Goal: Task Accomplishment & Management: Complete application form

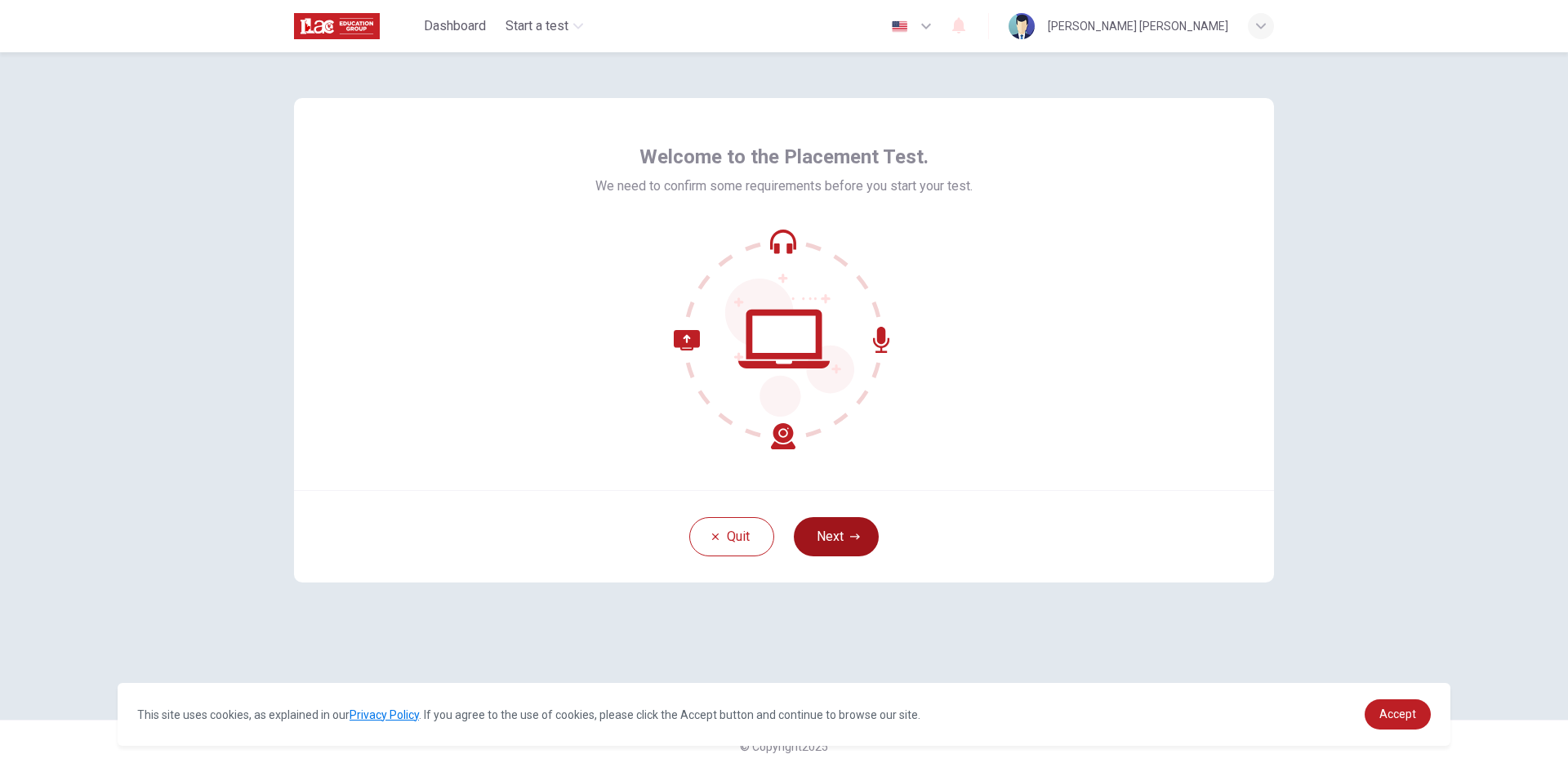
click at [821, 538] on button "Next" at bounding box center [835, 536] width 85 height 39
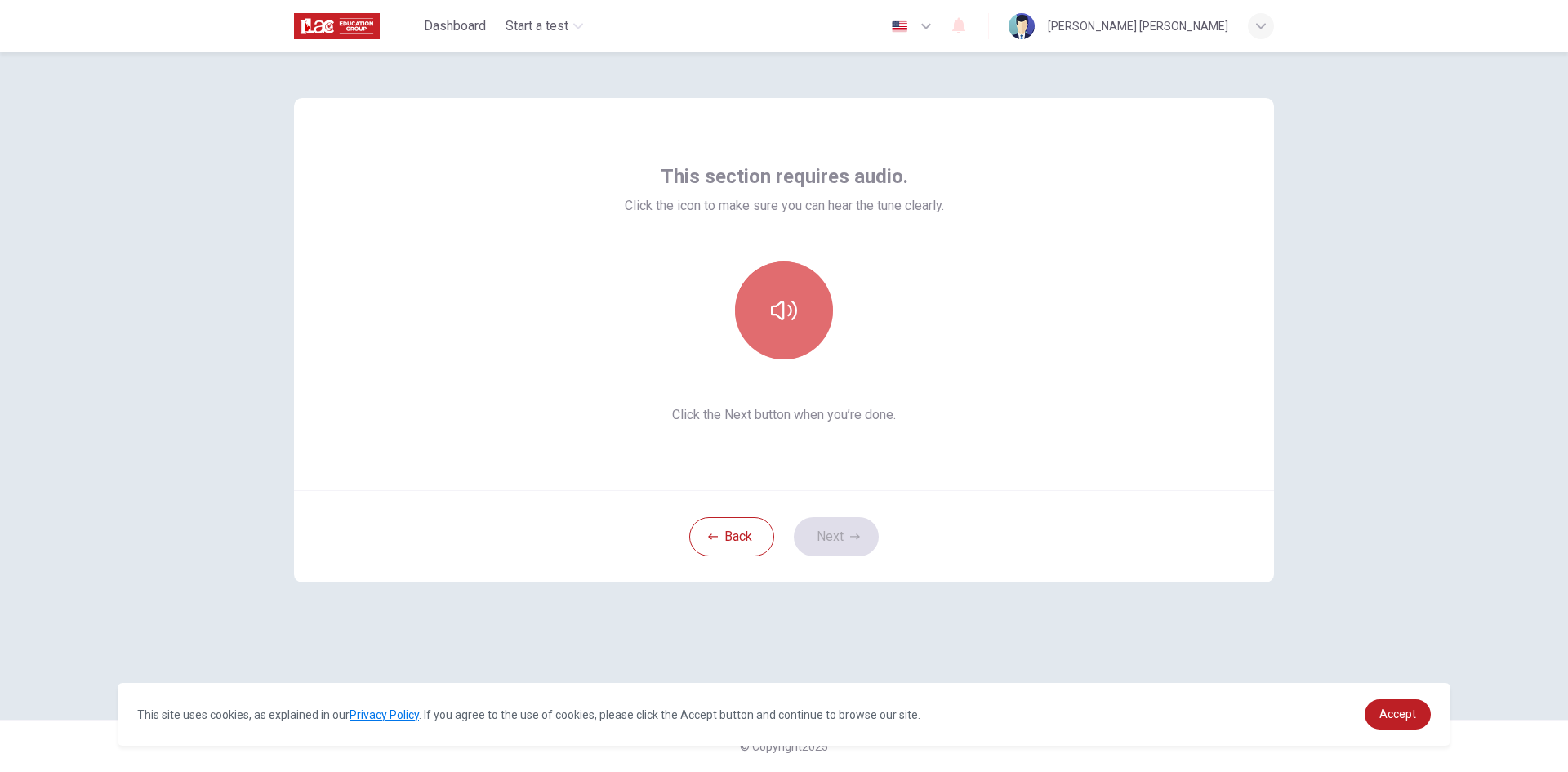
click at [789, 326] on button "button" at bounding box center [784, 310] width 98 height 98
click at [813, 525] on button "Next" at bounding box center [835, 536] width 85 height 39
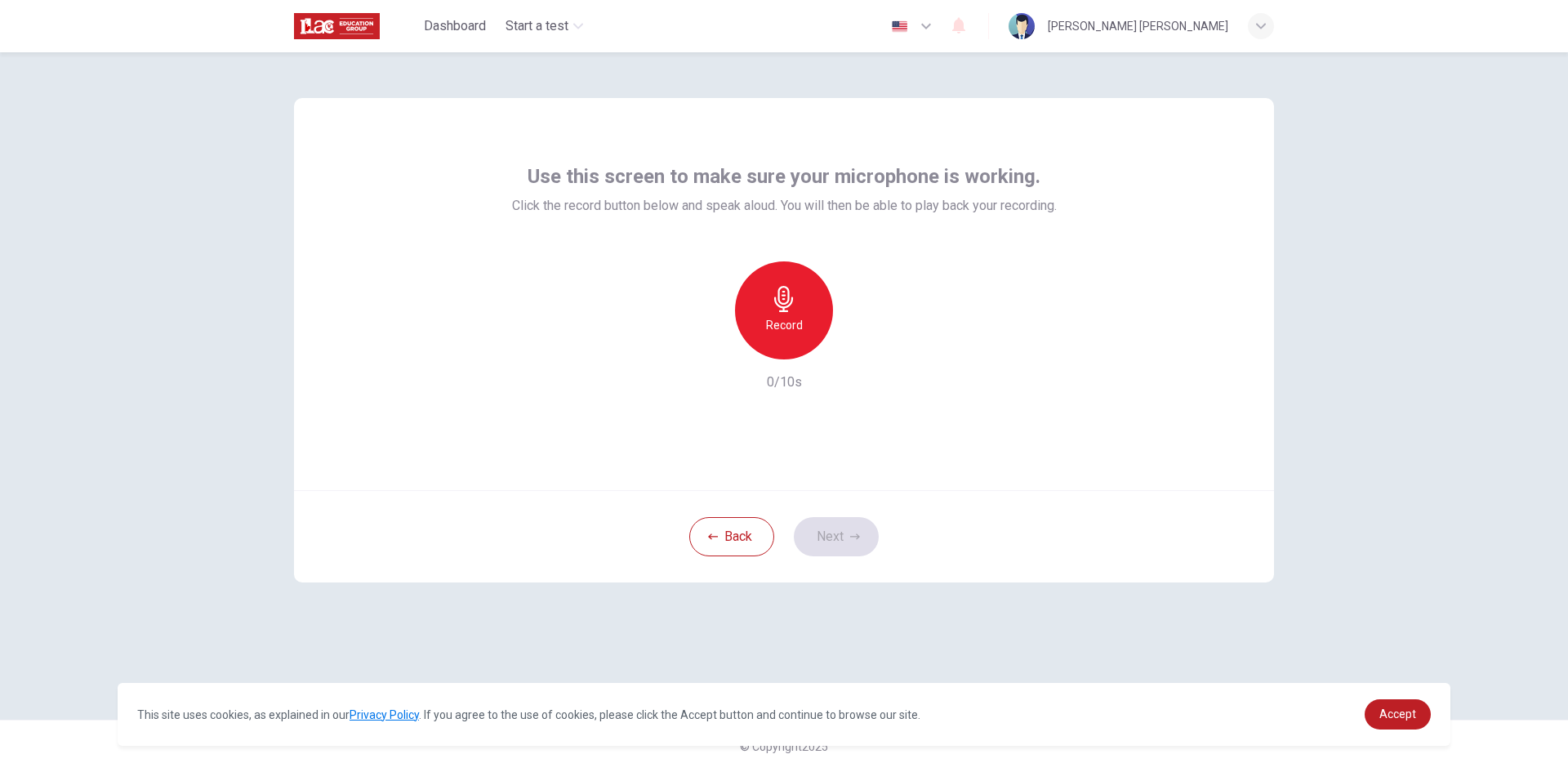
click at [786, 305] on icon "button" at bounding box center [784, 299] width 27 height 27
click at [787, 307] on icon "button" at bounding box center [784, 299] width 19 height 27
click at [860, 350] on icon "button" at bounding box center [859, 346] width 16 height 16
click at [712, 347] on icon "button" at bounding box center [708, 346] width 14 height 14
click at [778, 305] on icon "button" at bounding box center [784, 299] width 19 height 27
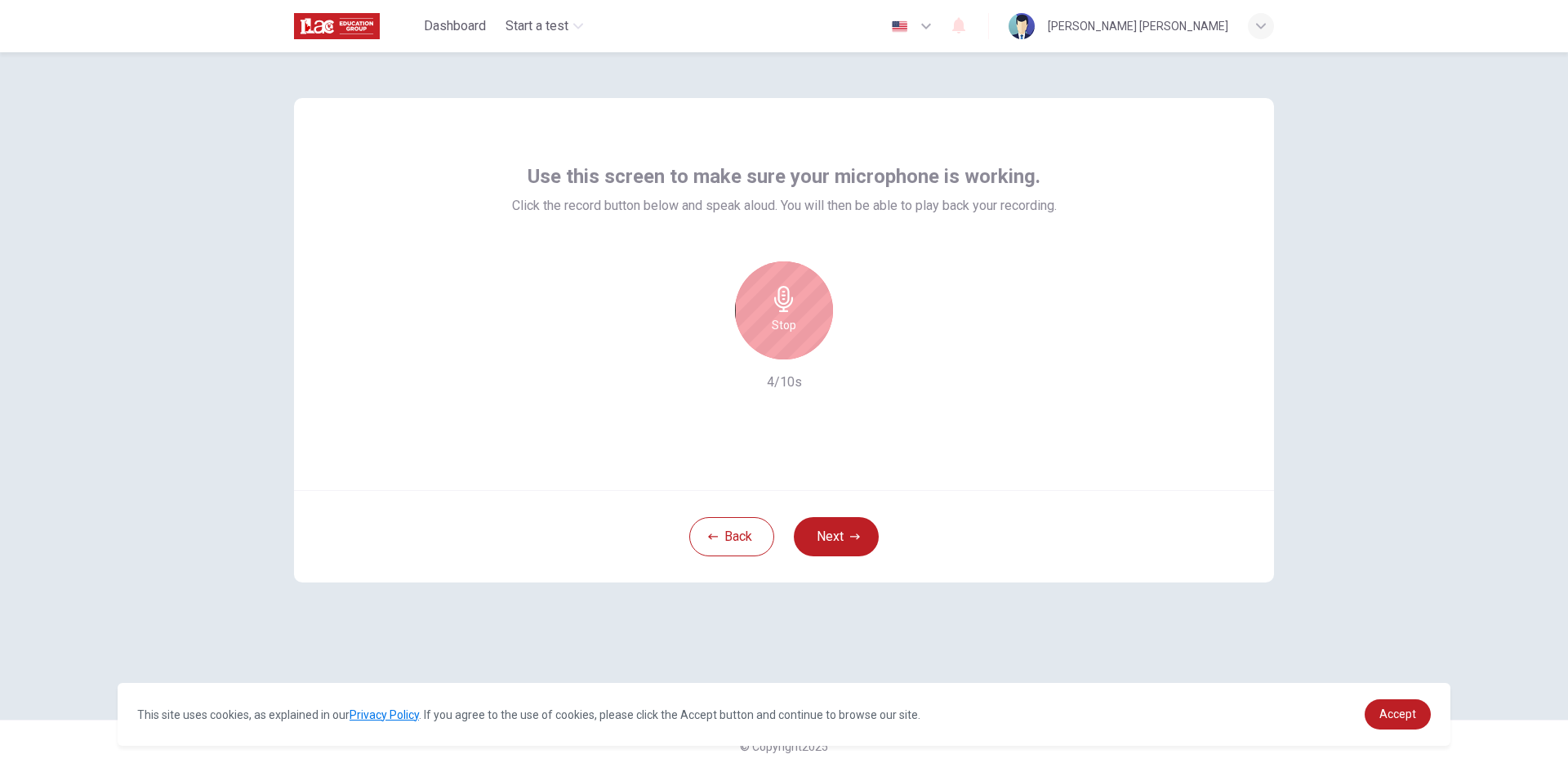
click at [772, 317] on h6 "Stop" at bounding box center [784, 325] width 25 height 20
click at [859, 348] on icon "button" at bounding box center [861, 346] width 8 height 10
click at [817, 523] on button "Next" at bounding box center [835, 536] width 85 height 39
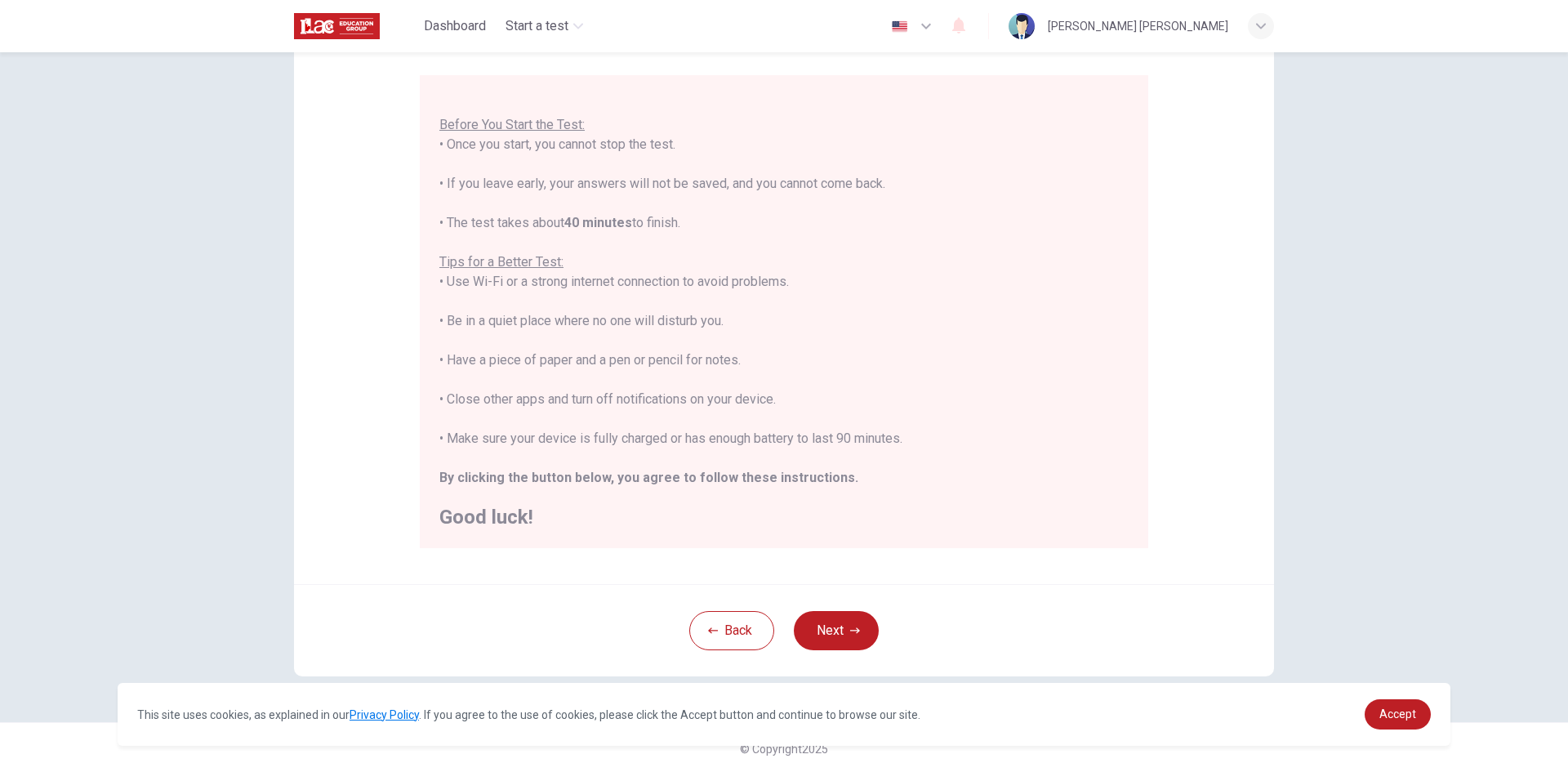
scroll to position [137, 0]
click at [839, 621] on button "Next" at bounding box center [835, 627] width 85 height 39
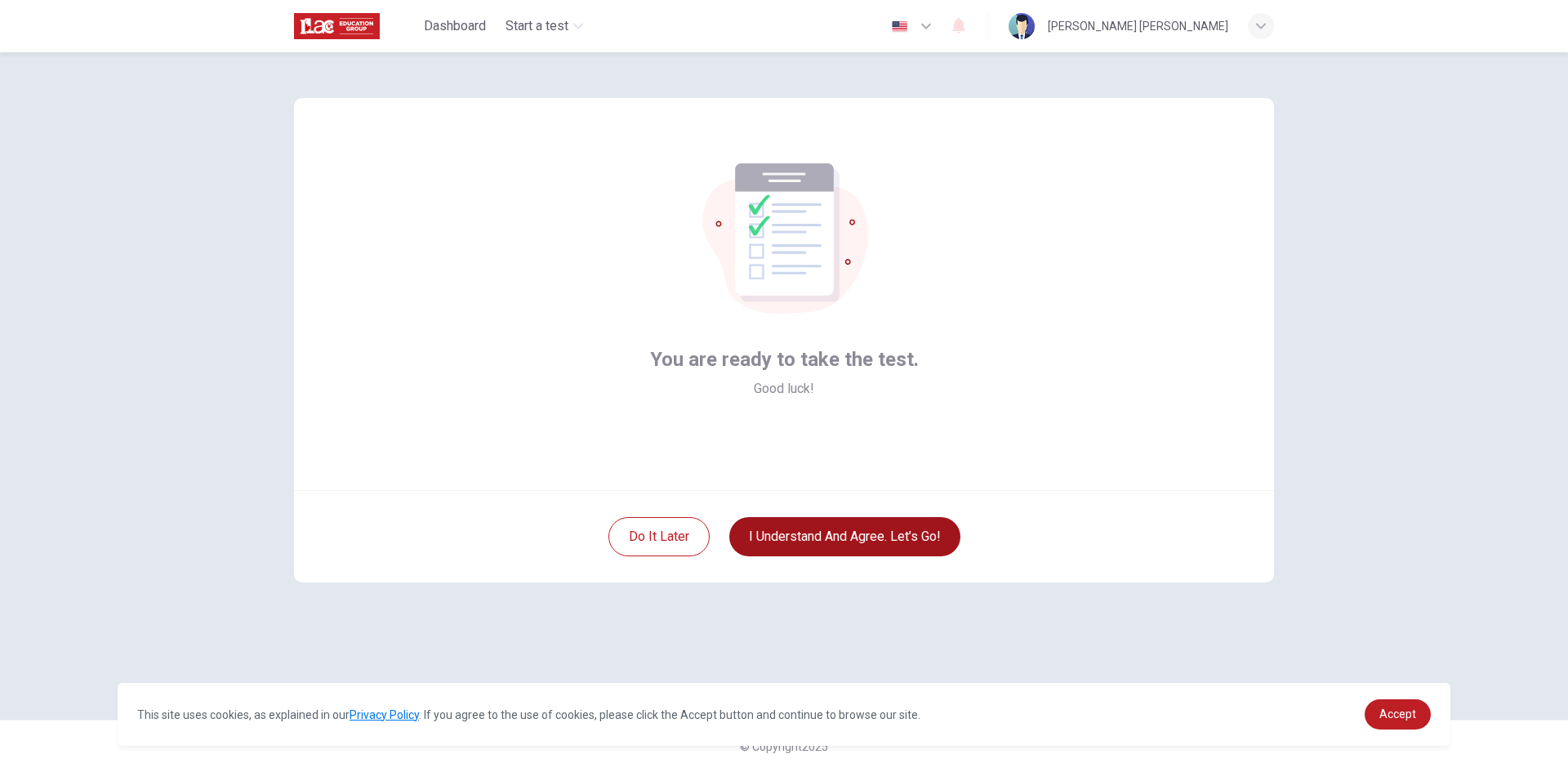
scroll to position [0, 0]
click at [837, 536] on button "I understand and agree. Let’s go!" at bounding box center [845, 536] width 231 height 39
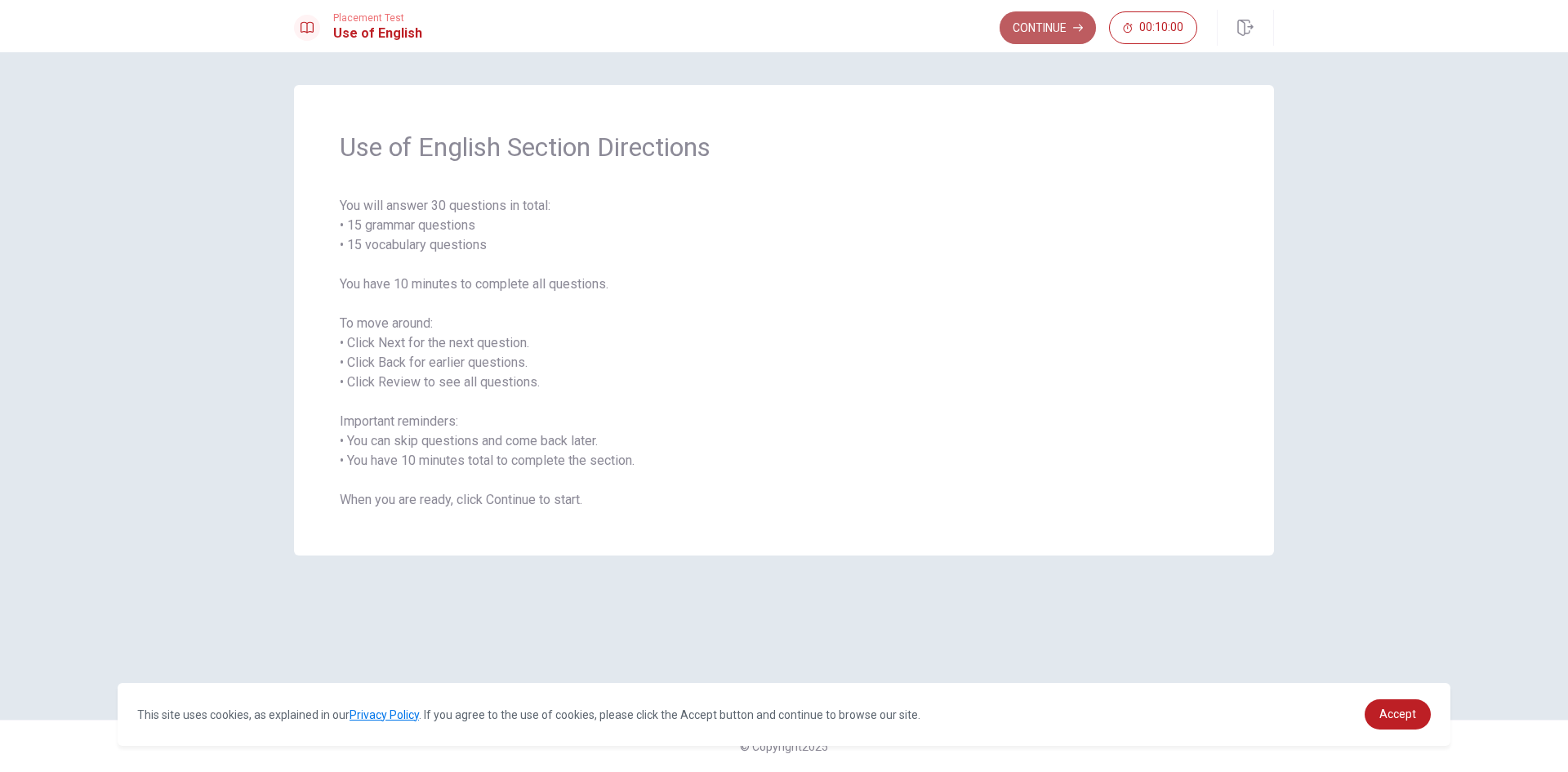
click at [1043, 38] on button "Continue" at bounding box center [1047, 28] width 96 height 32
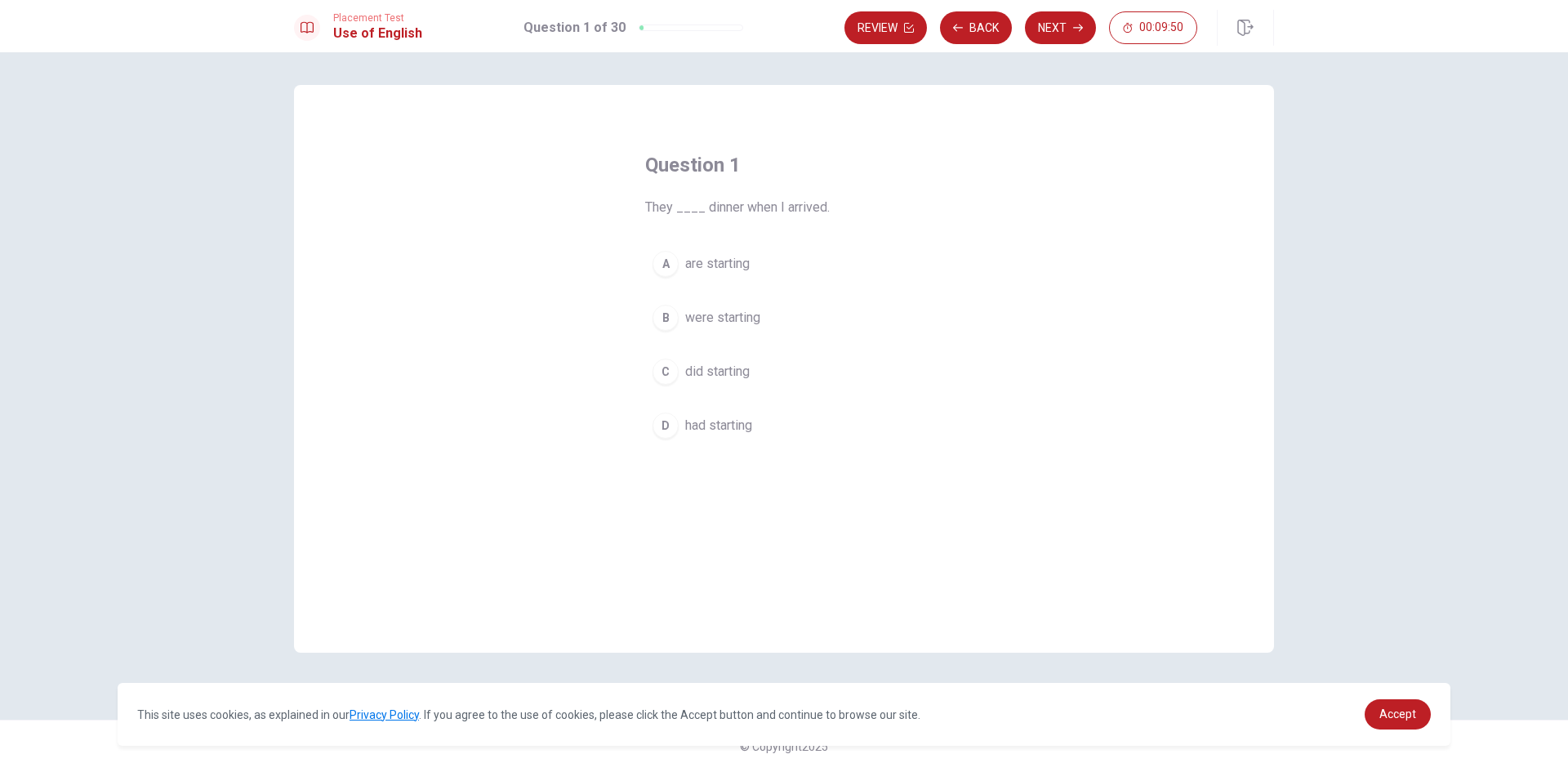
click at [735, 318] on span "were starting" at bounding box center [722, 318] width 75 height 20
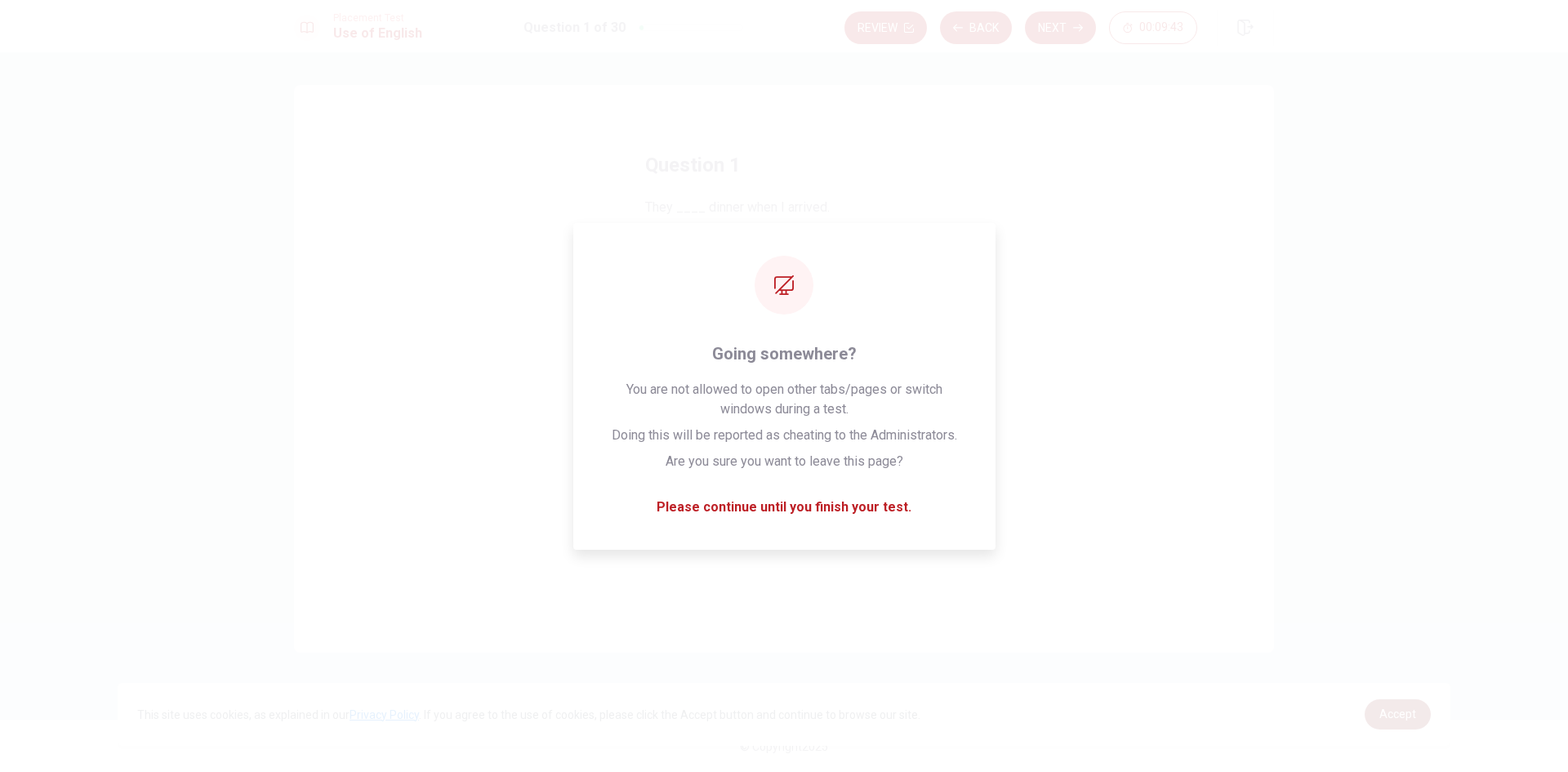
click at [1388, 718] on span "Accept" at bounding box center [1398, 714] width 37 height 13
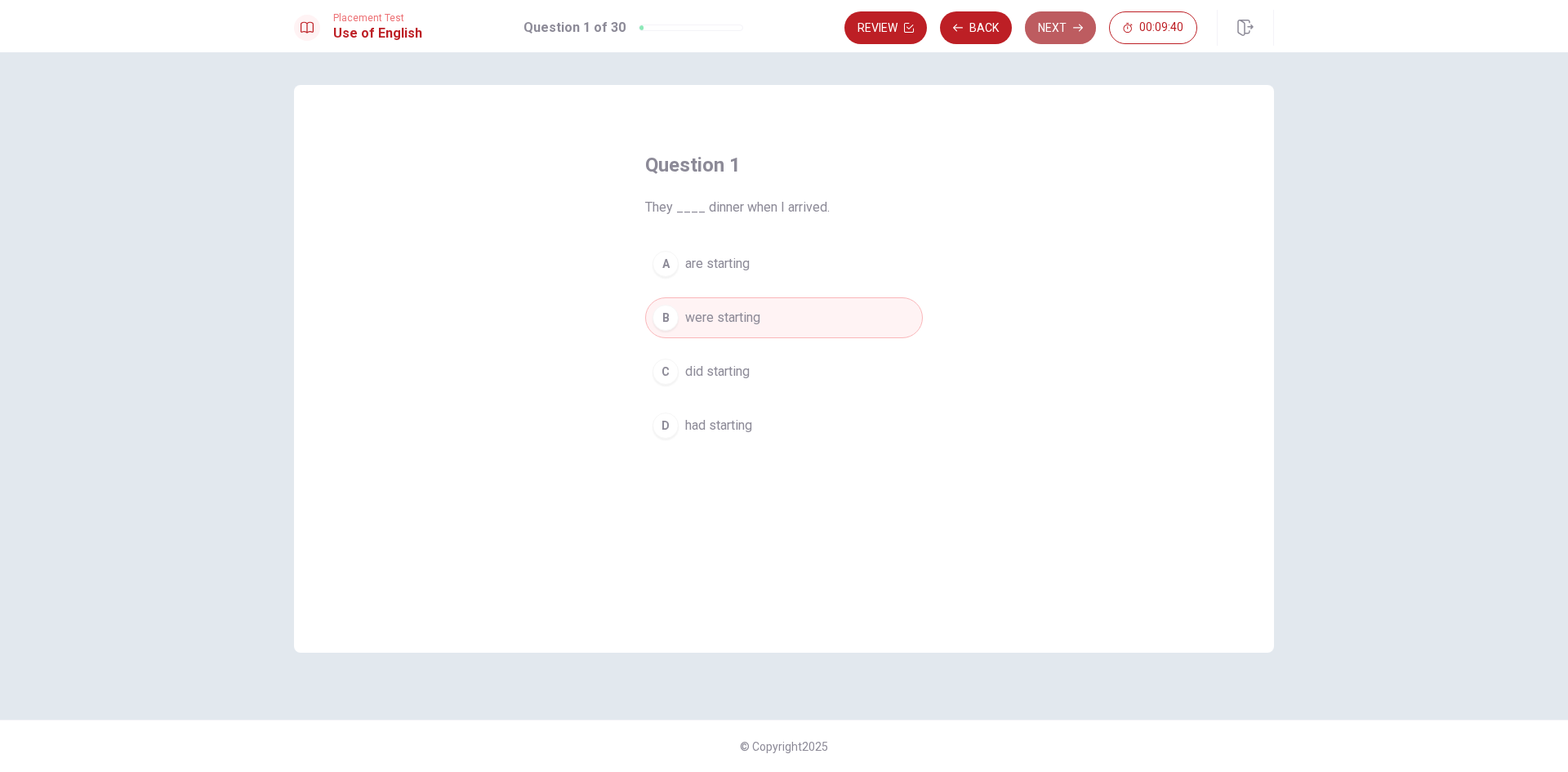
click at [1061, 29] on button "Next" at bounding box center [1061, 28] width 71 height 32
click at [695, 426] on span "are" at bounding box center [694, 425] width 18 height 20
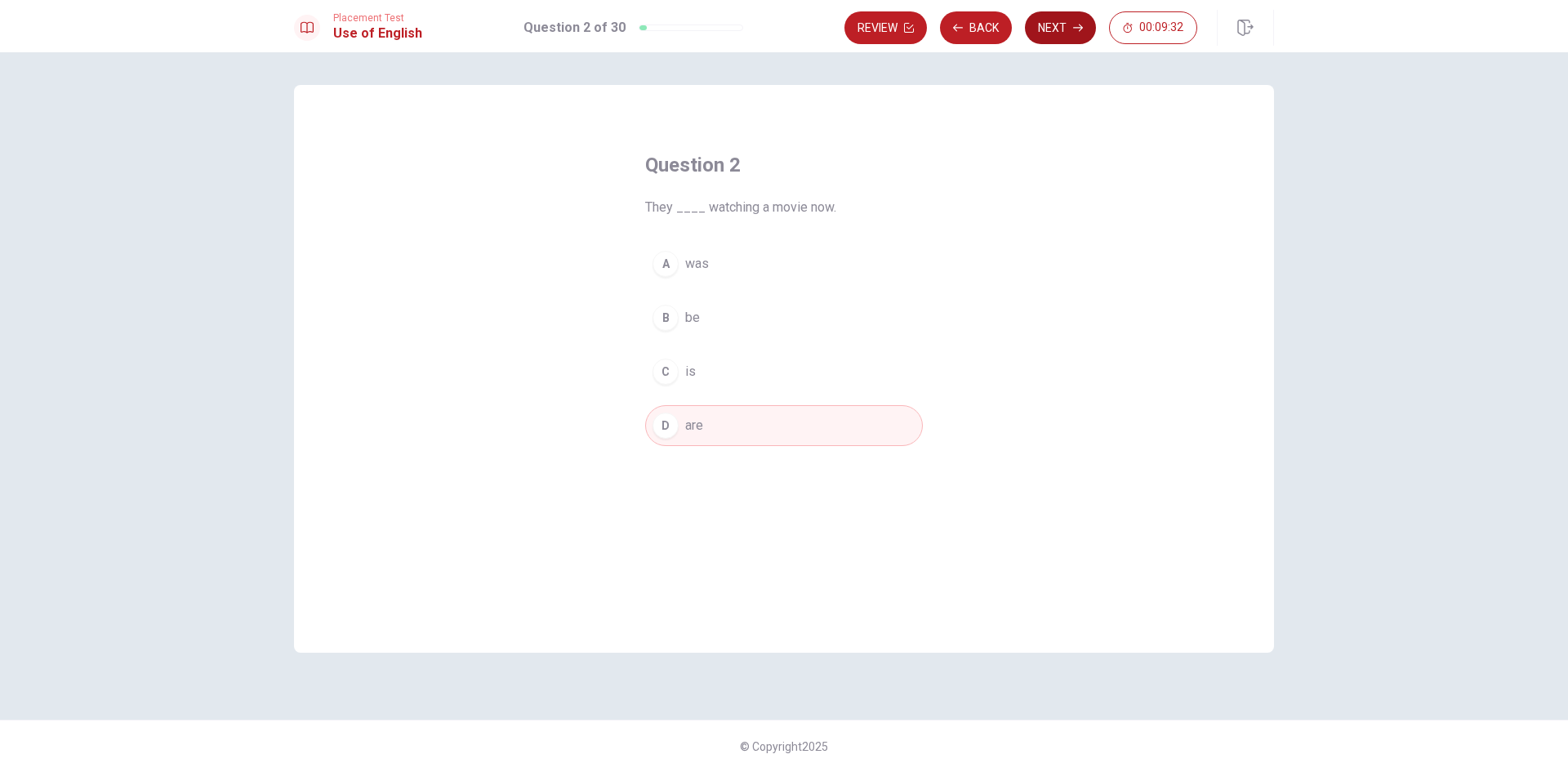
click at [1065, 31] on button "Next" at bounding box center [1061, 28] width 71 height 32
click at [735, 264] on span "has worked" at bounding box center [718, 263] width 67 height 20
click at [1052, 32] on button "Next" at bounding box center [1061, 28] width 71 height 32
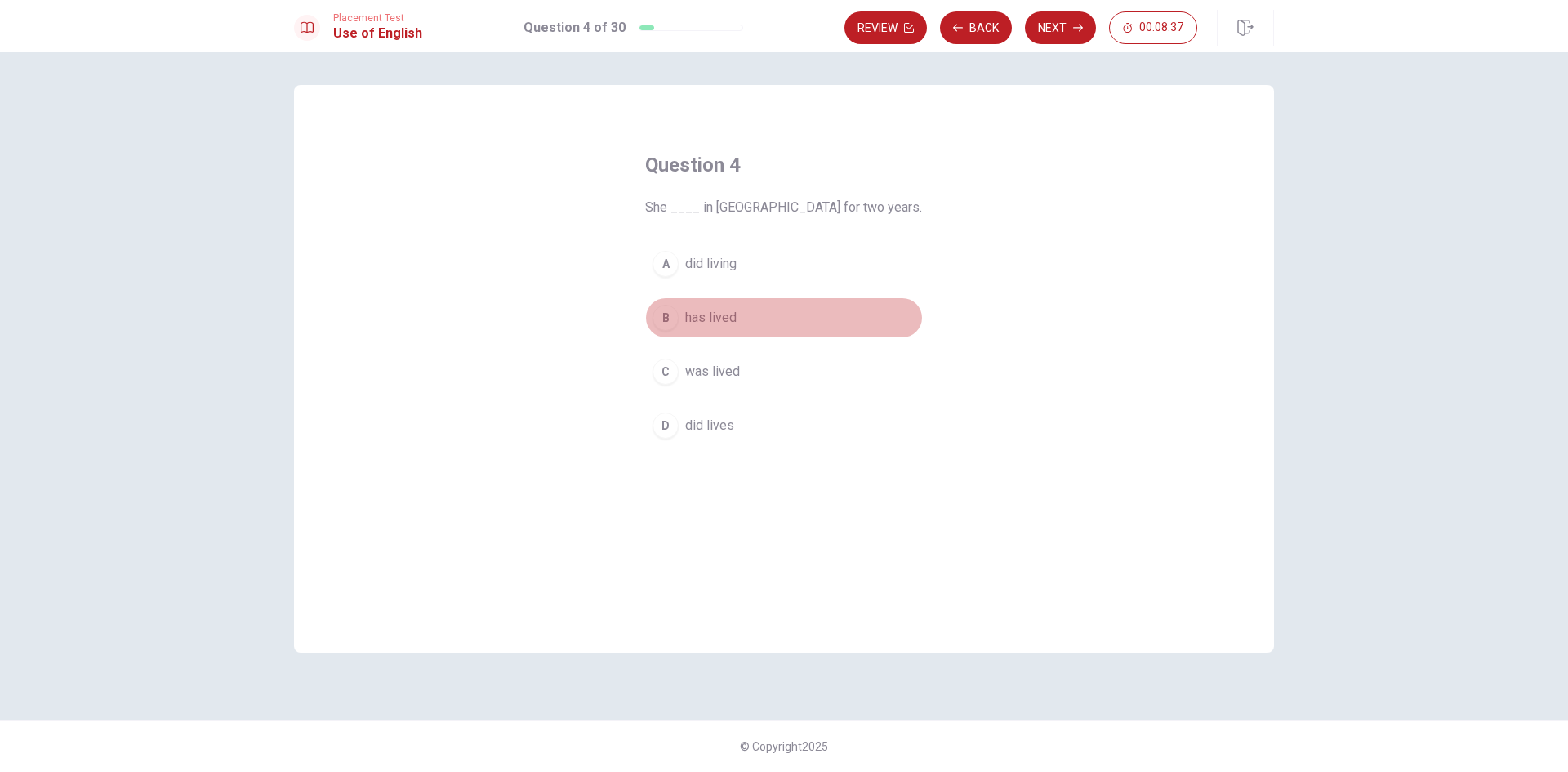
click at [723, 317] on span "has lived" at bounding box center [711, 318] width 51 height 20
click at [1050, 27] on button "Next" at bounding box center [1061, 28] width 71 height 32
click at [701, 262] on span "library" at bounding box center [702, 263] width 35 height 20
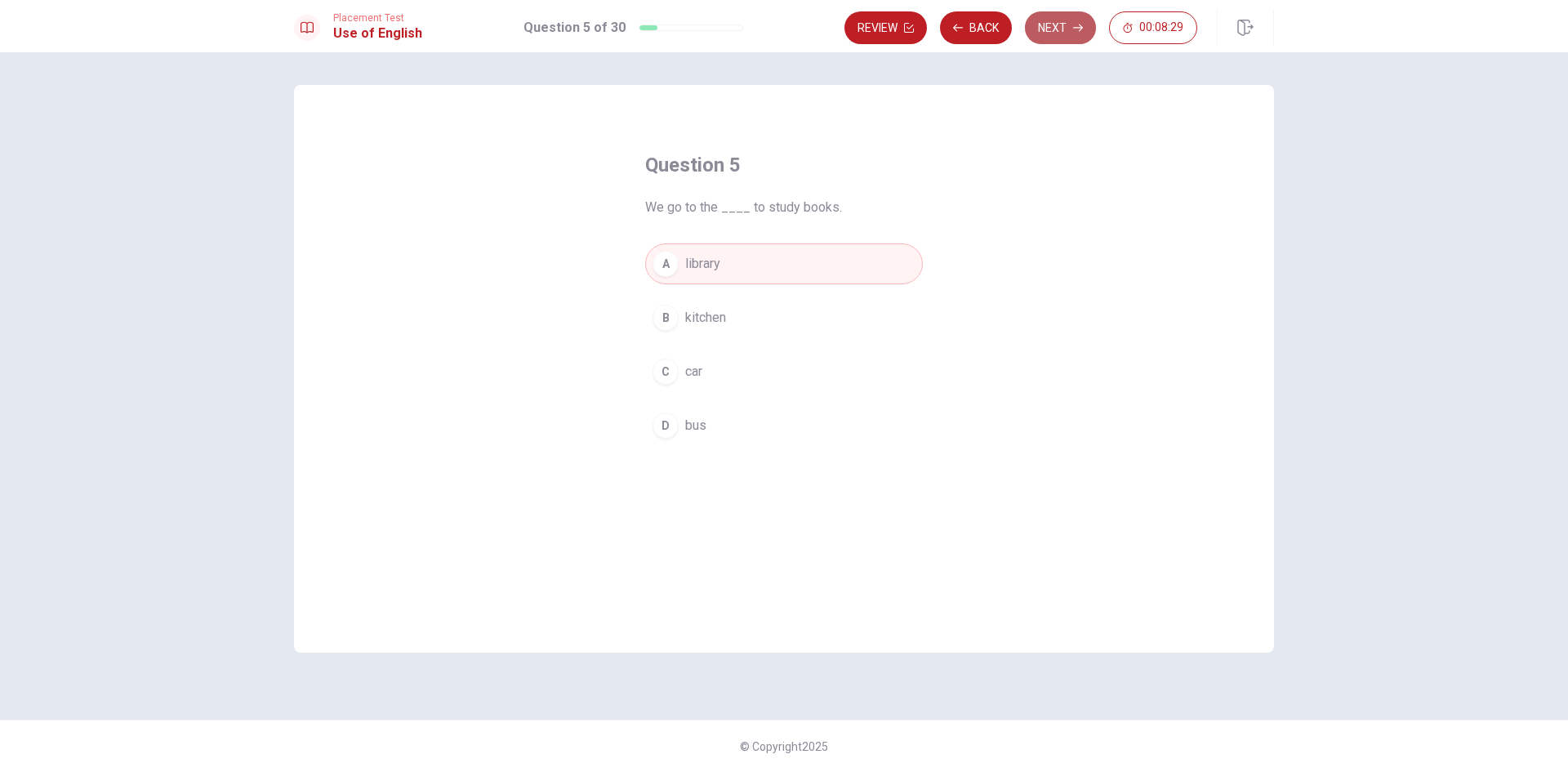
click at [1042, 25] on button "Next" at bounding box center [1061, 28] width 71 height 32
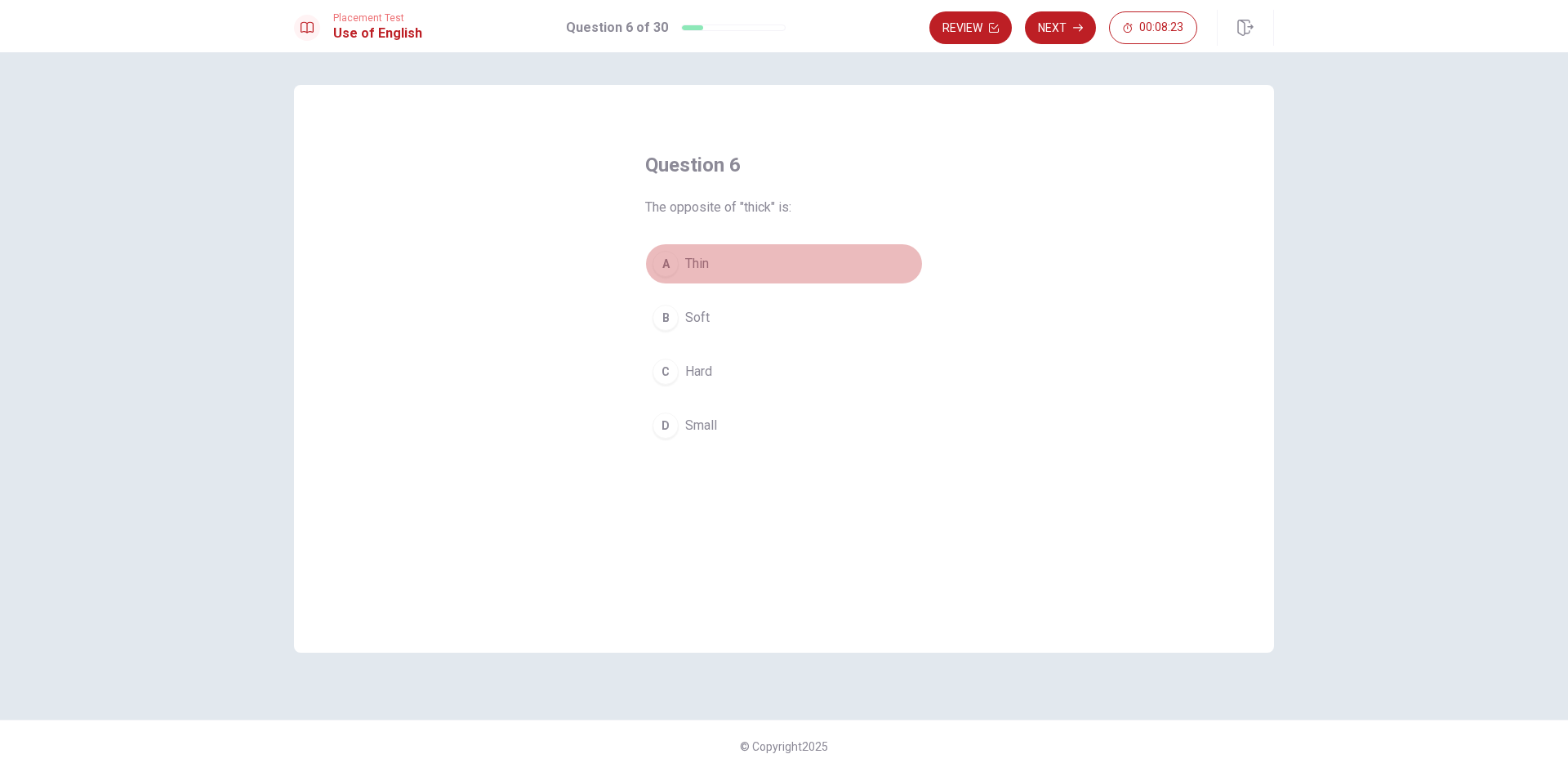
click at [683, 261] on button "A Thin" at bounding box center [784, 263] width 277 height 41
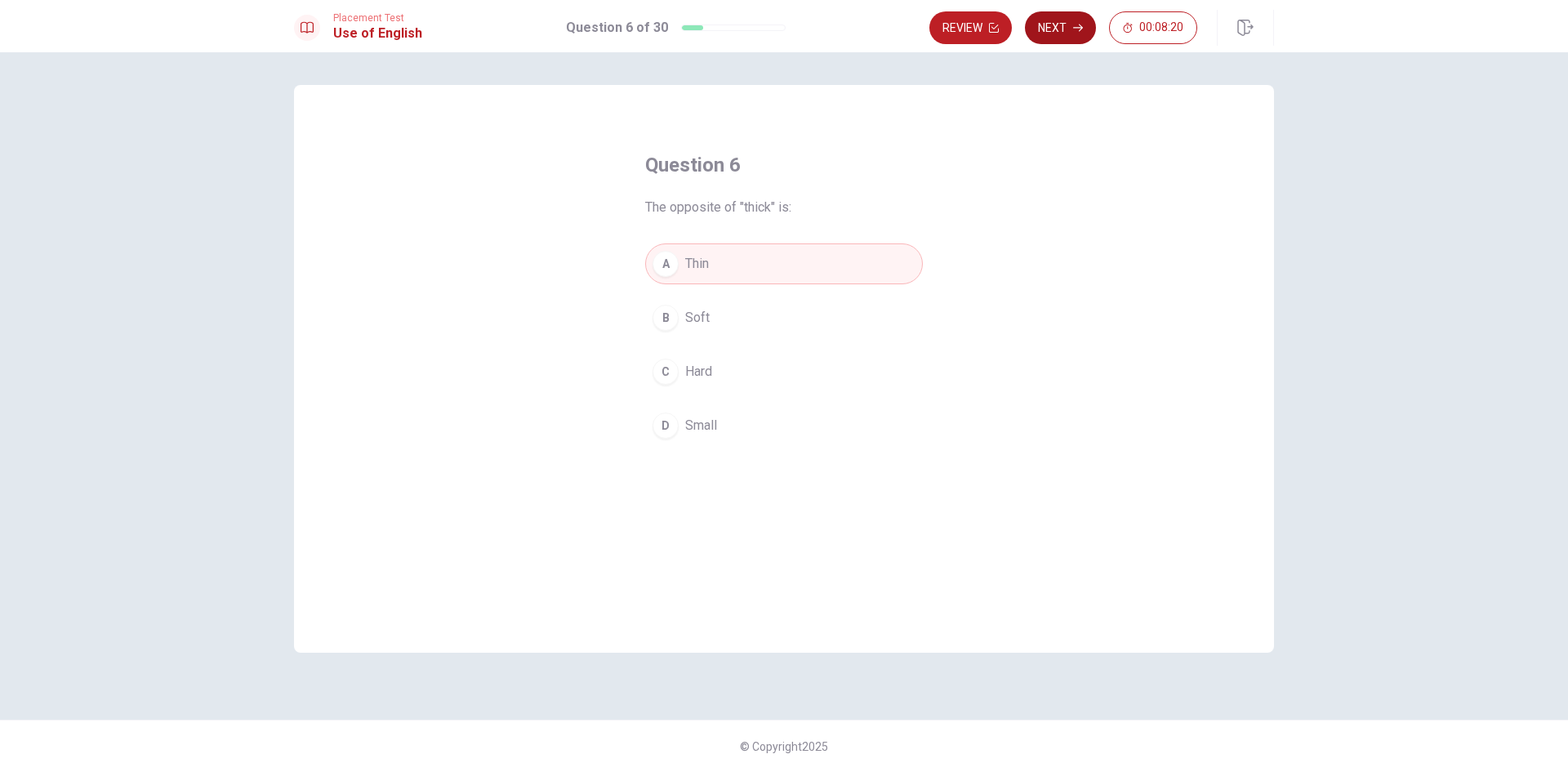
click at [1056, 27] on button "Next" at bounding box center [1061, 28] width 71 height 32
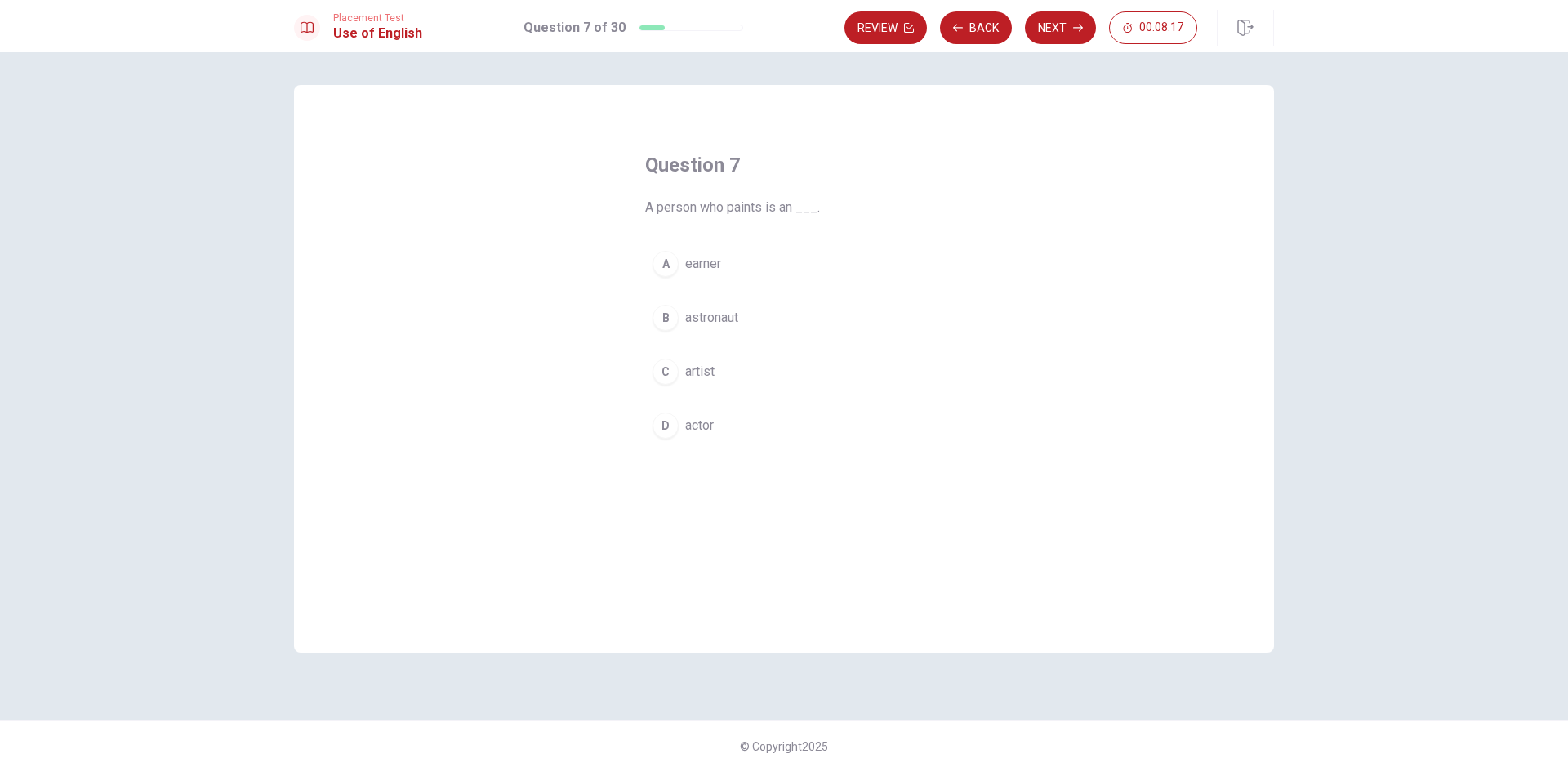
click at [697, 364] on span "artist" at bounding box center [699, 372] width 29 height 20
click at [1063, 29] on button "Next" at bounding box center [1061, 28] width 71 height 32
click at [709, 370] on span "pencil" at bounding box center [702, 372] width 34 height 20
click at [1042, 27] on button "Next" at bounding box center [1061, 28] width 71 height 32
click at [688, 376] on span "quiet" at bounding box center [699, 372] width 29 height 20
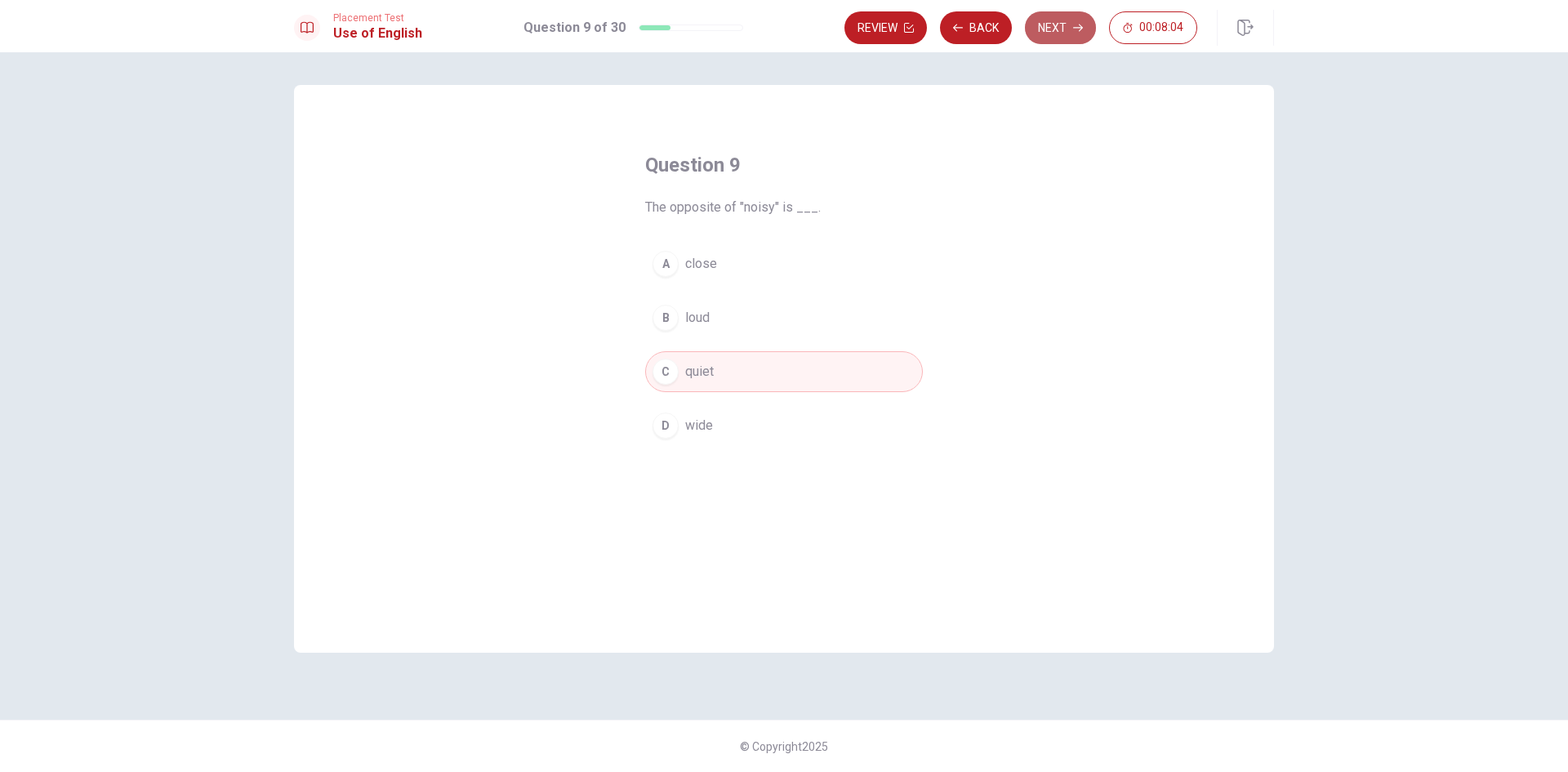
click at [1072, 25] on button "Next" at bounding box center [1061, 28] width 71 height 32
click at [700, 265] on span "walks" at bounding box center [701, 263] width 33 height 20
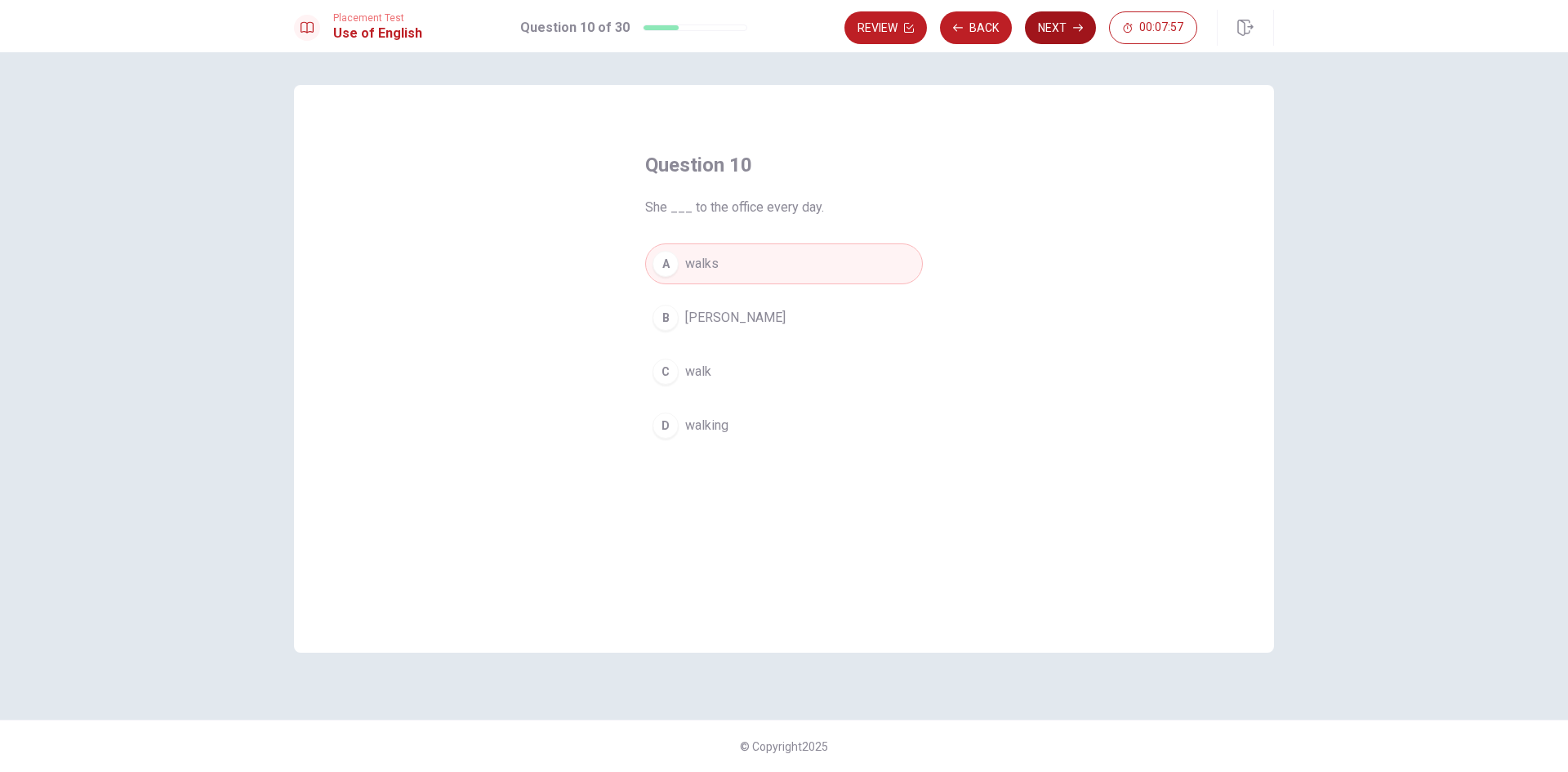
click at [1057, 24] on button "Next" at bounding box center [1061, 28] width 71 height 32
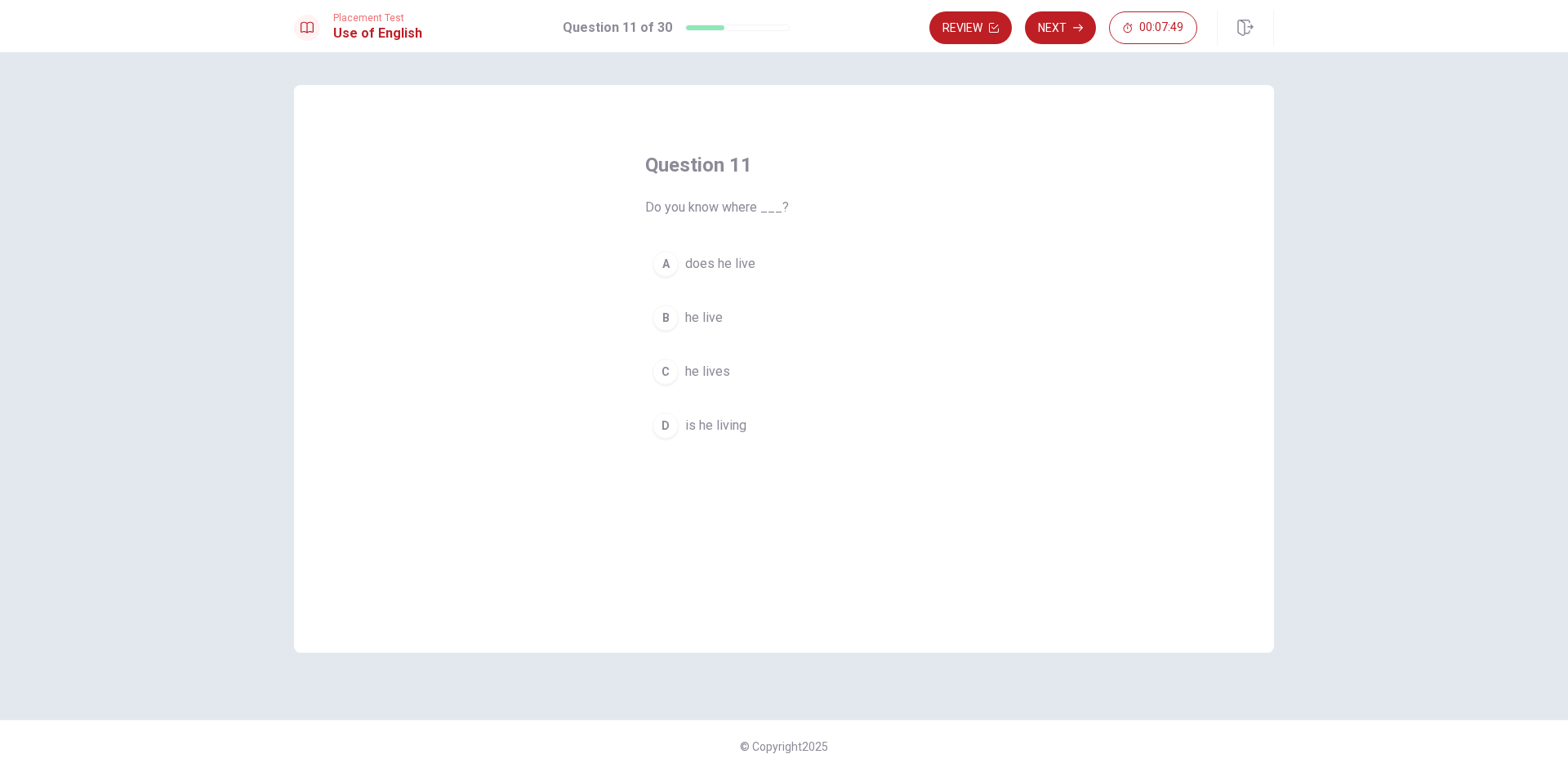
click at [707, 370] on span "he lives" at bounding box center [707, 372] width 45 height 20
click at [1049, 27] on button "Next" at bounding box center [1061, 28] width 71 height 32
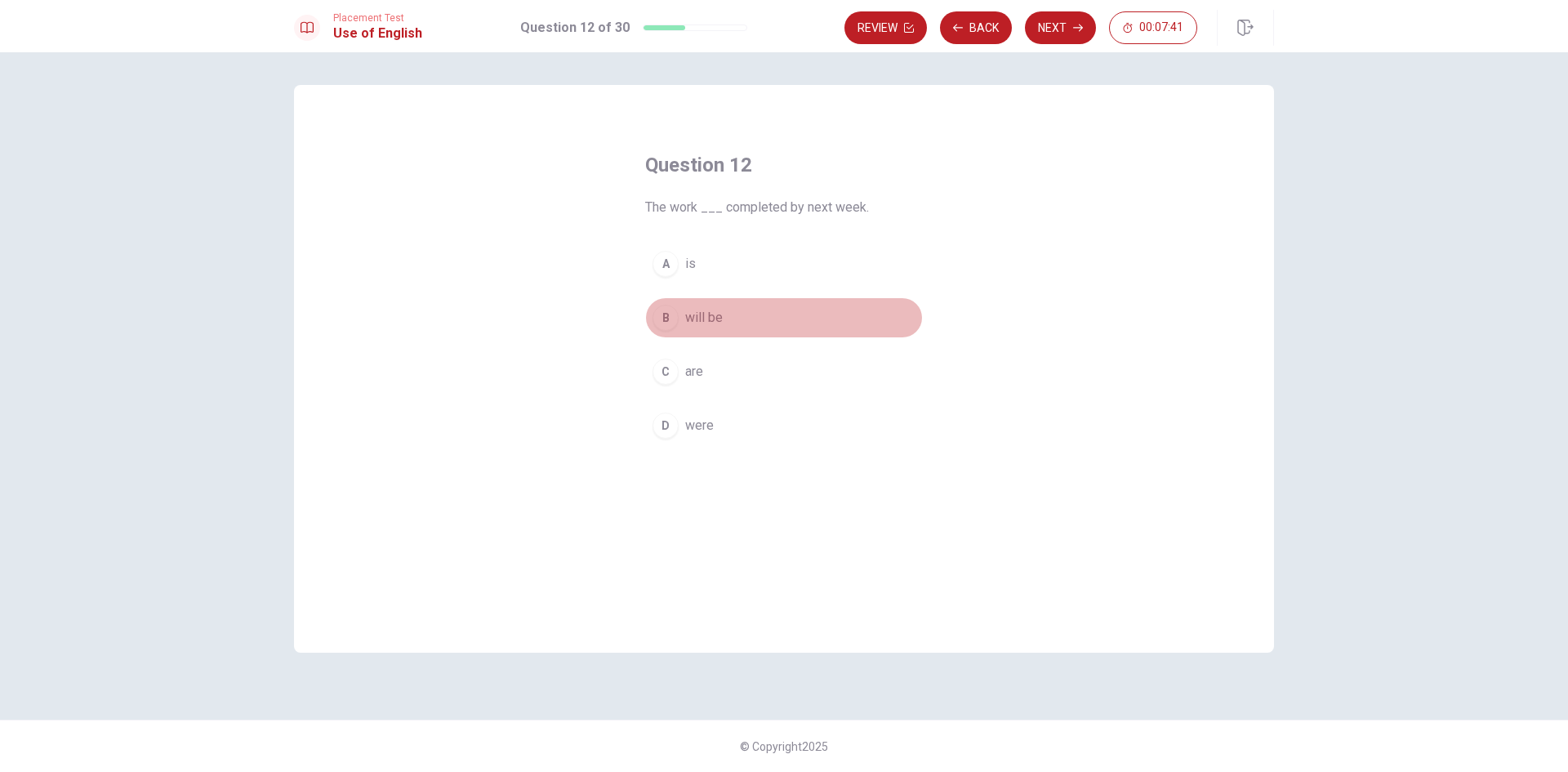
click at [706, 319] on span "will be" at bounding box center [704, 318] width 38 height 20
click at [1075, 20] on button "Next" at bounding box center [1061, 28] width 71 height 32
click at [726, 417] on span "was studying" at bounding box center [723, 425] width 76 height 20
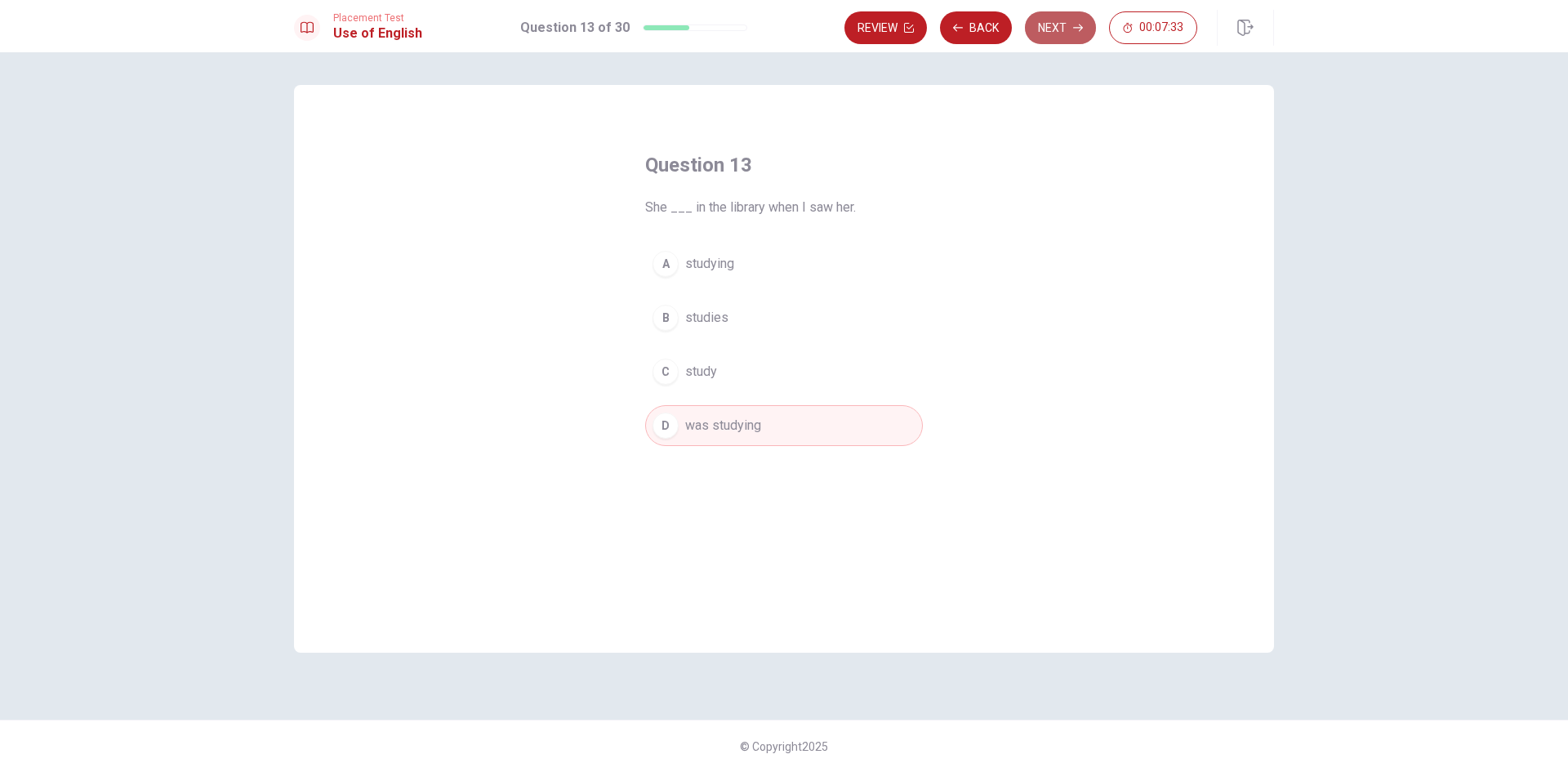
click at [1061, 30] on button "Next" at bounding box center [1061, 28] width 71 height 32
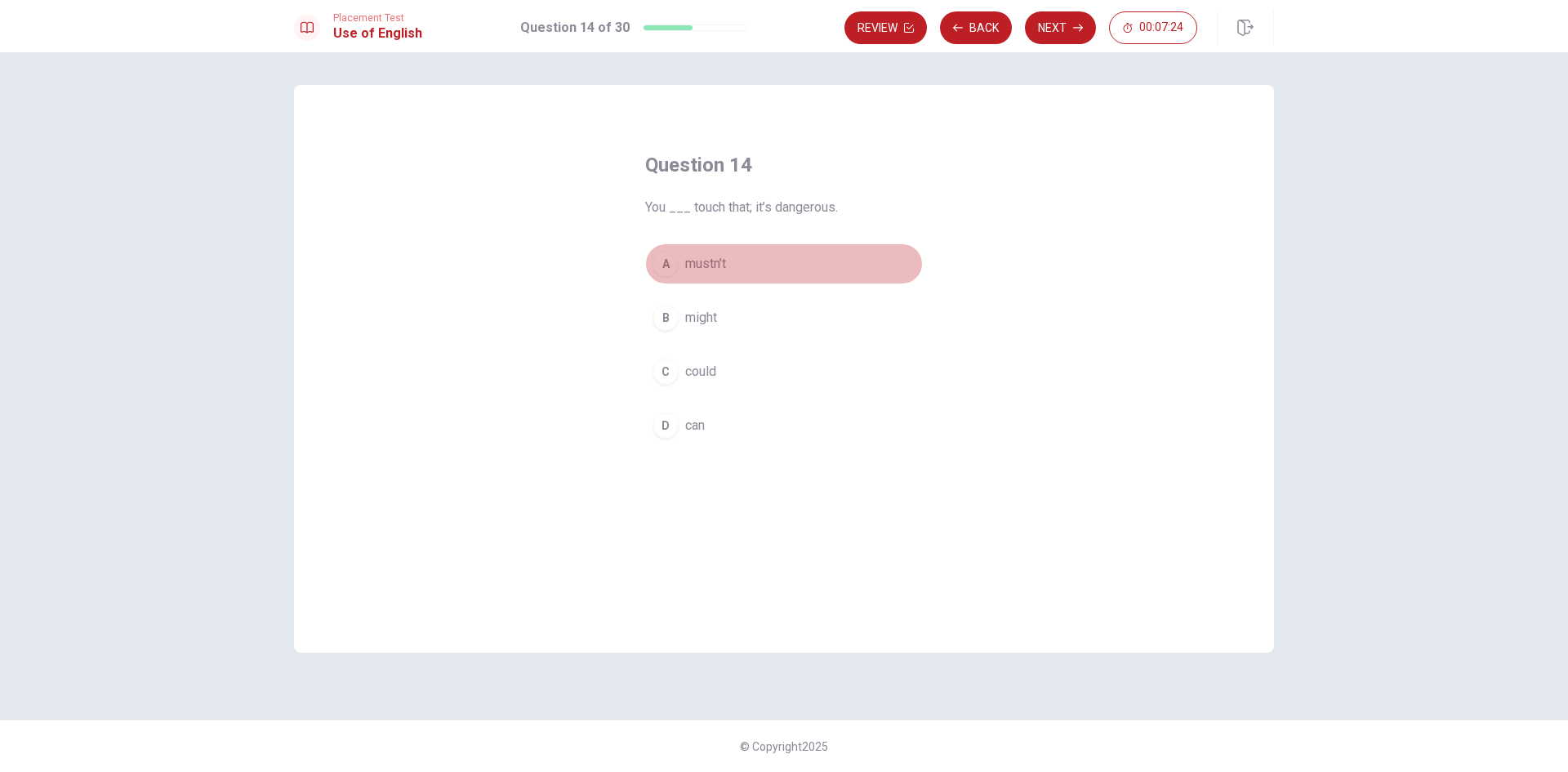
click at [699, 262] on span "mustn’t" at bounding box center [705, 263] width 41 height 20
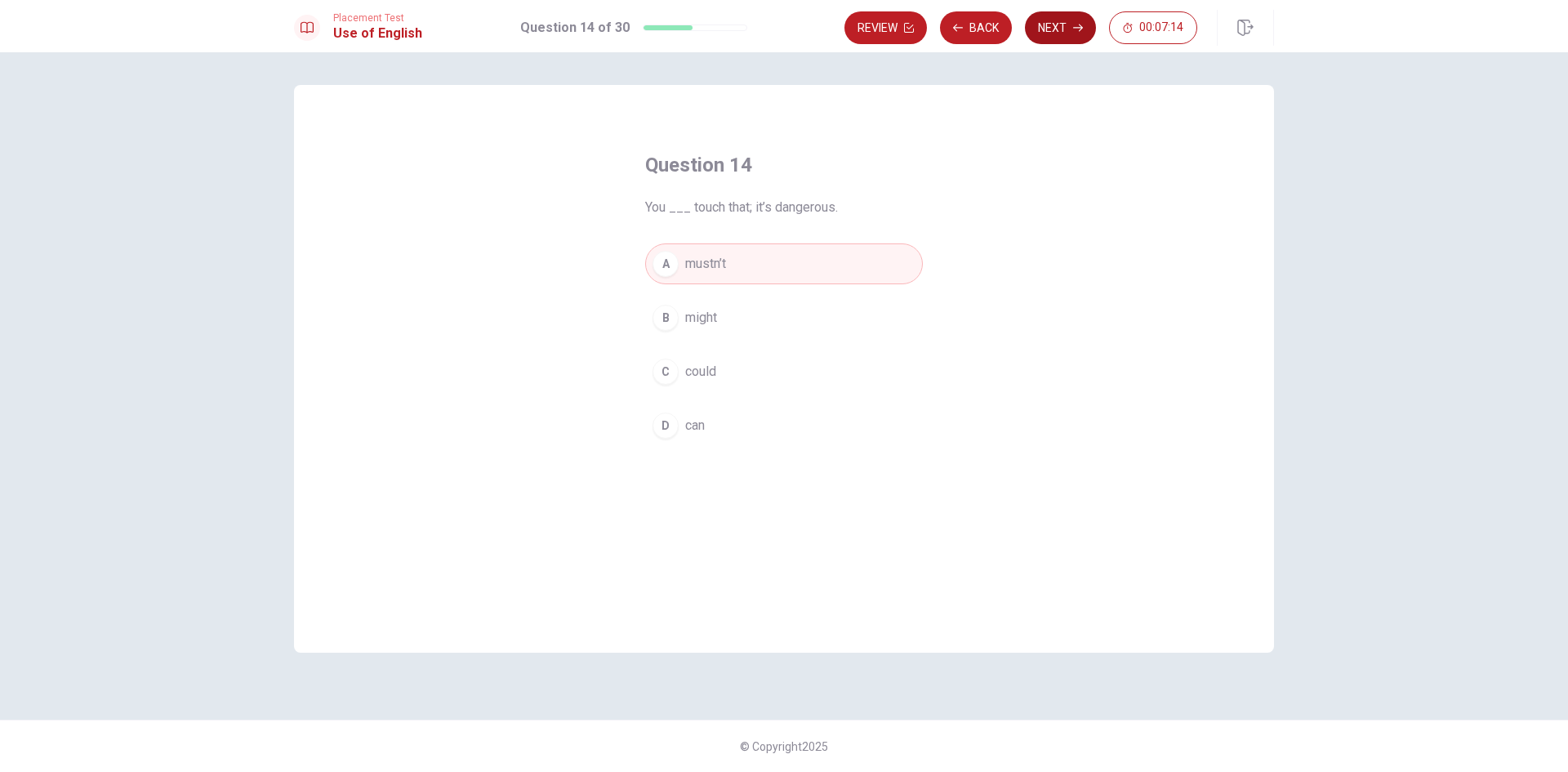
click at [1060, 23] on button "Next" at bounding box center [1061, 28] width 71 height 32
click at [694, 421] on span "Return" at bounding box center [703, 425] width 37 height 20
click at [1050, 29] on button "Next" at bounding box center [1061, 28] width 71 height 32
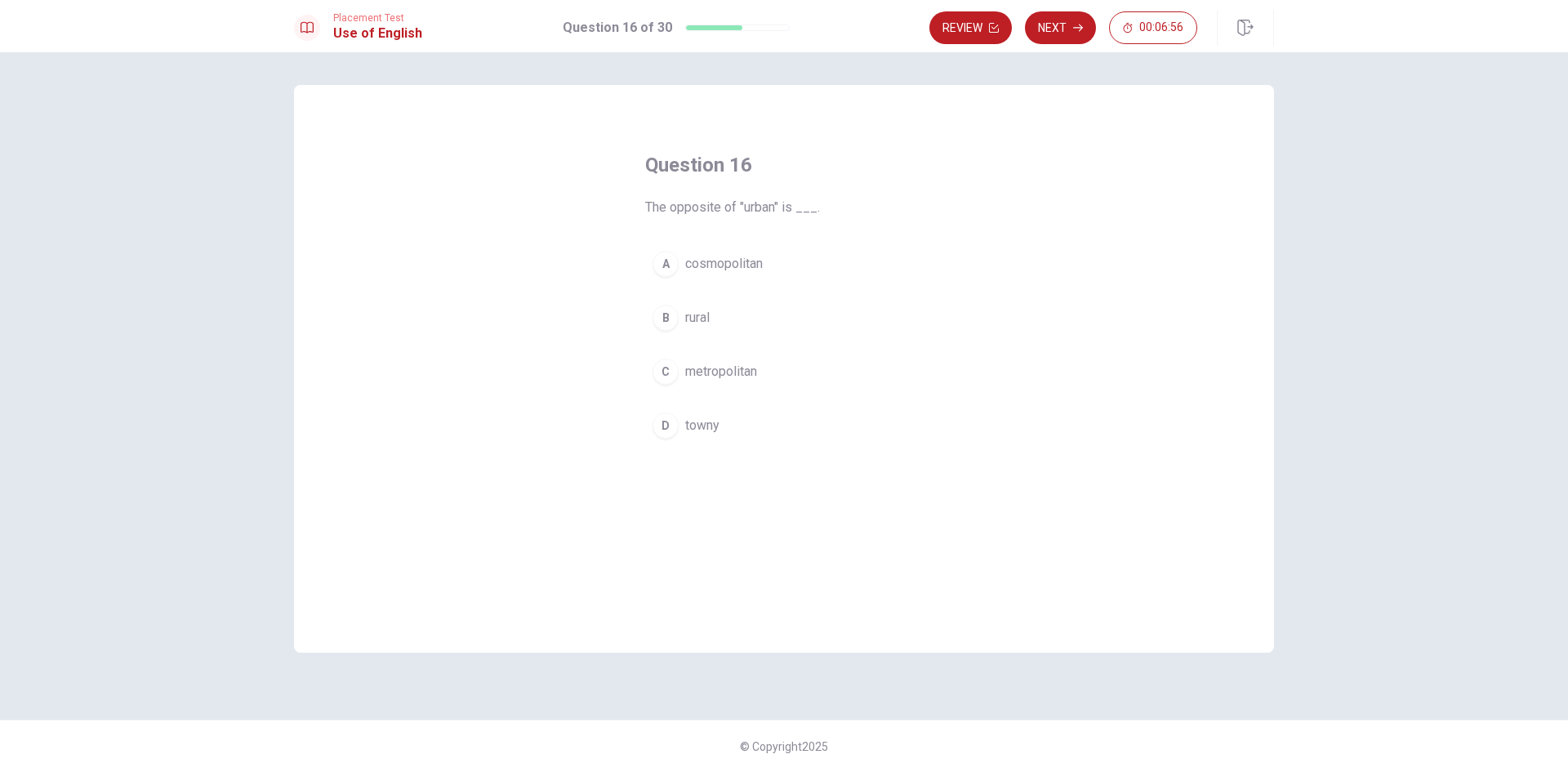
click at [697, 311] on span "rural" at bounding box center [698, 318] width 25 height 20
click at [1053, 27] on button "Next" at bounding box center [1061, 28] width 71 height 32
click at [703, 318] on span "teacher" at bounding box center [706, 318] width 43 height 20
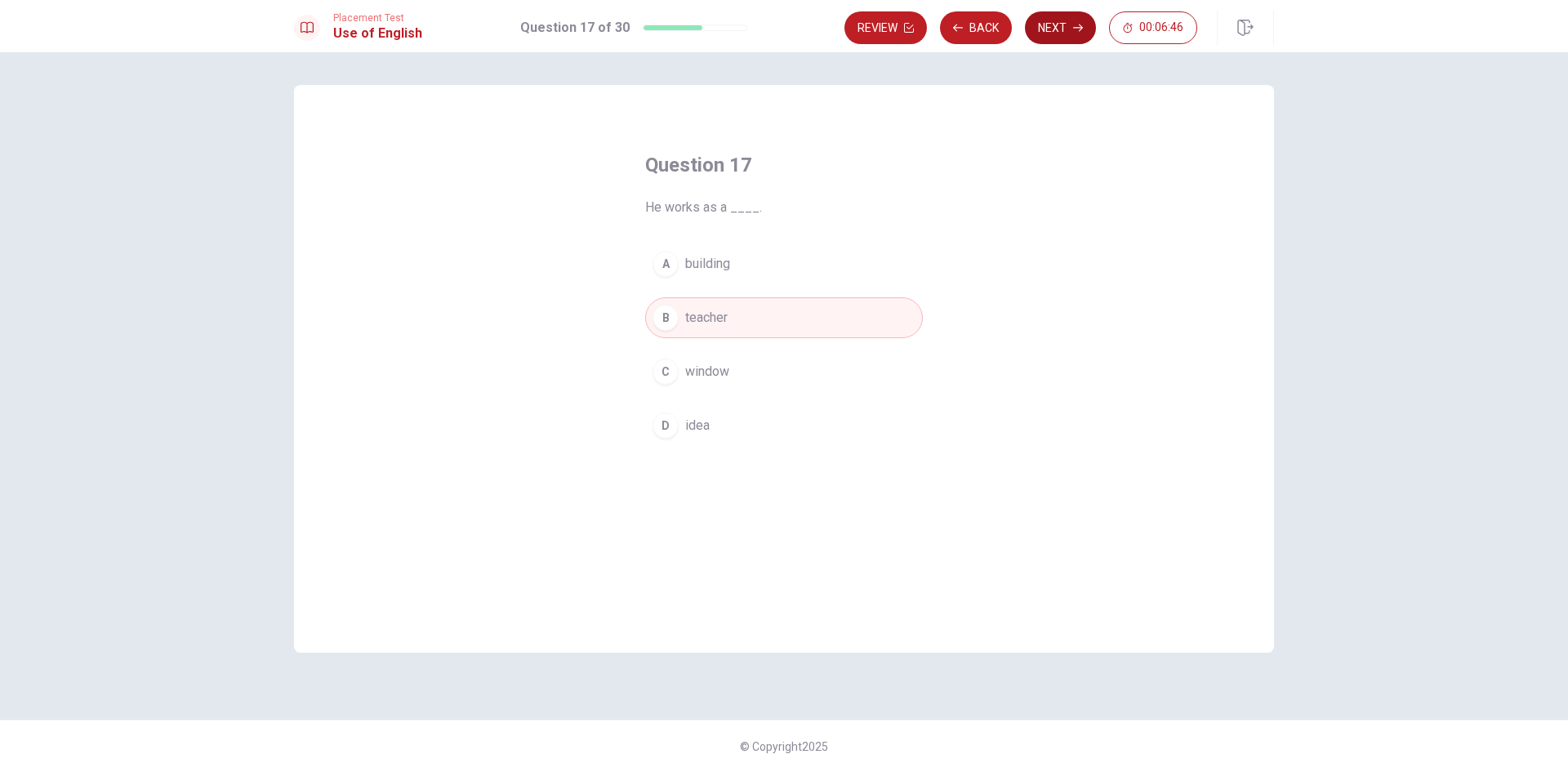
click at [1055, 27] on button "Next" at bounding box center [1061, 28] width 71 height 32
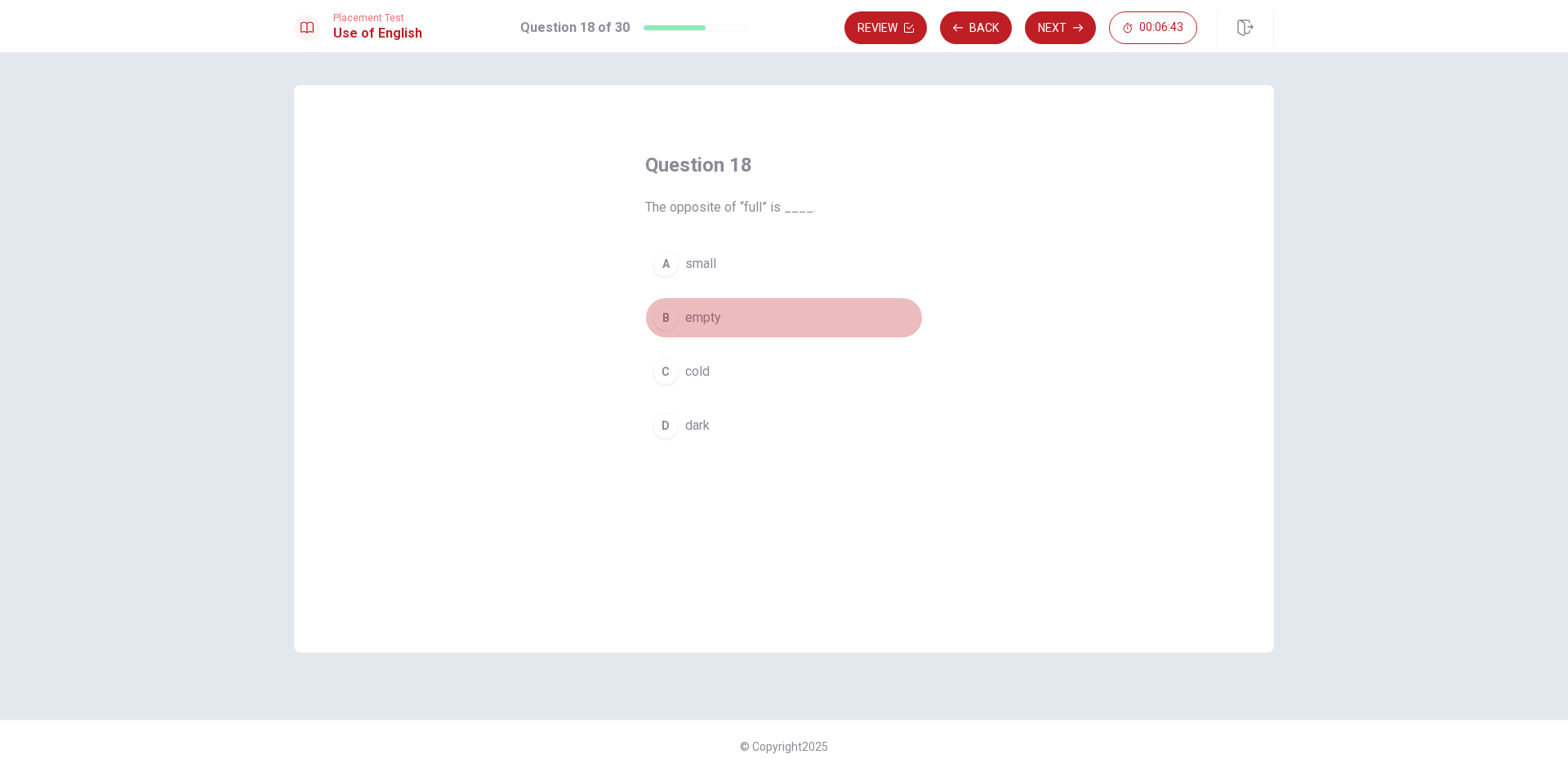
click at [710, 333] on button "B empty" at bounding box center [784, 318] width 277 height 41
click at [1057, 25] on button "Next" at bounding box center [1061, 28] width 71 height 32
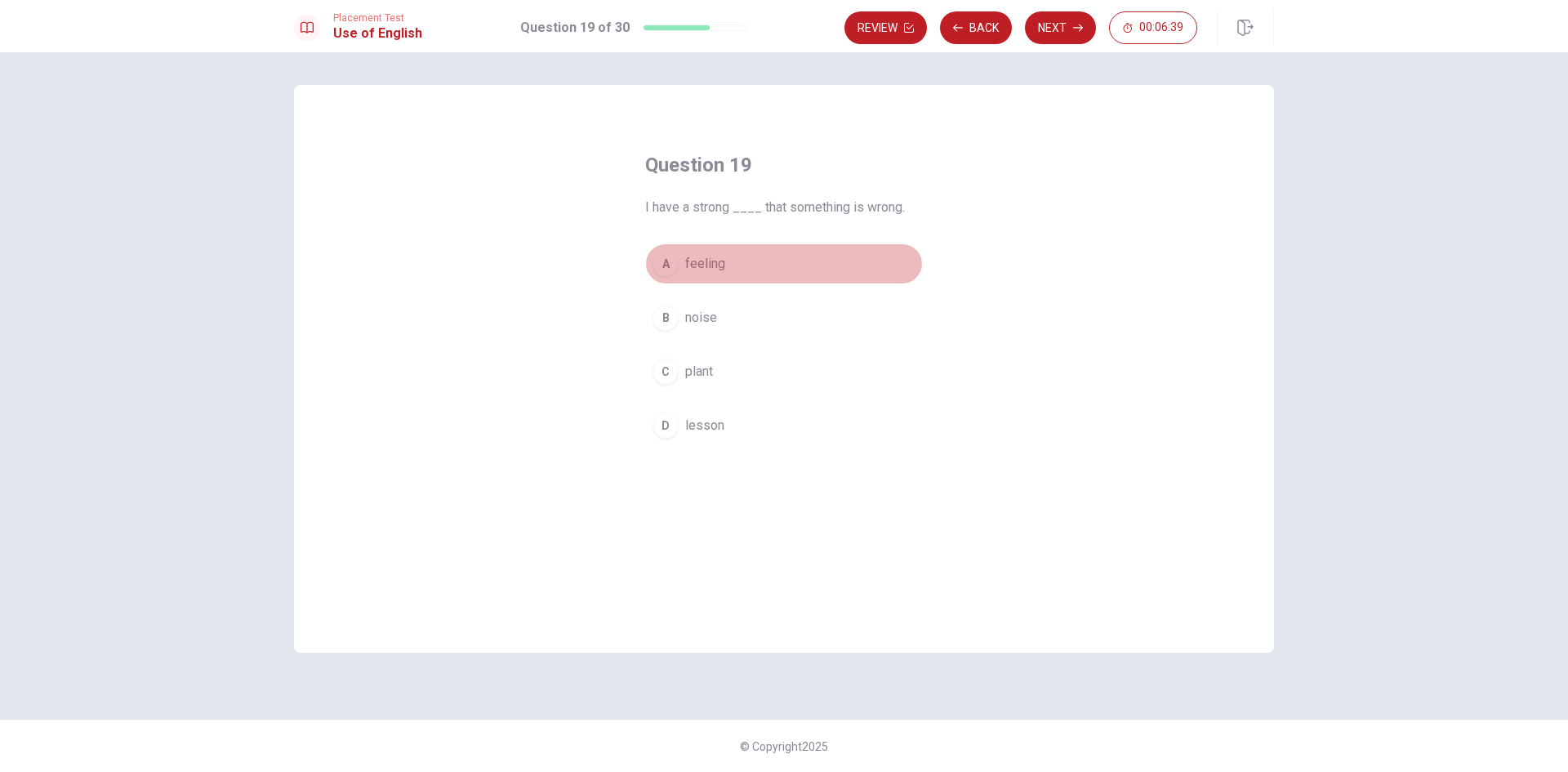
click at [698, 273] on span "feeling" at bounding box center [705, 263] width 40 height 20
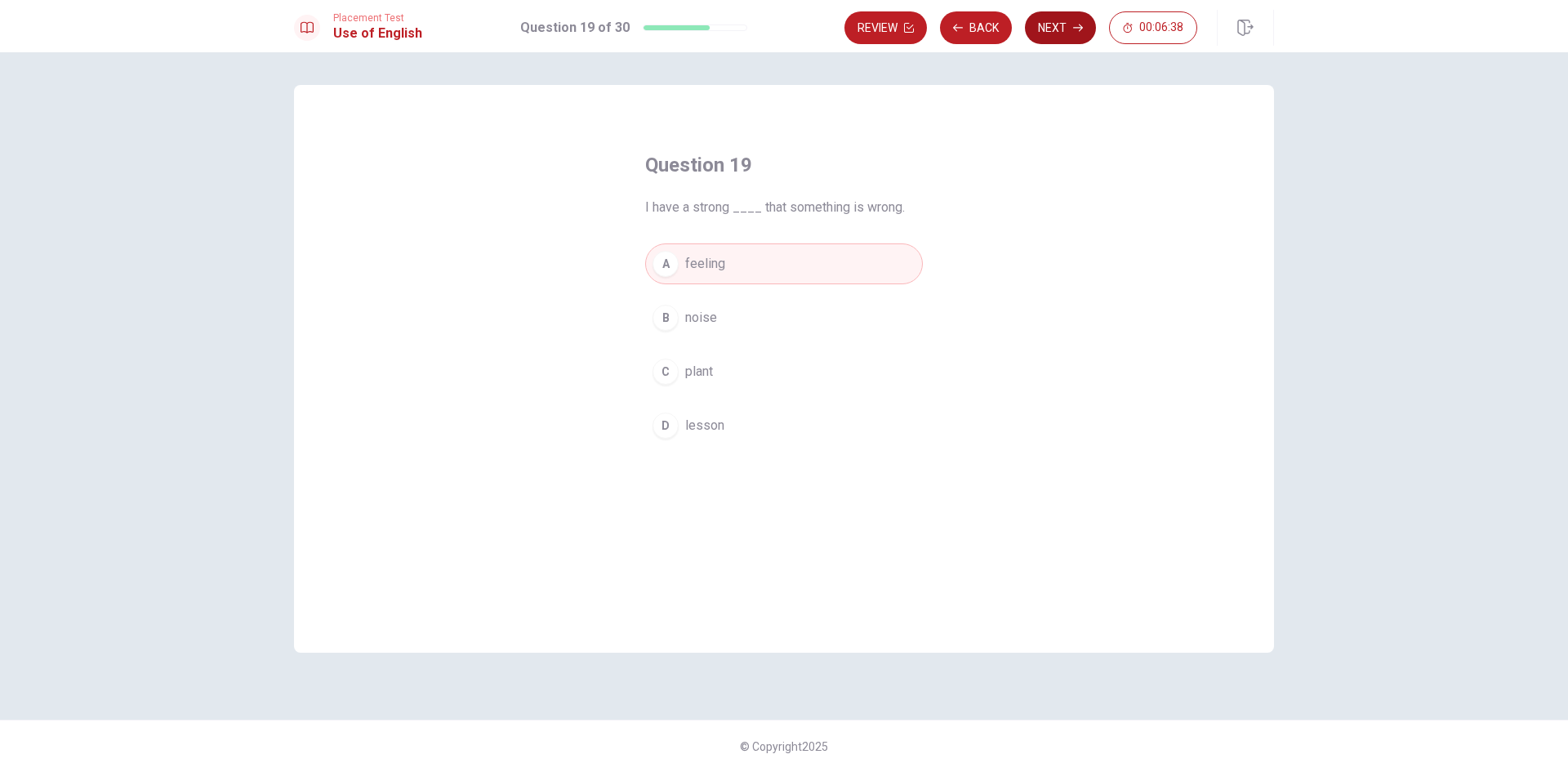
click at [1072, 20] on button "Next" at bounding box center [1061, 28] width 71 height 32
click at [727, 427] on span "have been" at bounding box center [715, 425] width 59 height 20
click at [1054, 30] on button "Next" at bounding box center [1061, 28] width 71 height 32
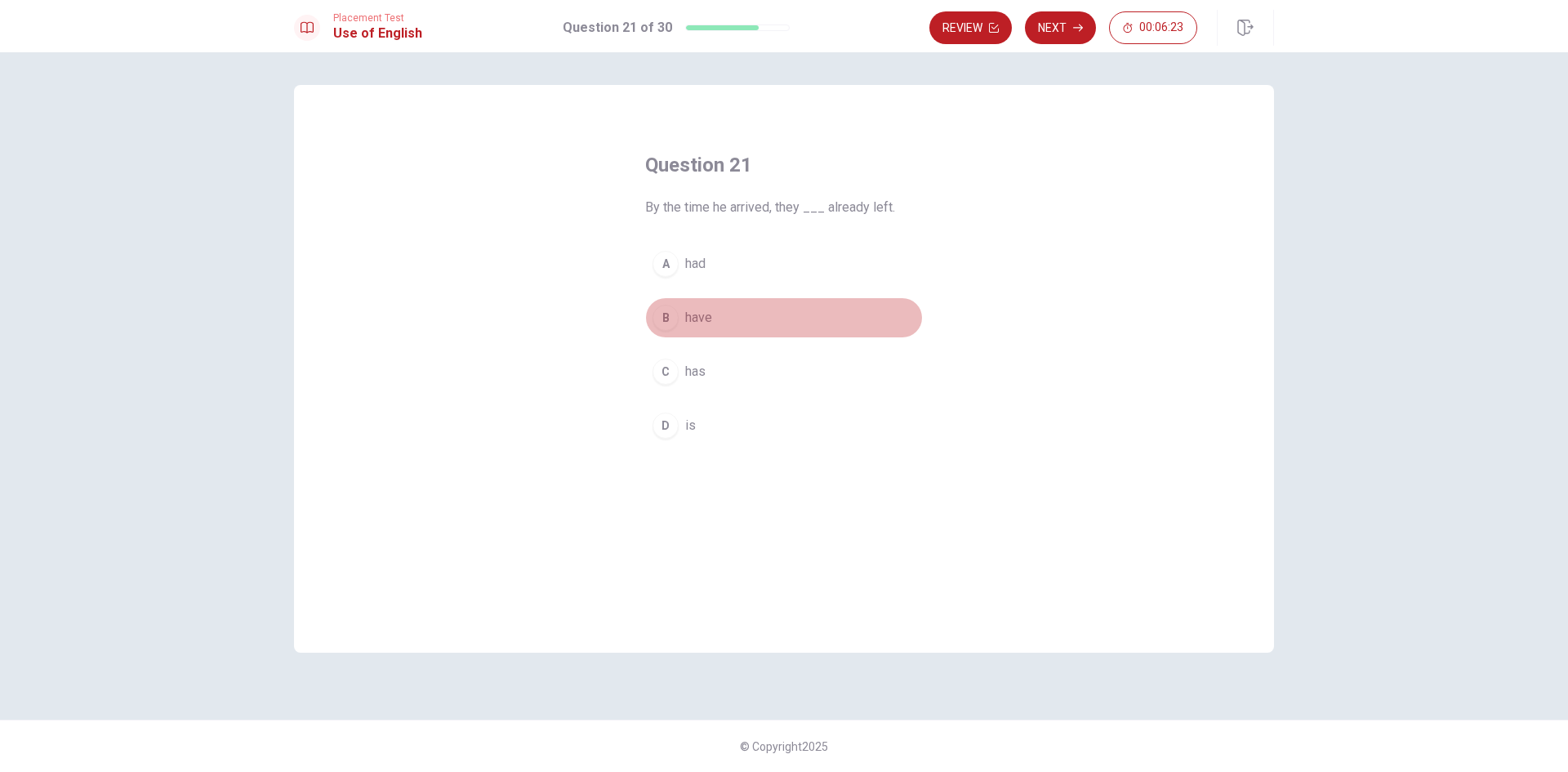
click at [704, 318] on span "have" at bounding box center [698, 318] width 27 height 20
click at [712, 263] on button "A had" at bounding box center [784, 263] width 277 height 41
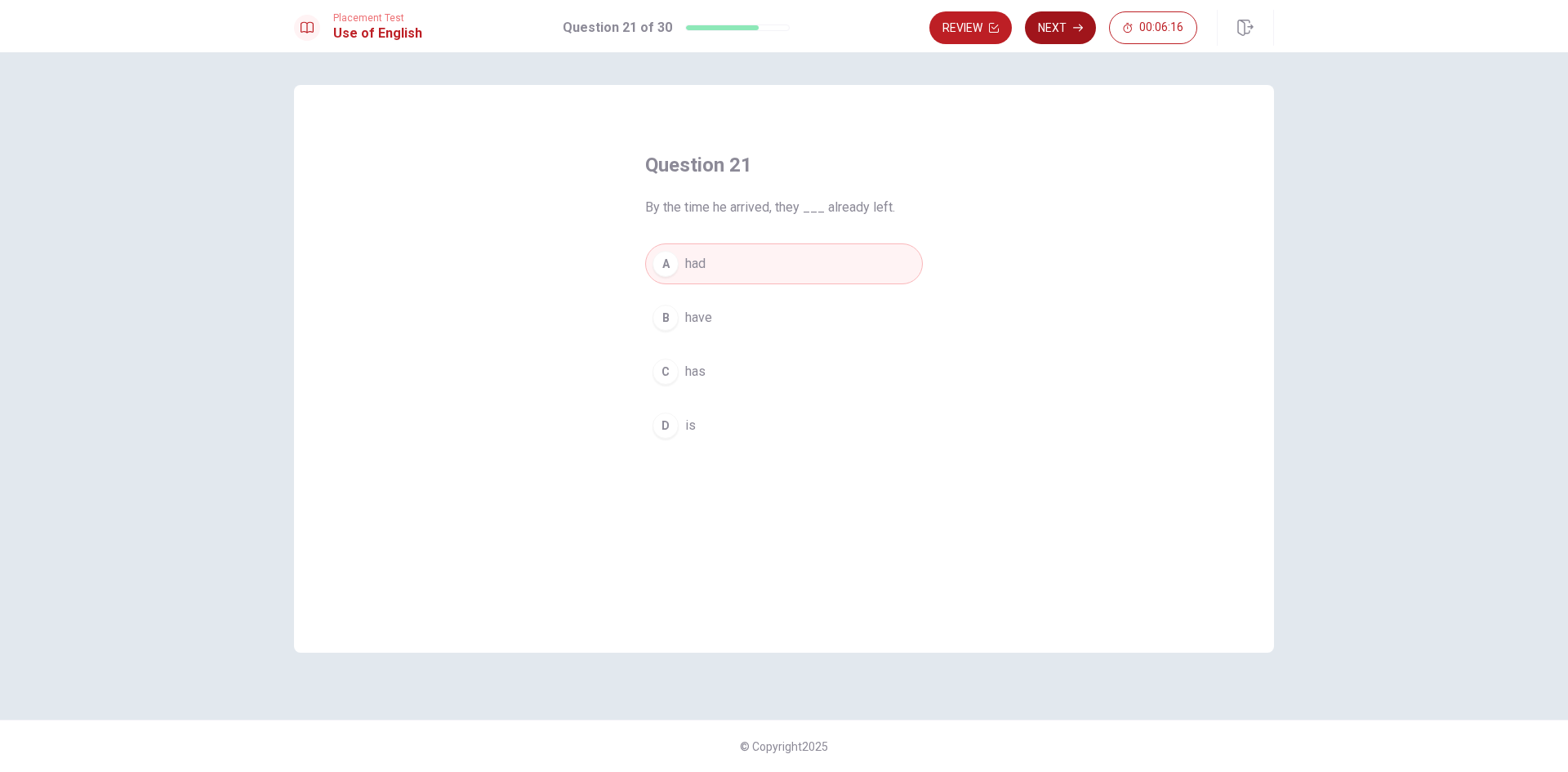
click at [1054, 28] on button "Next" at bounding box center [1061, 28] width 71 height 32
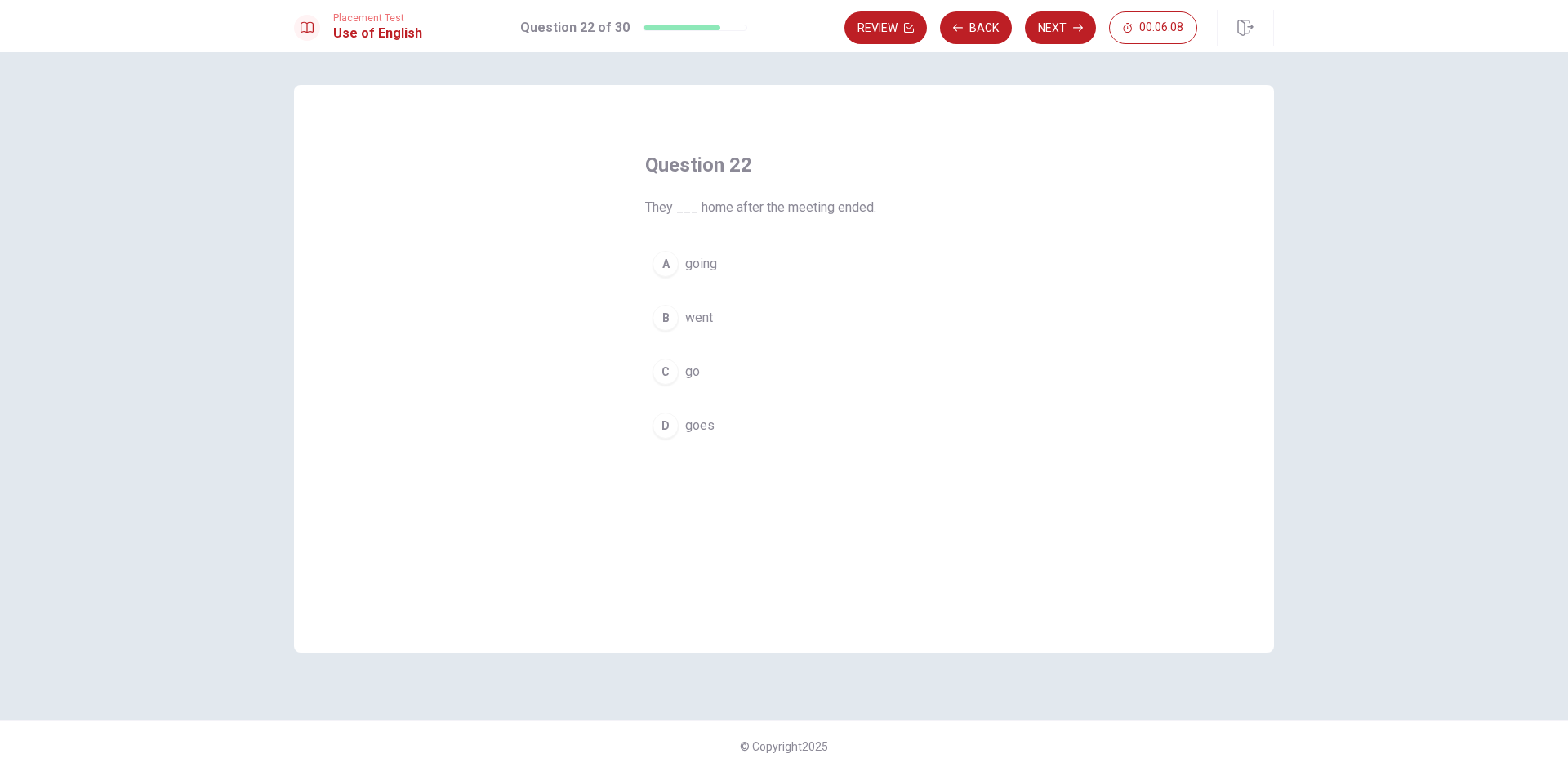
click at [695, 313] on span "went" at bounding box center [698, 318] width 28 height 20
click at [1074, 24] on icon "button" at bounding box center [1078, 28] width 10 height 10
click at [711, 259] on span "were having" at bounding box center [719, 263] width 68 height 20
click at [1055, 28] on button "Next" at bounding box center [1061, 28] width 71 height 32
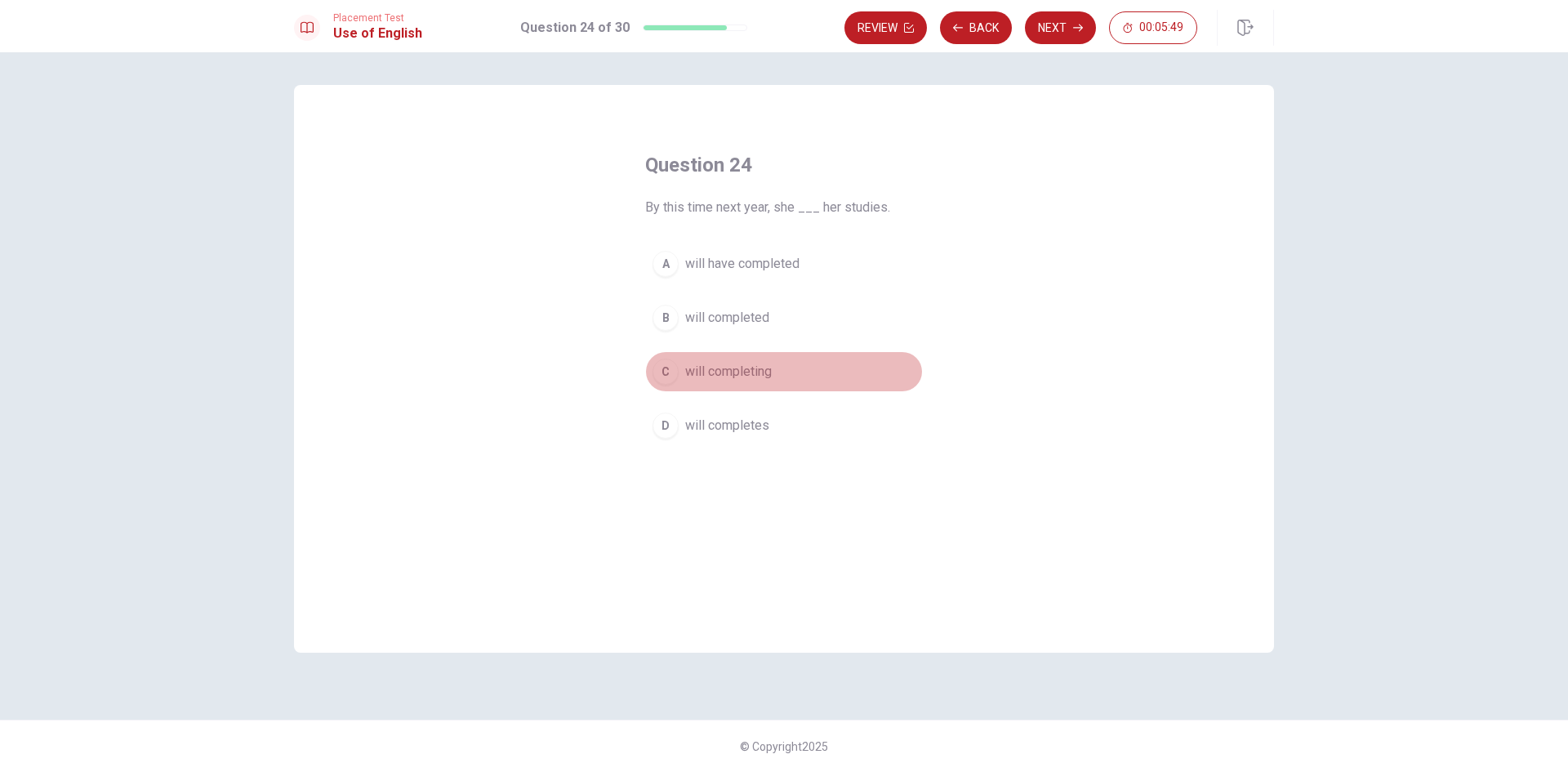
click at [731, 375] on span "will completing" at bounding box center [728, 372] width 86 height 20
click at [774, 315] on button "B will completed" at bounding box center [784, 318] width 277 height 41
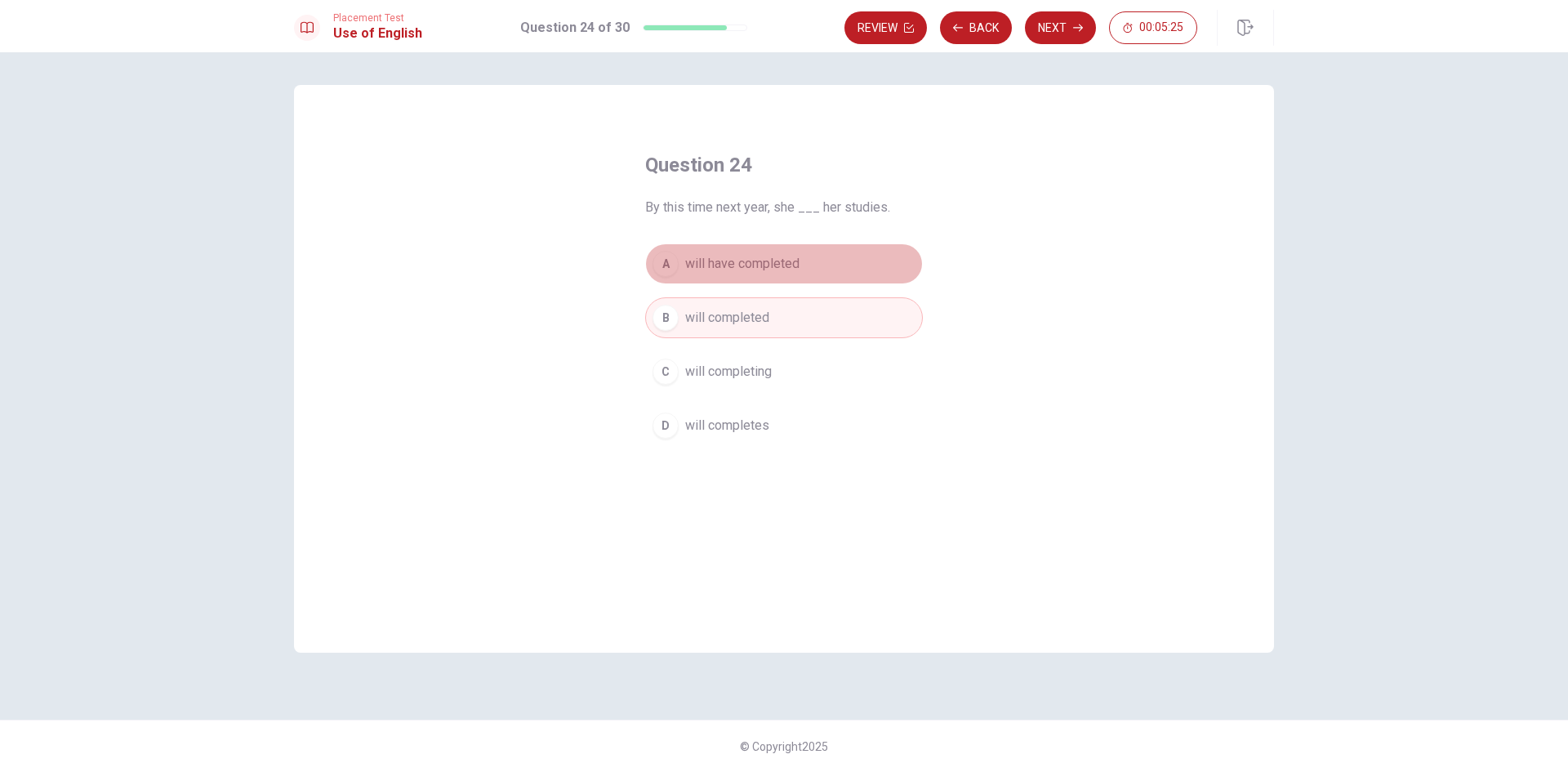
click at [788, 259] on span "will have completed" at bounding box center [742, 263] width 114 height 20
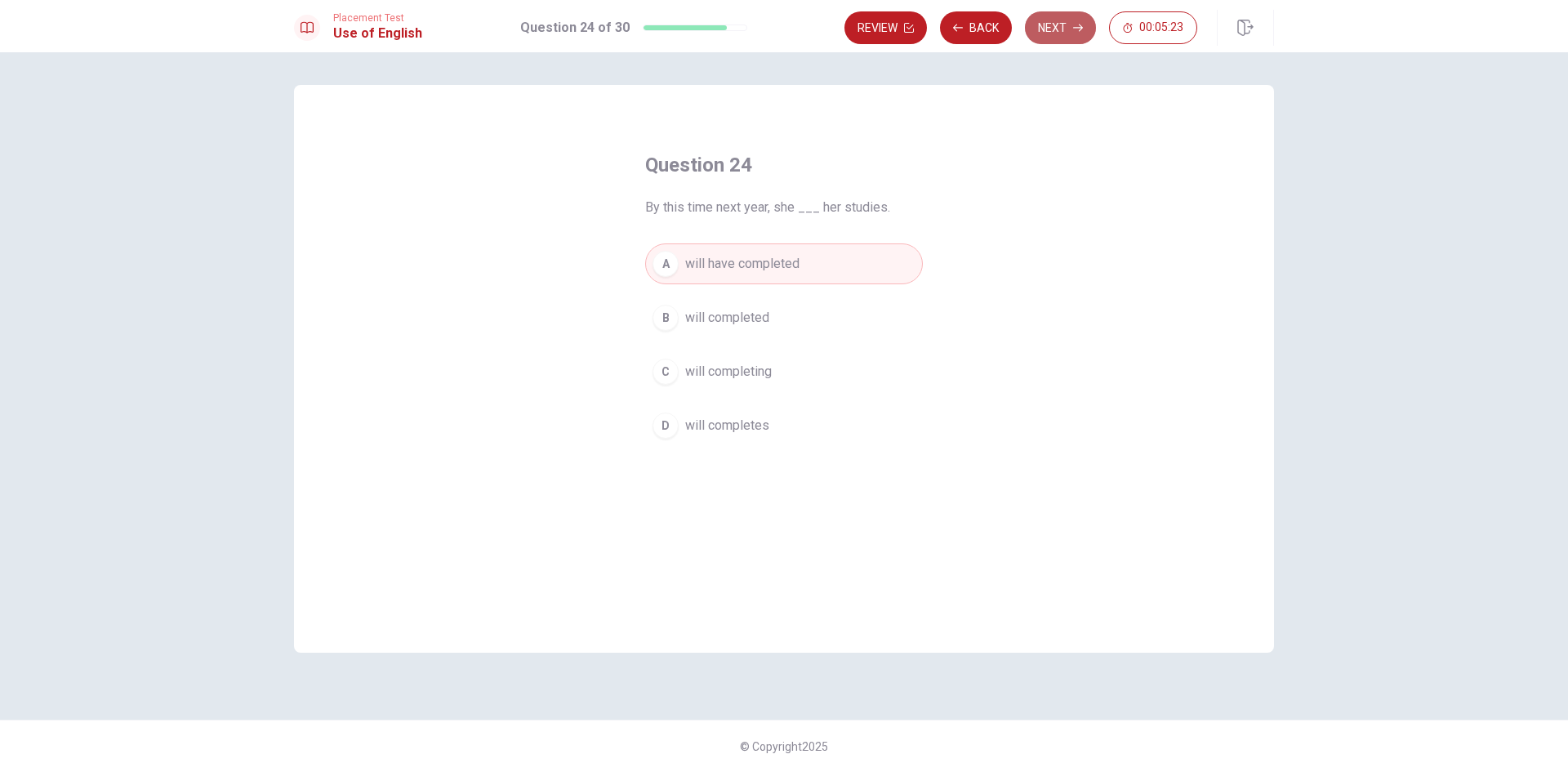
click at [1065, 26] on button "Next" at bounding box center [1061, 28] width 71 height 32
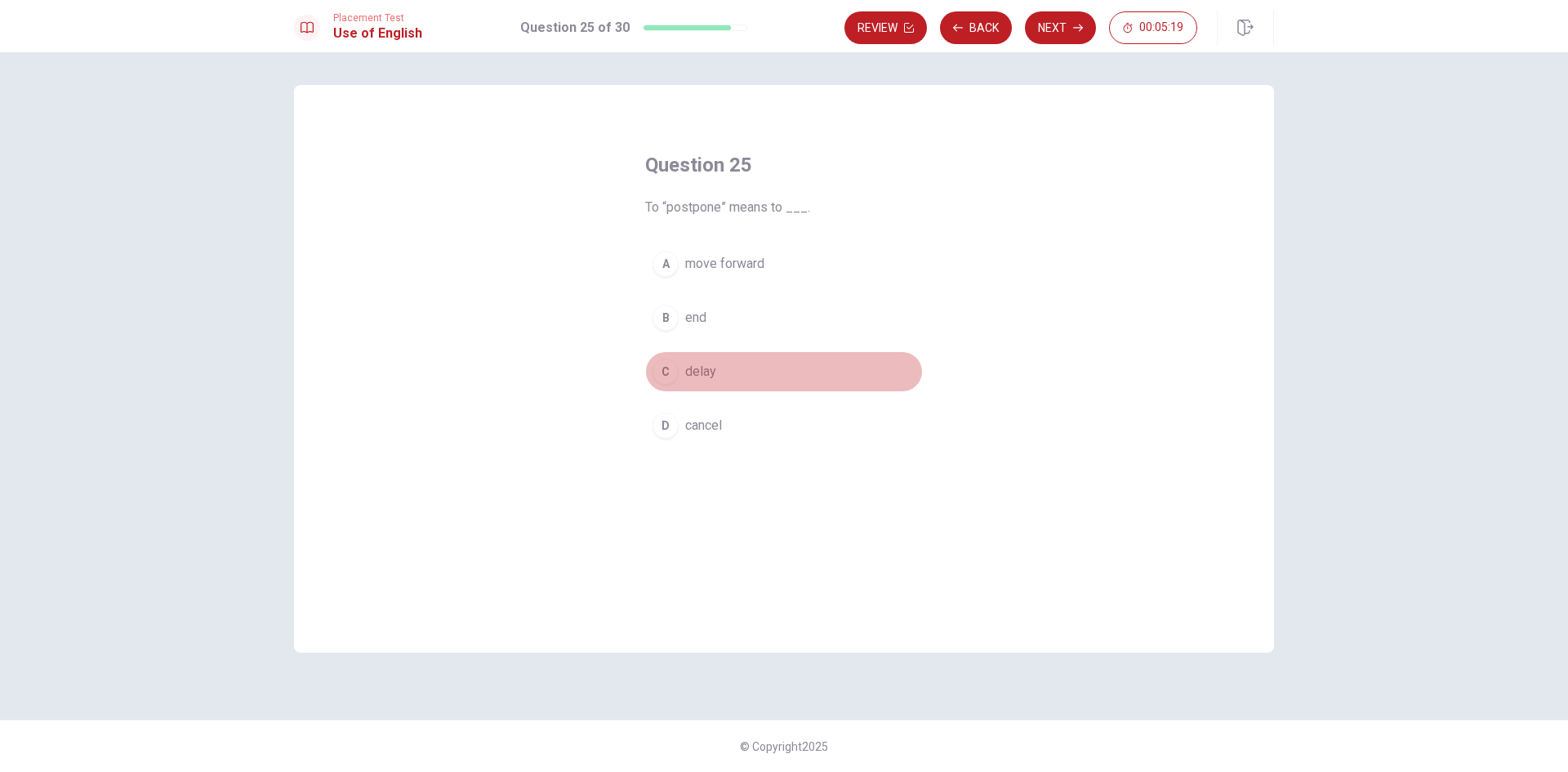
click at [716, 372] on span "delay" at bounding box center [700, 372] width 31 height 20
click at [1063, 31] on button "Next" at bounding box center [1061, 28] width 71 height 32
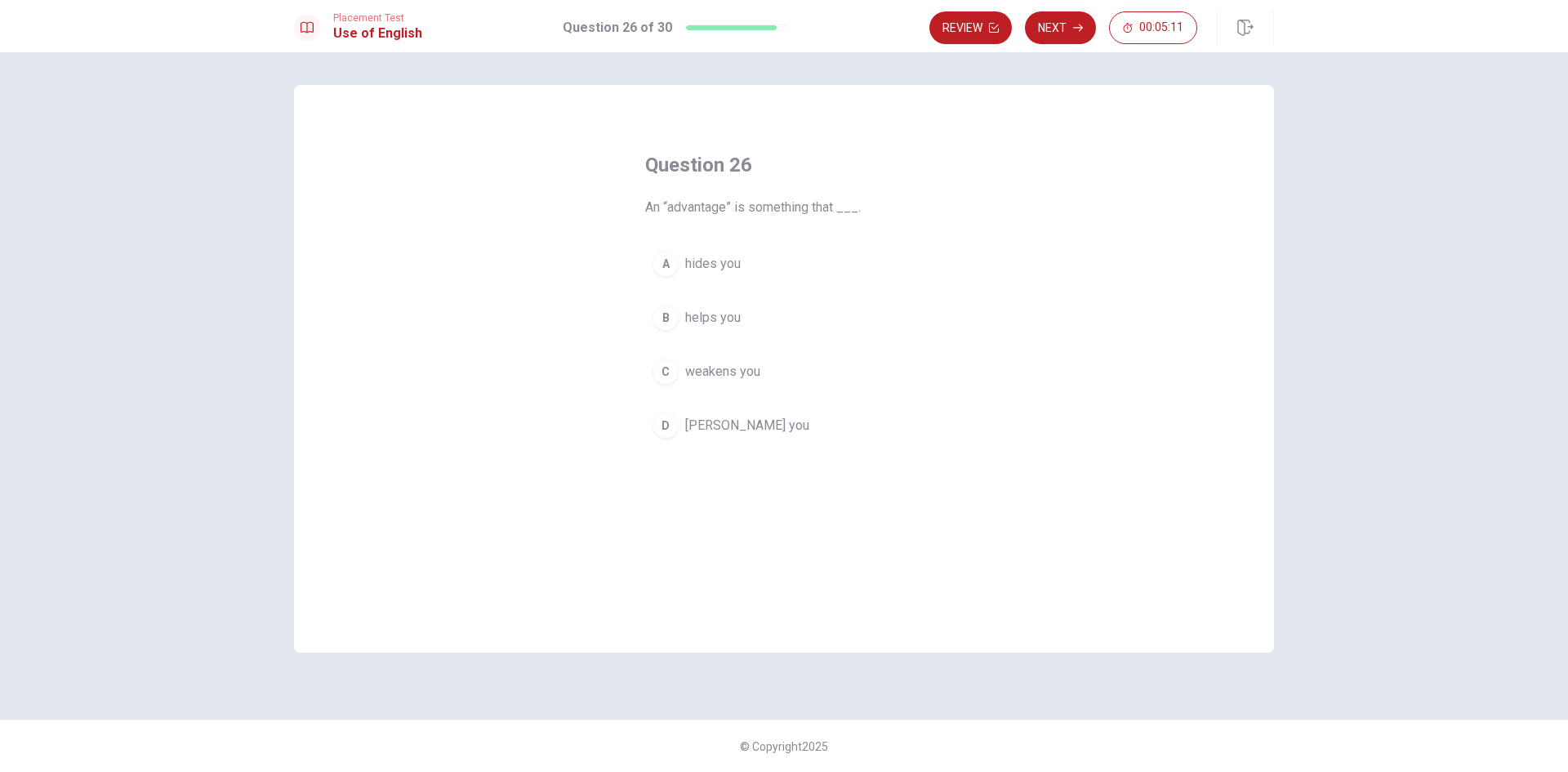
click at [698, 314] on span "helps you" at bounding box center [713, 318] width 55 height 20
click at [1067, 32] on button "Next" at bounding box center [1061, 28] width 71 height 32
click at [742, 325] on span "having mixed feelings" at bounding box center [748, 318] width 125 height 20
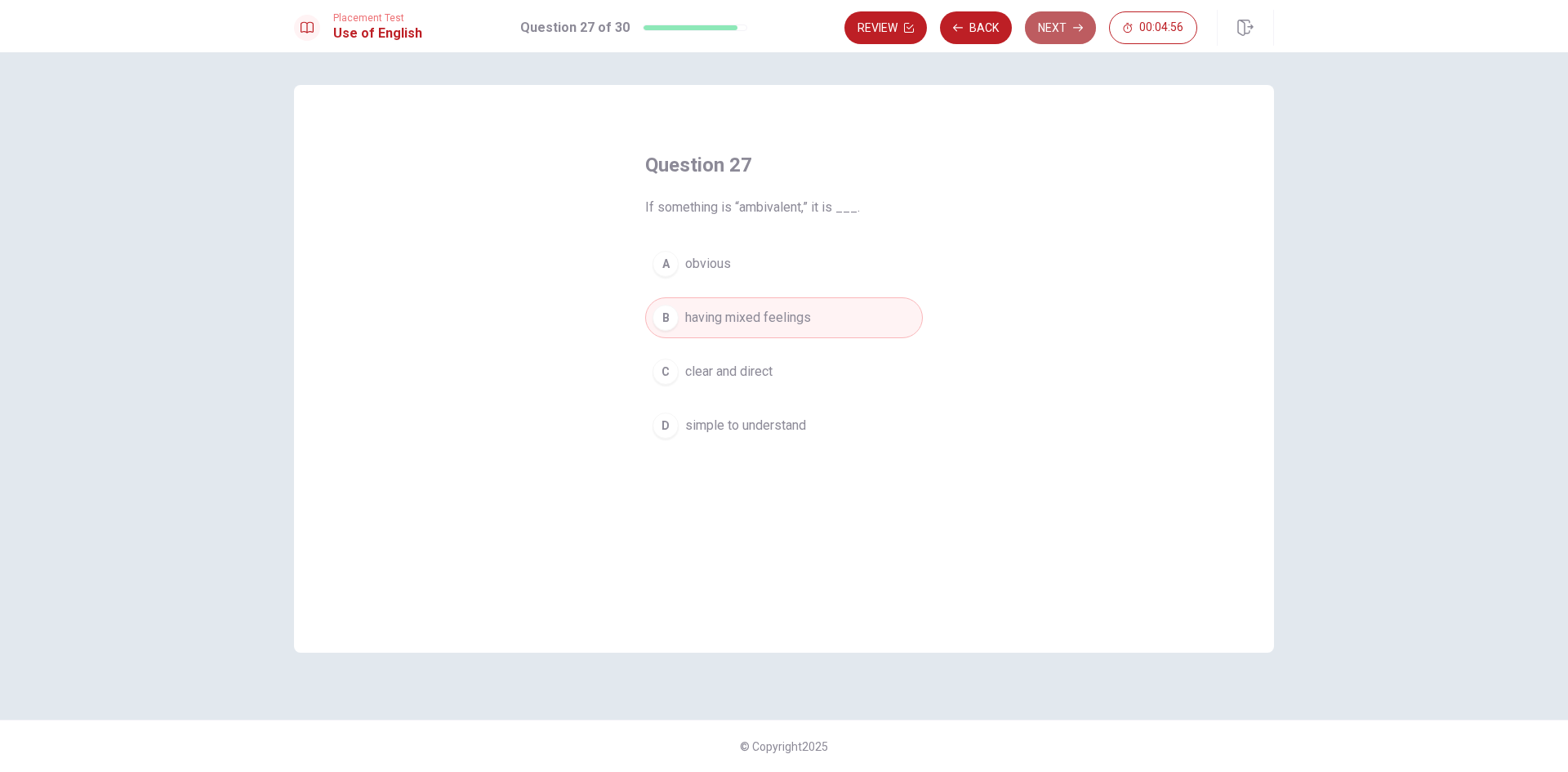
click at [1057, 26] on button "Next" at bounding box center [1061, 28] width 71 height 32
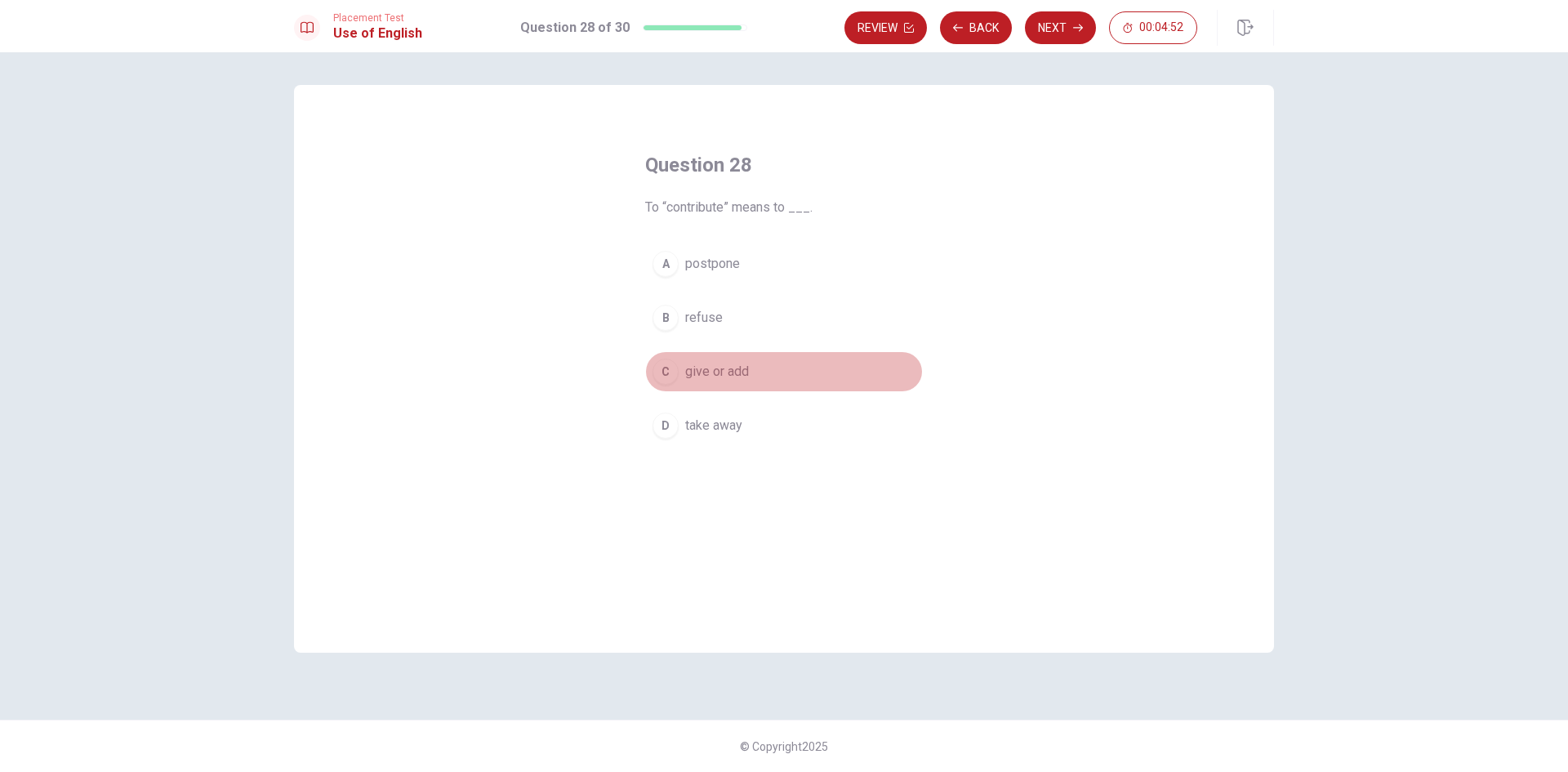
click at [738, 364] on span "give or add" at bounding box center [717, 372] width 64 height 20
click at [1058, 33] on button "Next" at bounding box center [1061, 28] width 71 height 32
click at [726, 260] on span "confusing" at bounding box center [713, 263] width 56 height 20
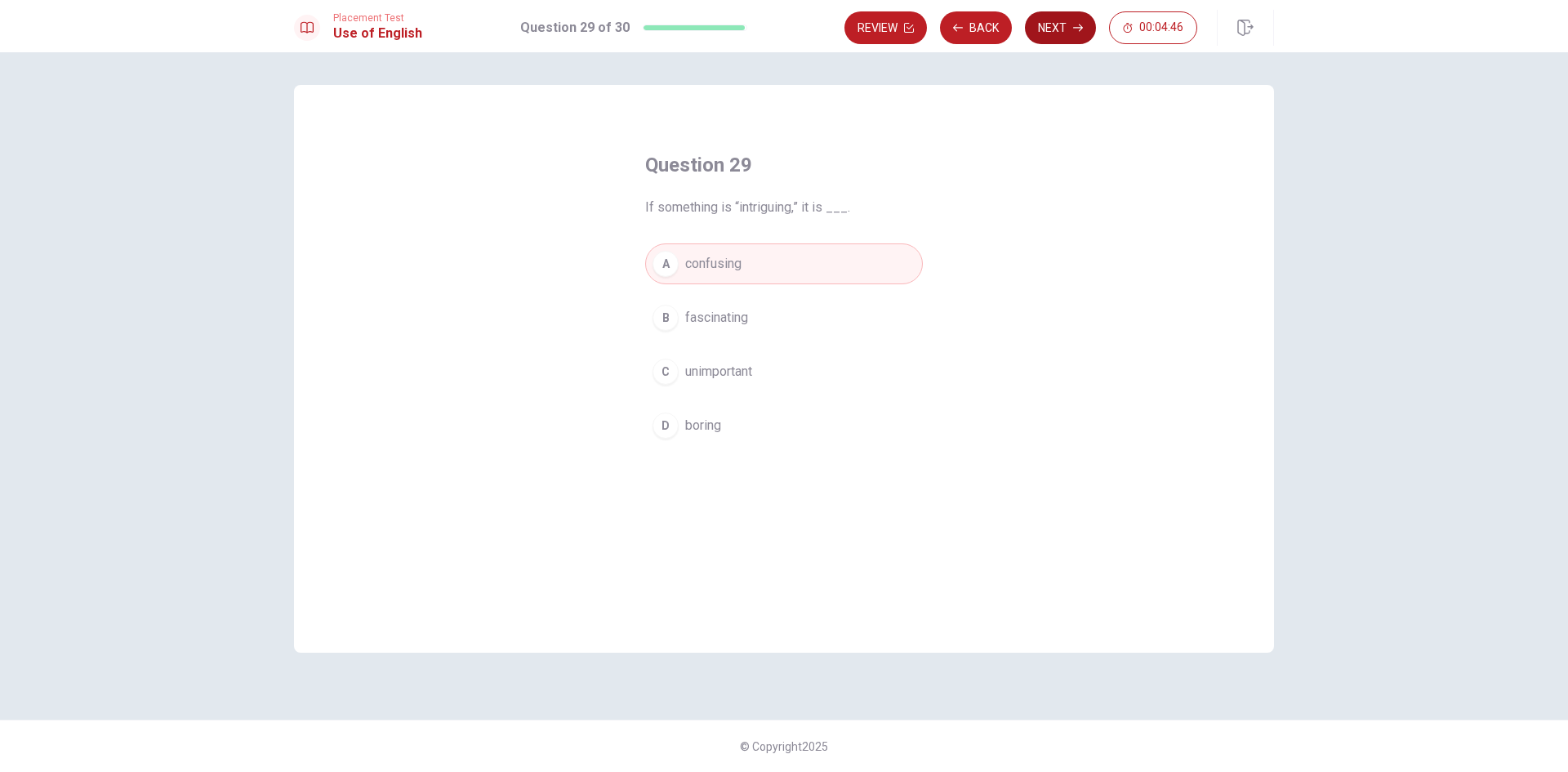
click at [1052, 30] on button "Next" at bounding box center [1061, 28] width 71 height 32
click at [671, 335] on div "B" at bounding box center [666, 338] width 27 height 27
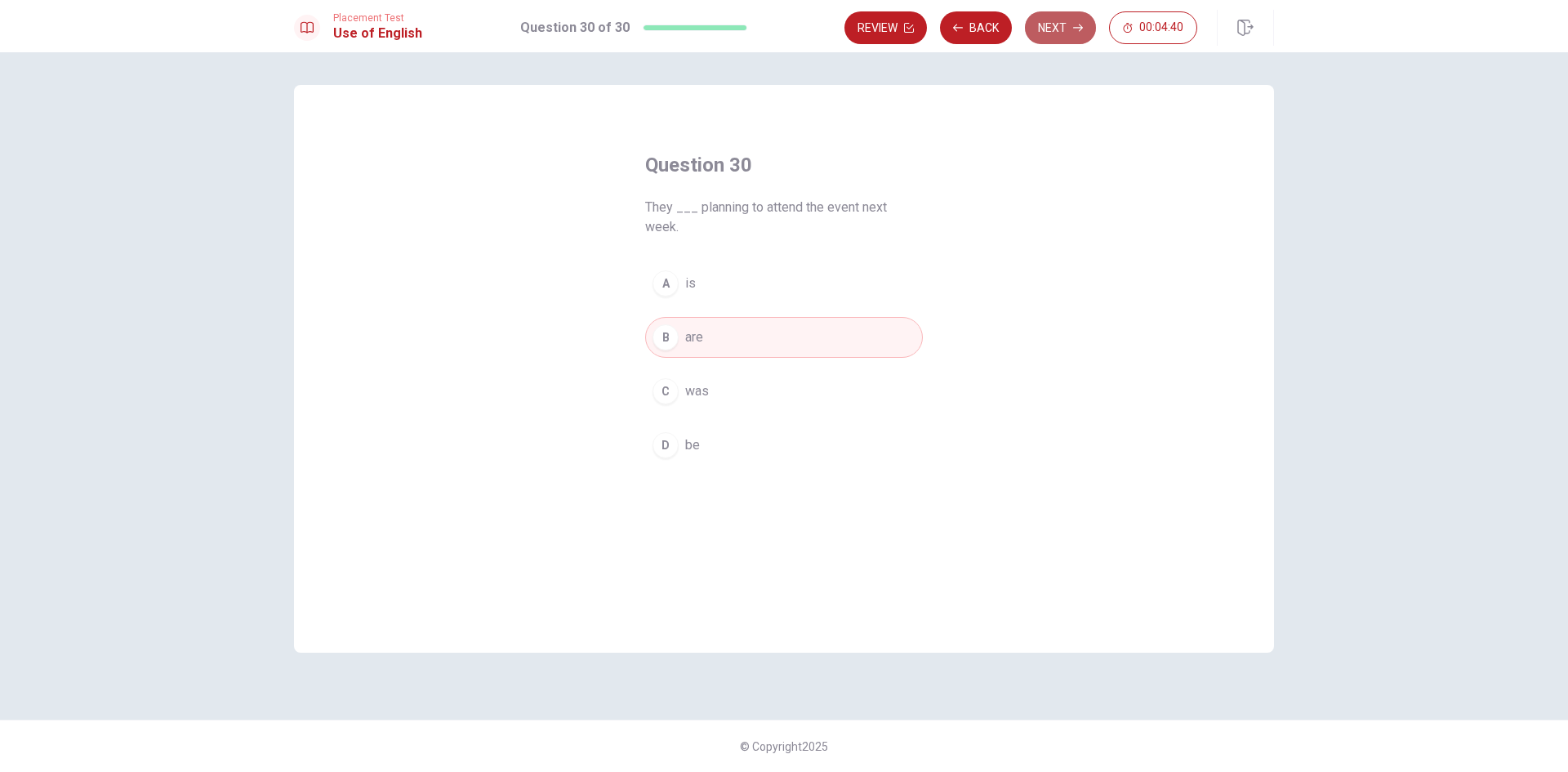
click at [1054, 29] on button "Next" at bounding box center [1061, 28] width 71 height 32
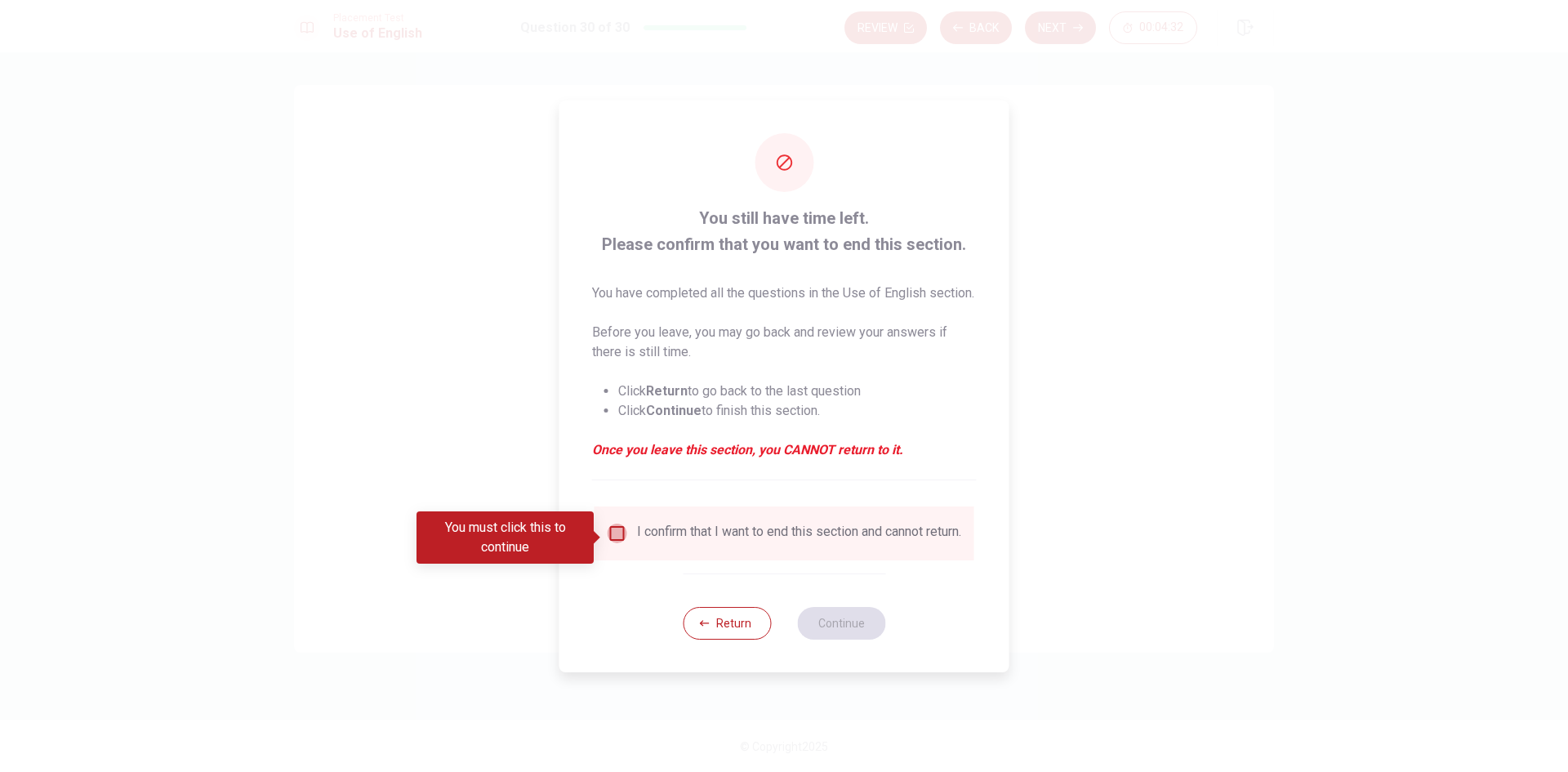
click at [612, 538] on input "You must click this to continue" at bounding box center [617, 533] width 20 height 20
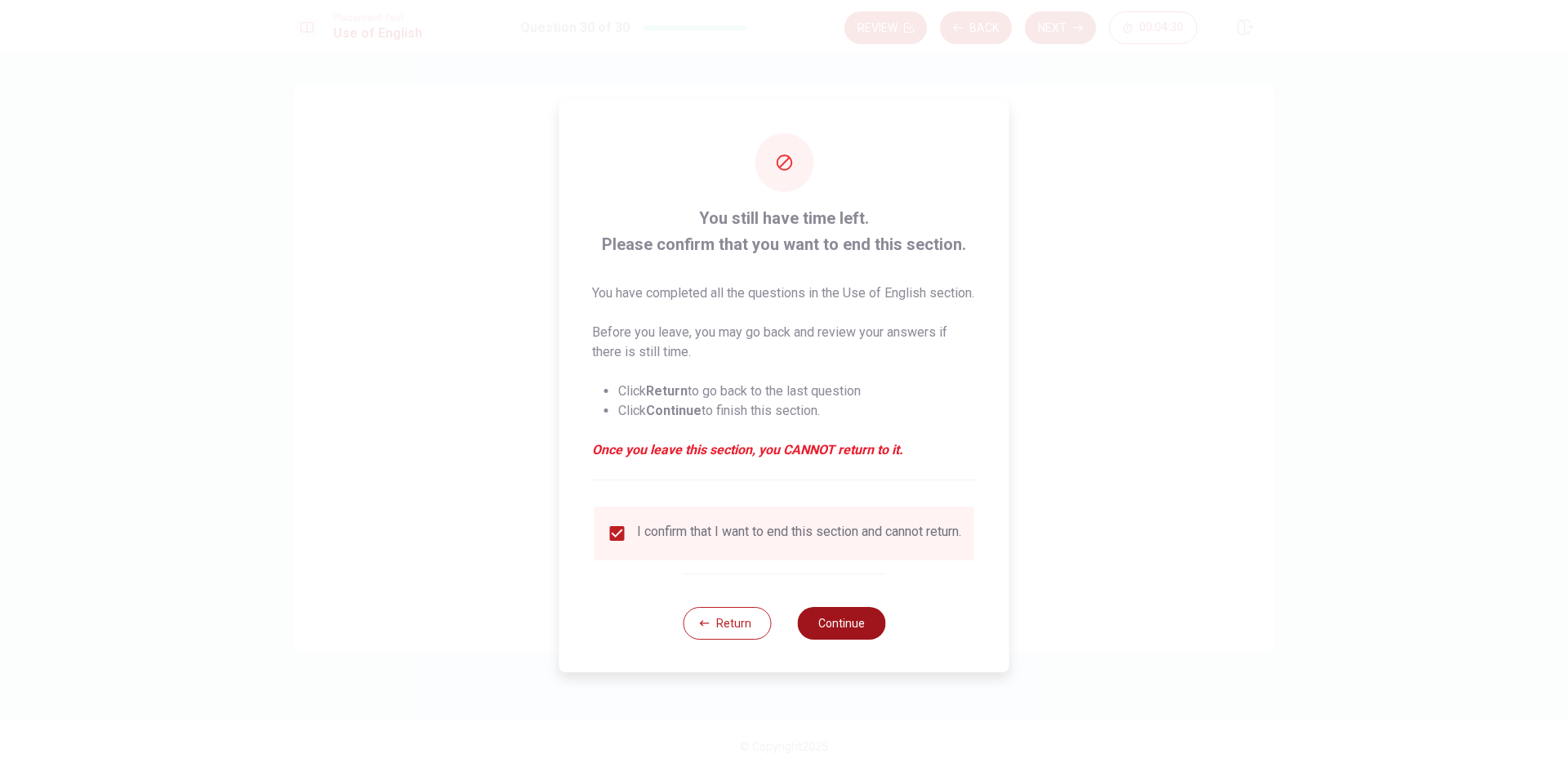
click at [846, 635] on button "Continue" at bounding box center [841, 624] width 88 height 32
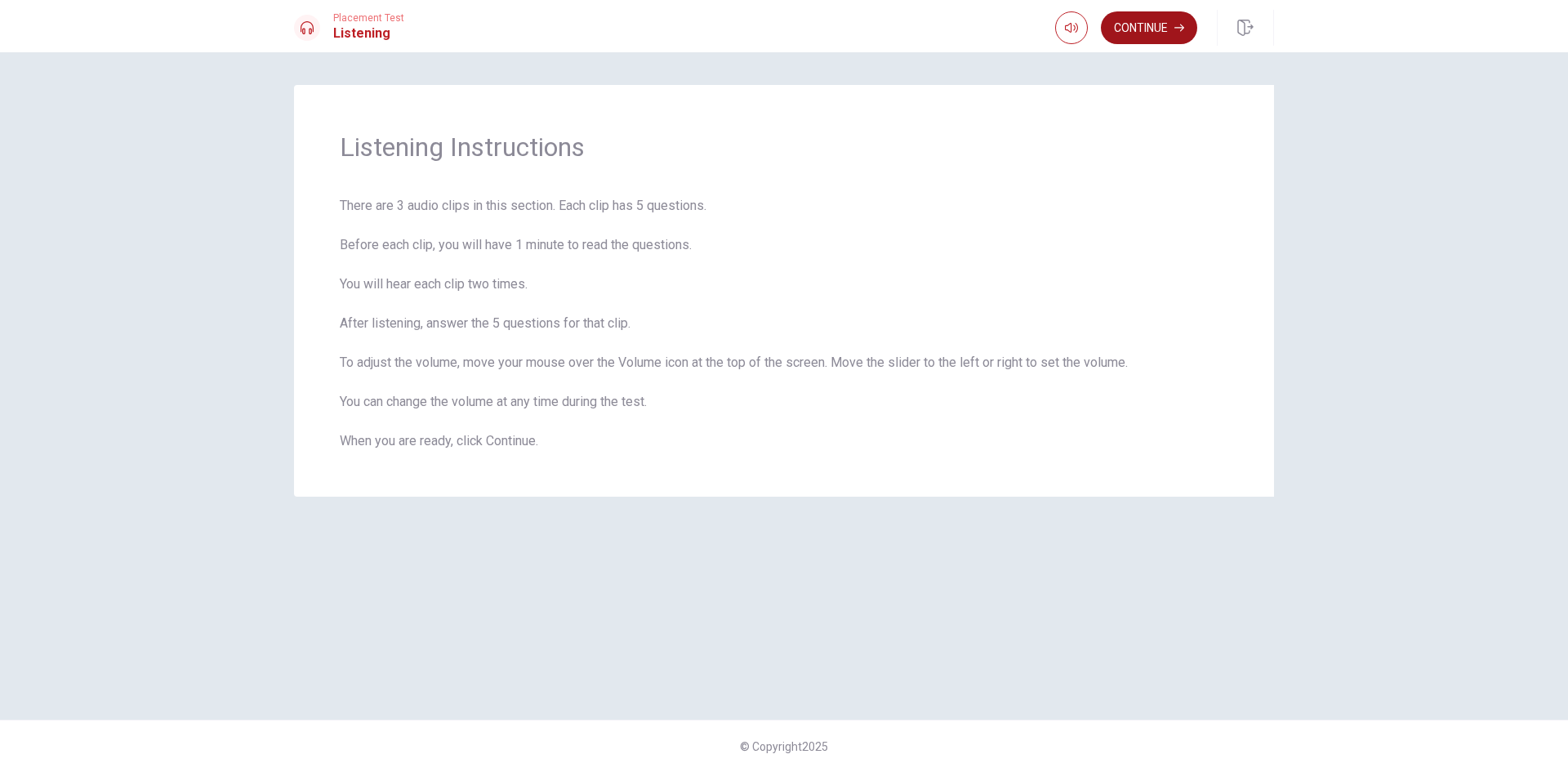
click at [1113, 22] on button "Continue" at bounding box center [1149, 28] width 96 height 32
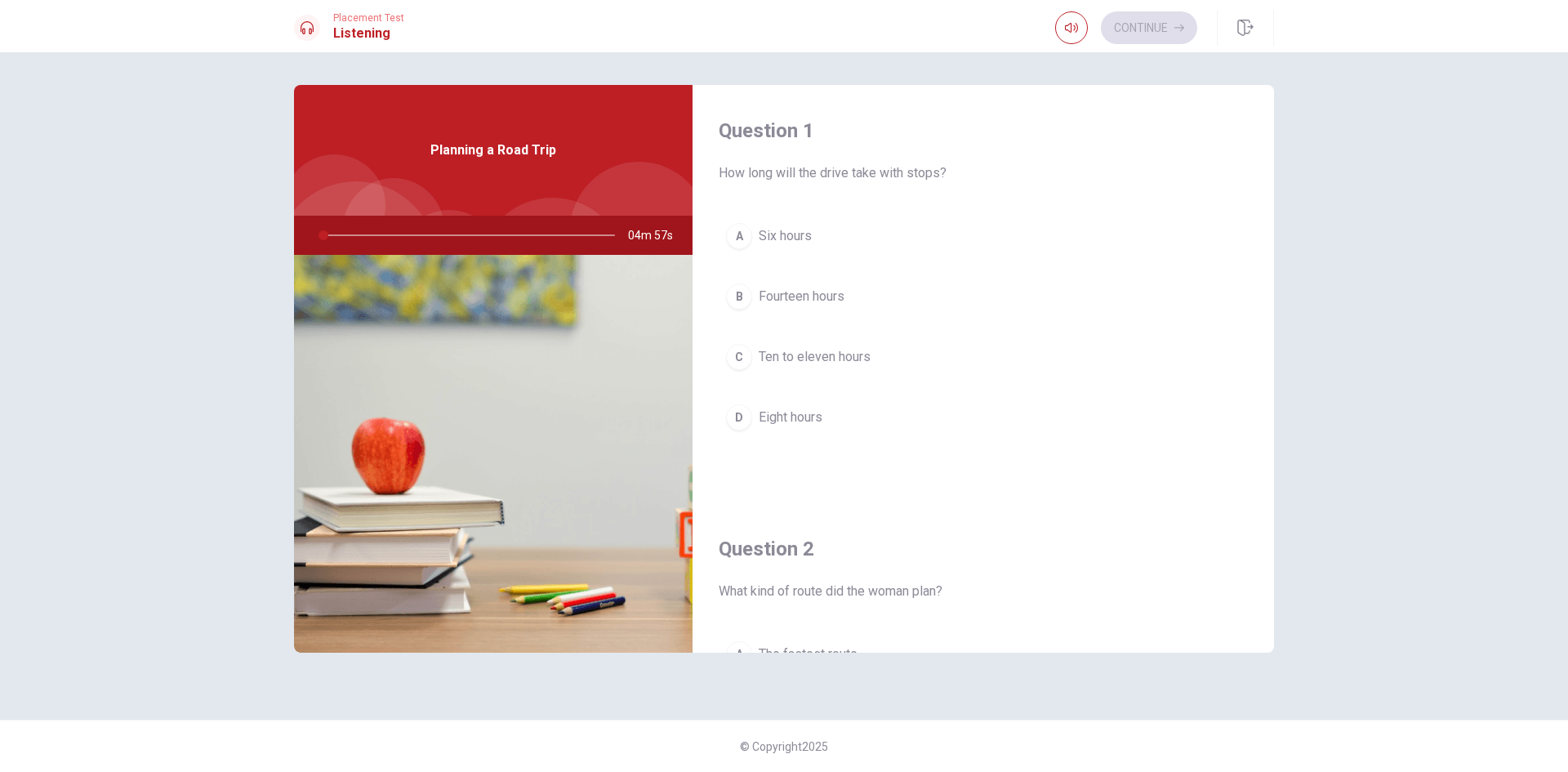
click at [788, 236] on span "Six hours" at bounding box center [785, 236] width 53 height 20
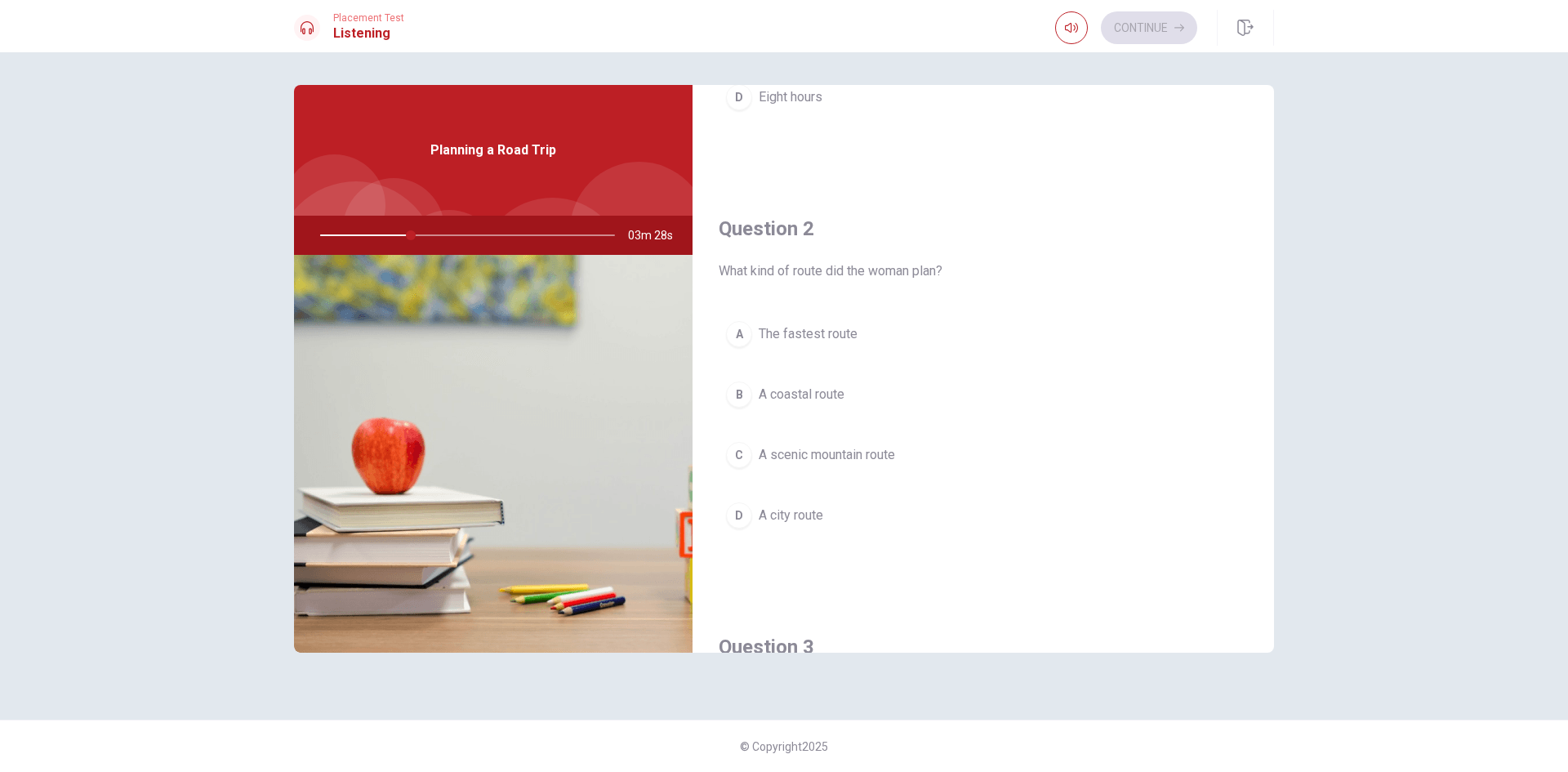
scroll to position [327, 0]
click at [835, 454] on span "A scenic mountain route" at bounding box center [827, 449] width 137 height 20
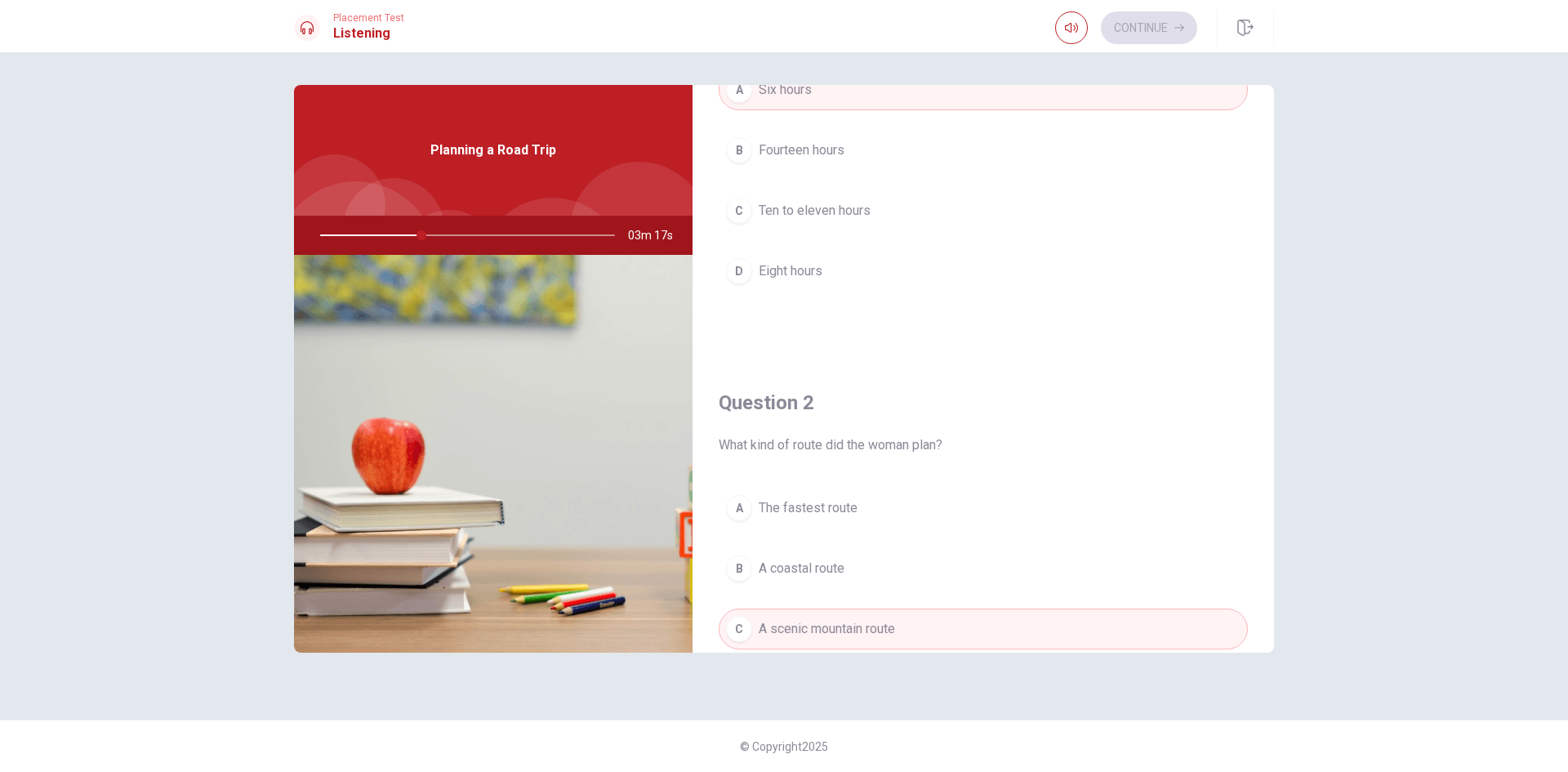
scroll to position [0, 0]
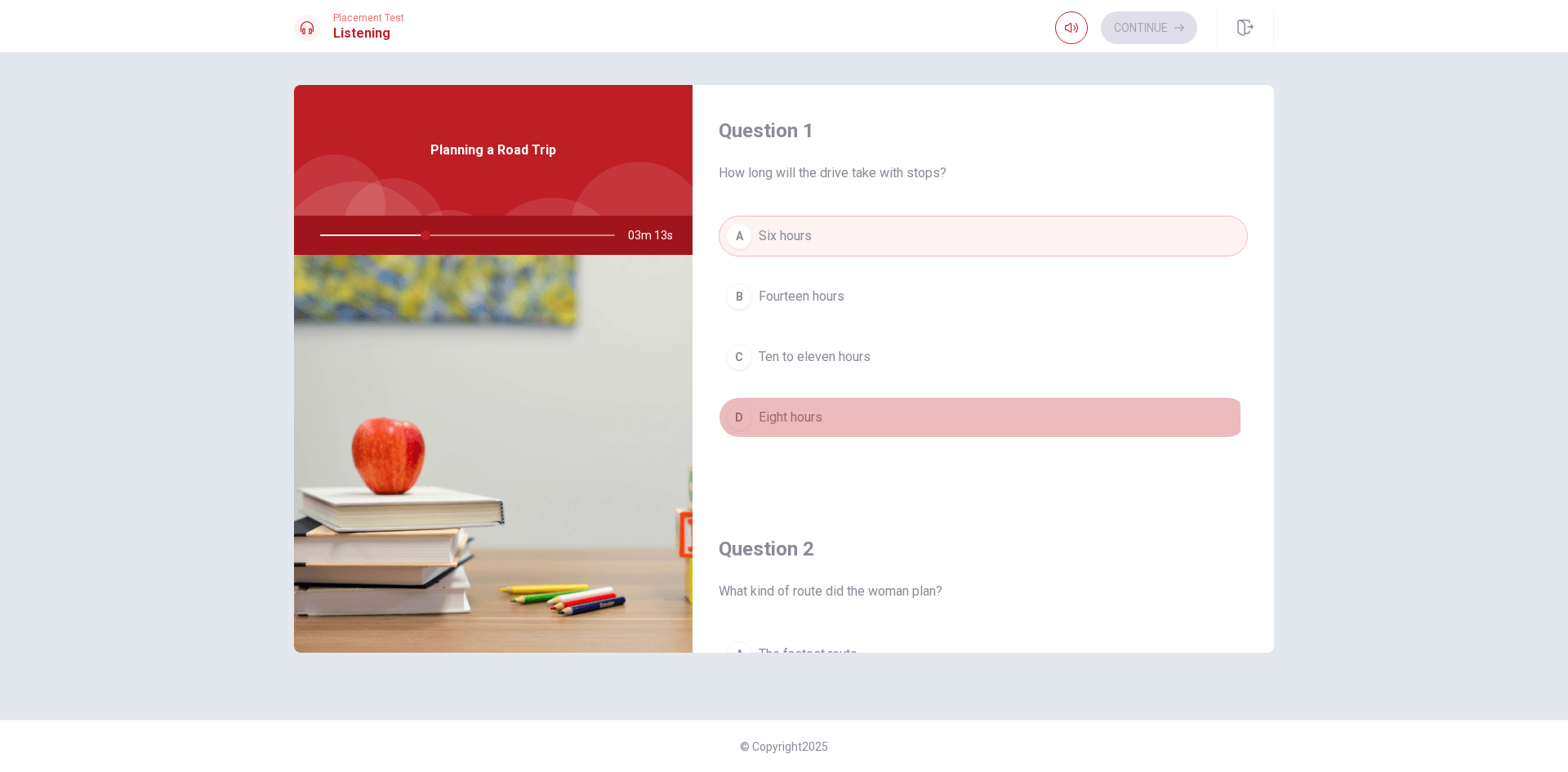
click at [829, 421] on button "D Eight hours" at bounding box center [983, 417] width 529 height 41
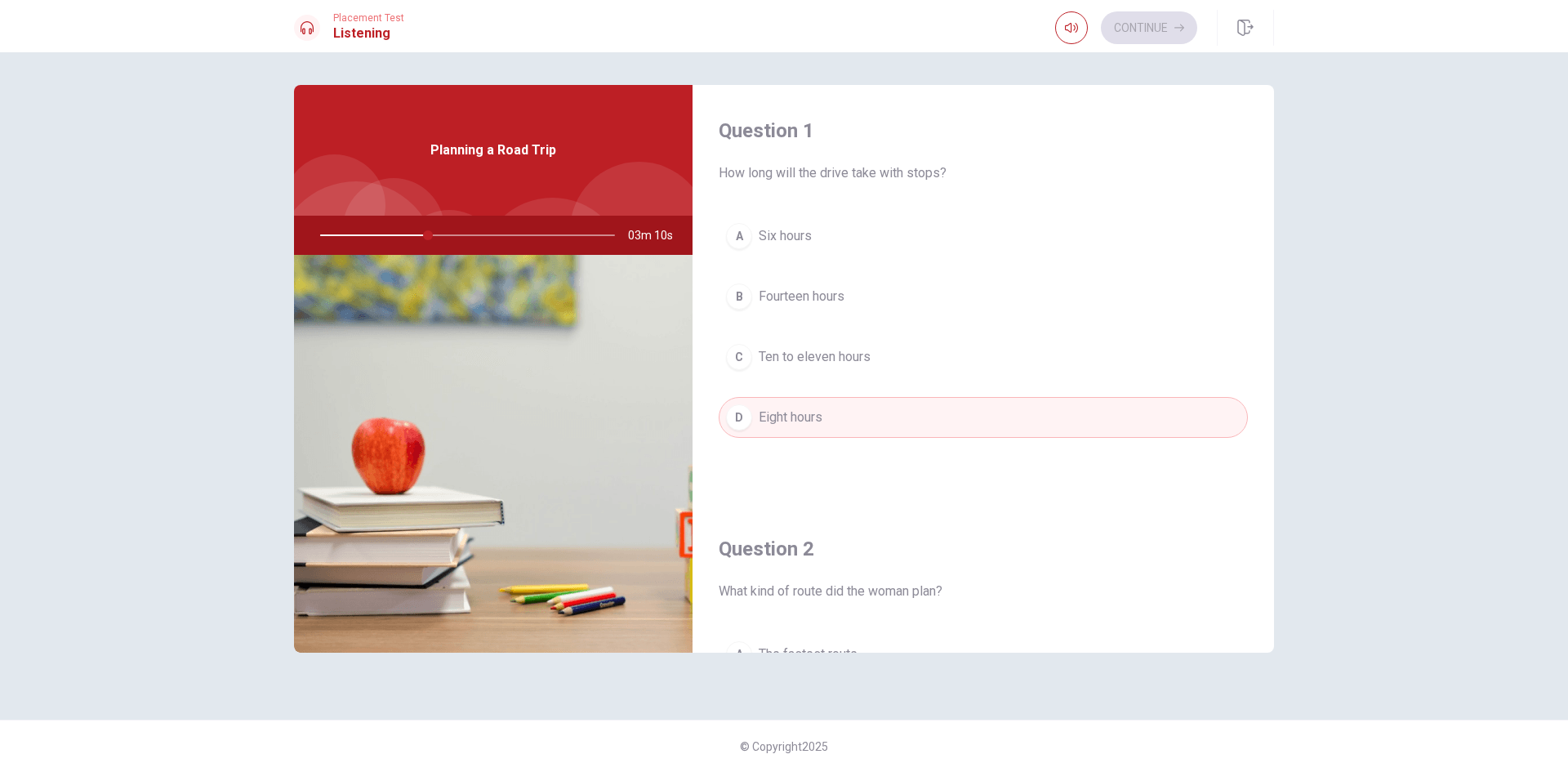
click at [817, 357] on span "Ten to eleven hours" at bounding box center [814, 357] width 112 height 20
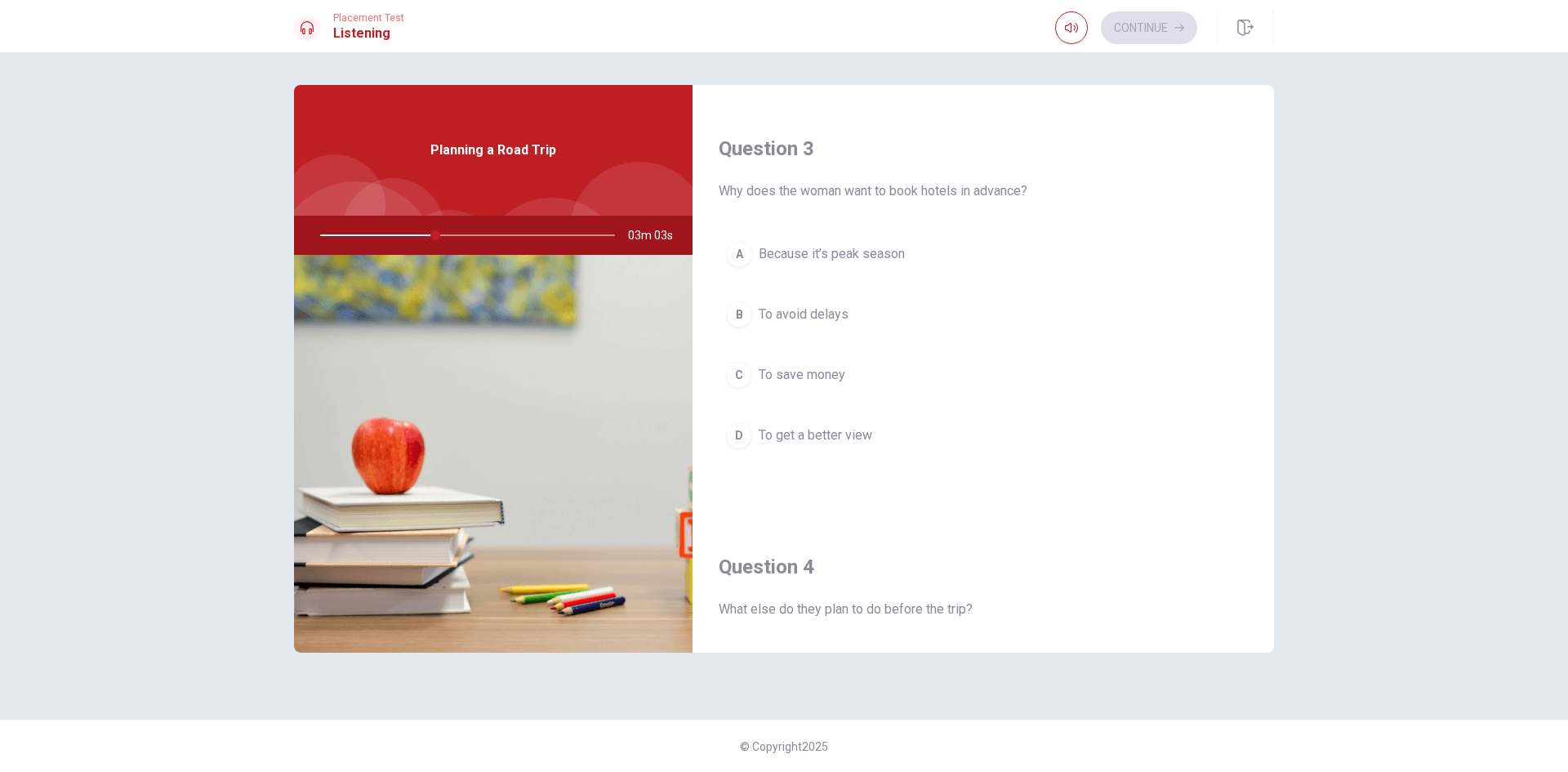
scroll to position [817, 0]
click at [865, 259] on span "Because it’s peak season" at bounding box center [832, 256] width 146 height 20
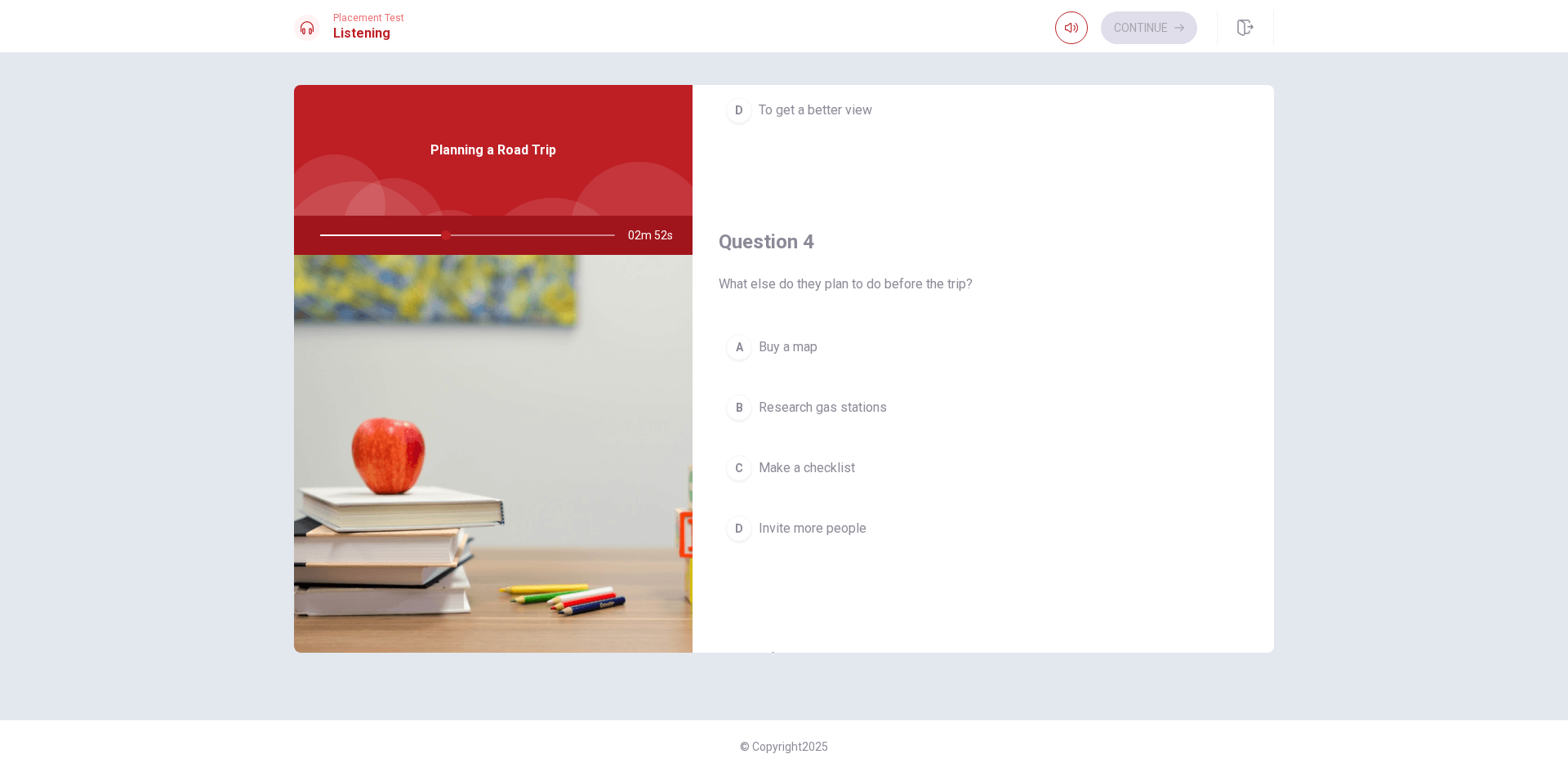
scroll to position [1307, 0]
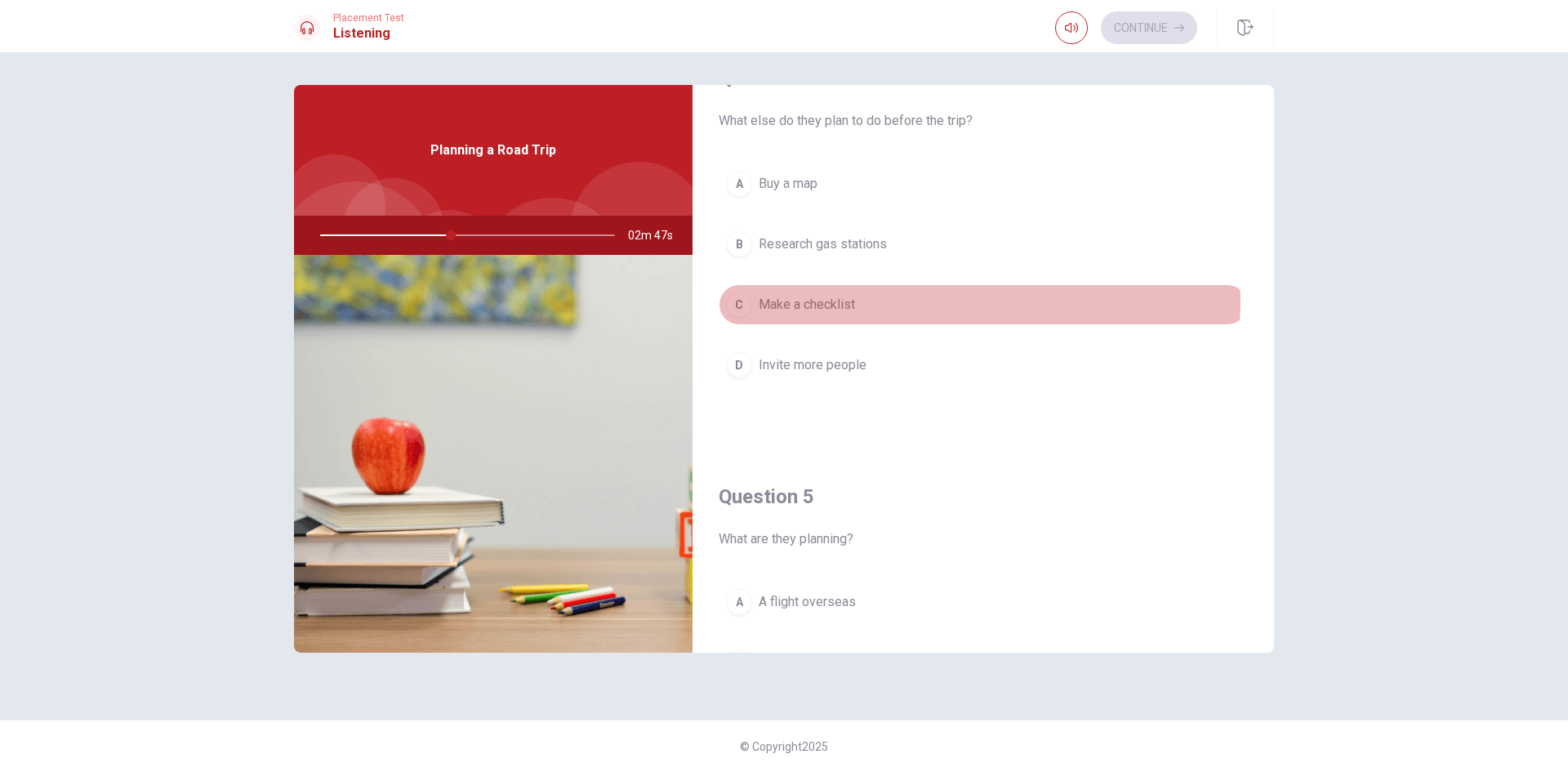
click at [914, 299] on button "C Make a checklist" at bounding box center [983, 304] width 529 height 41
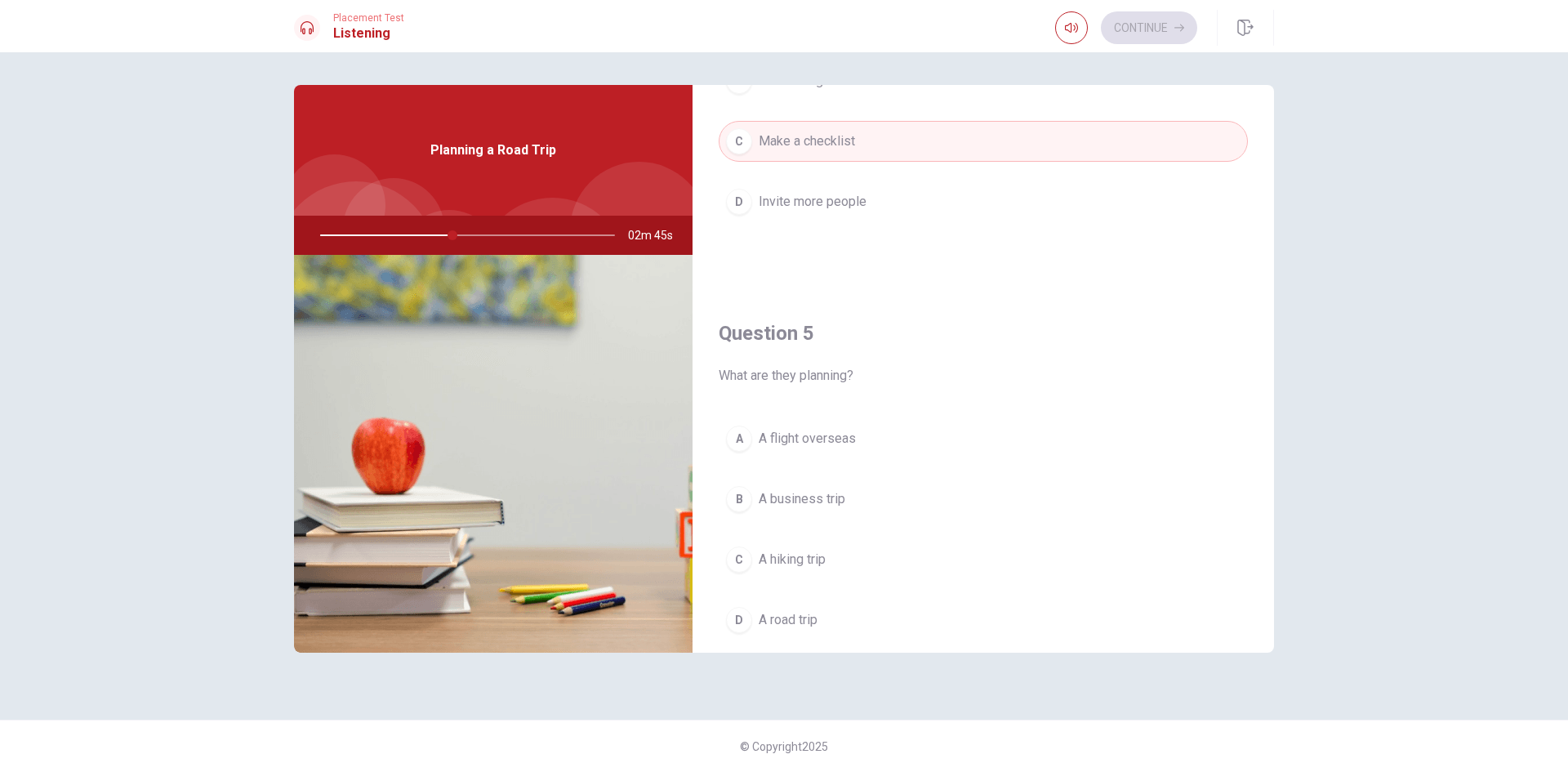
scroll to position [1524, 0]
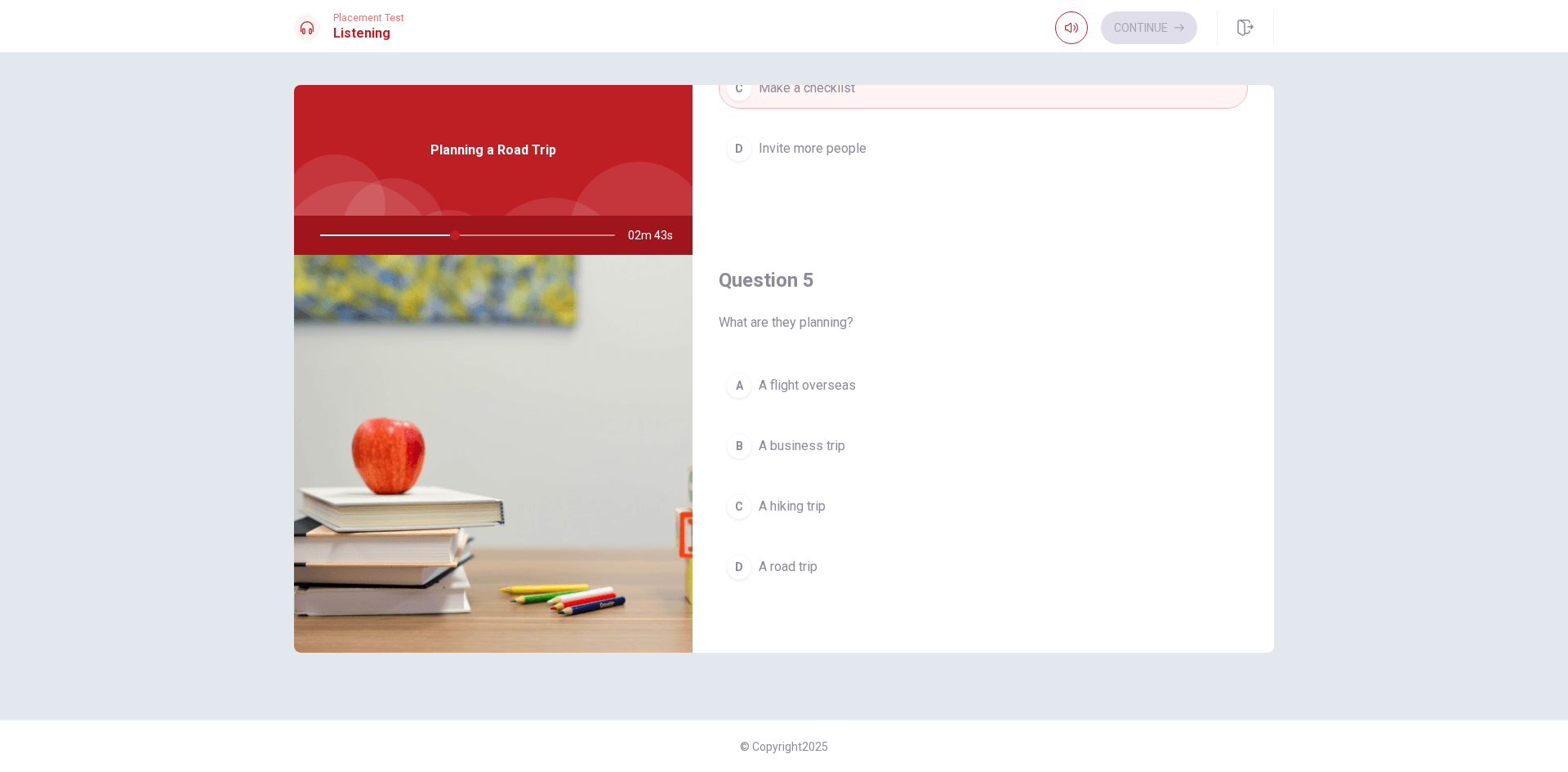
click at [813, 572] on span "A road trip" at bounding box center [788, 567] width 59 height 20
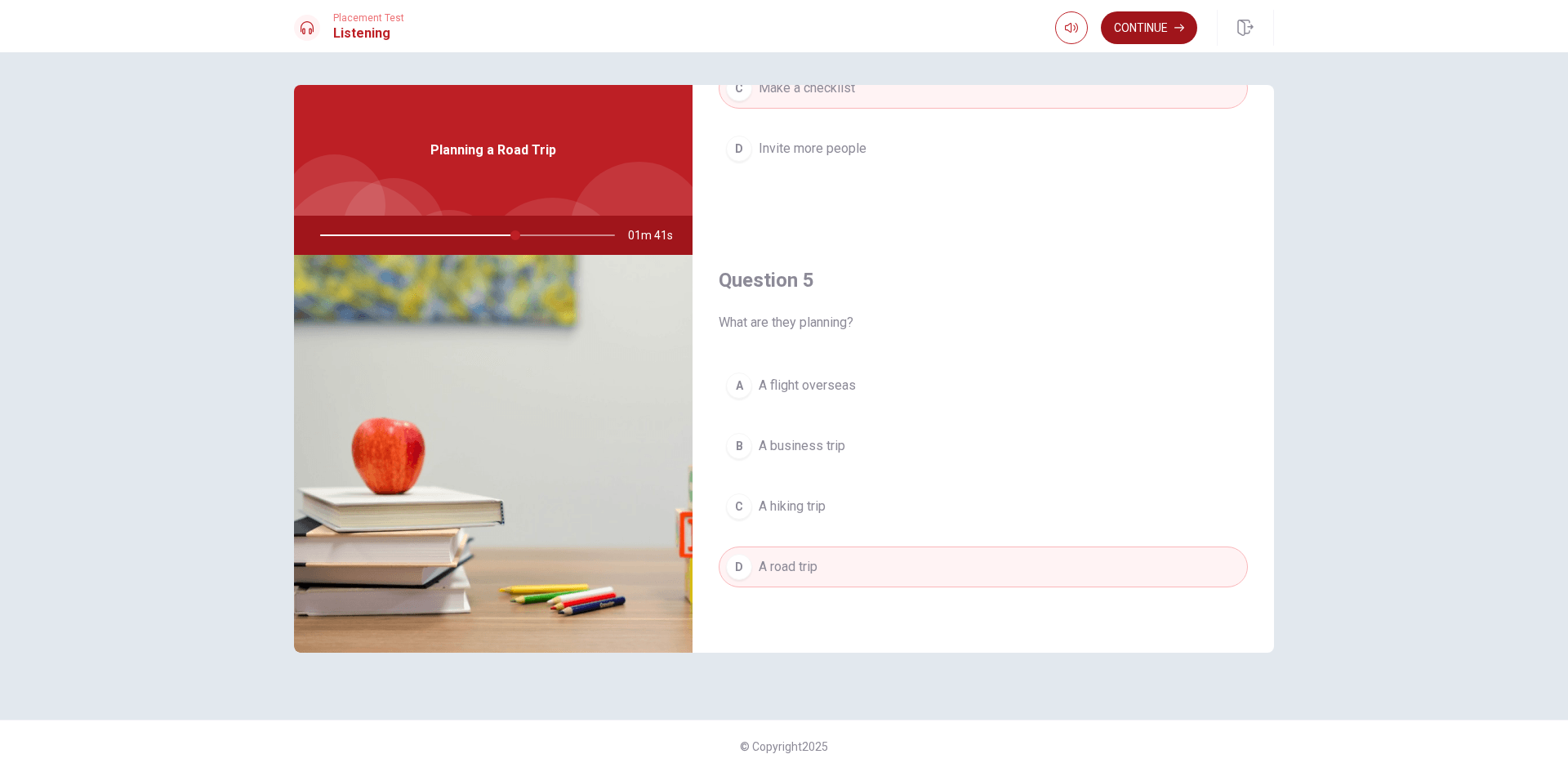
click at [1147, 28] on button "Continue" at bounding box center [1149, 28] width 96 height 32
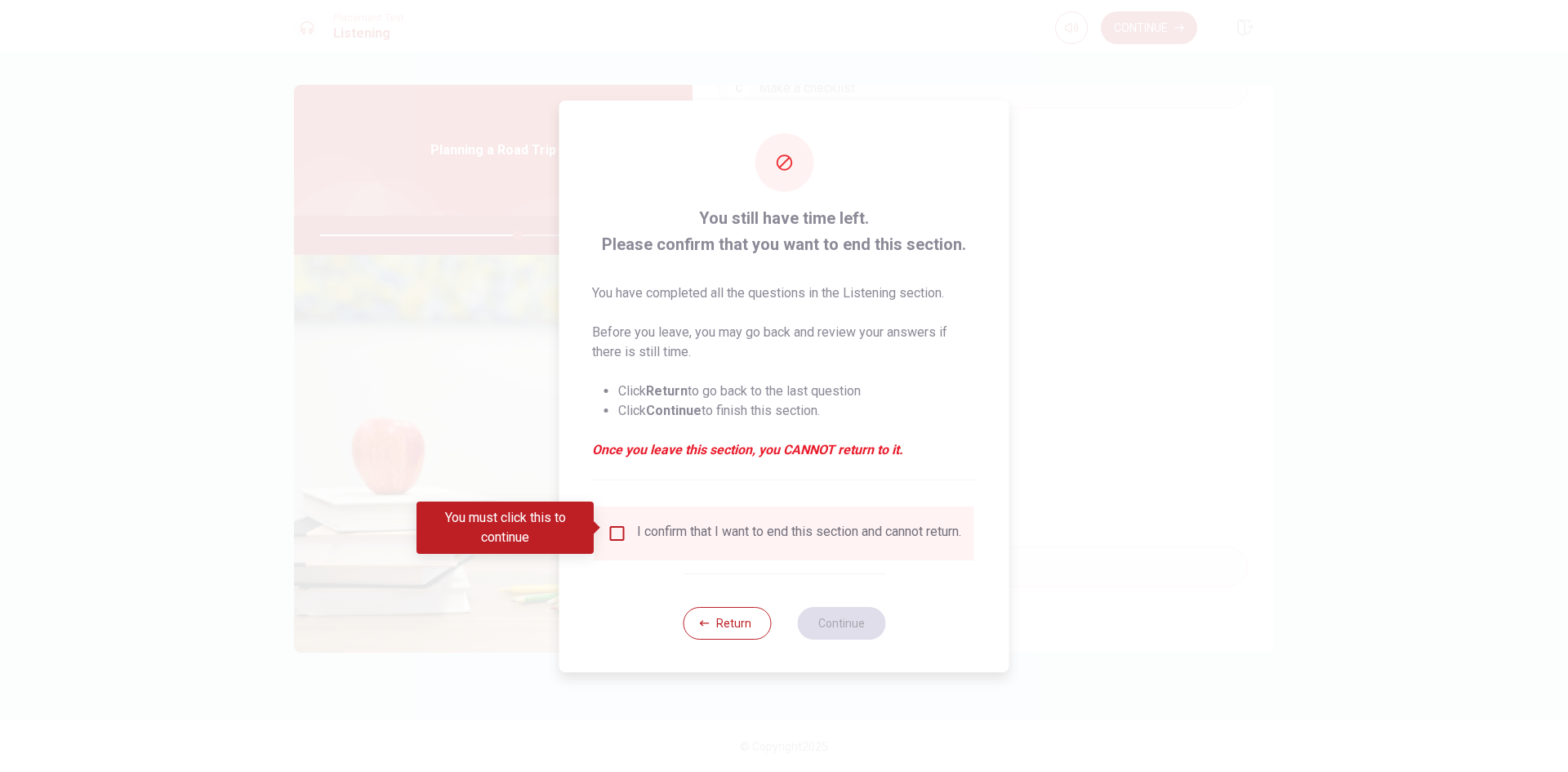
click at [616, 533] on input "You must click this to continue" at bounding box center [617, 533] width 20 height 20
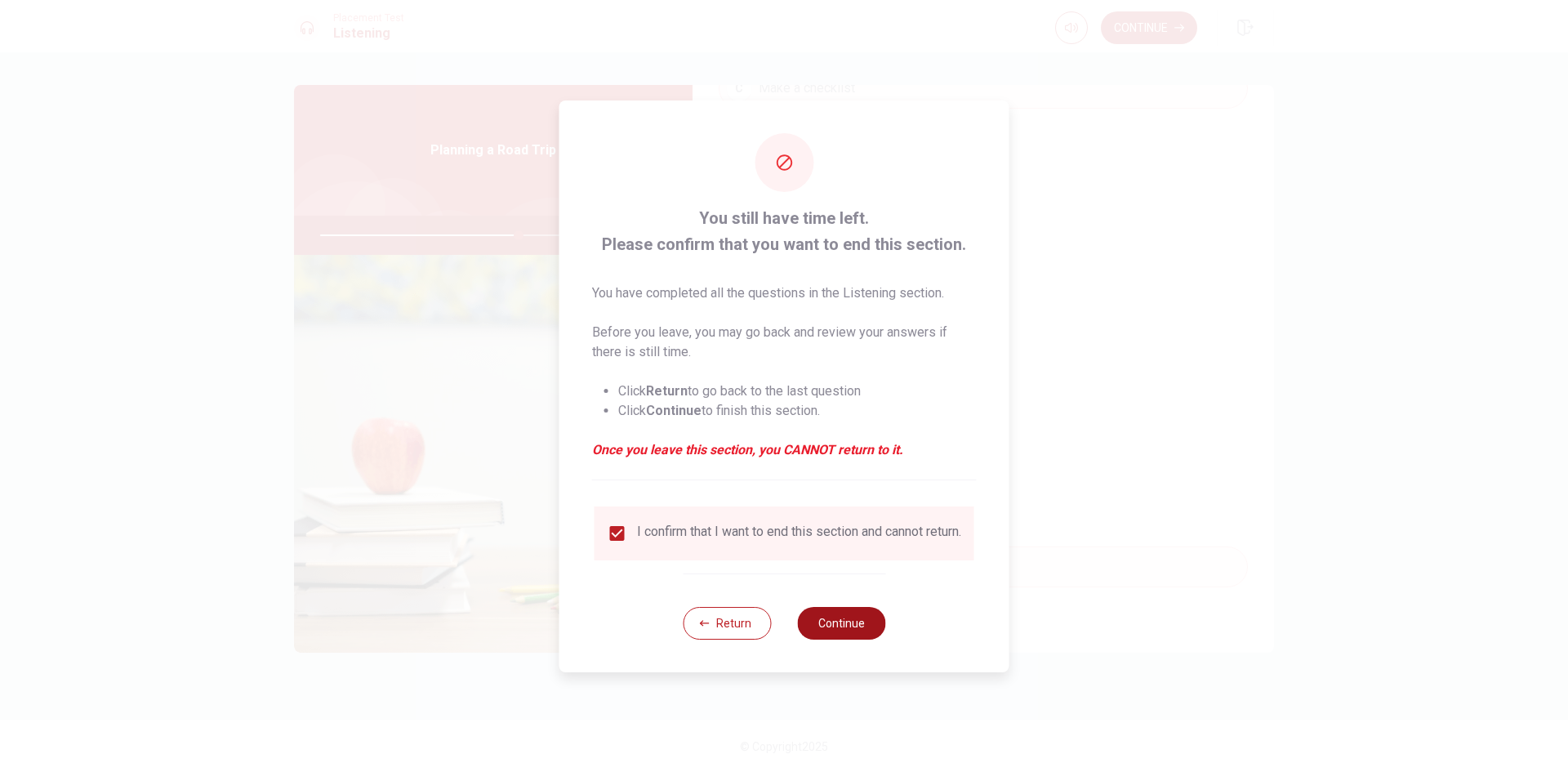
click at [839, 634] on button "Continue" at bounding box center [841, 624] width 88 height 32
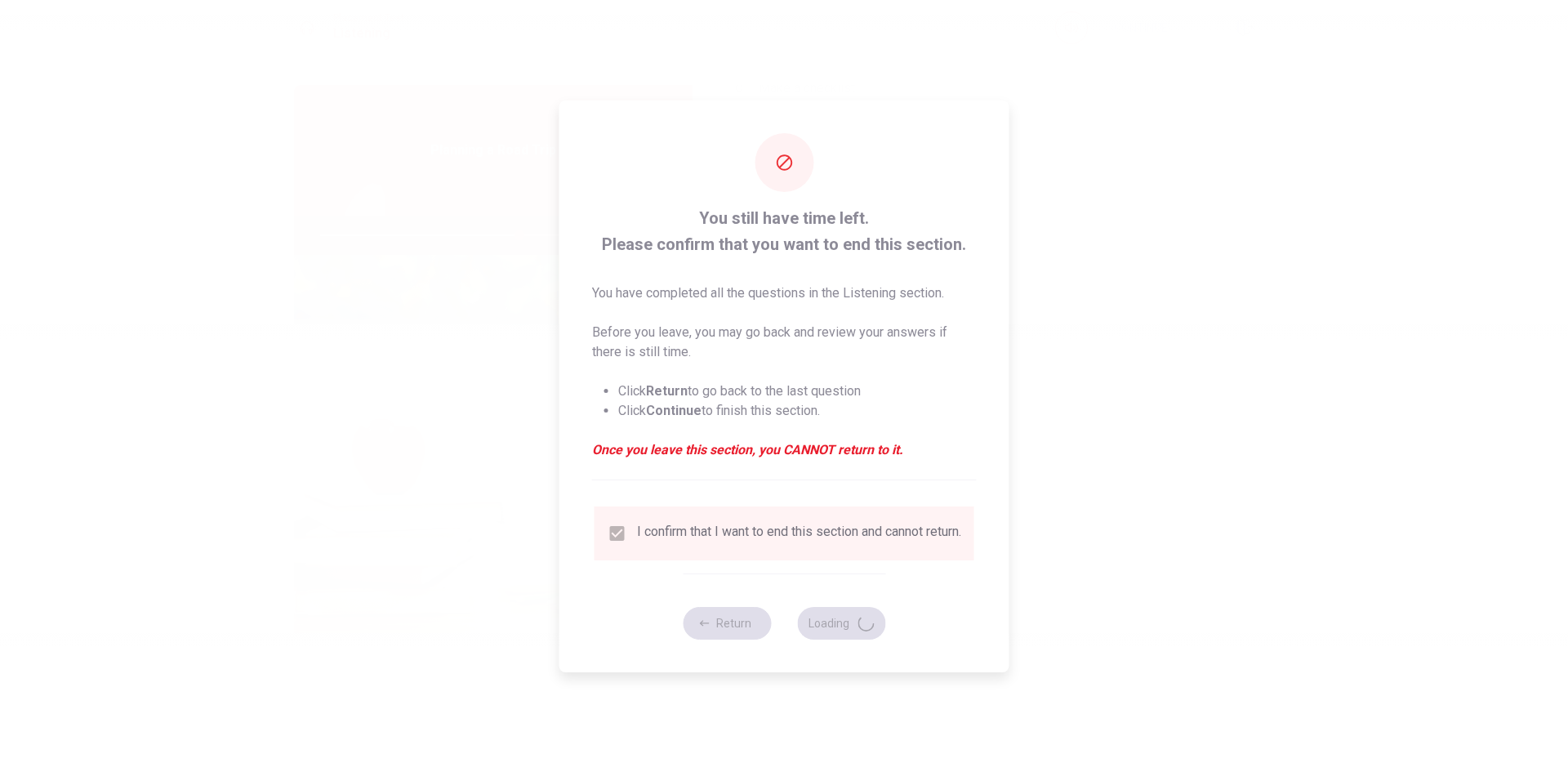
type input "68"
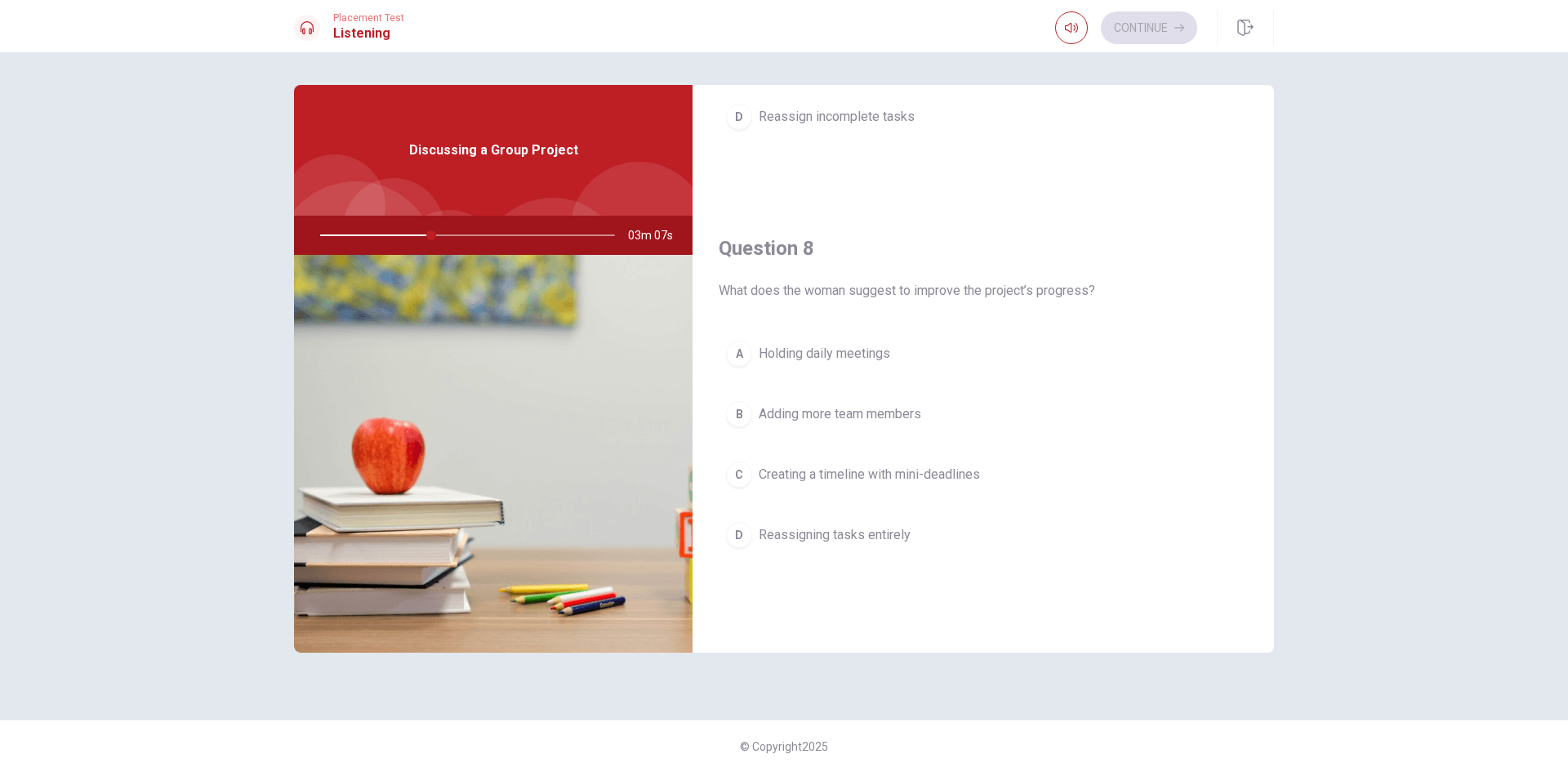
scroll to position [736, 0]
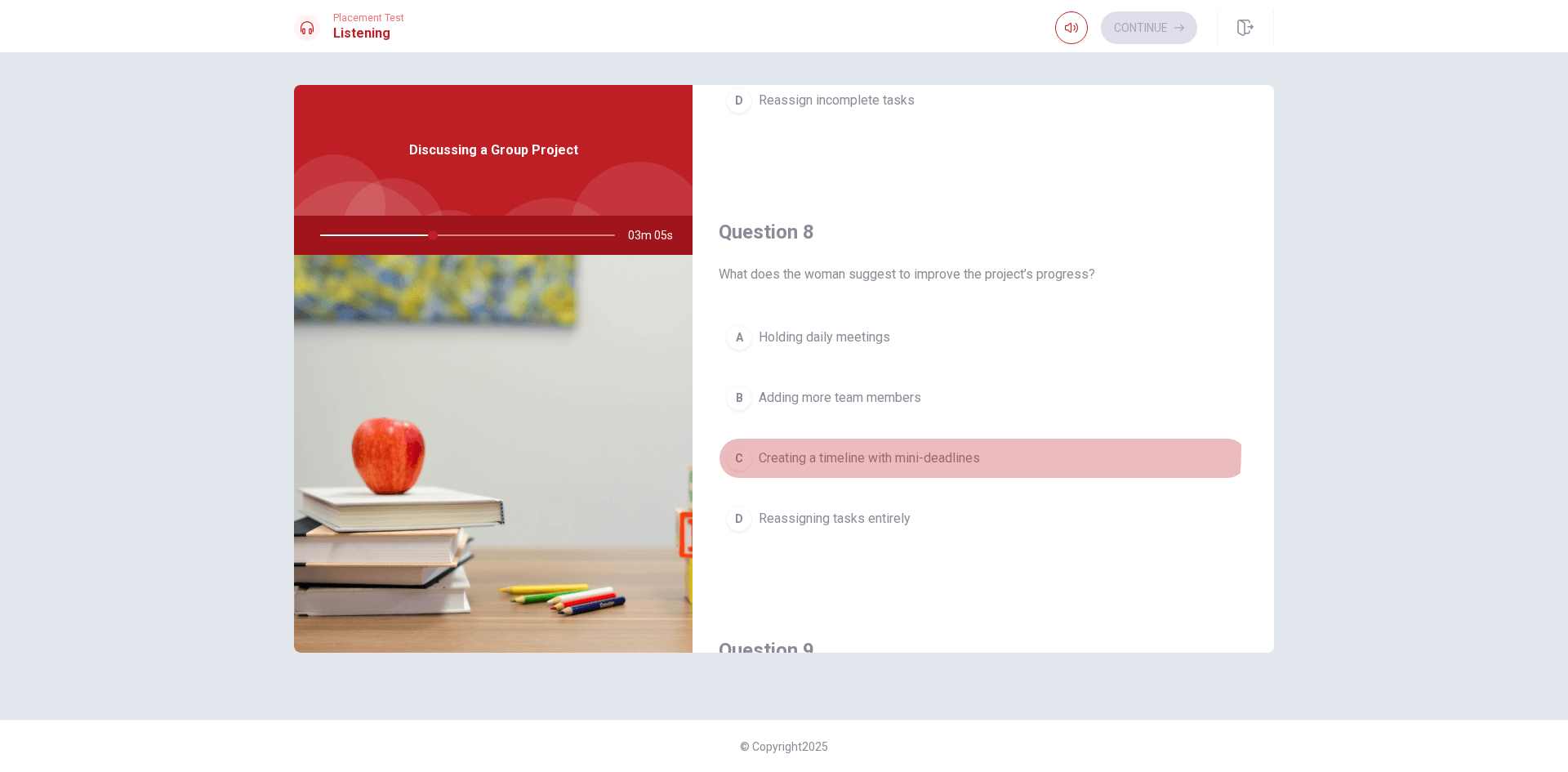
click at [874, 447] on button "C Creating a timeline with mini-deadlines" at bounding box center [983, 458] width 529 height 41
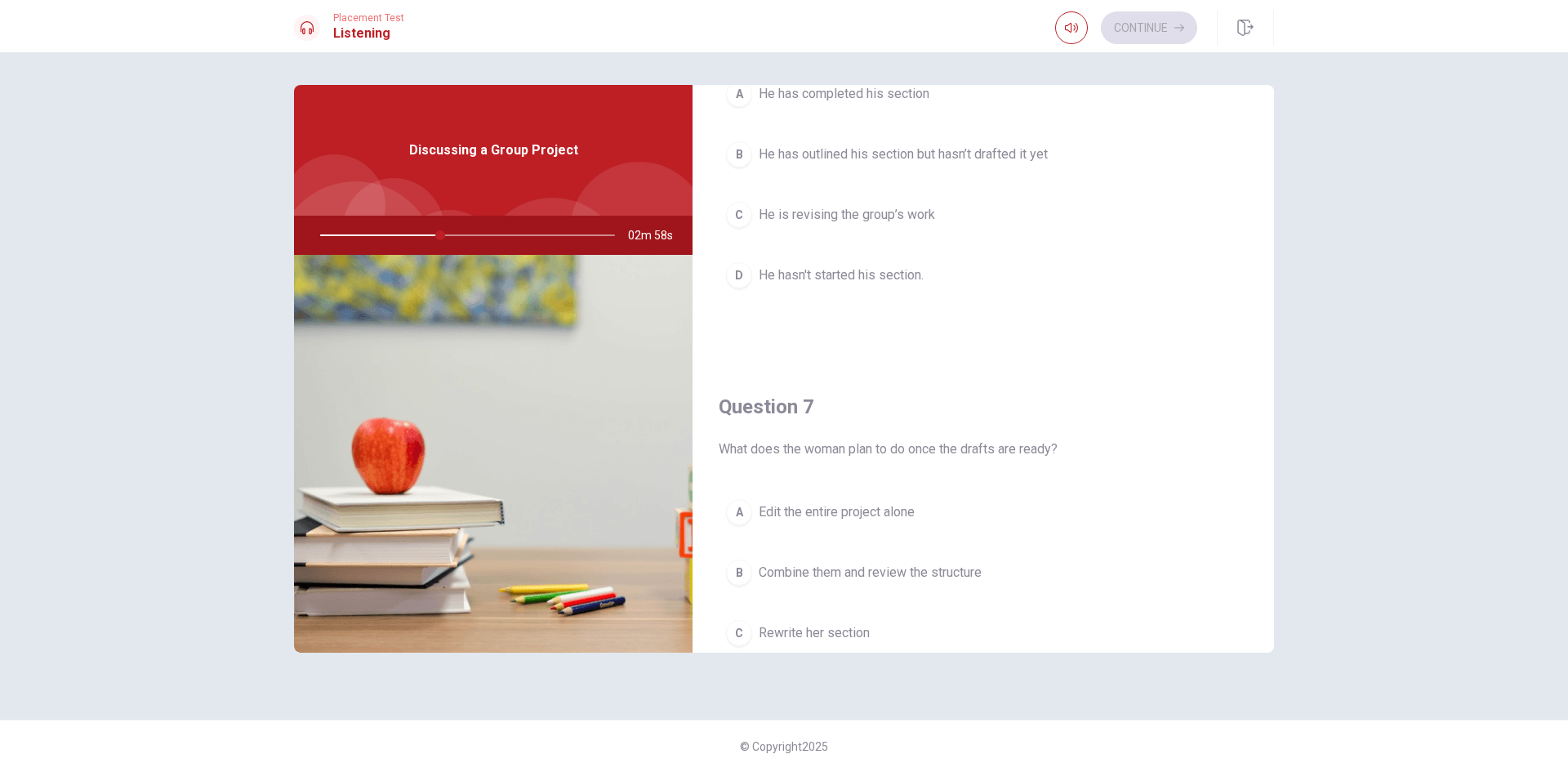
scroll to position [0, 0]
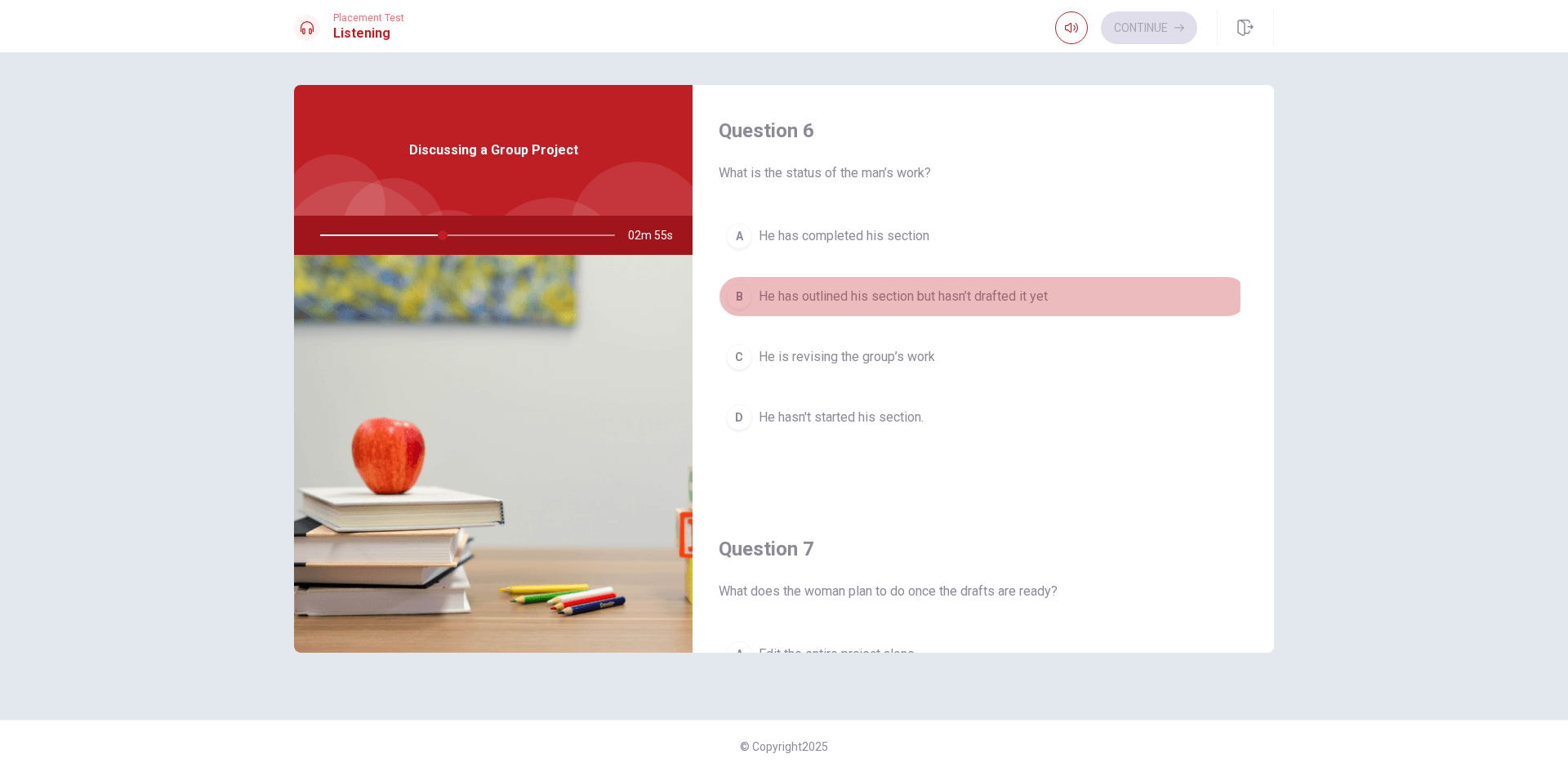
click at [908, 296] on span "He has outlined his section but hasn’t drafted it yet" at bounding box center [903, 297] width 289 height 20
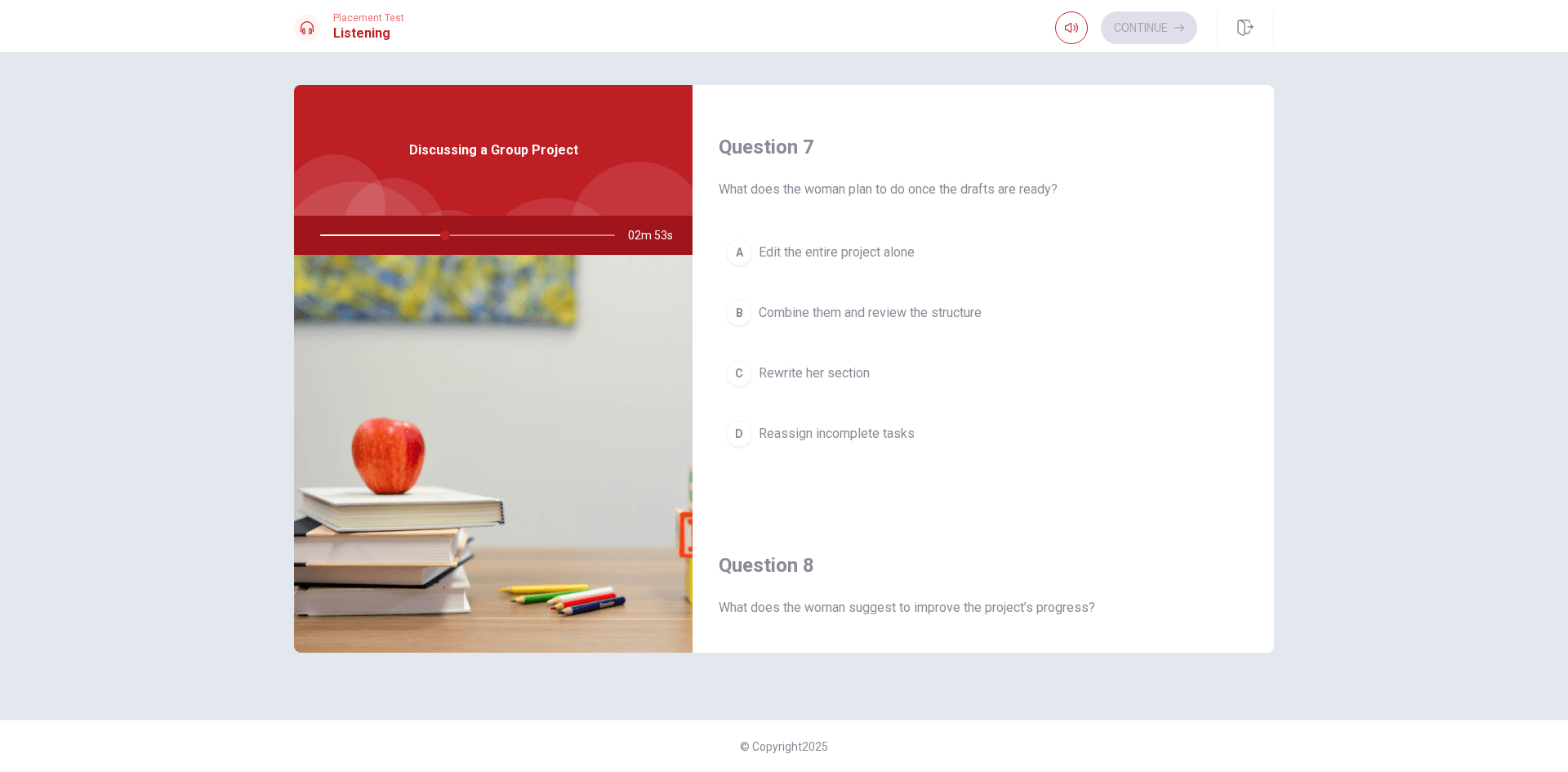
scroll to position [409, 0]
click at [820, 307] on span "Combine them and review the structure" at bounding box center [870, 306] width 223 height 20
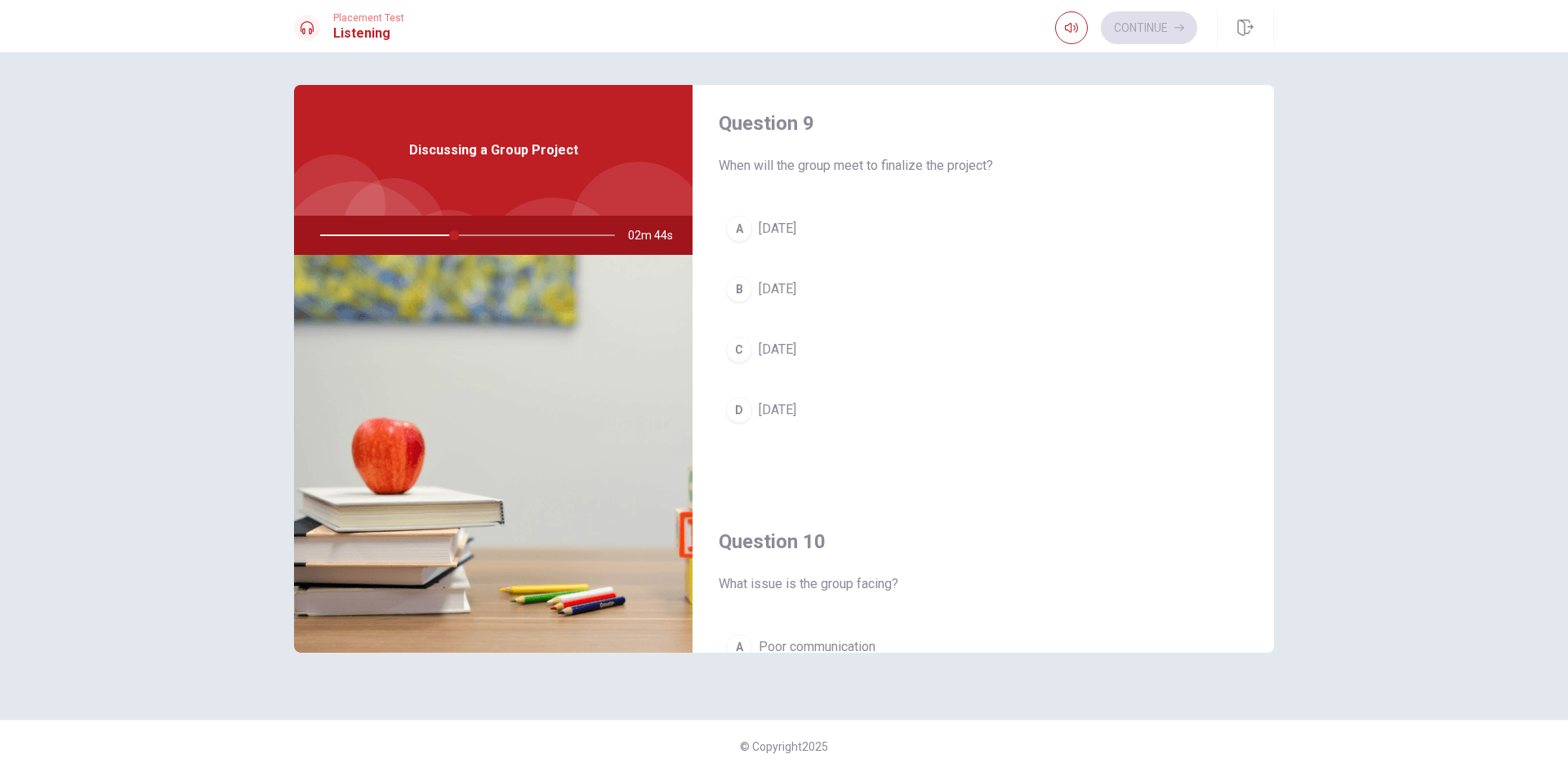
scroll to position [1307, 0]
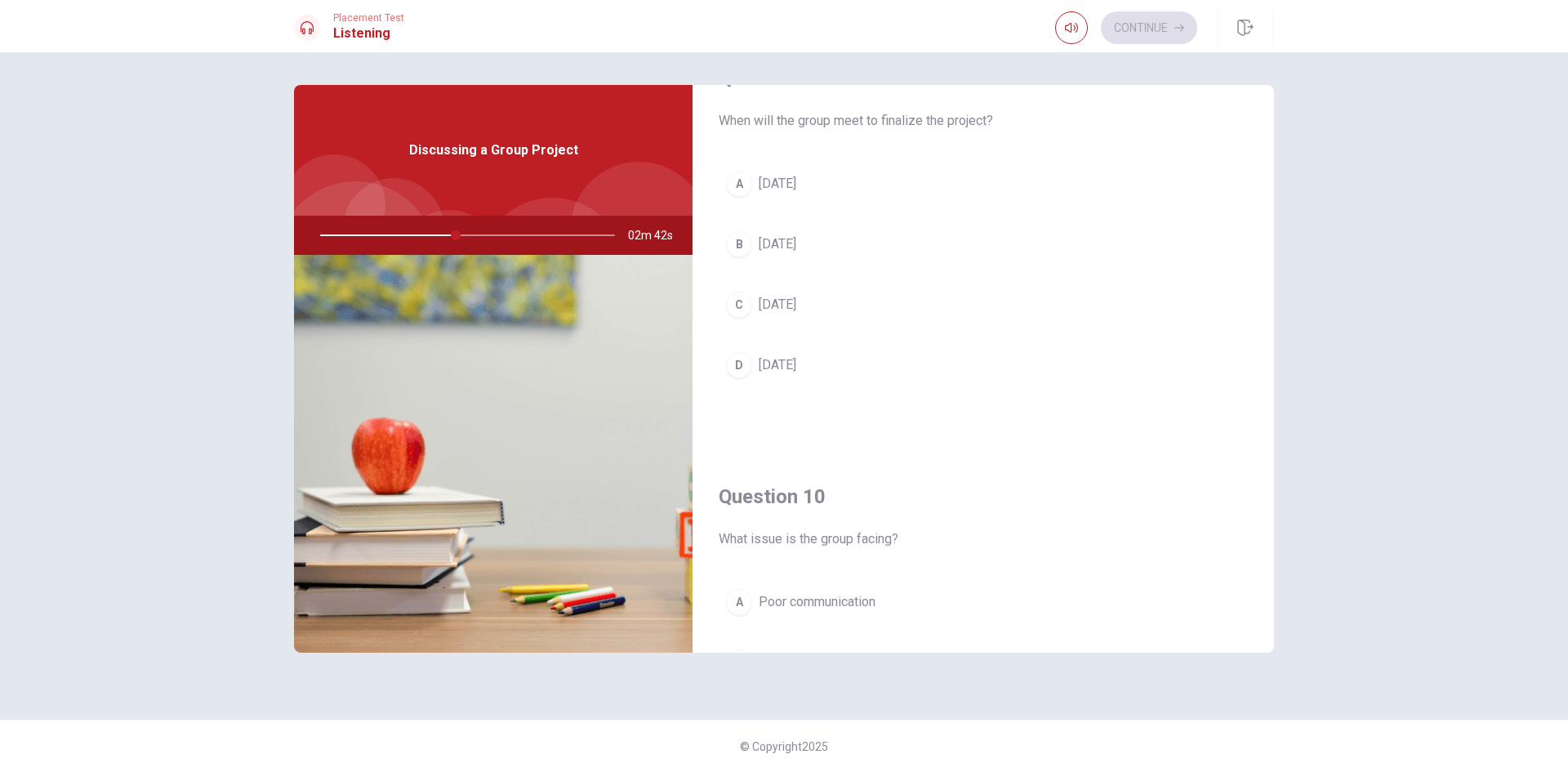
click at [796, 243] on span "[DATE]" at bounding box center [777, 244] width 38 height 20
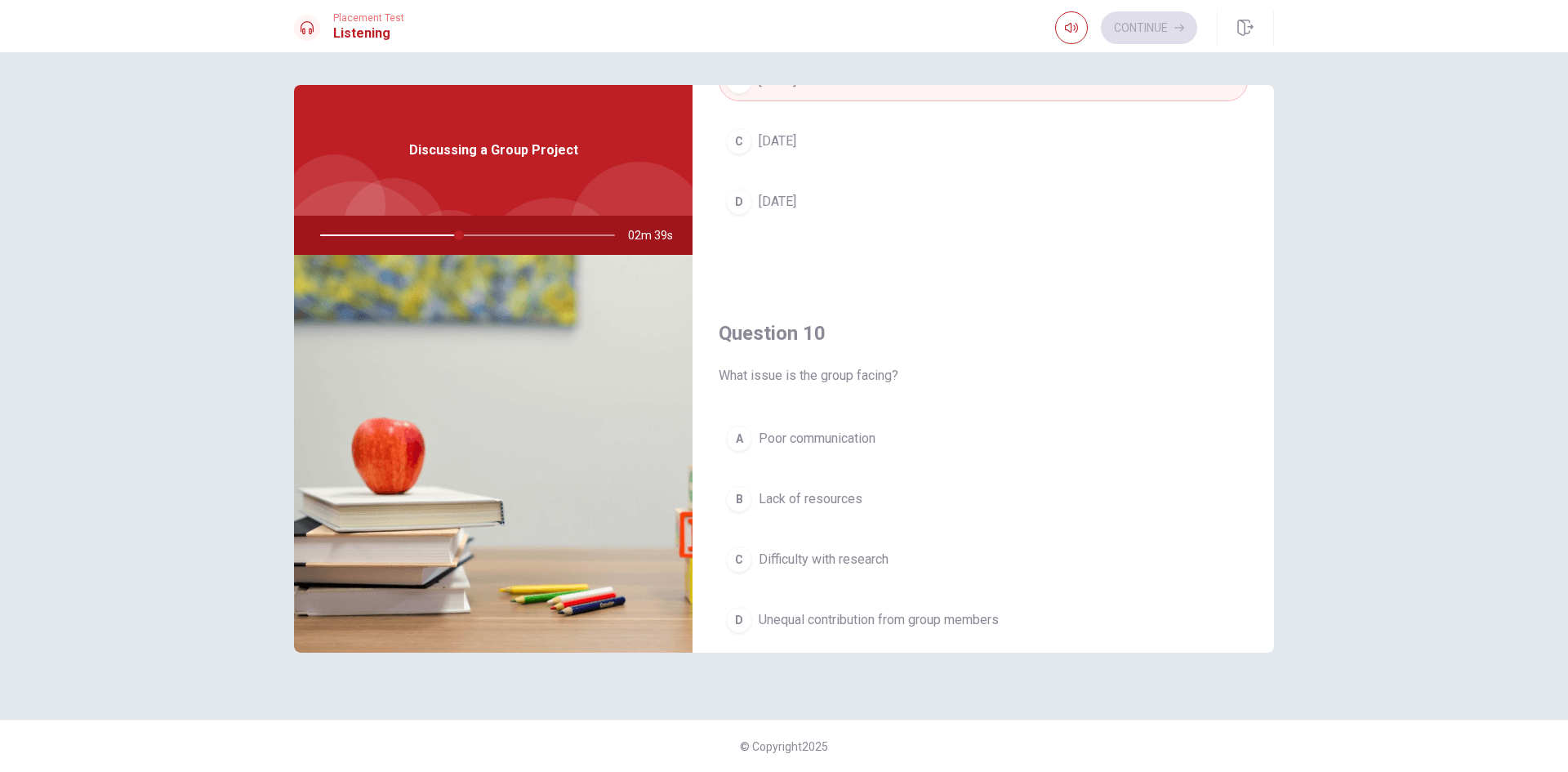
scroll to position [1524, 0]
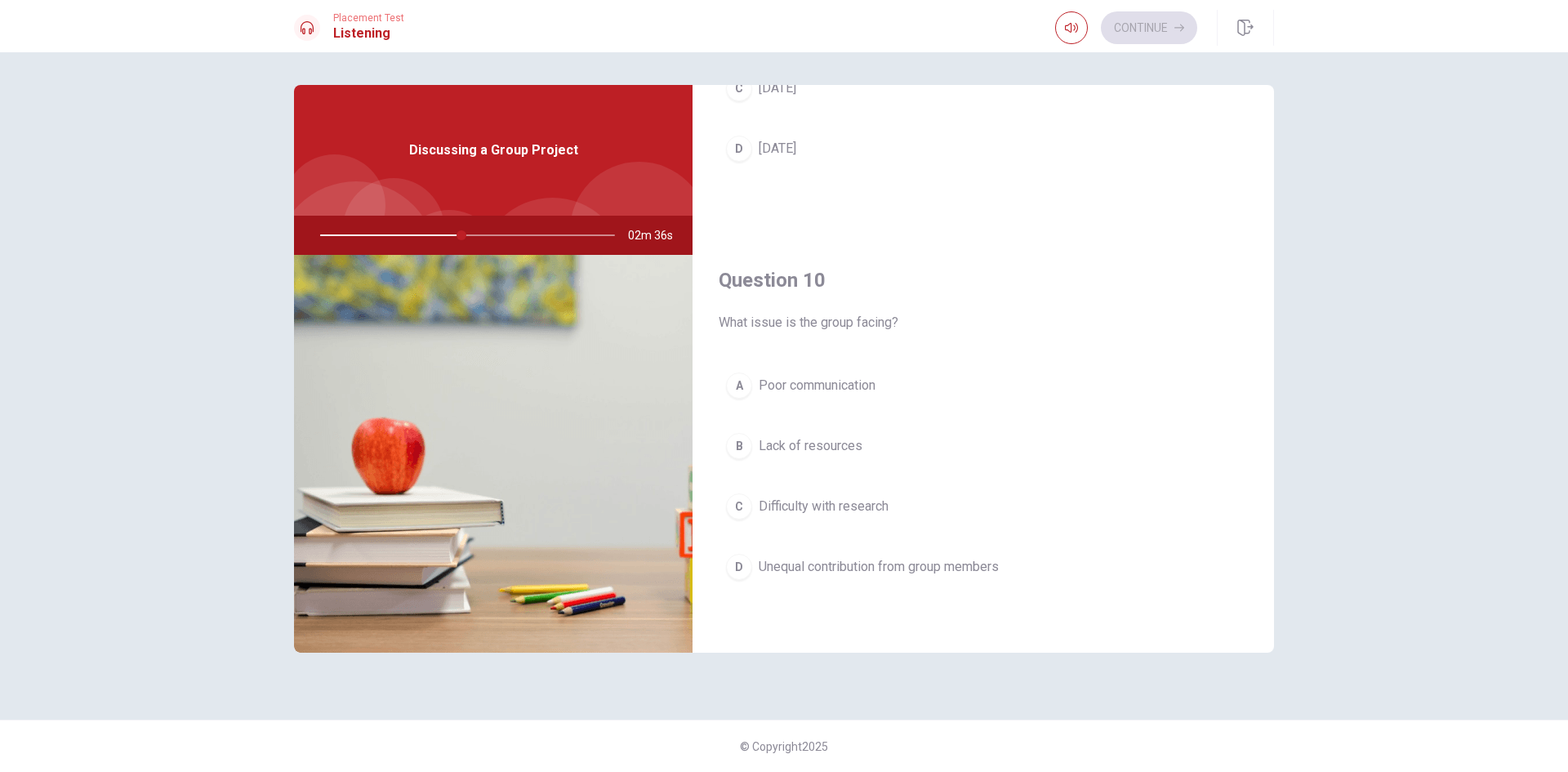
click at [840, 583] on button "D Unequal contribution from group members" at bounding box center [983, 567] width 529 height 41
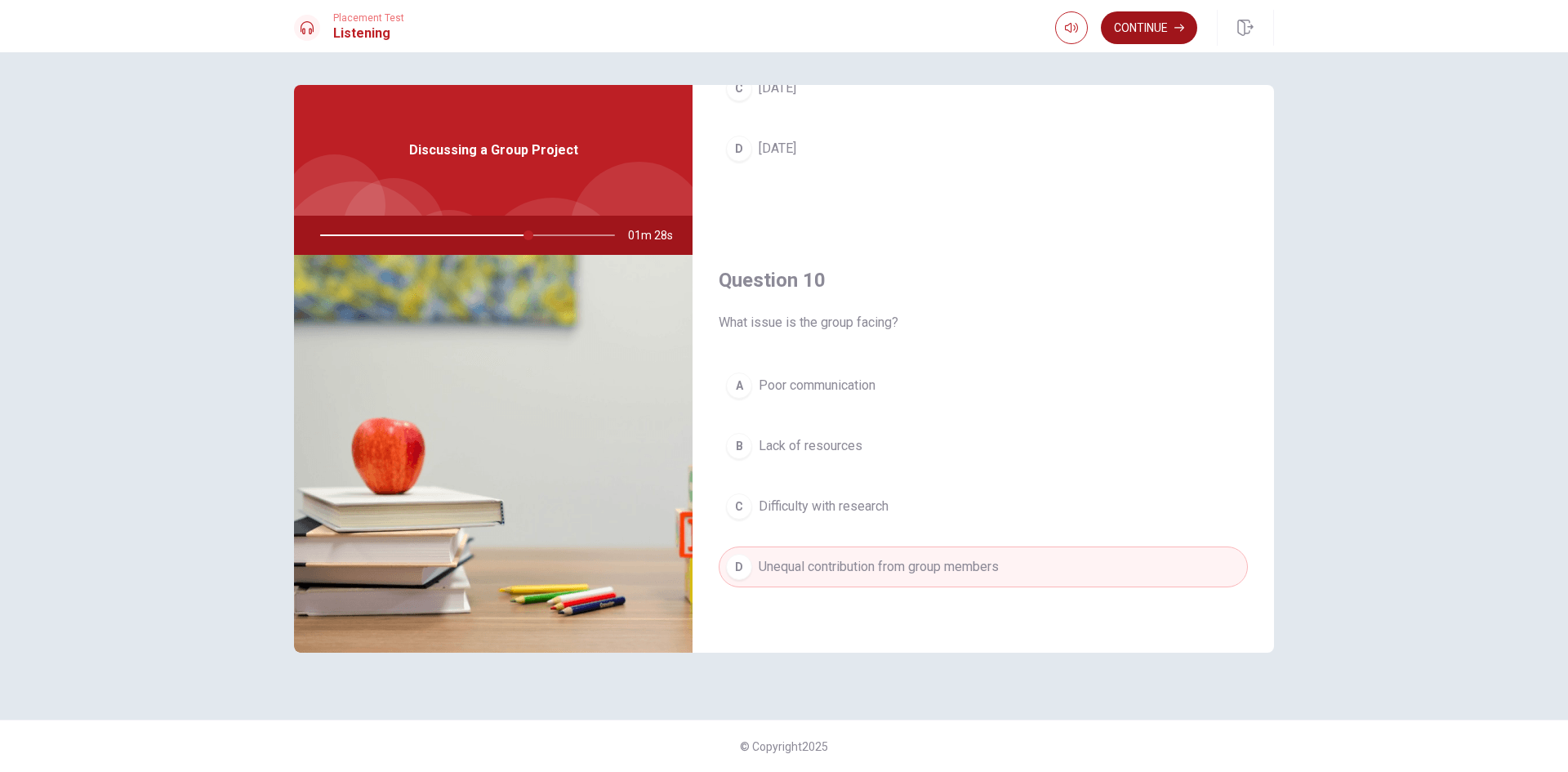
click at [1113, 27] on button "Continue" at bounding box center [1149, 28] width 96 height 32
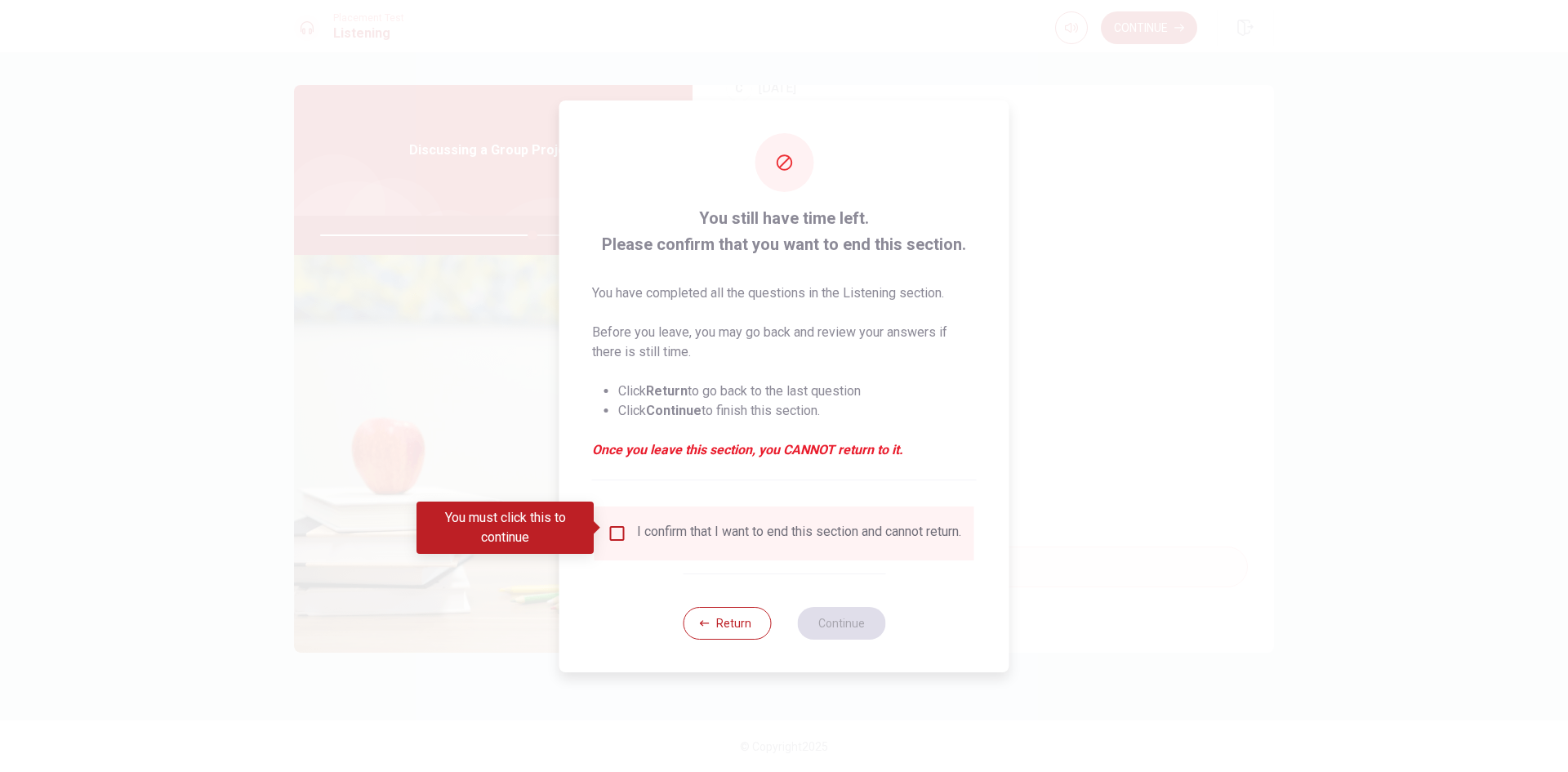
click at [624, 527] on div "I confirm that I want to end this section and cannot return." at bounding box center [784, 533] width 354 height 20
click at [614, 525] on input "You must click this to continue" at bounding box center [617, 533] width 20 height 20
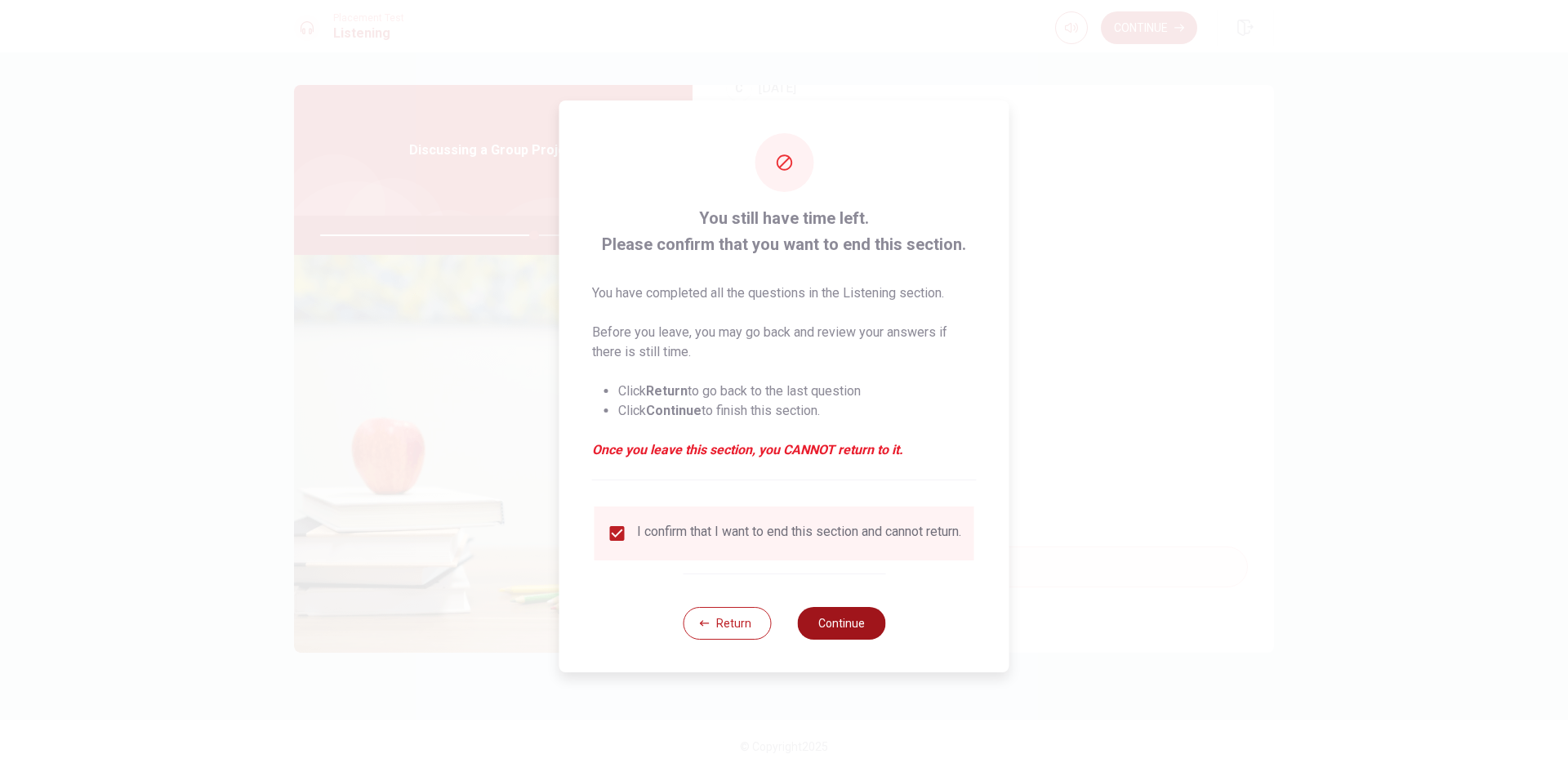
click at [845, 626] on button "Continue" at bounding box center [841, 624] width 88 height 32
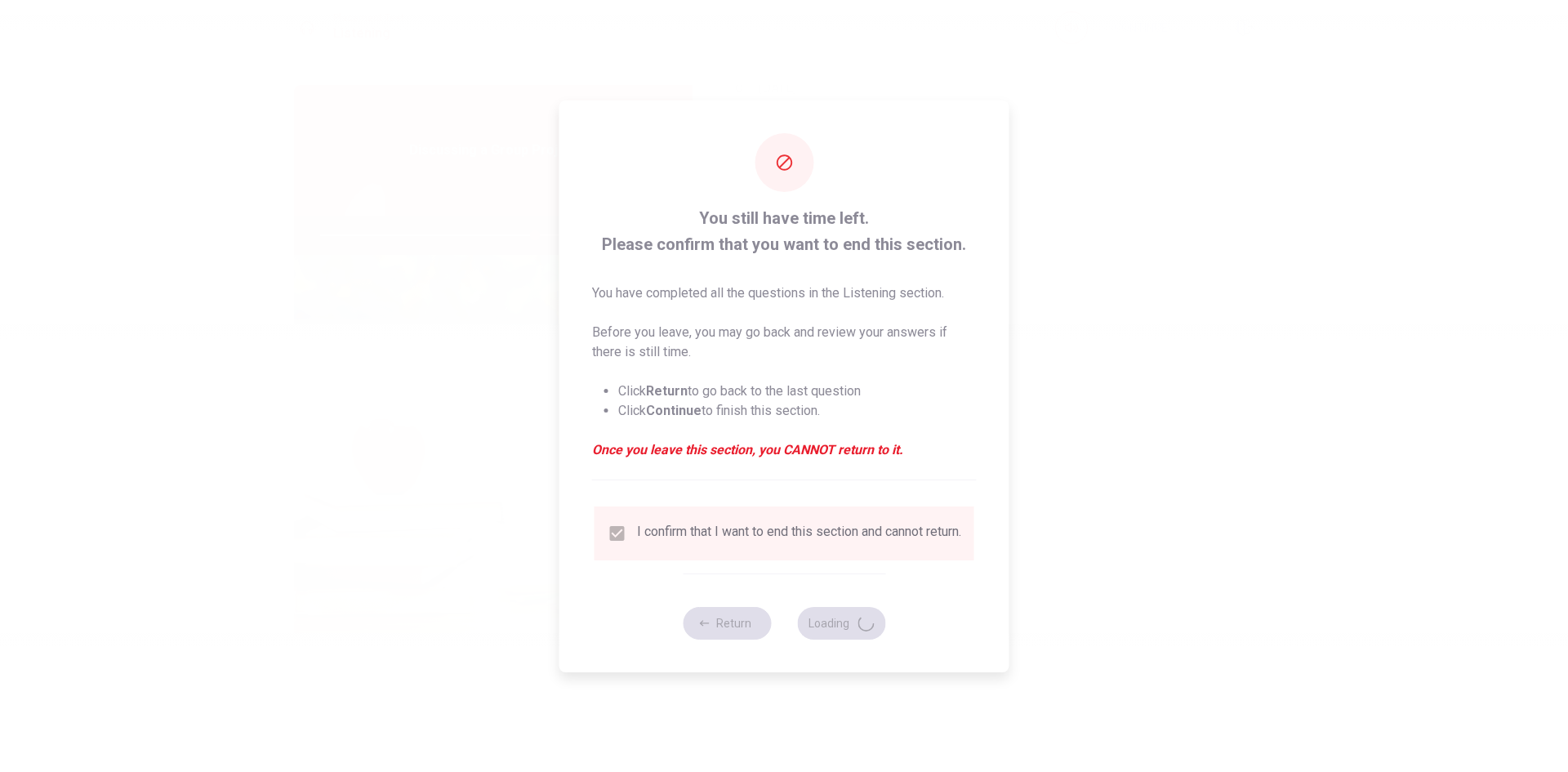
type input "73"
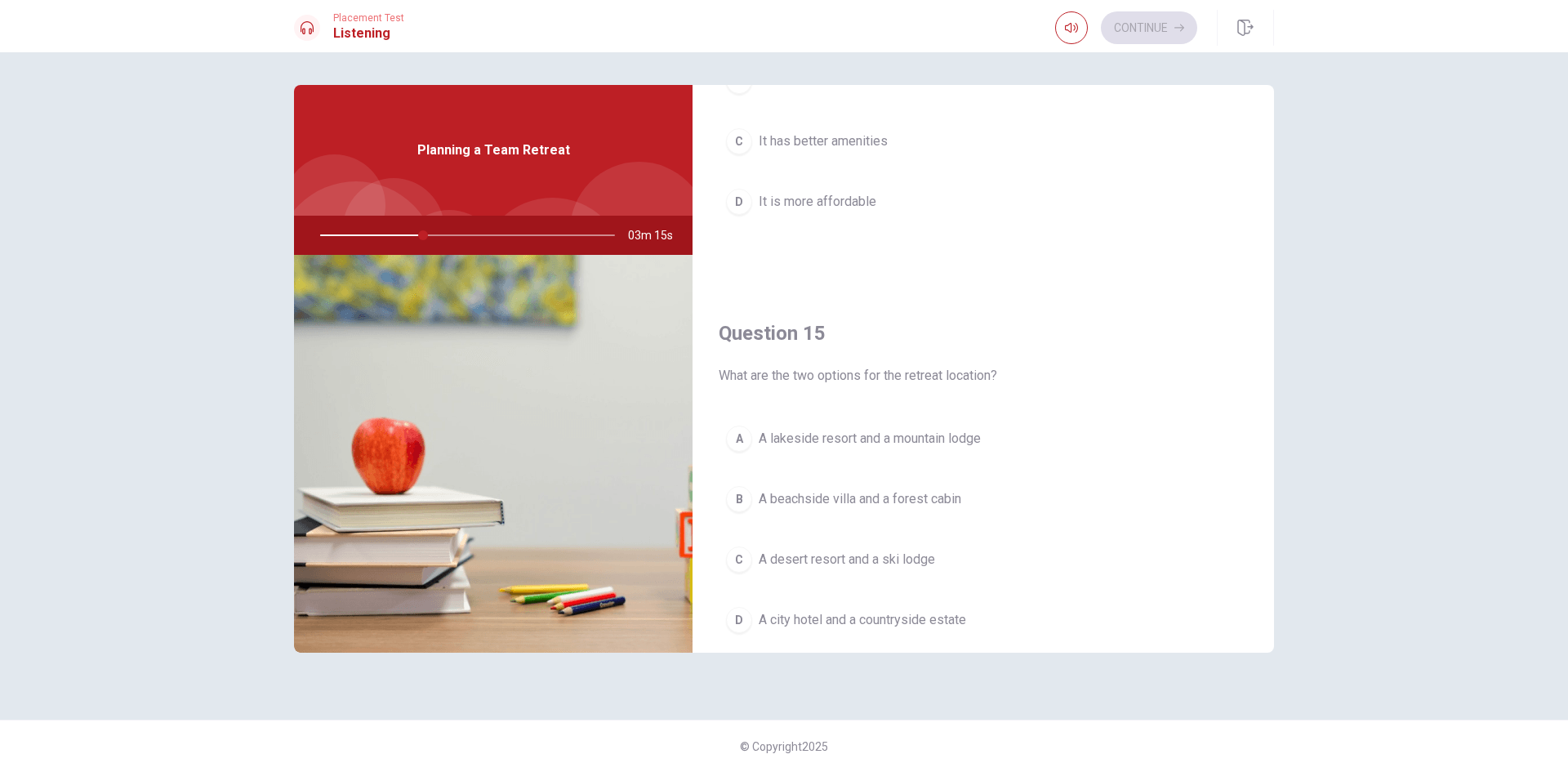
scroll to position [1226, 0]
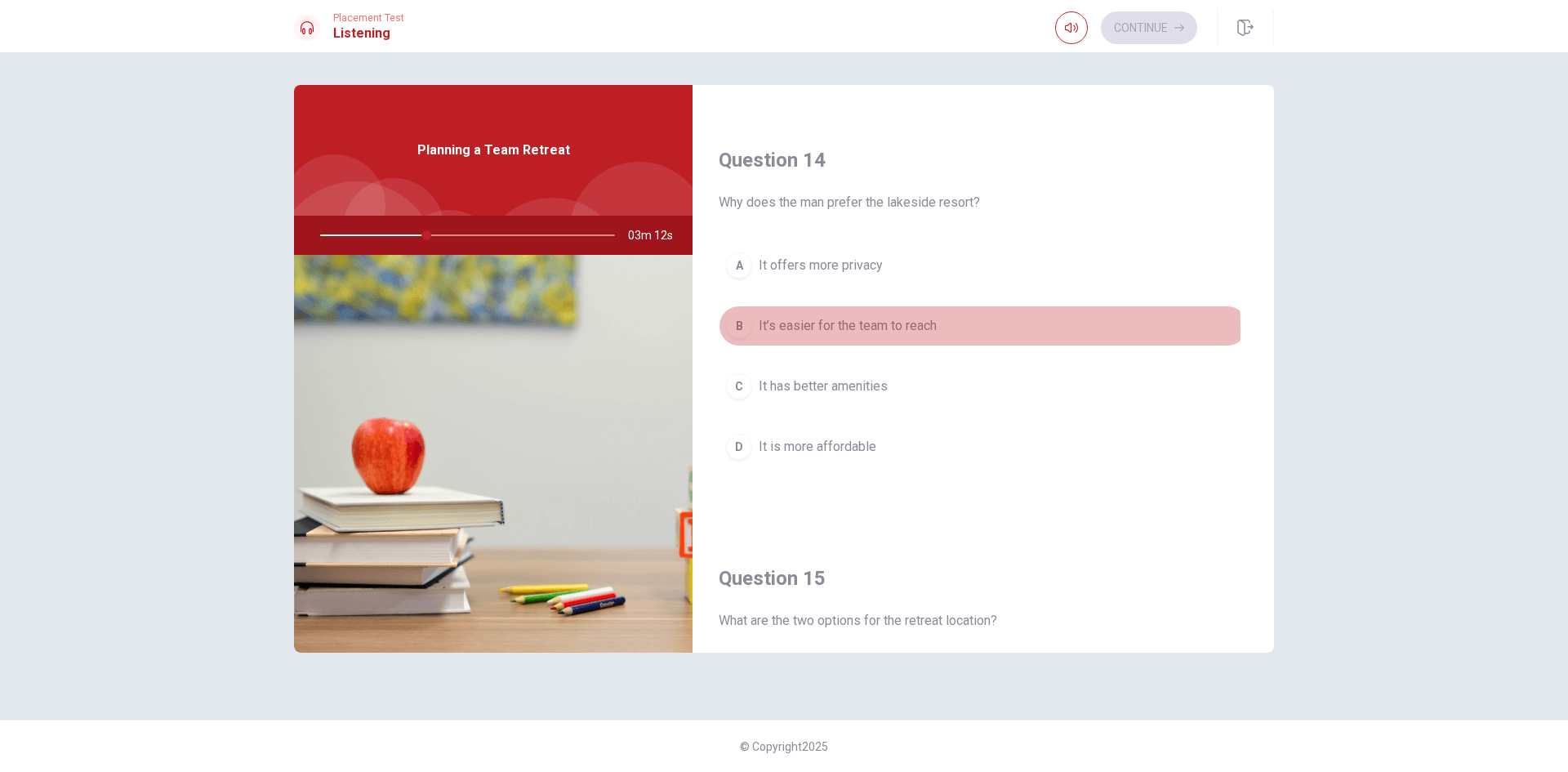
click at [863, 329] on span "It’s easier for the team to reach" at bounding box center [847, 326] width 178 height 20
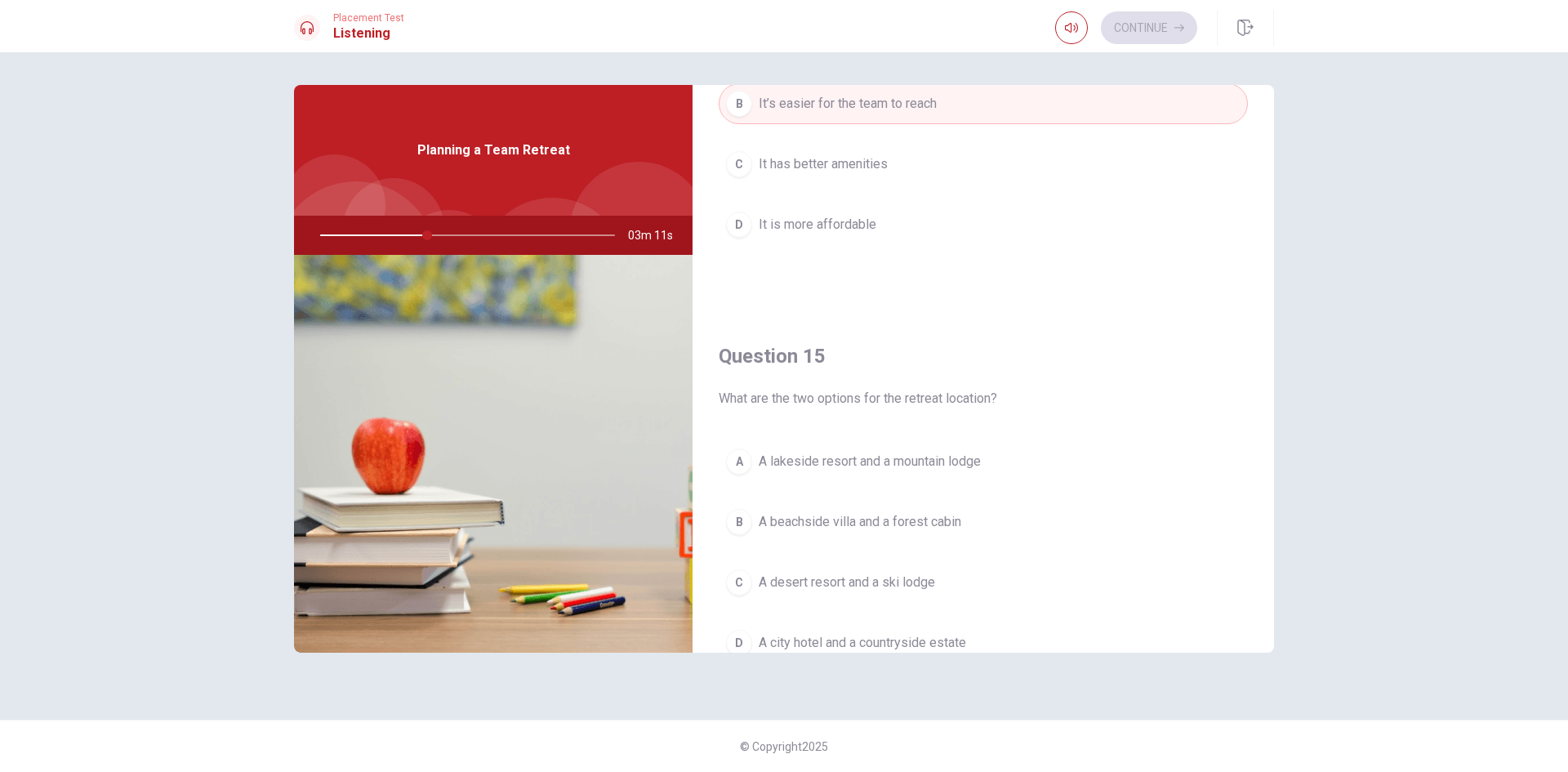
scroll to position [1471, 0]
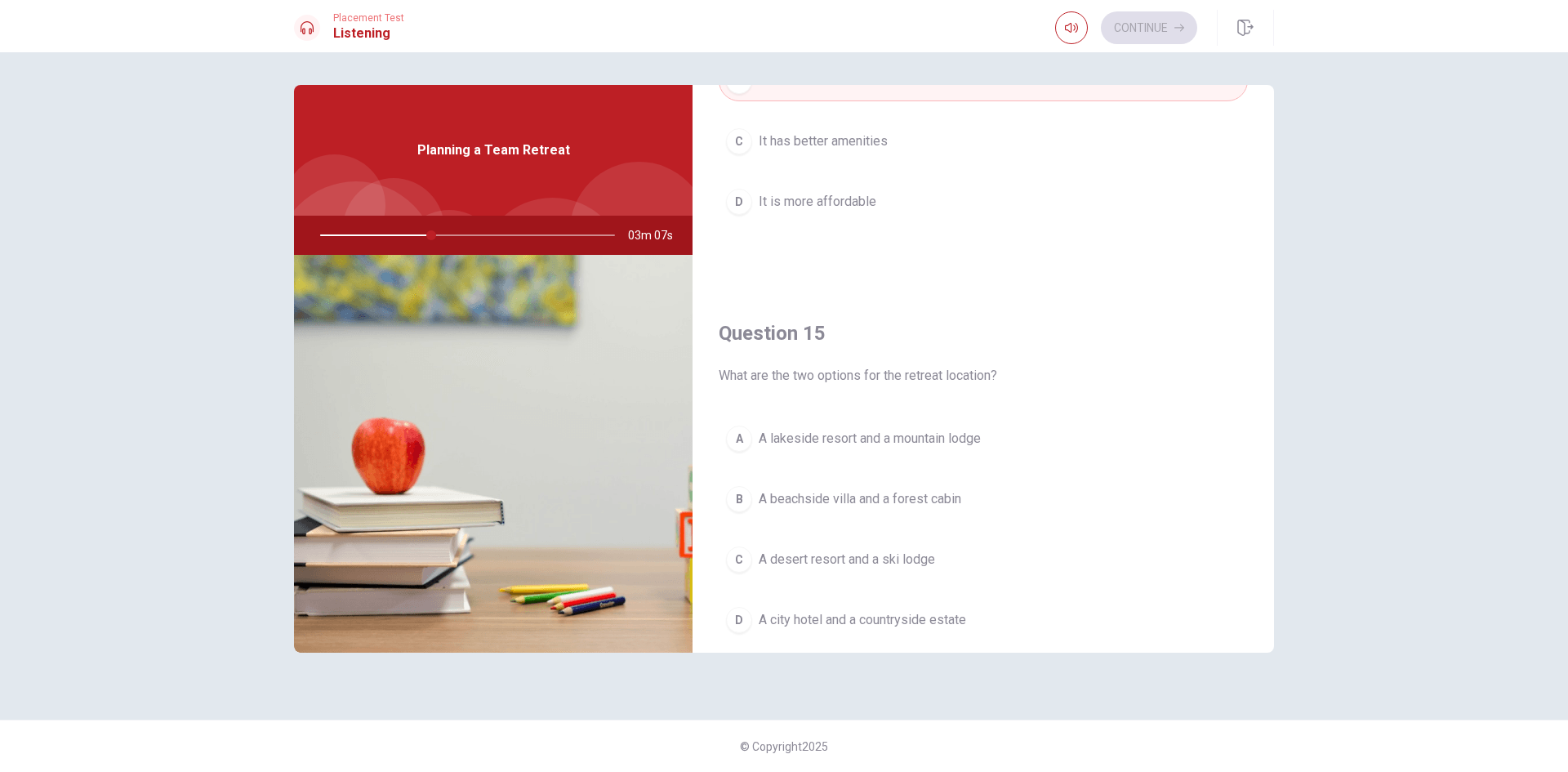
click at [853, 444] on span "A lakeside resort and a mountain lodge" at bounding box center [870, 438] width 222 height 20
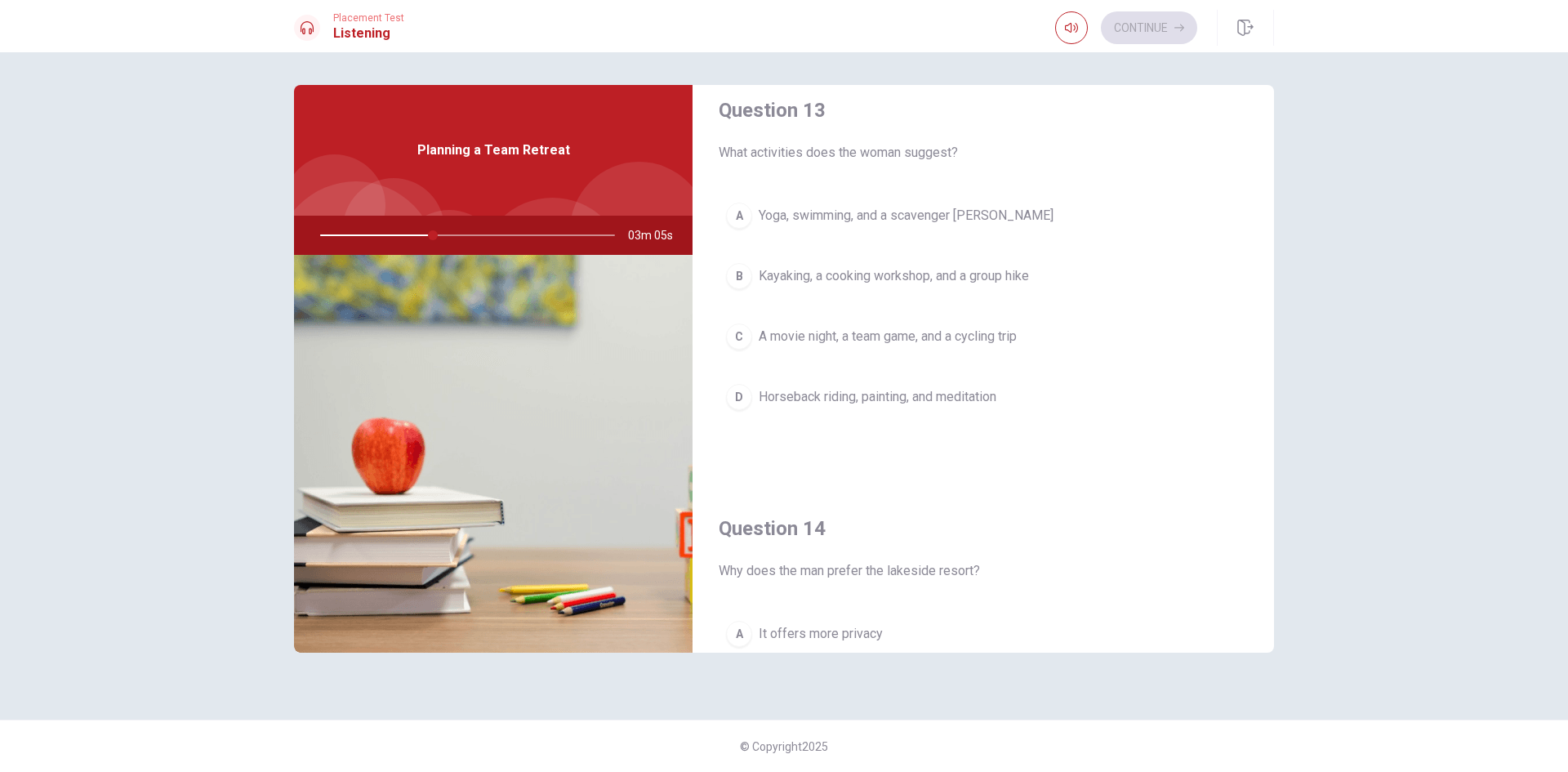
scroll to position [817, 0]
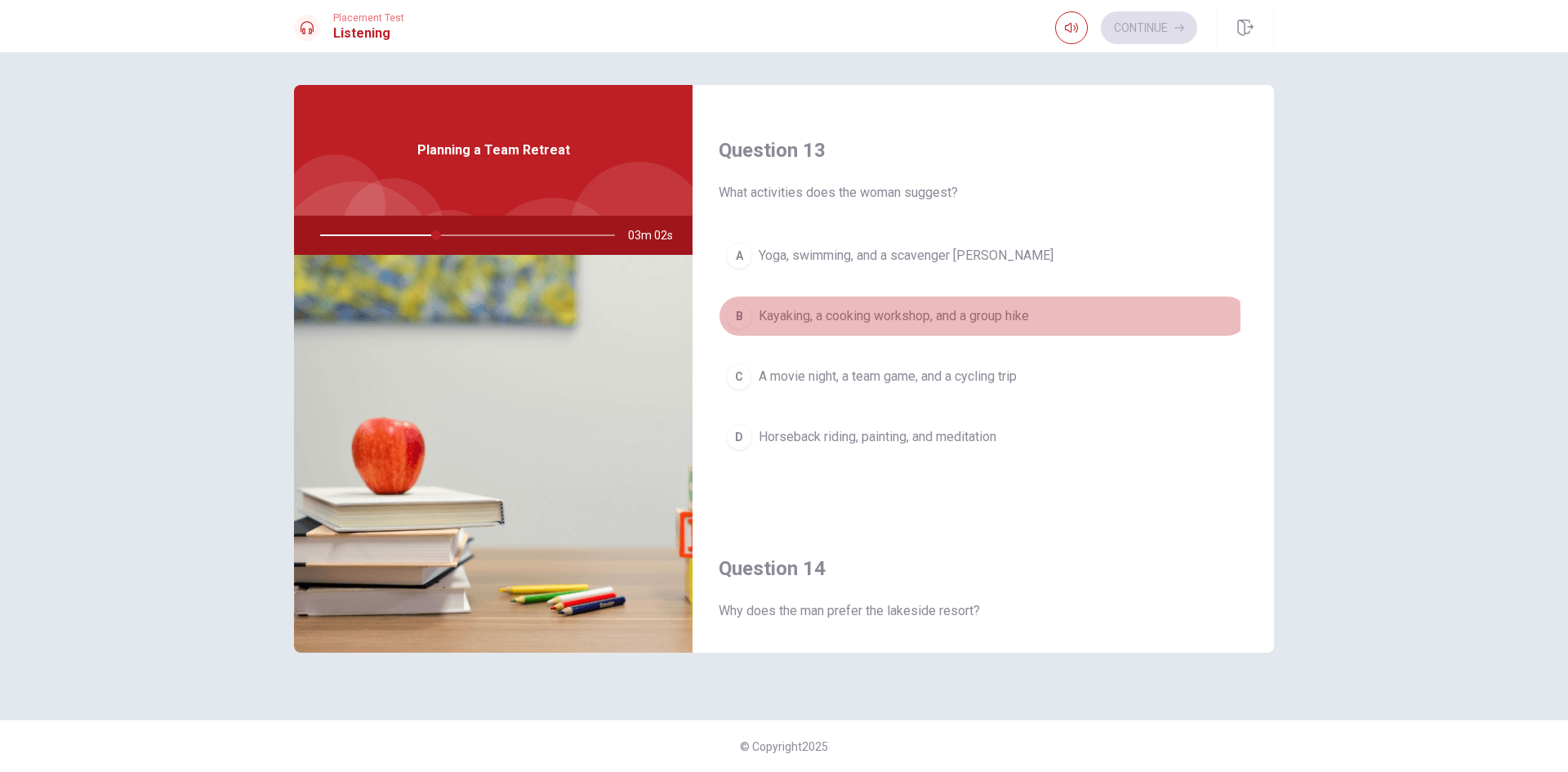
click at [893, 318] on span "Kayaking, a cooking workshop, and a group hike" at bounding box center [893, 316] width 270 height 20
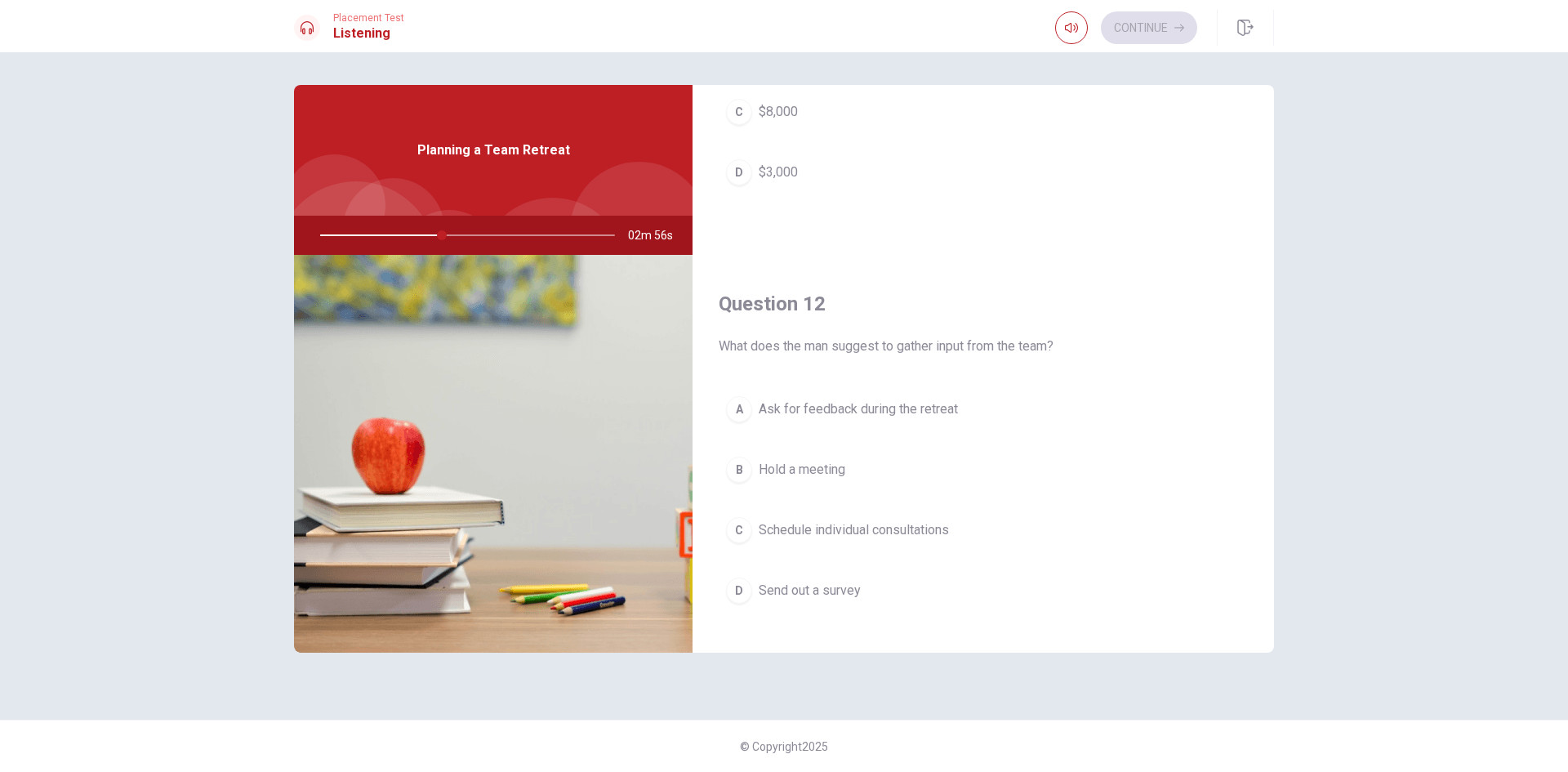
scroll to position [0, 0]
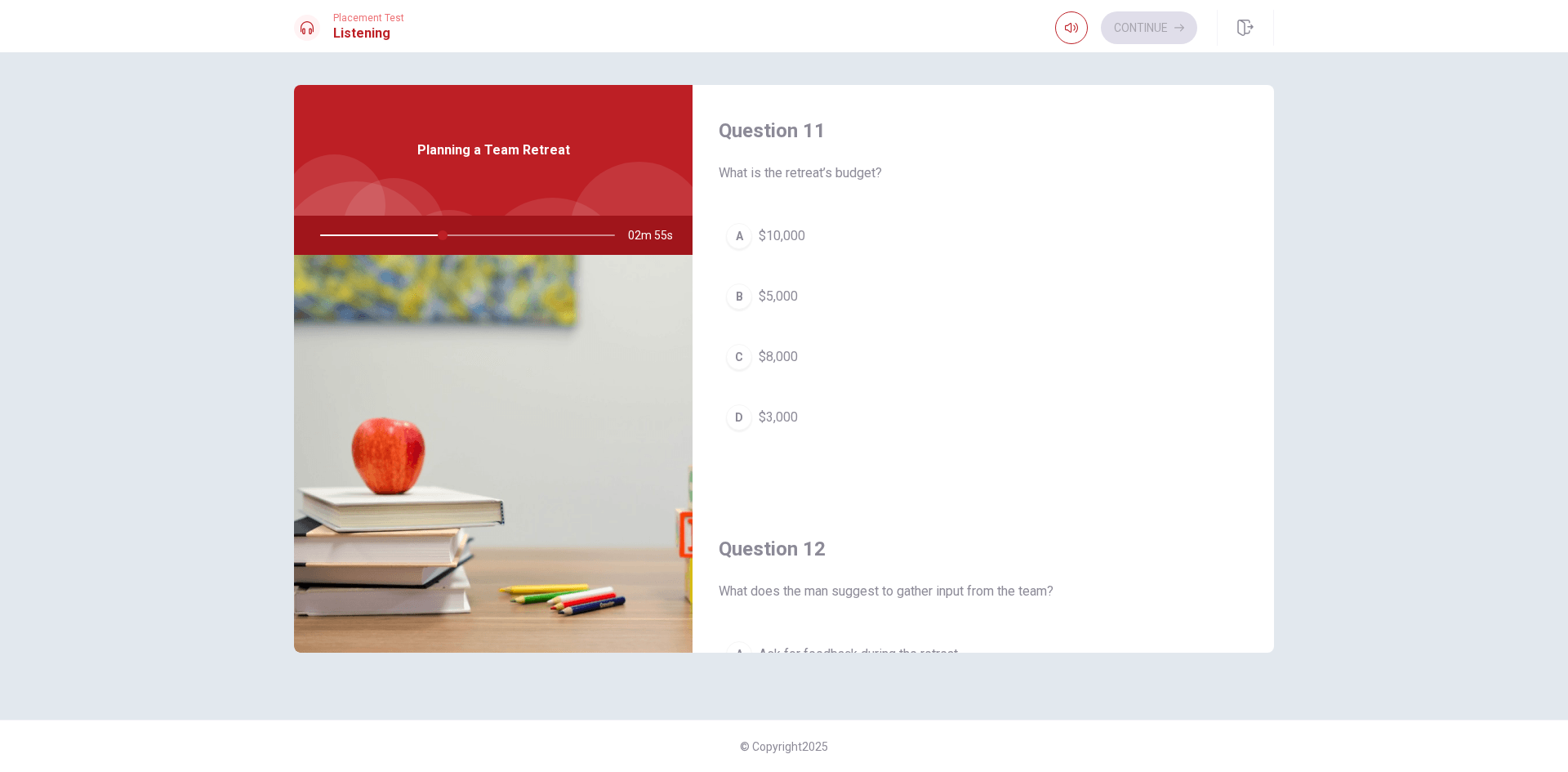
click at [803, 276] on div "A $10,000 B $5,000 C $8,000 D $3,000" at bounding box center [983, 343] width 529 height 255
click at [790, 308] on button "B $5,000" at bounding box center [983, 297] width 529 height 41
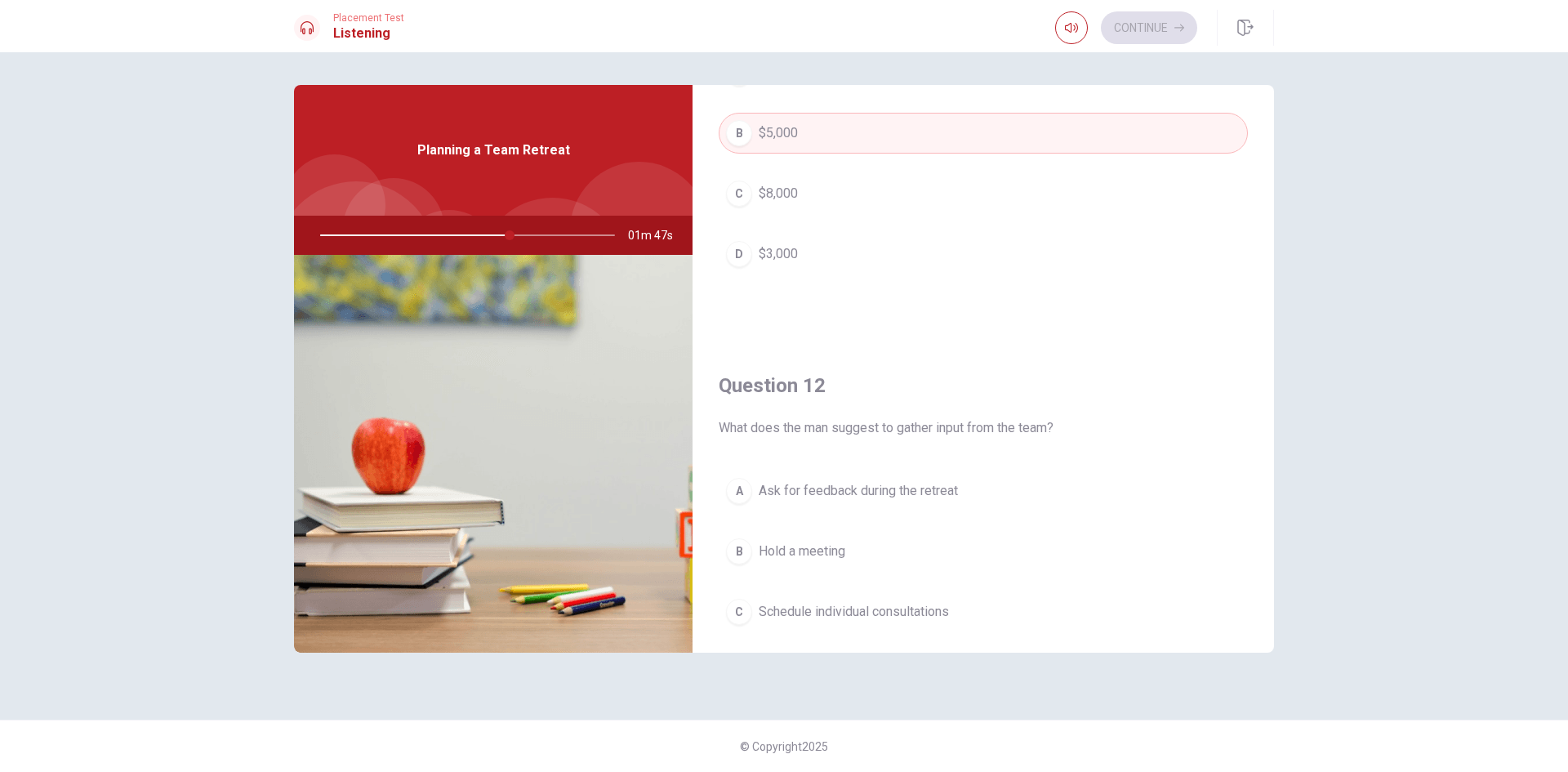
scroll to position [245, 0]
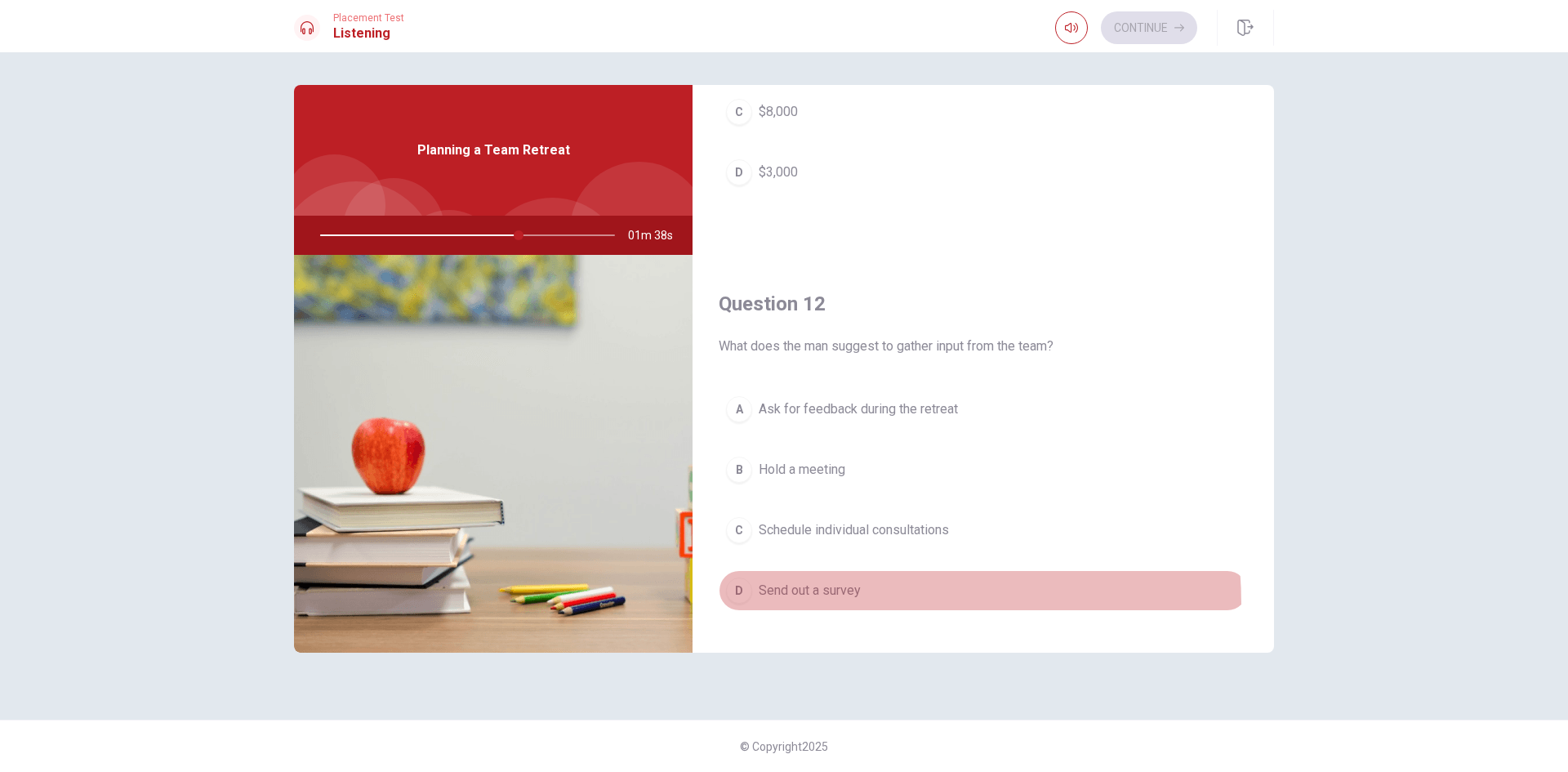
click at [817, 605] on button "D Send out a survey" at bounding box center [983, 590] width 529 height 41
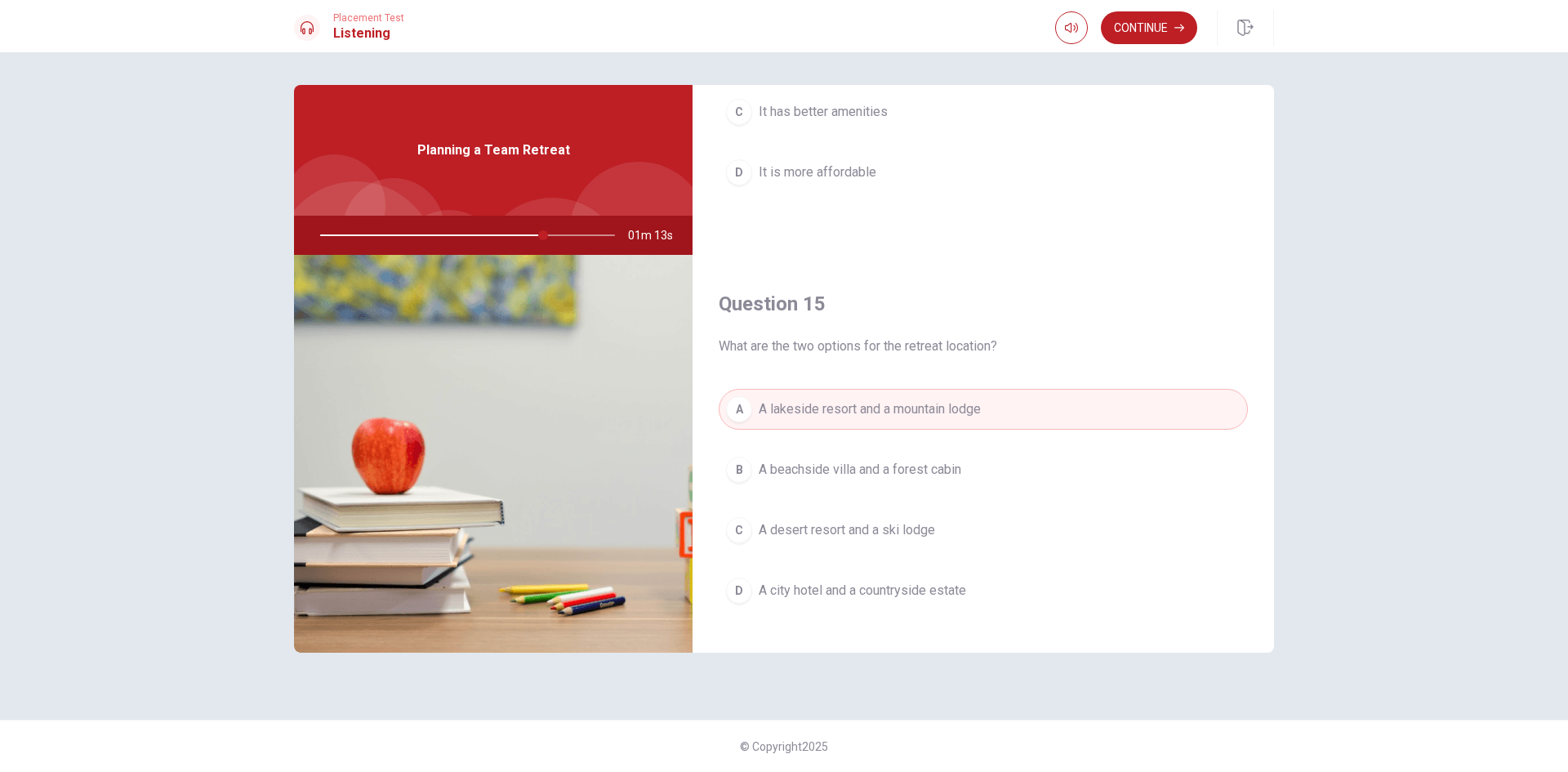
scroll to position [1524, 0]
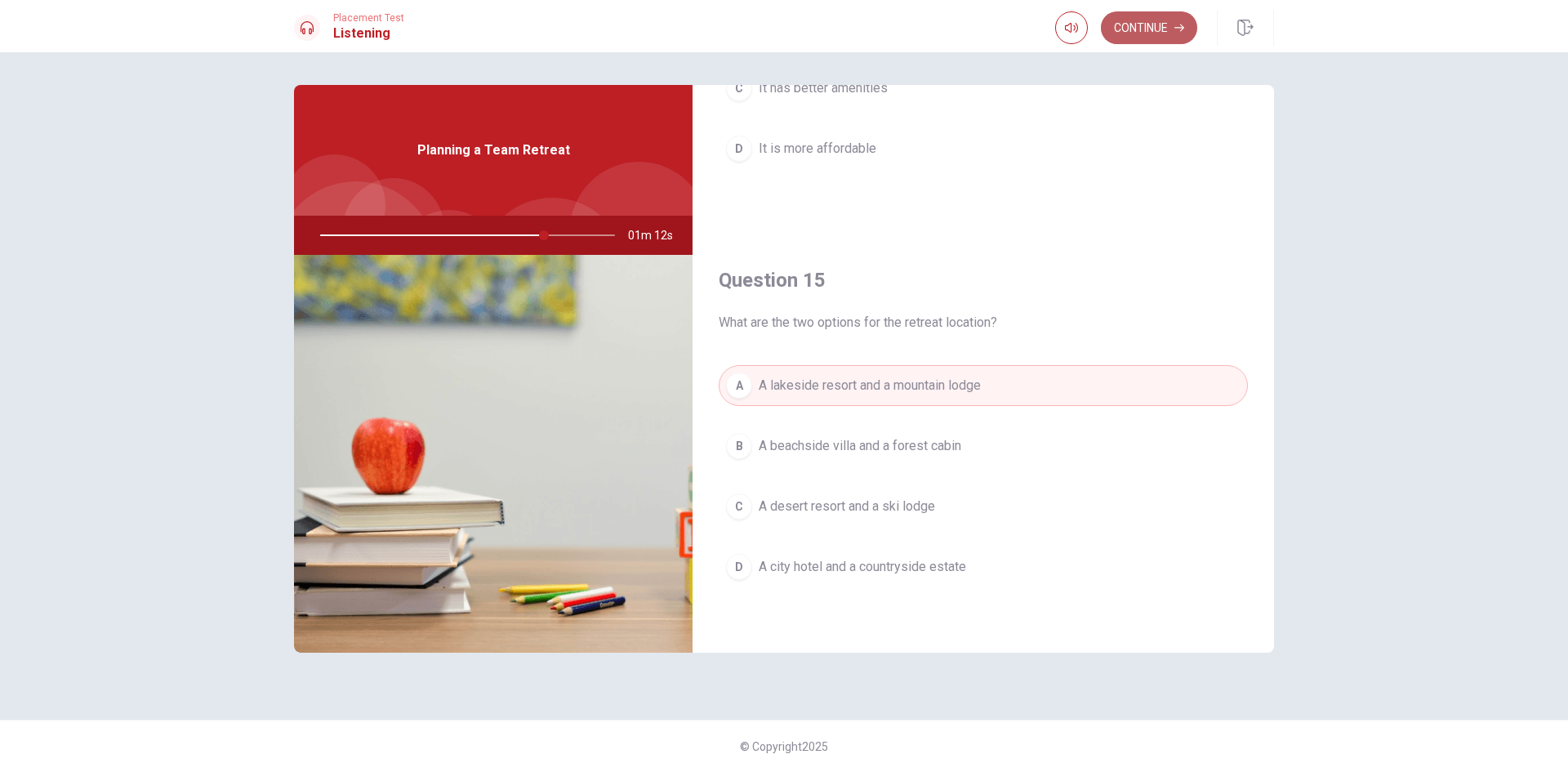
click at [1164, 36] on button "Continue" at bounding box center [1149, 28] width 96 height 32
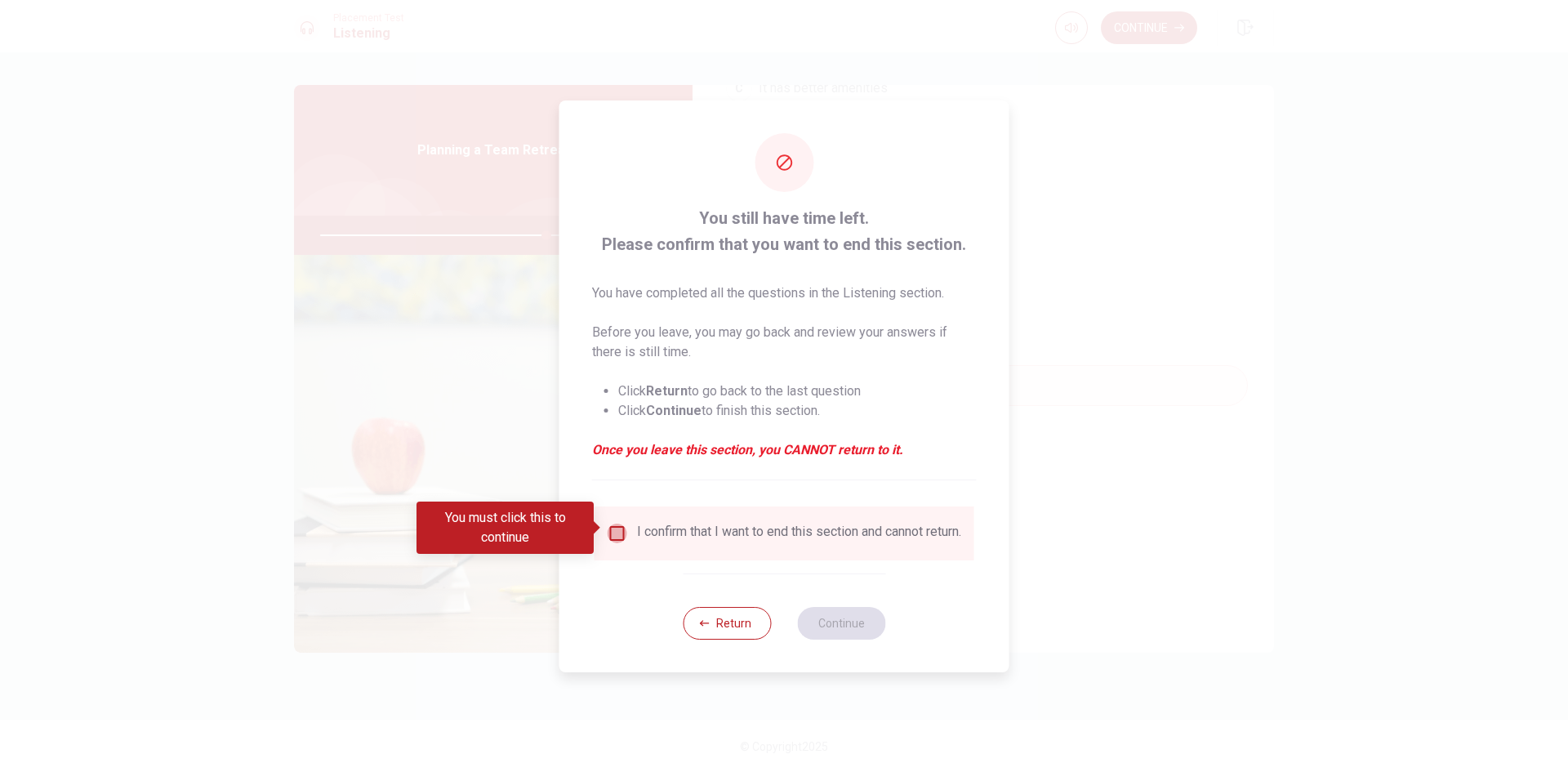
click at [613, 532] on input "You must click this to continue" at bounding box center [617, 533] width 20 height 20
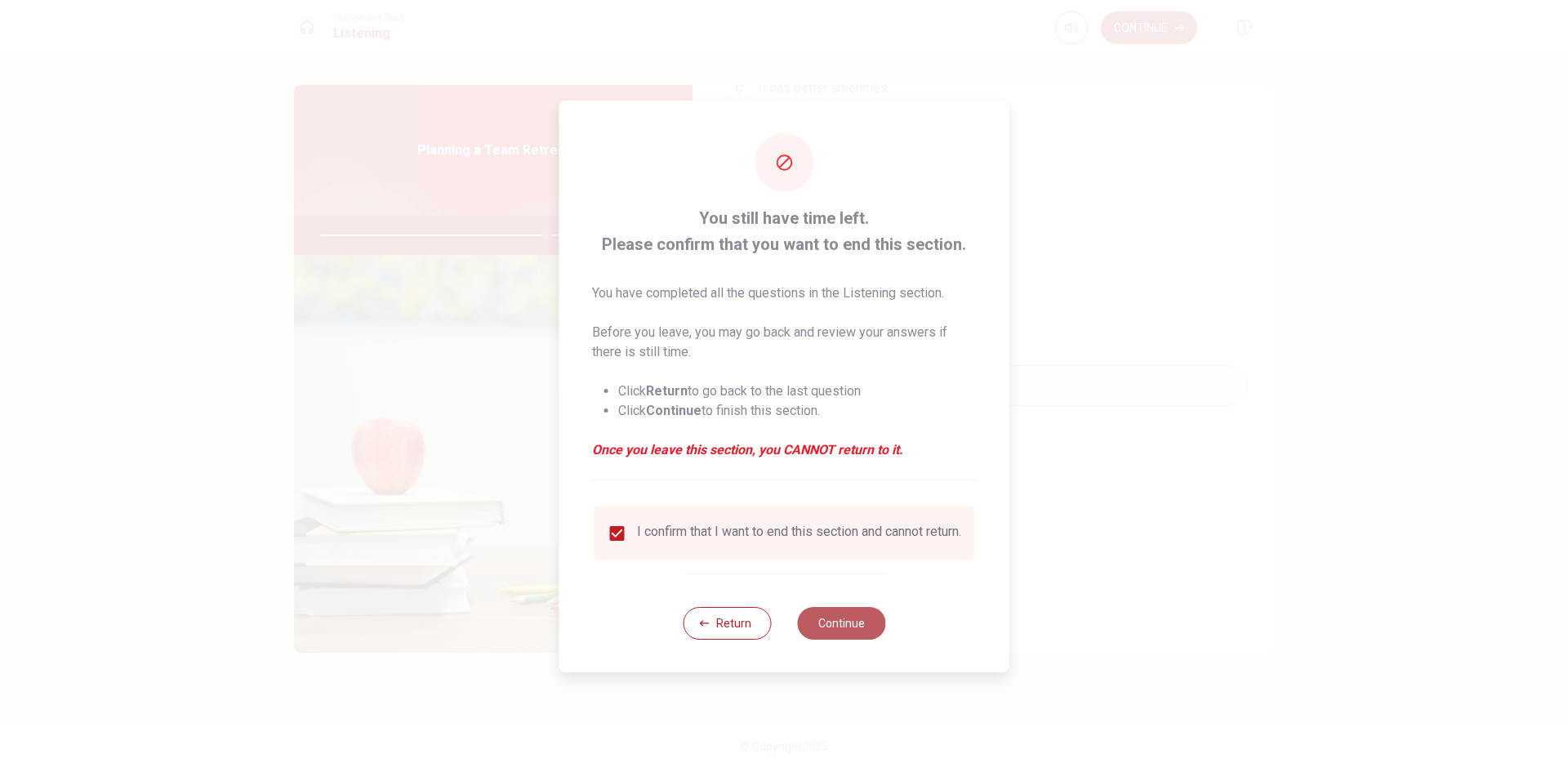
click at [851, 635] on button "Continue" at bounding box center [841, 624] width 88 height 32
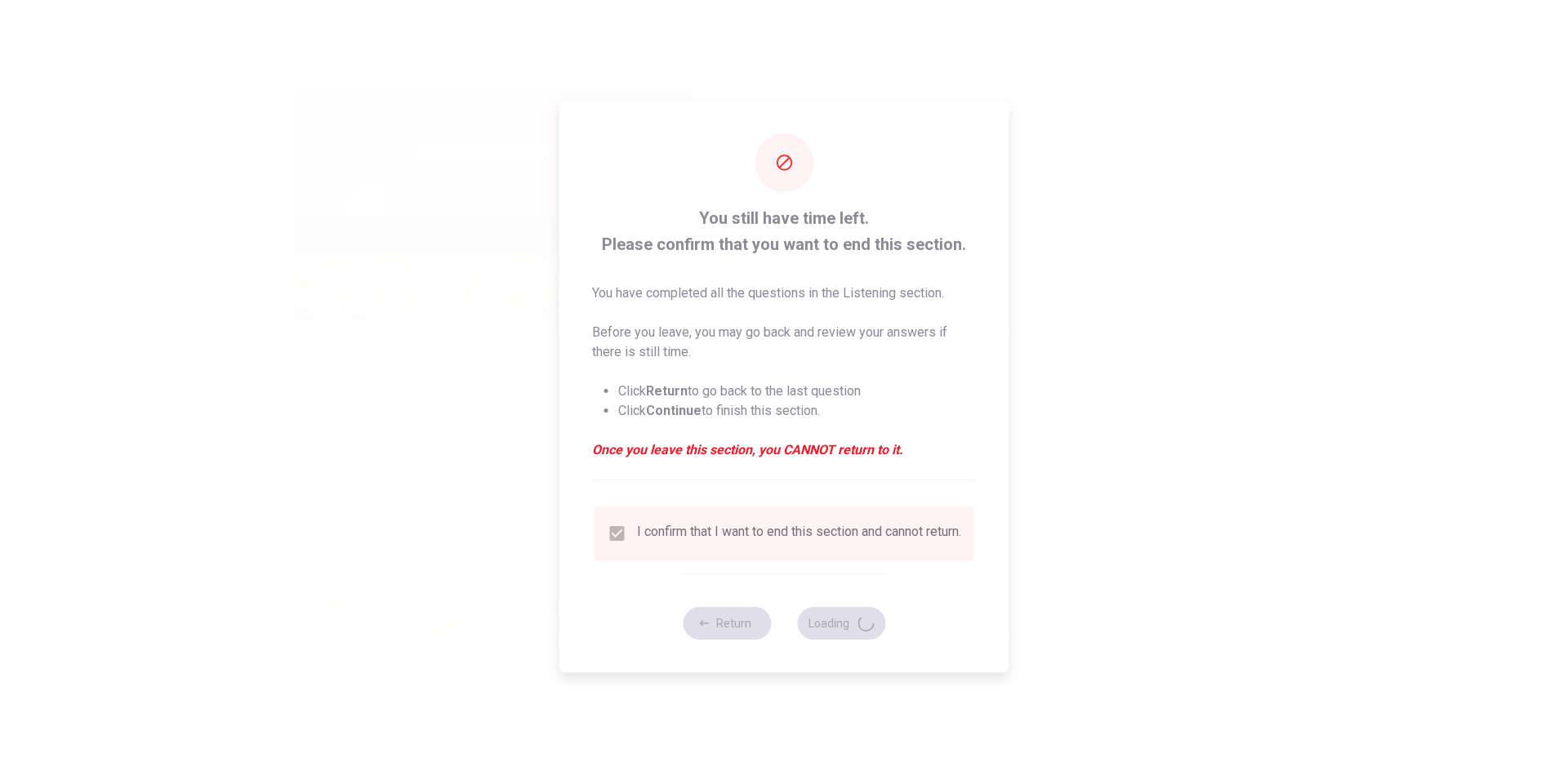
type input "77"
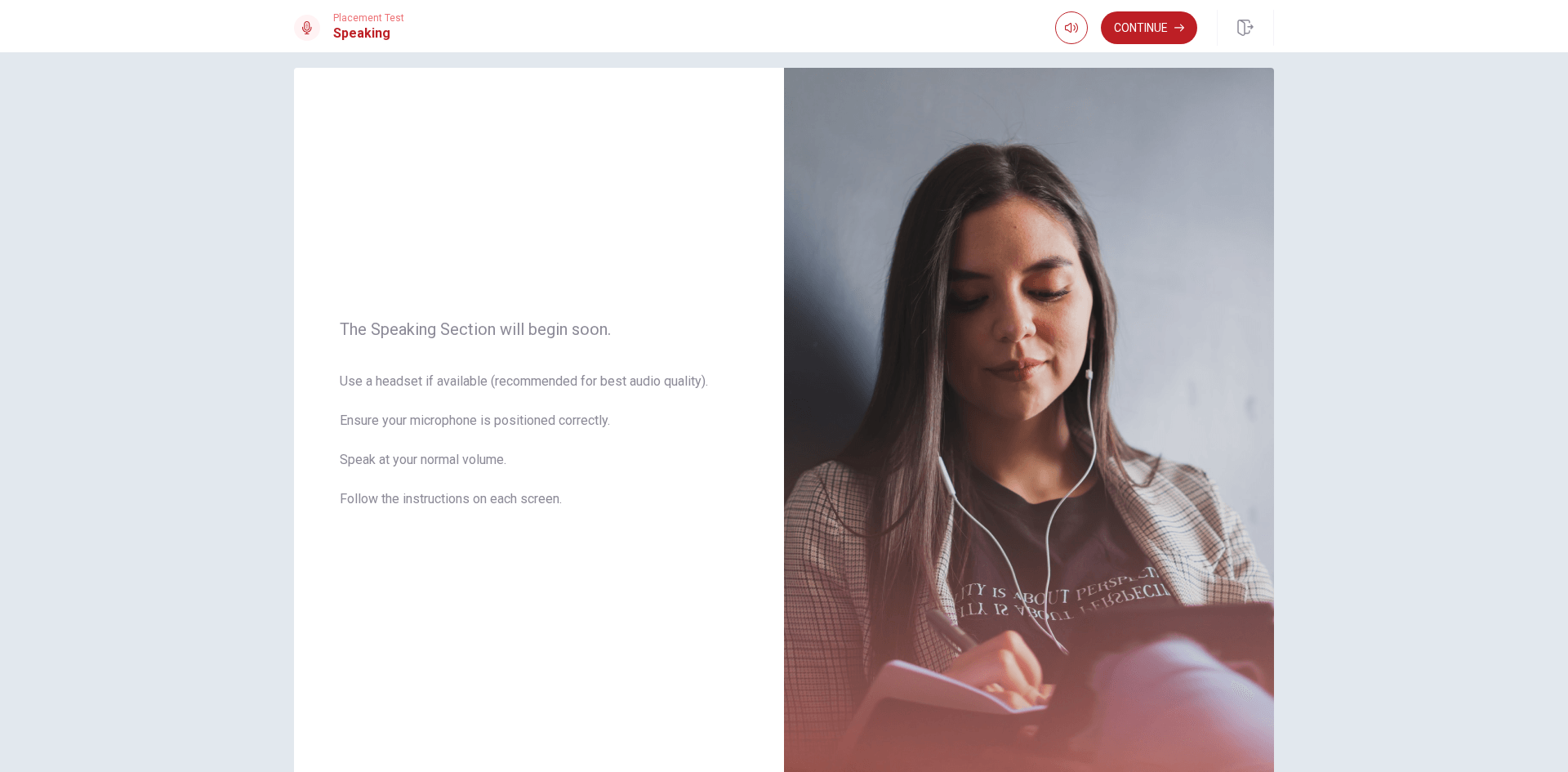
scroll to position [0, 0]
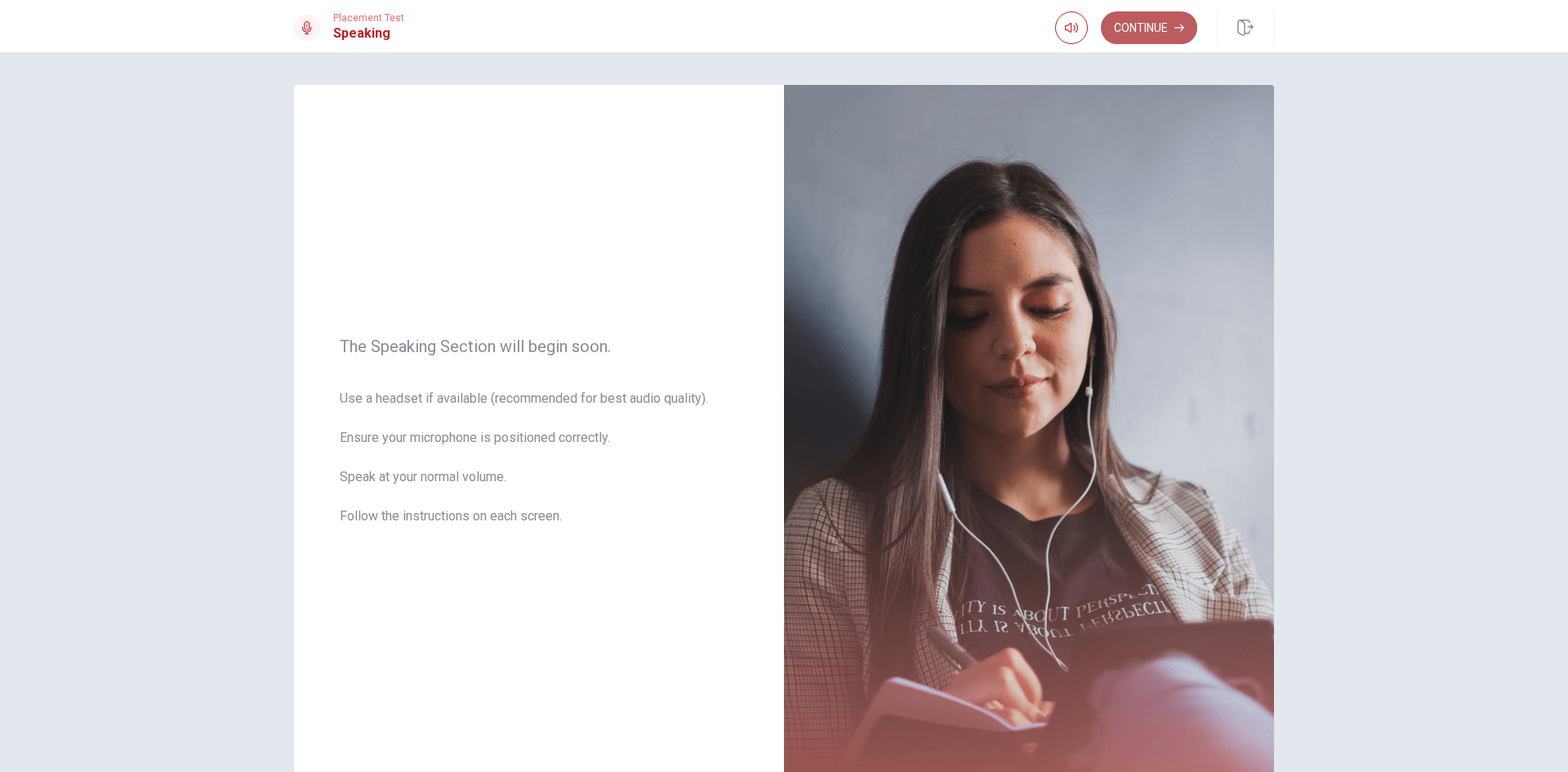
click at [1142, 36] on button "Continue" at bounding box center [1149, 28] width 96 height 32
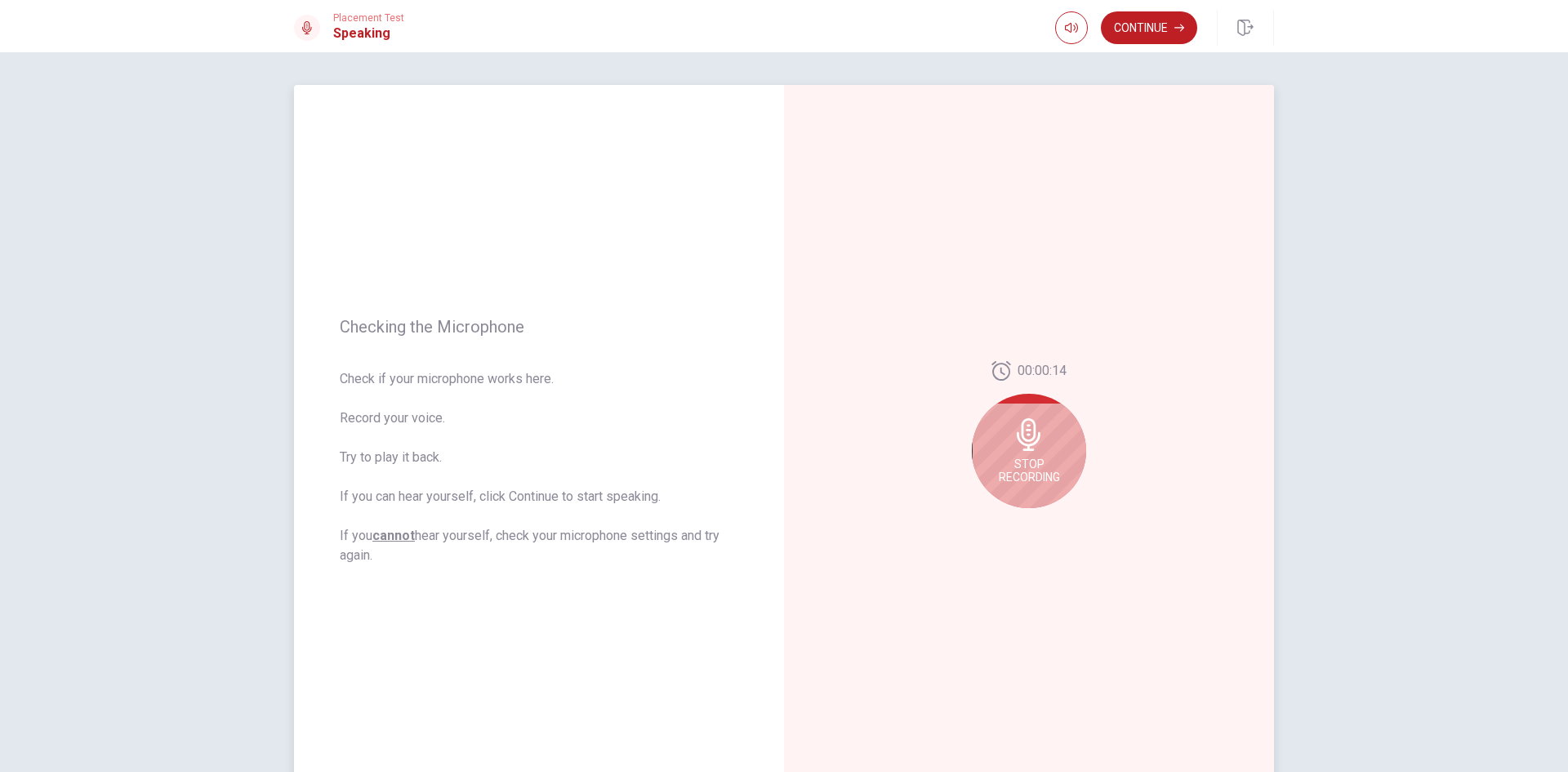
scroll to position [82, 0]
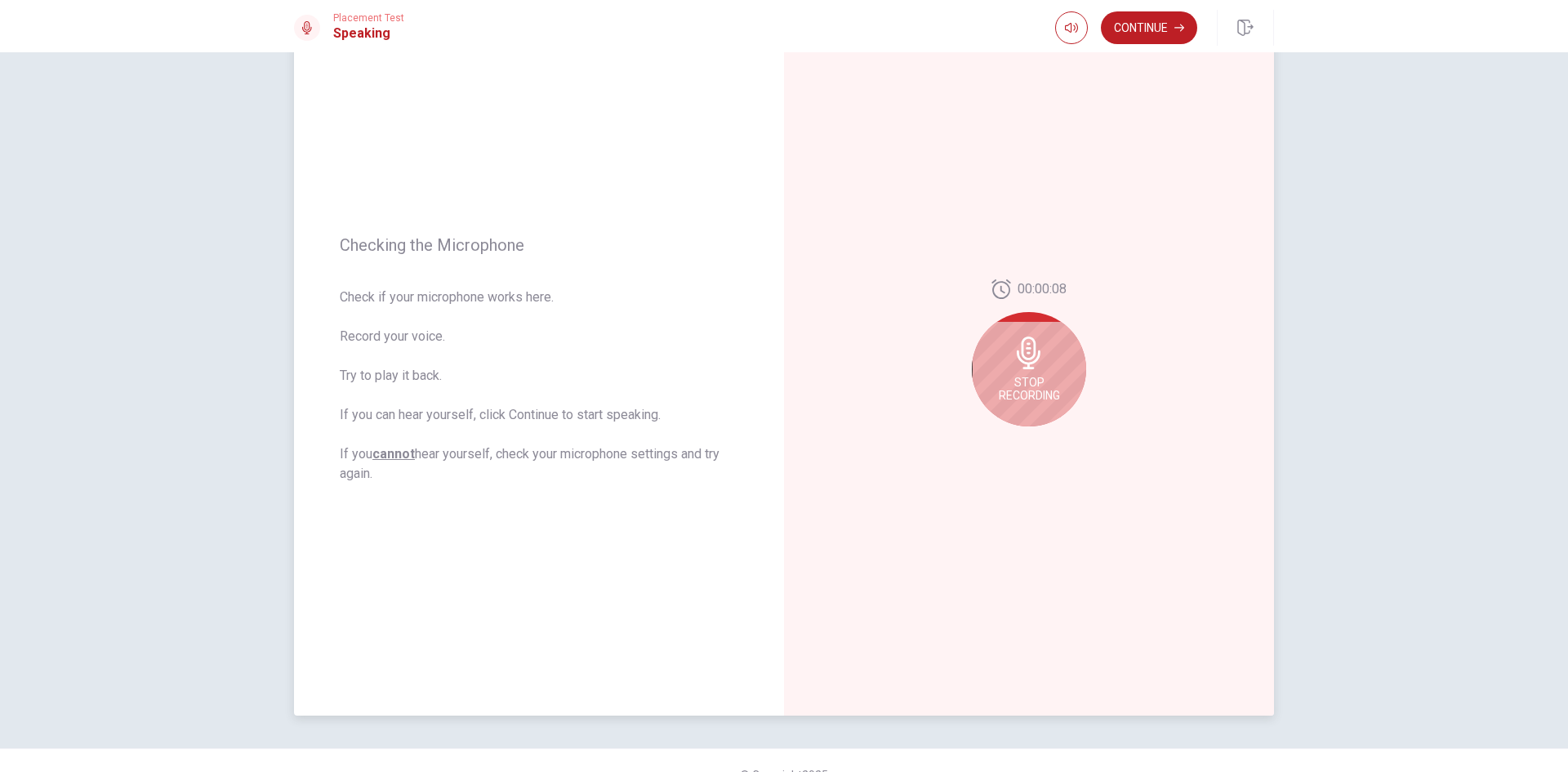
click at [1024, 352] on icon at bounding box center [1028, 353] width 24 height 32
click at [1043, 437] on icon "Play Audio" at bounding box center [1047, 439] width 8 height 10
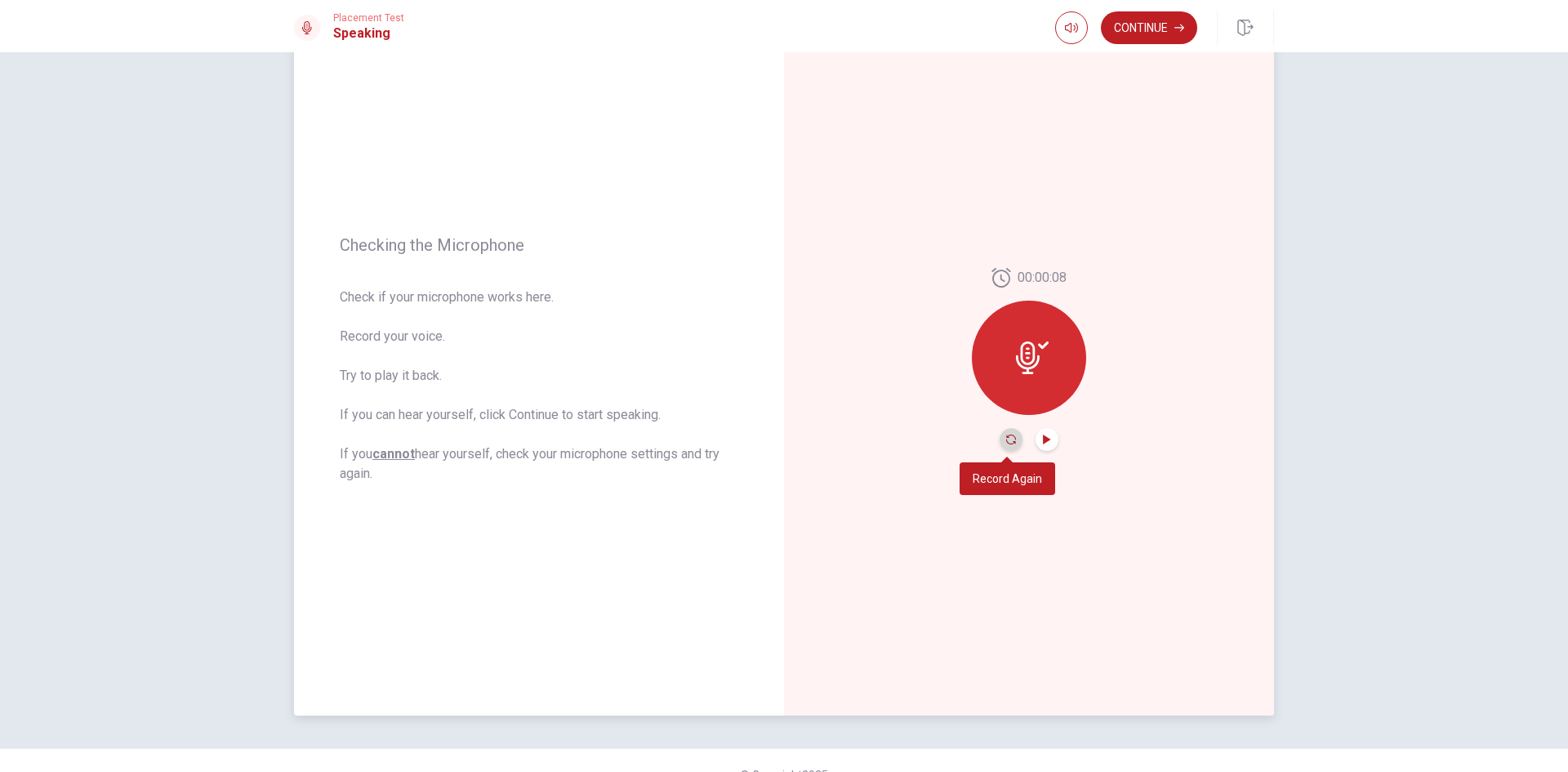
click at [1006, 438] on icon "Record Again" at bounding box center [1011, 439] width 10 height 10
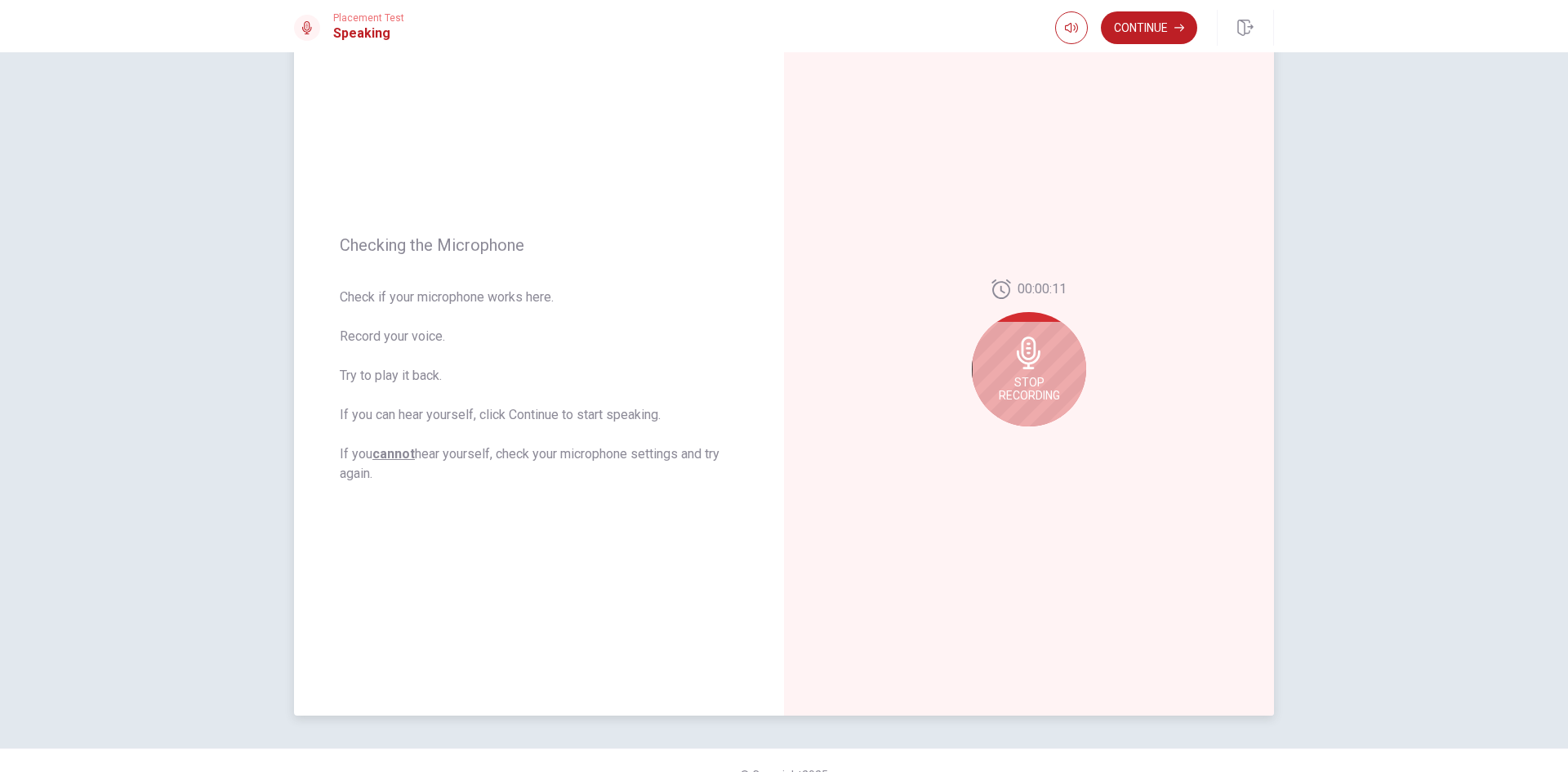
click at [1027, 369] on icon at bounding box center [1028, 353] width 24 height 32
click at [1042, 438] on icon "Play Audio" at bounding box center [1047, 439] width 10 height 10
click at [1008, 444] on icon "Record Again" at bounding box center [1011, 439] width 10 height 10
click at [1020, 346] on icon at bounding box center [1028, 353] width 24 height 32
click at [1027, 349] on icon at bounding box center [1032, 357] width 32 height 32
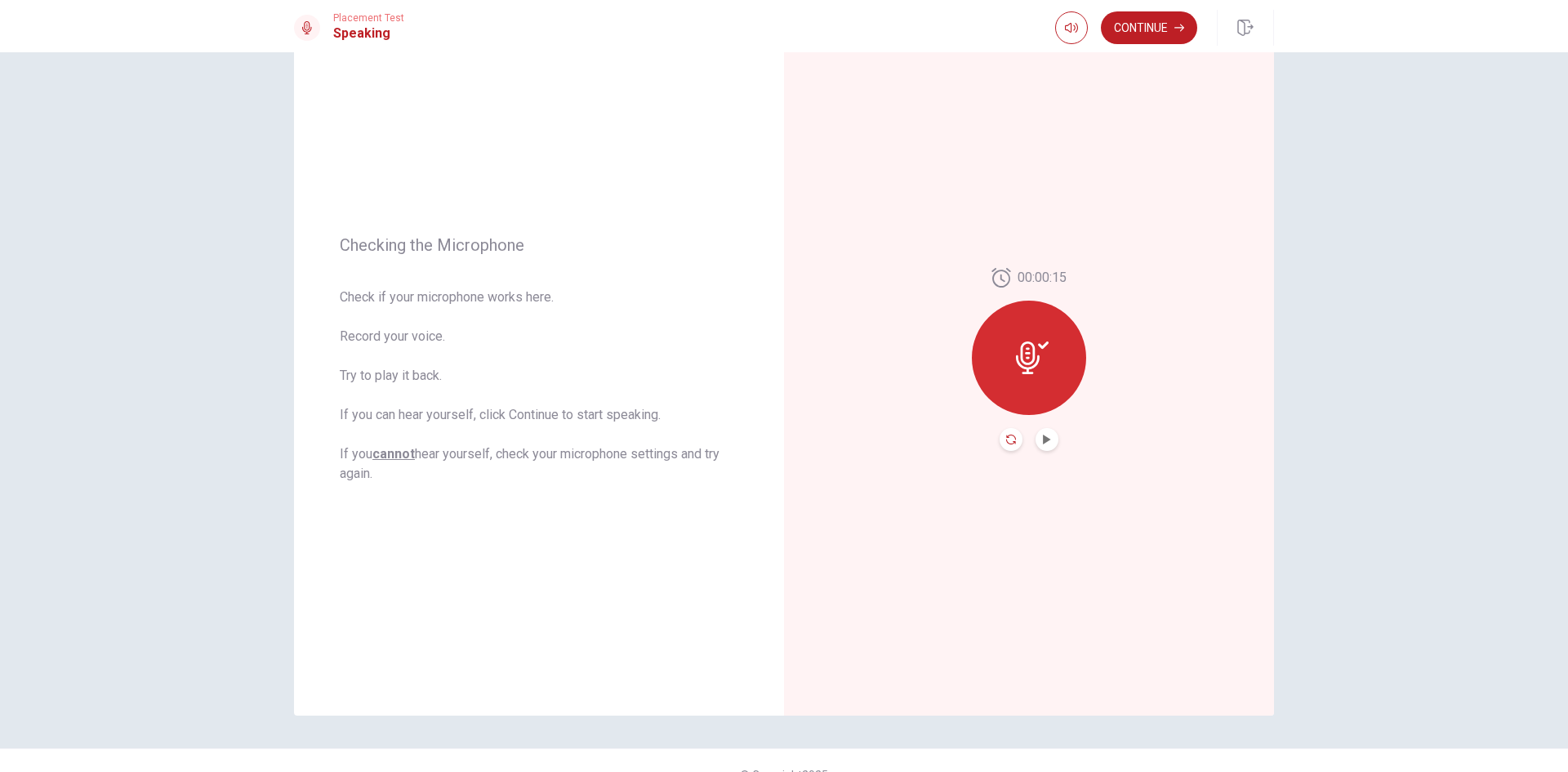
click at [1006, 444] on icon "Record Again" at bounding box center [1011, 439] width 10 height 10
click at [1017, 356] on icon at bounding box center [1028, 353] width 24 height 32
click at [1046, 440] on icon "Play Audio" at bounding box center [1047, 439] width 10 height 10
click at [1134, 40] on button "Continue" at bounding box center [1149, 28] width 96 height 32
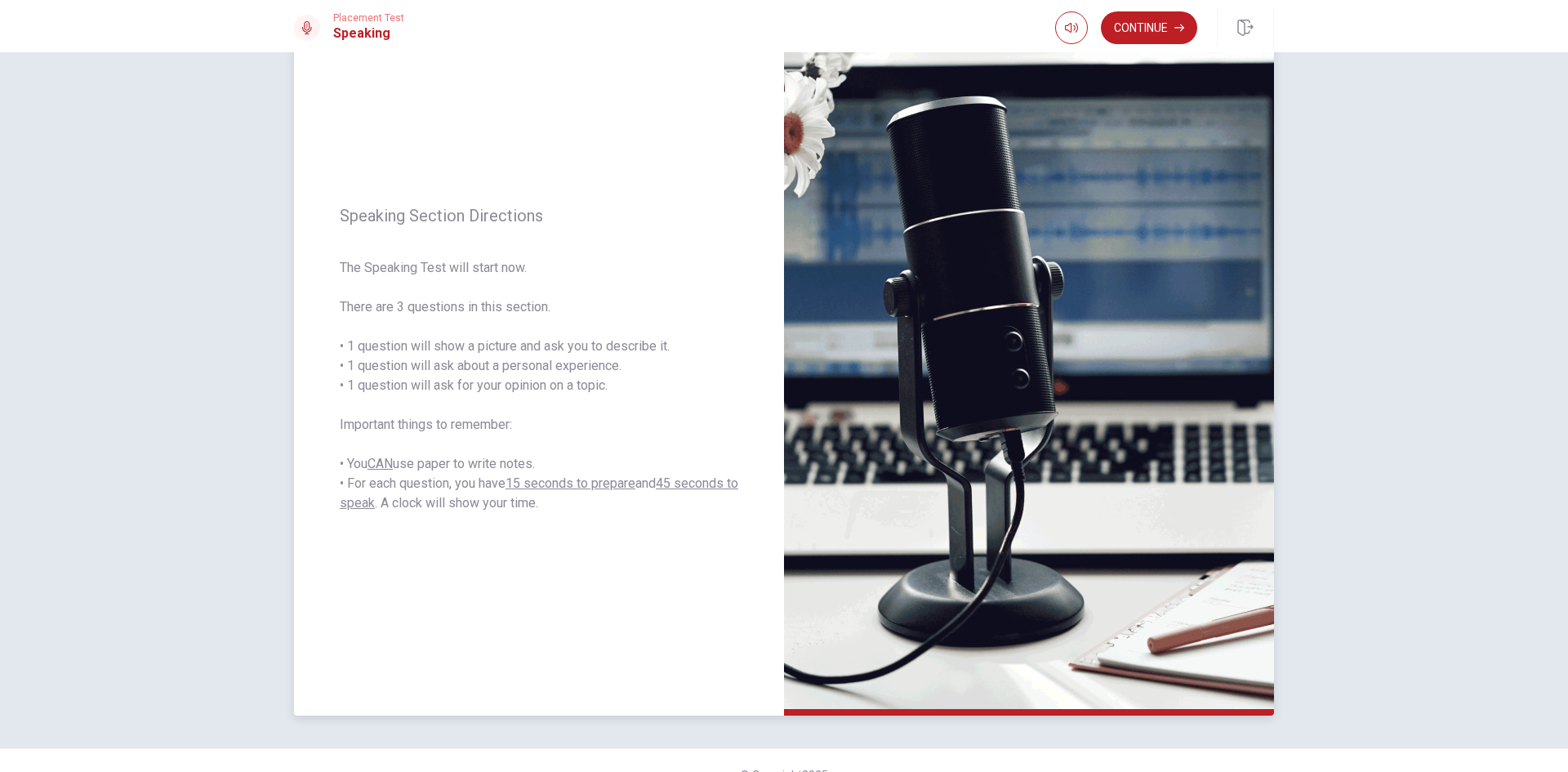
scroll to position [110, 0]
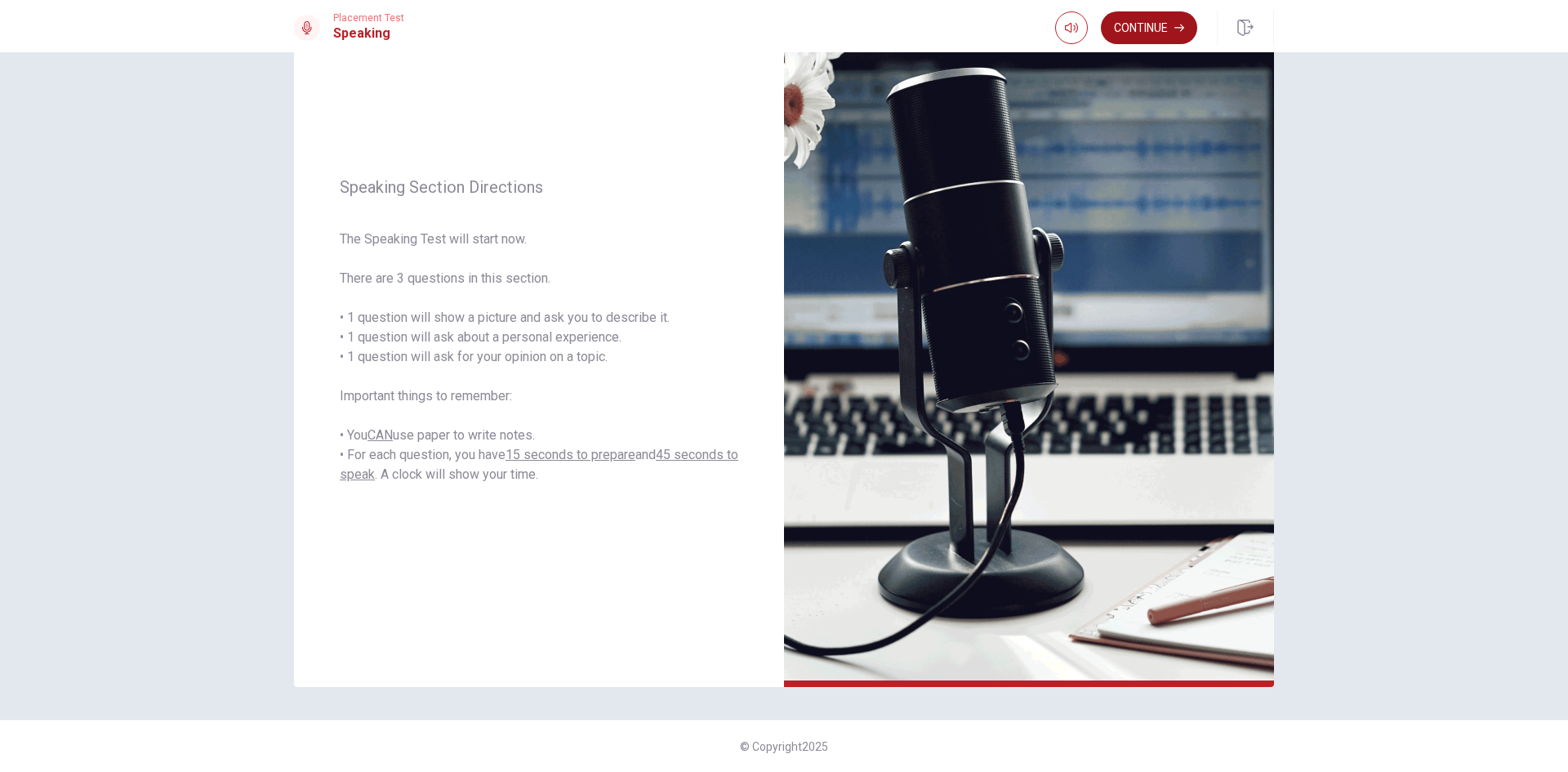
click at [1165, 32] on button "Continue" at bounding box center [1149, 28] width 96 height 32
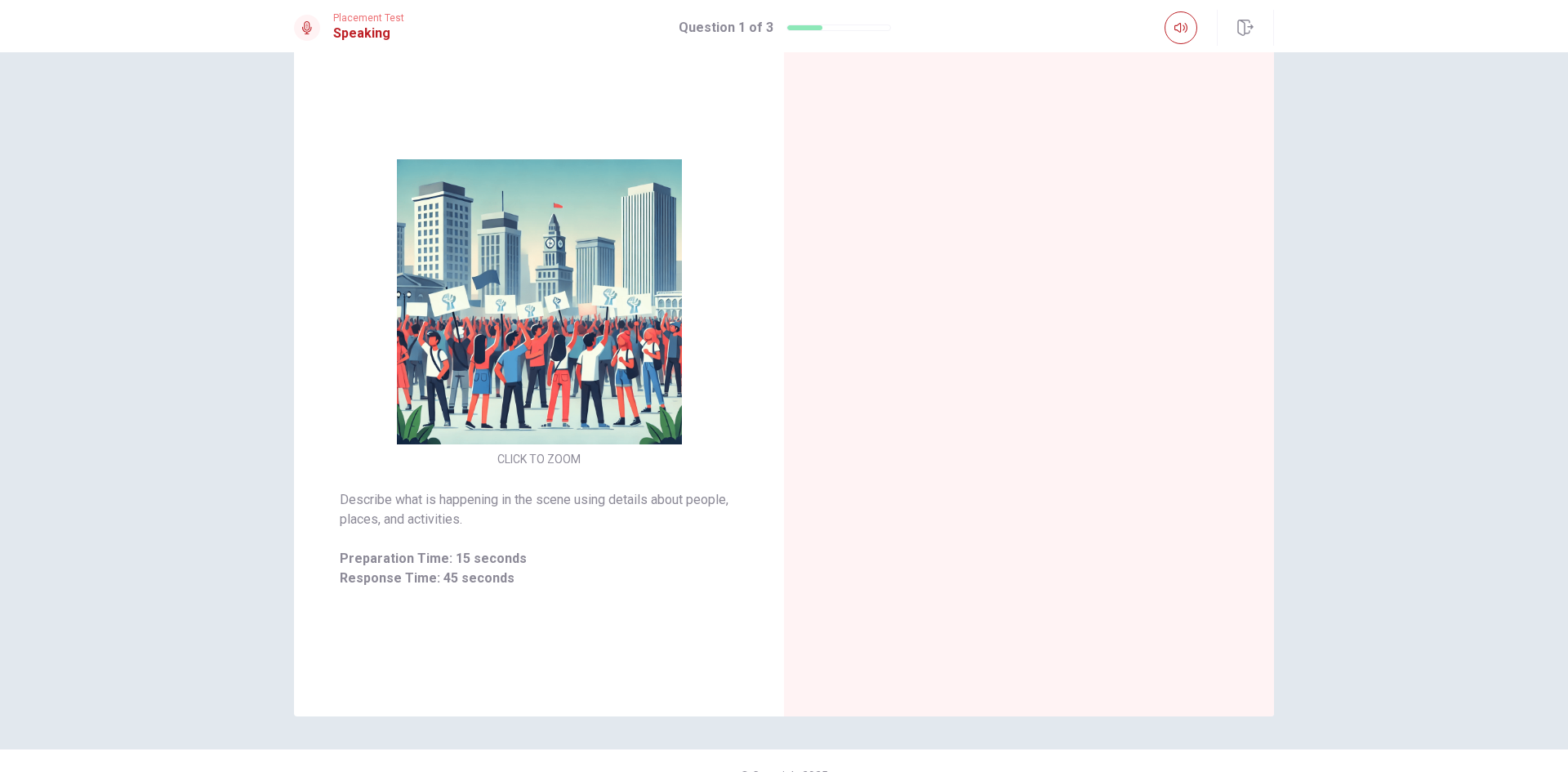
scroll to position [82, 0]
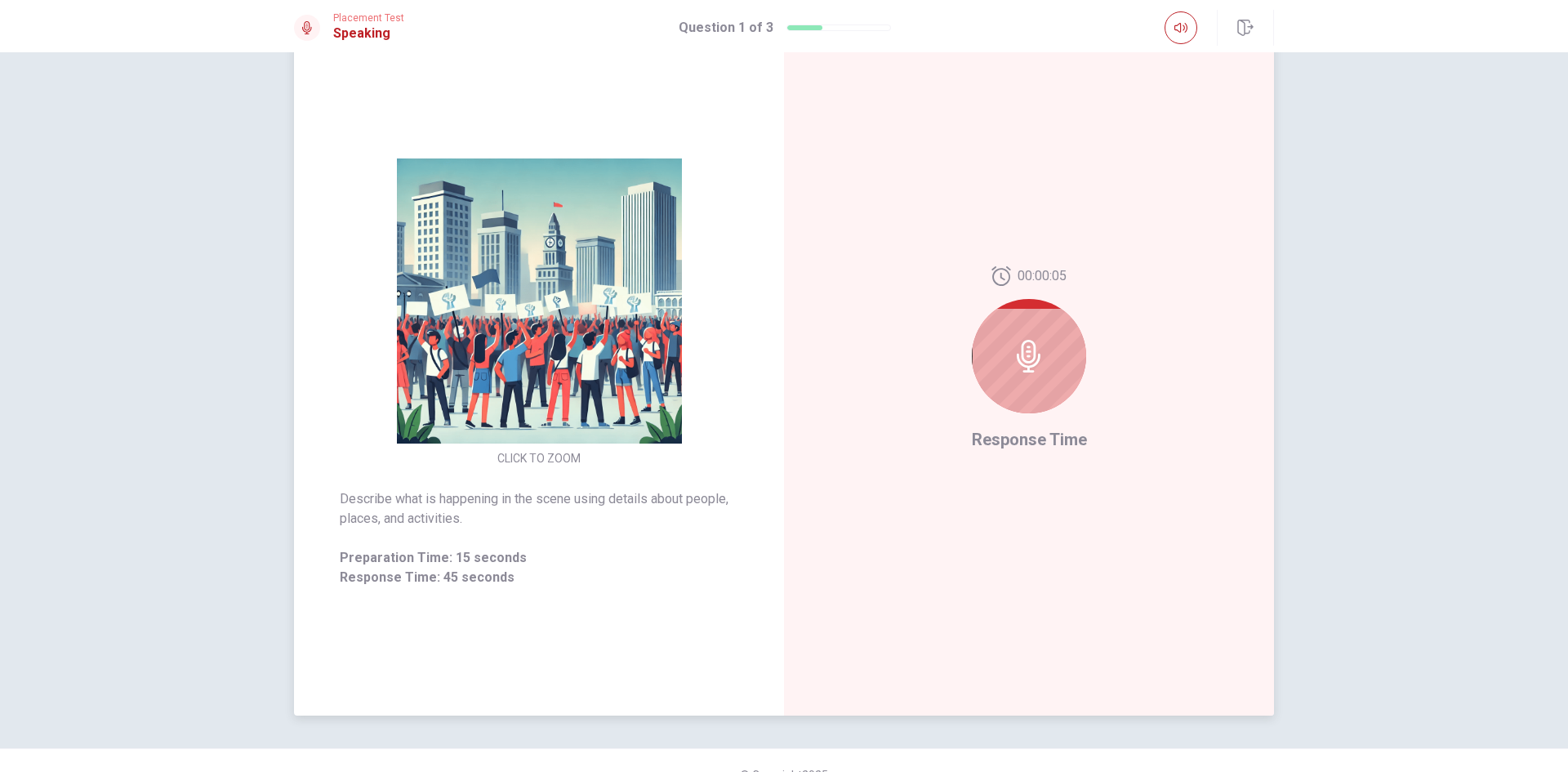
click at [1042, 361] on div at bounding box center [1029, 357] width 114 height 114
click at [1029, 352] on icon at bounding box center [1029, 357] width 32 height 32
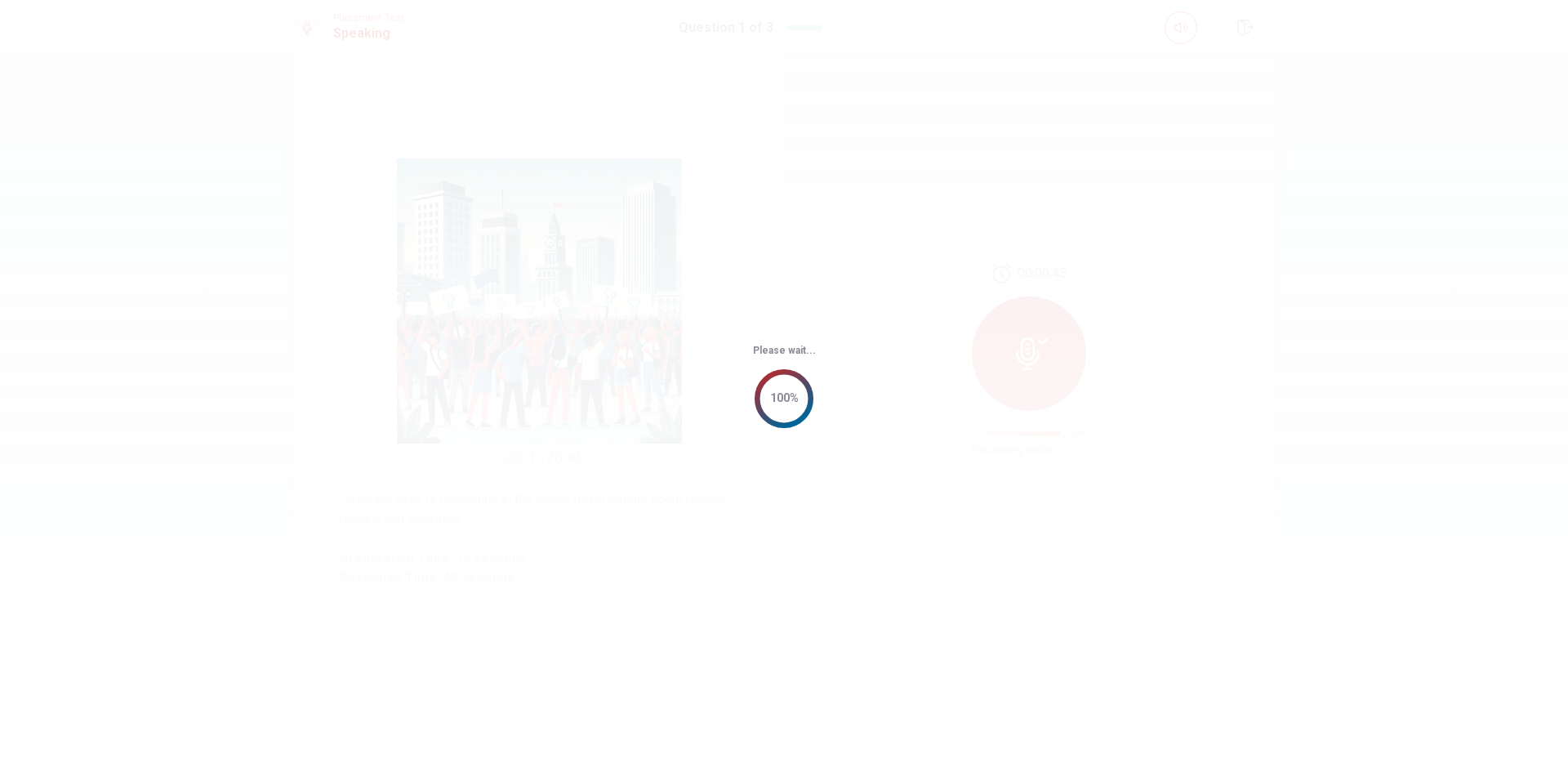
scroll to position [0, 0]
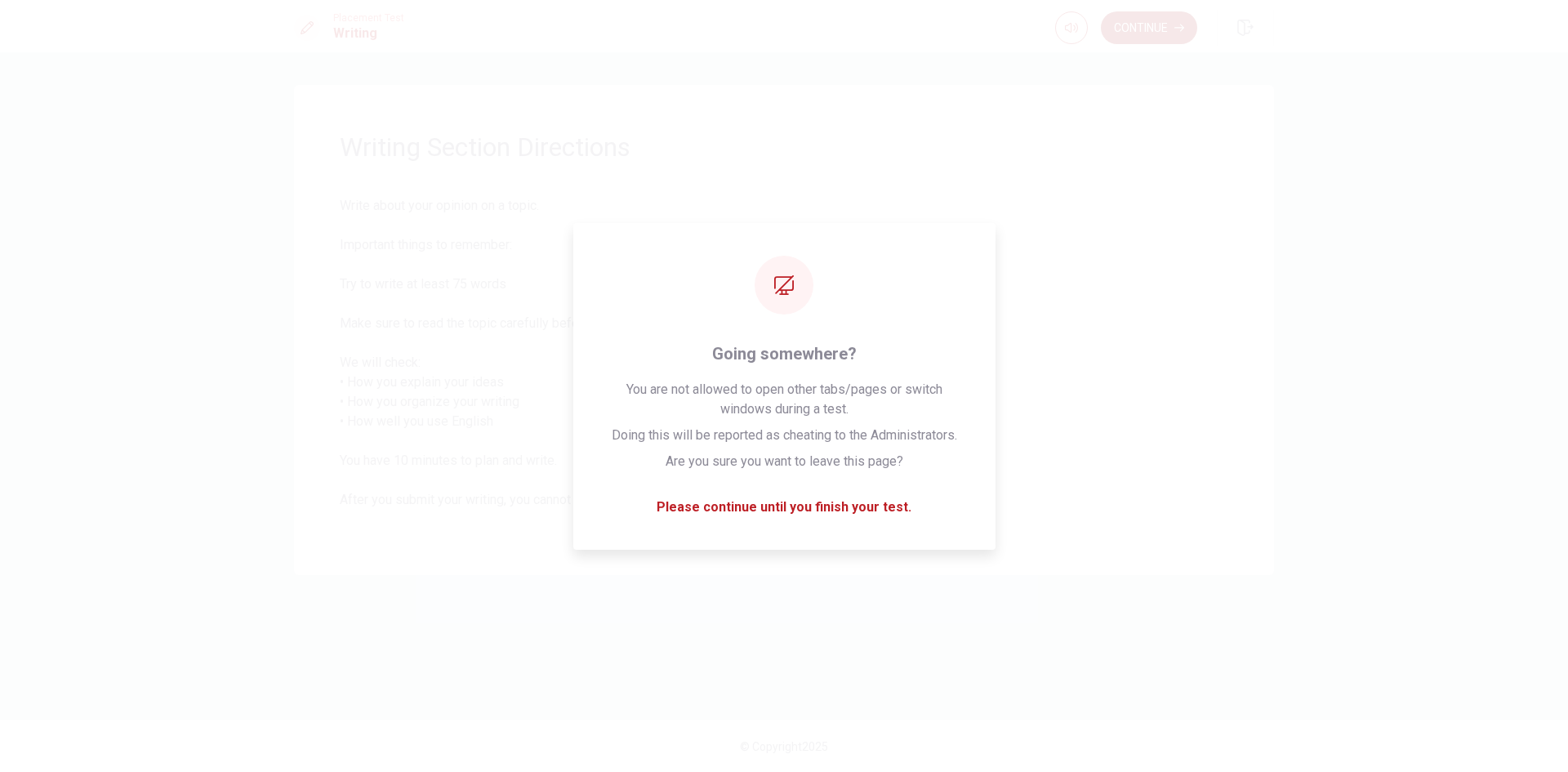
click at [1139, 21] on button "Continue" at bounding box center [1149, 28] width 96 height 32
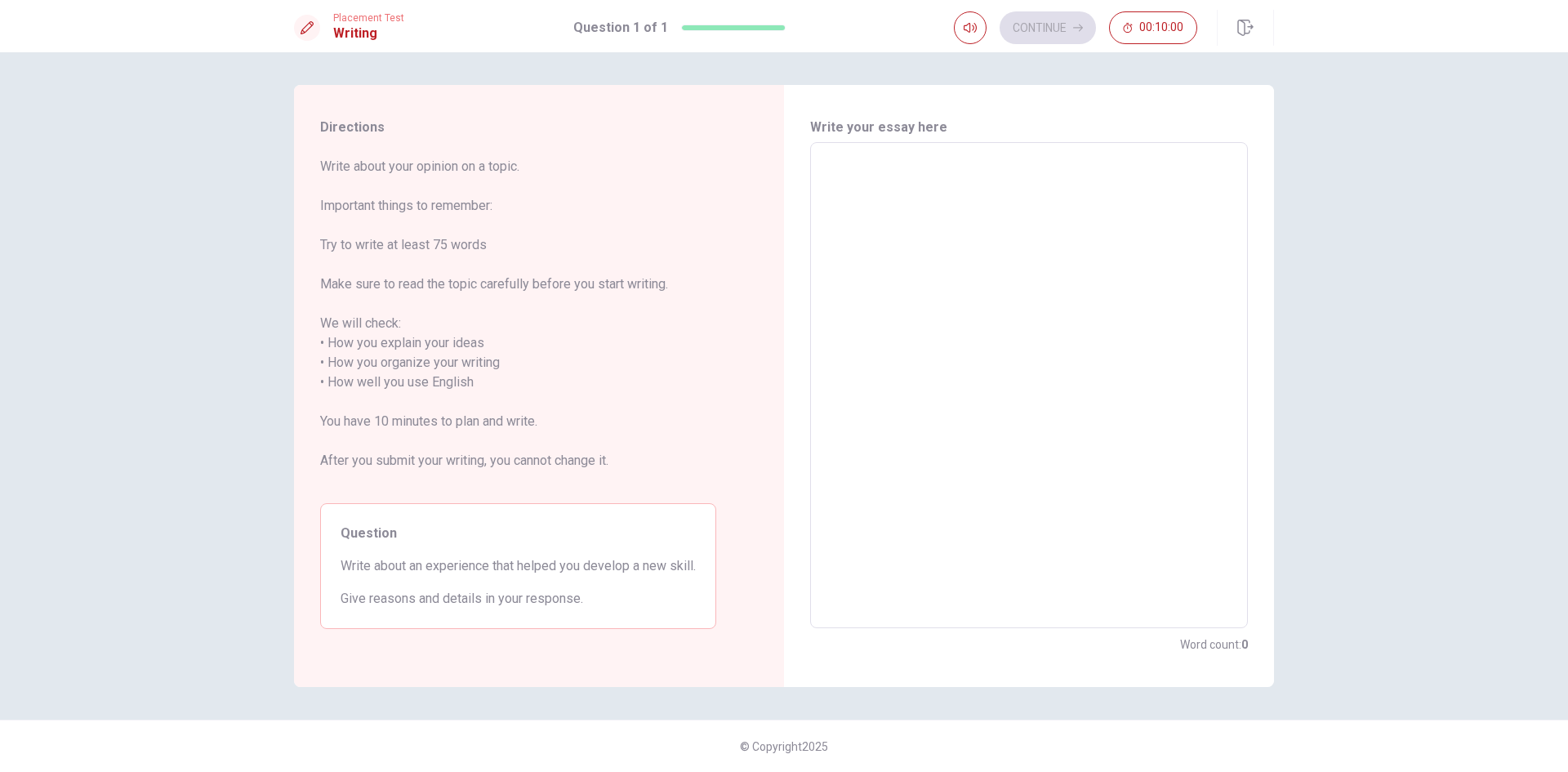
click at [927, 220] on textarea at bounding box center [1029, 385] width 415 height 459
click at [917, 187] on textarea at bounding box center [1029, 385] width 415 height 459
click at [881, 194] on textarea at bounding box center [1029, 385] width 415 height 459
type textarea "i"
type textarea "x"
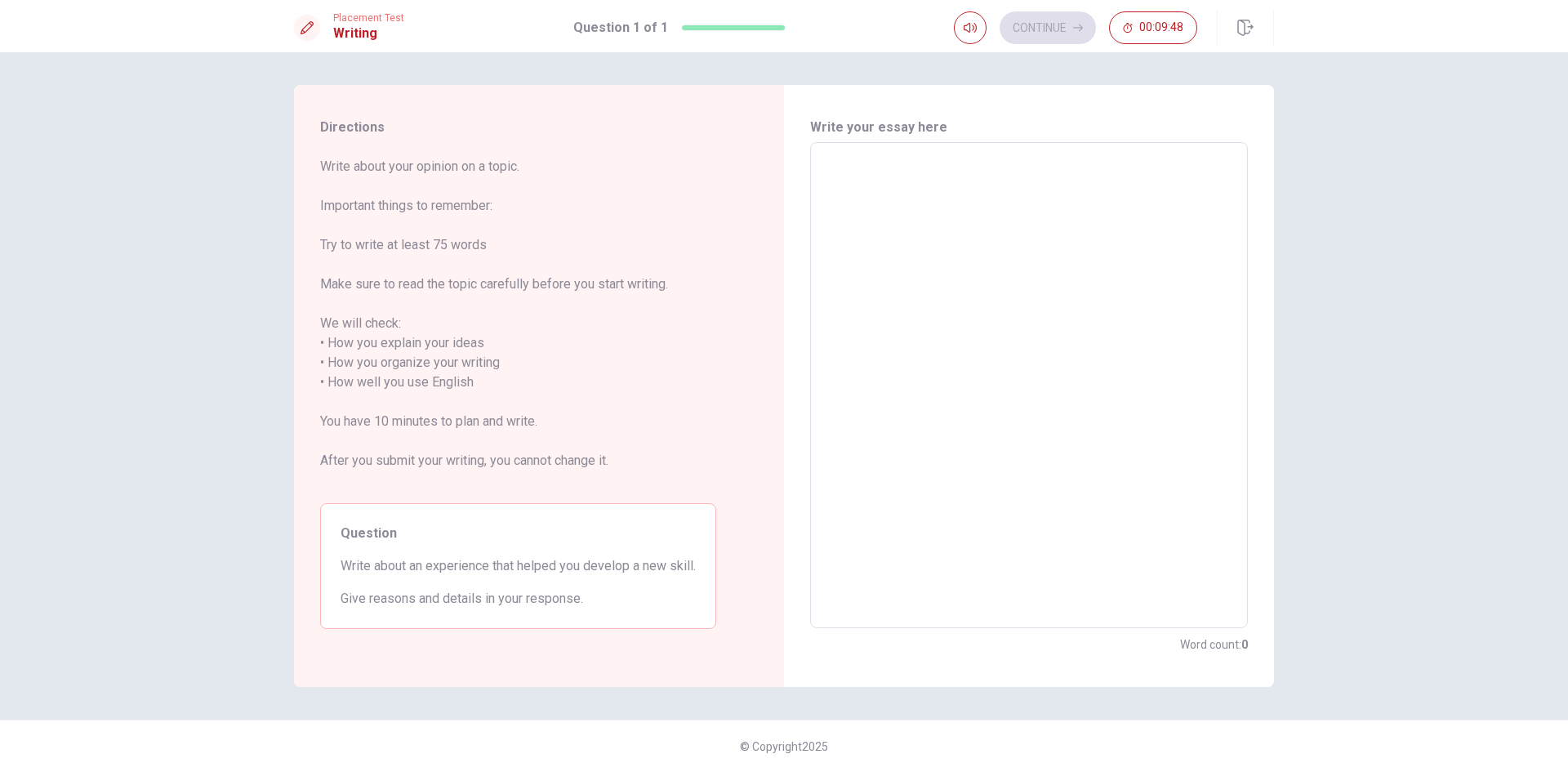
type textarea "a"
type textarea "x"
type textarea "A"
type textarea "x"
type textarea "An"
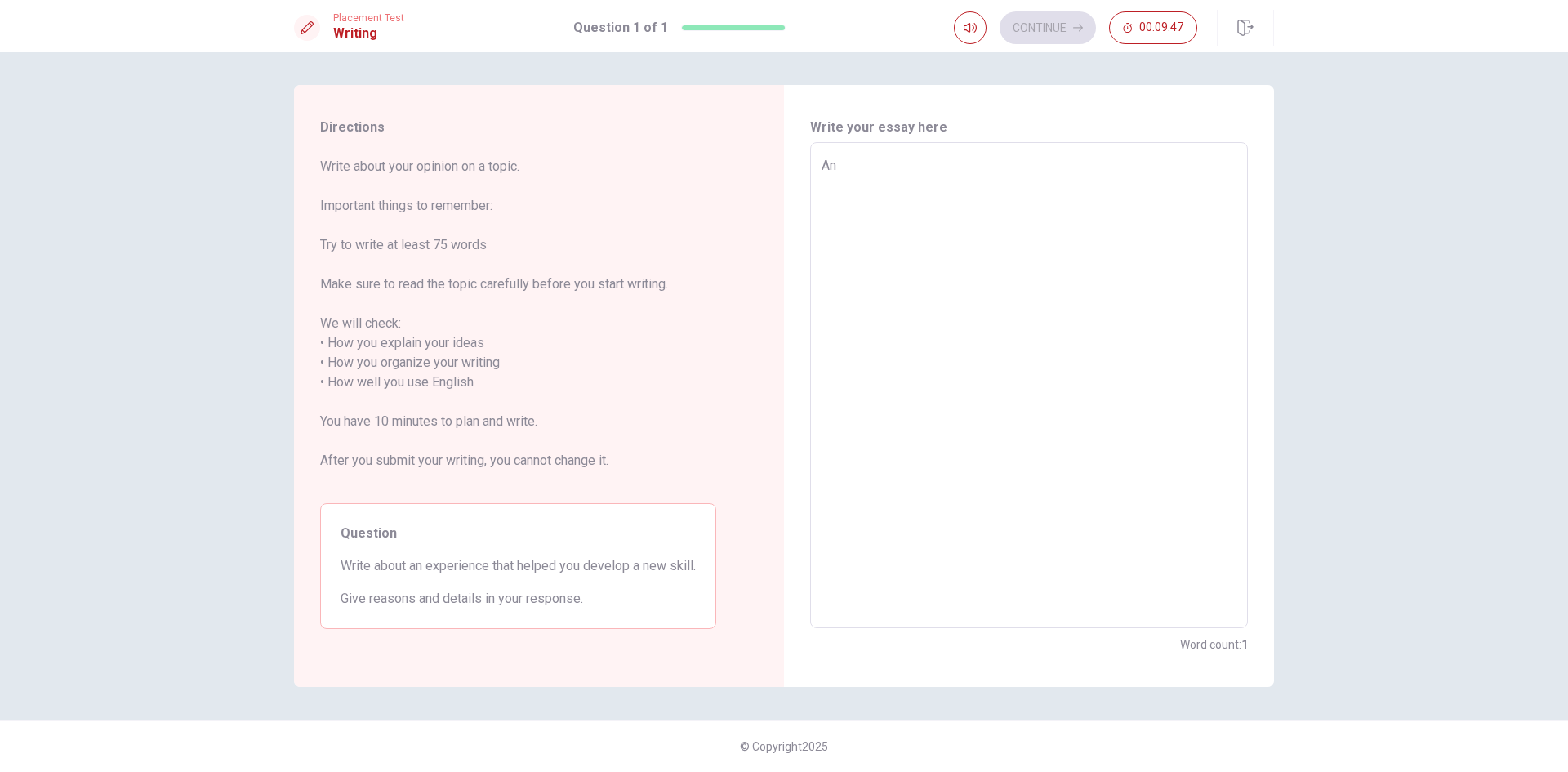
type textarea "x"
type textarea "An"
type textarea "x"
type textarea "An e"
type textarea "x"
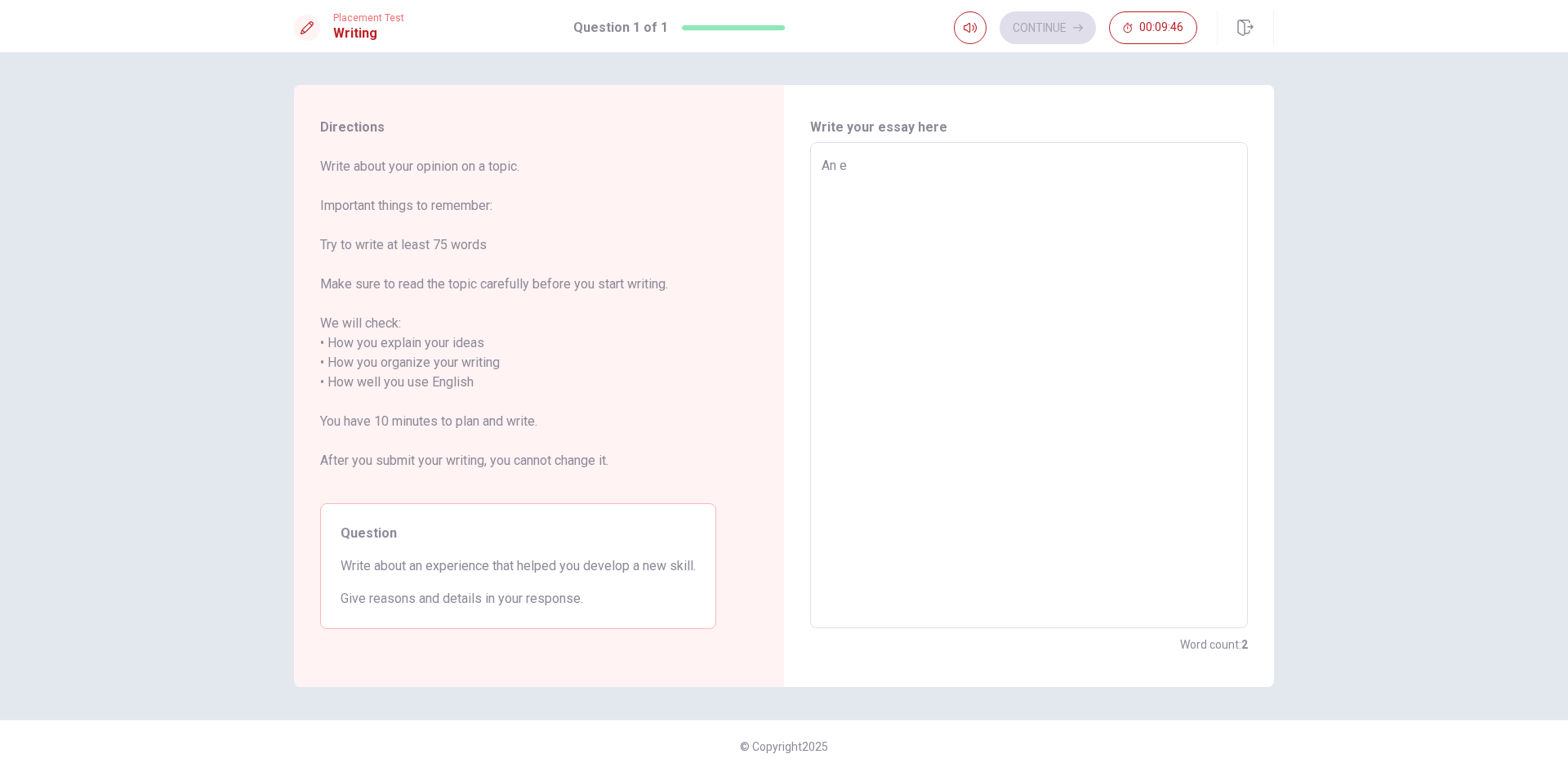
type textarea "An ex"
type textarea "x"
type textarea "An exp"
type textarea "x"
type textarea "An expe"
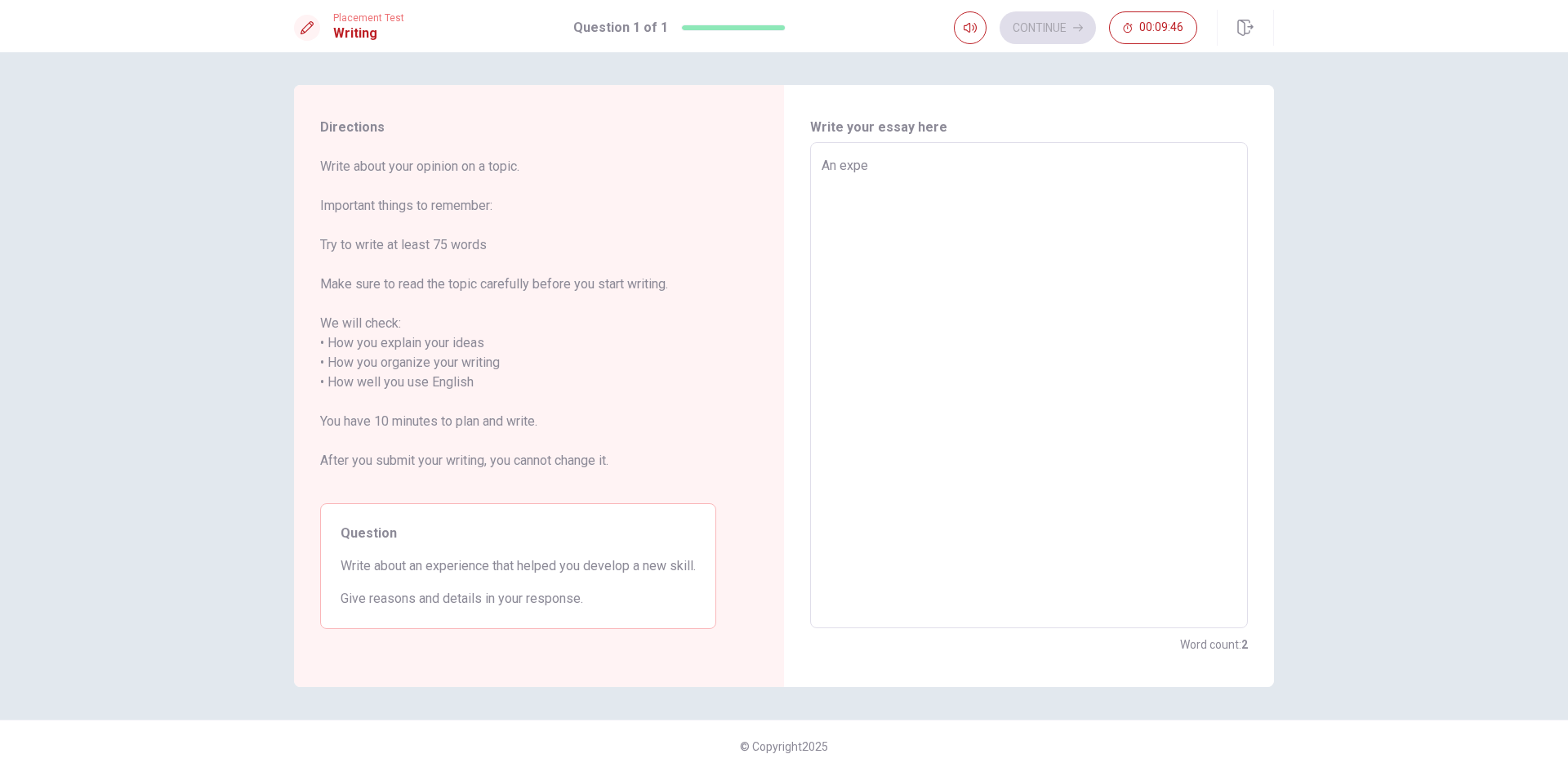
type textarea "x"
type textarea "An exper"
type textarea "x"
type textarea "An experi"
type textarea "x"
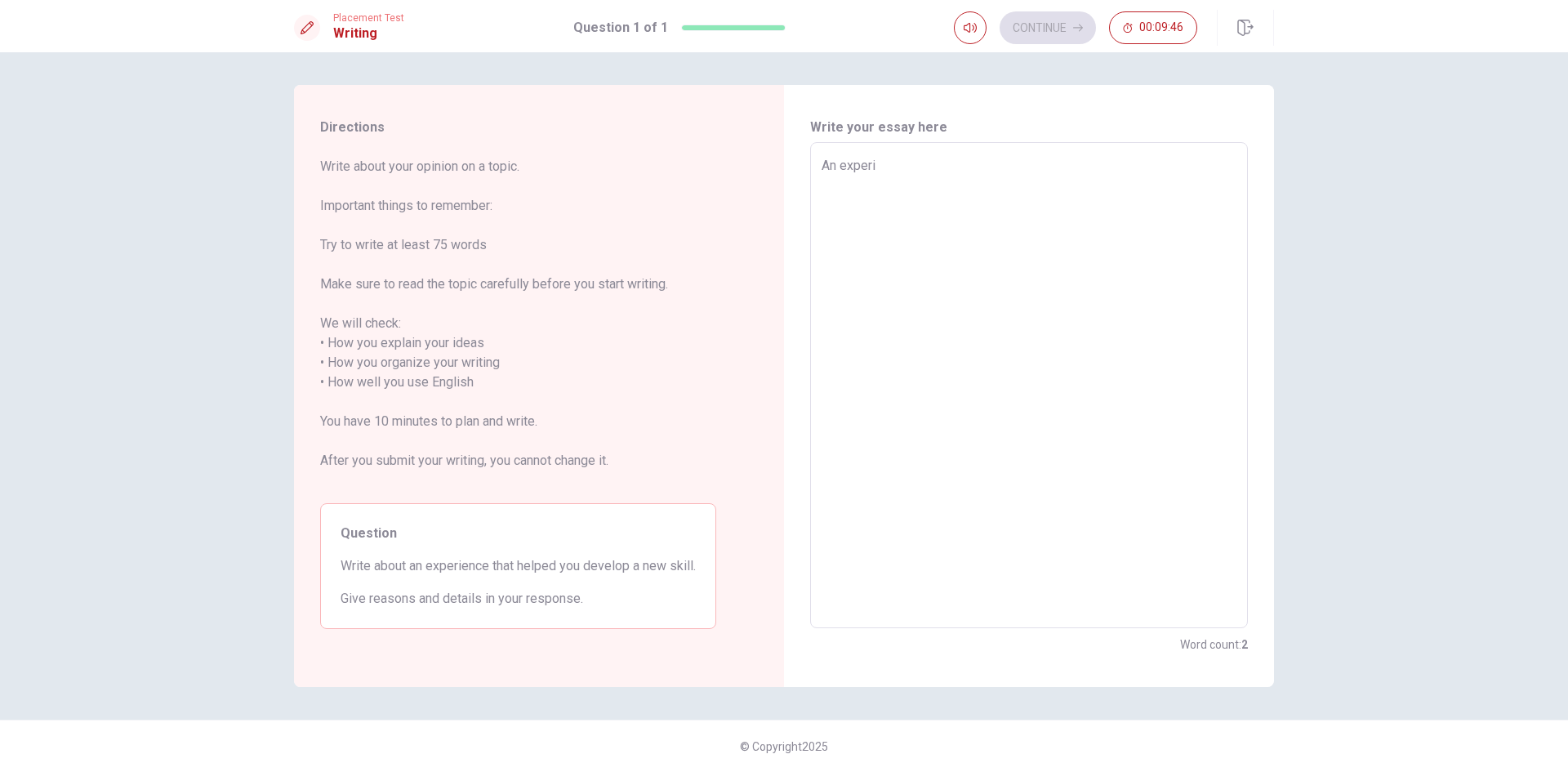
type textarea "An experie"
type textarea "x"
type textarea "An experien"
type textarea "x"
type textarea "An experienc"
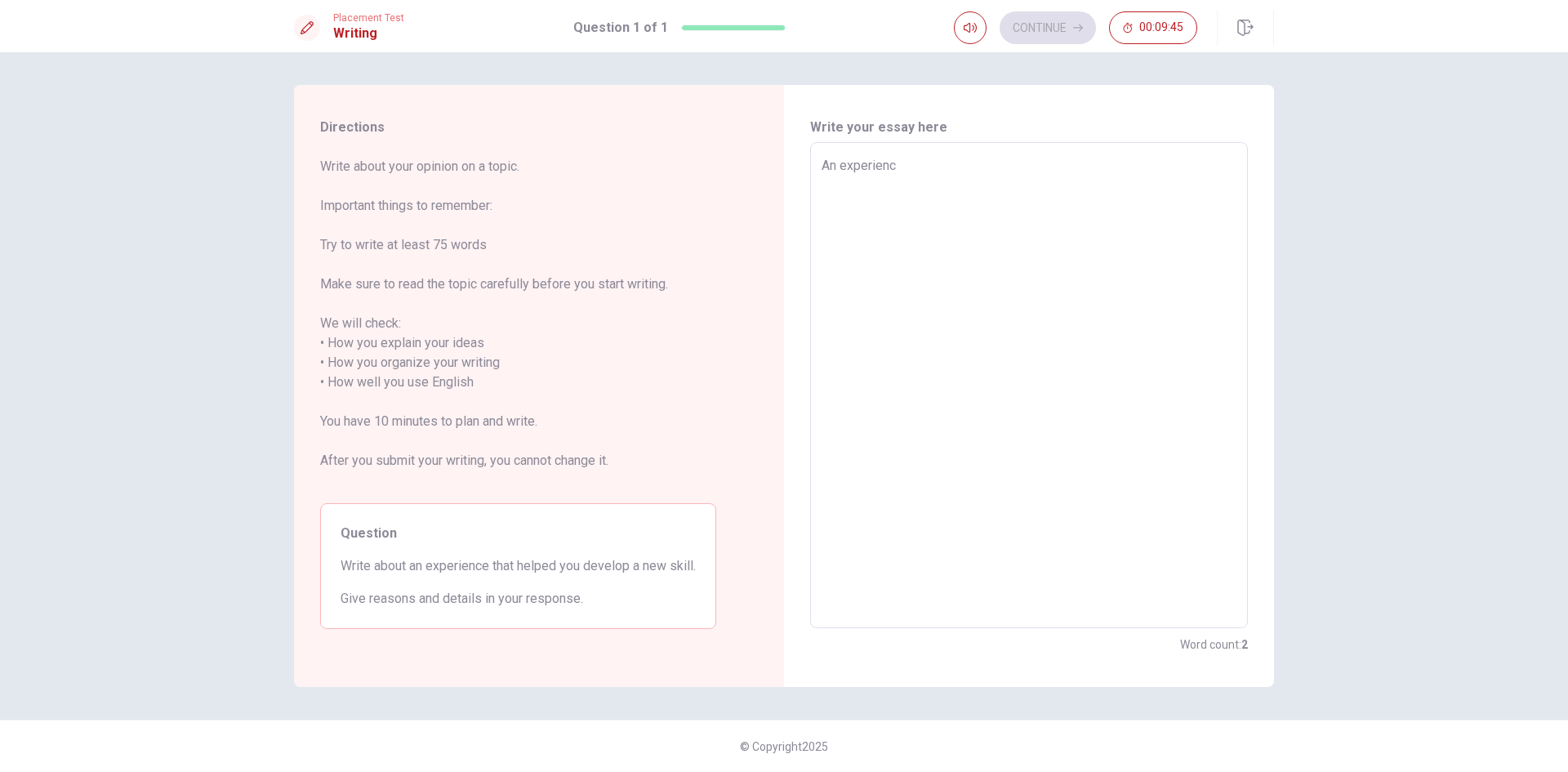
type textarea "x"
type textarea "An experience"
type textarea "x"
type textarea "An experience"
type textarea "x"
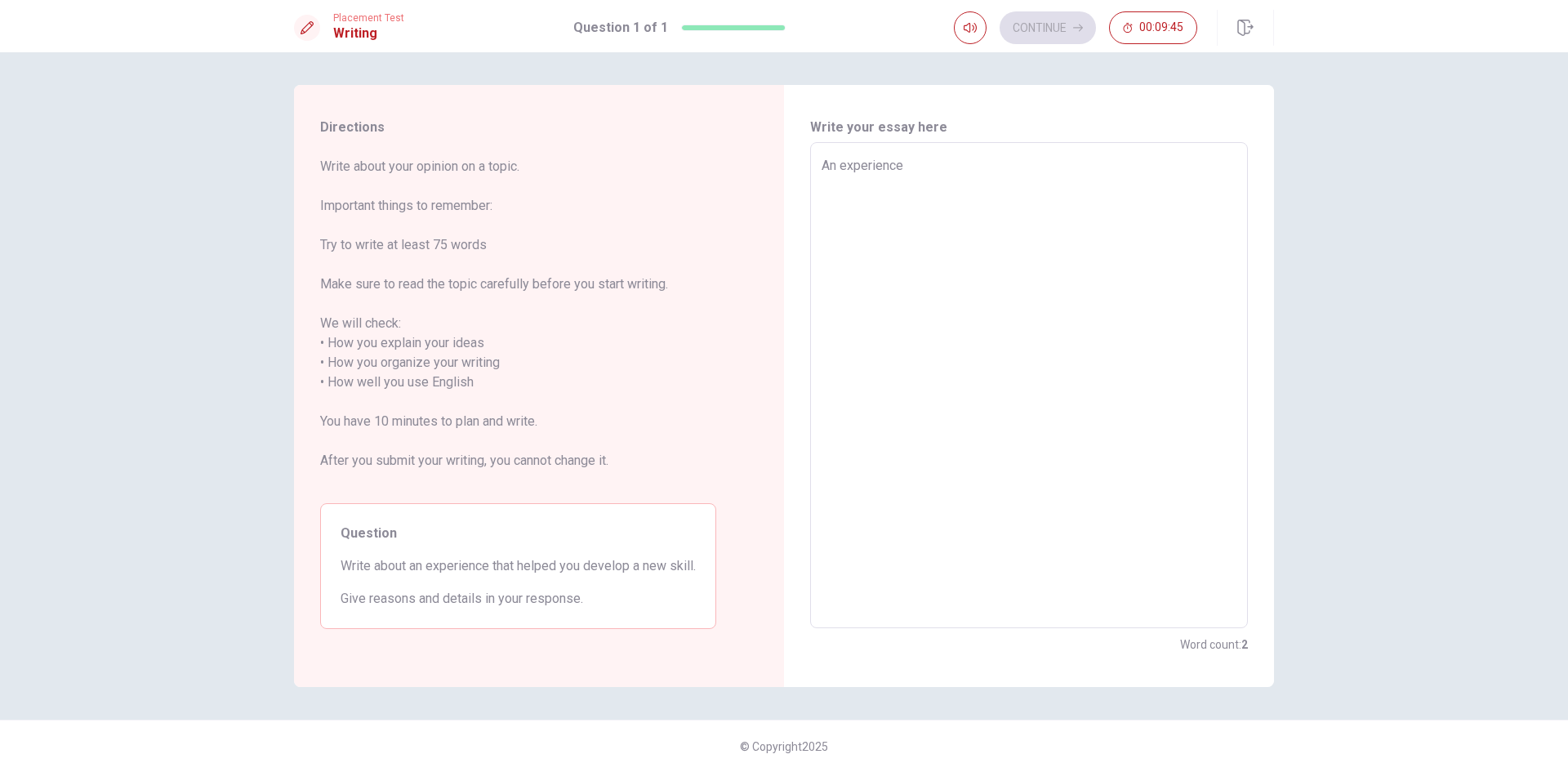
type textarea "An experience I"
type textarea "x"
type textarea "An experience I"
type textarea "x"
type textarea "An experience I c"
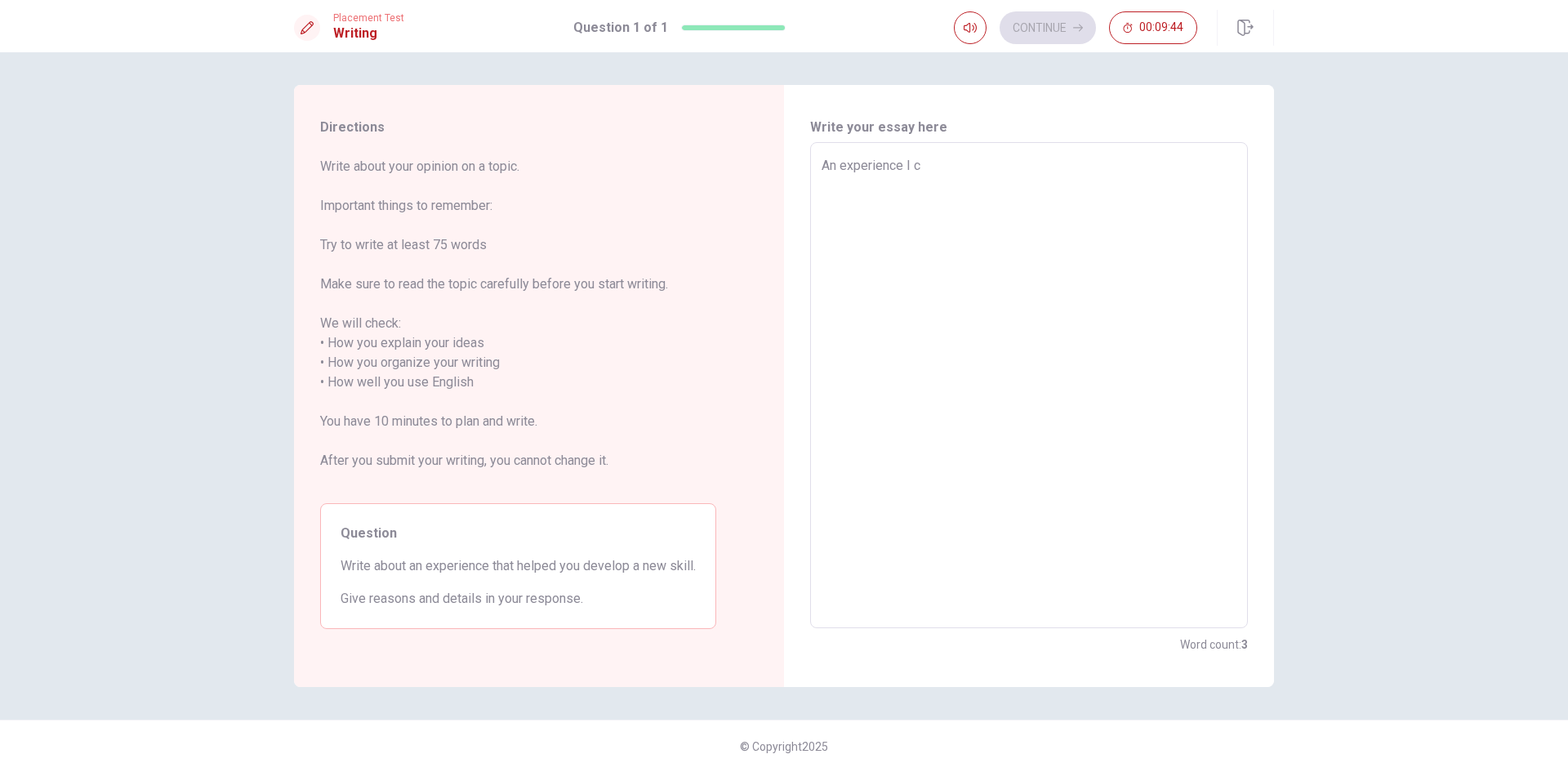
type textarea "x"
type textarea "An experience I ca"
type textarea "x"
type textarea "An experience I can"
type textarea "x"
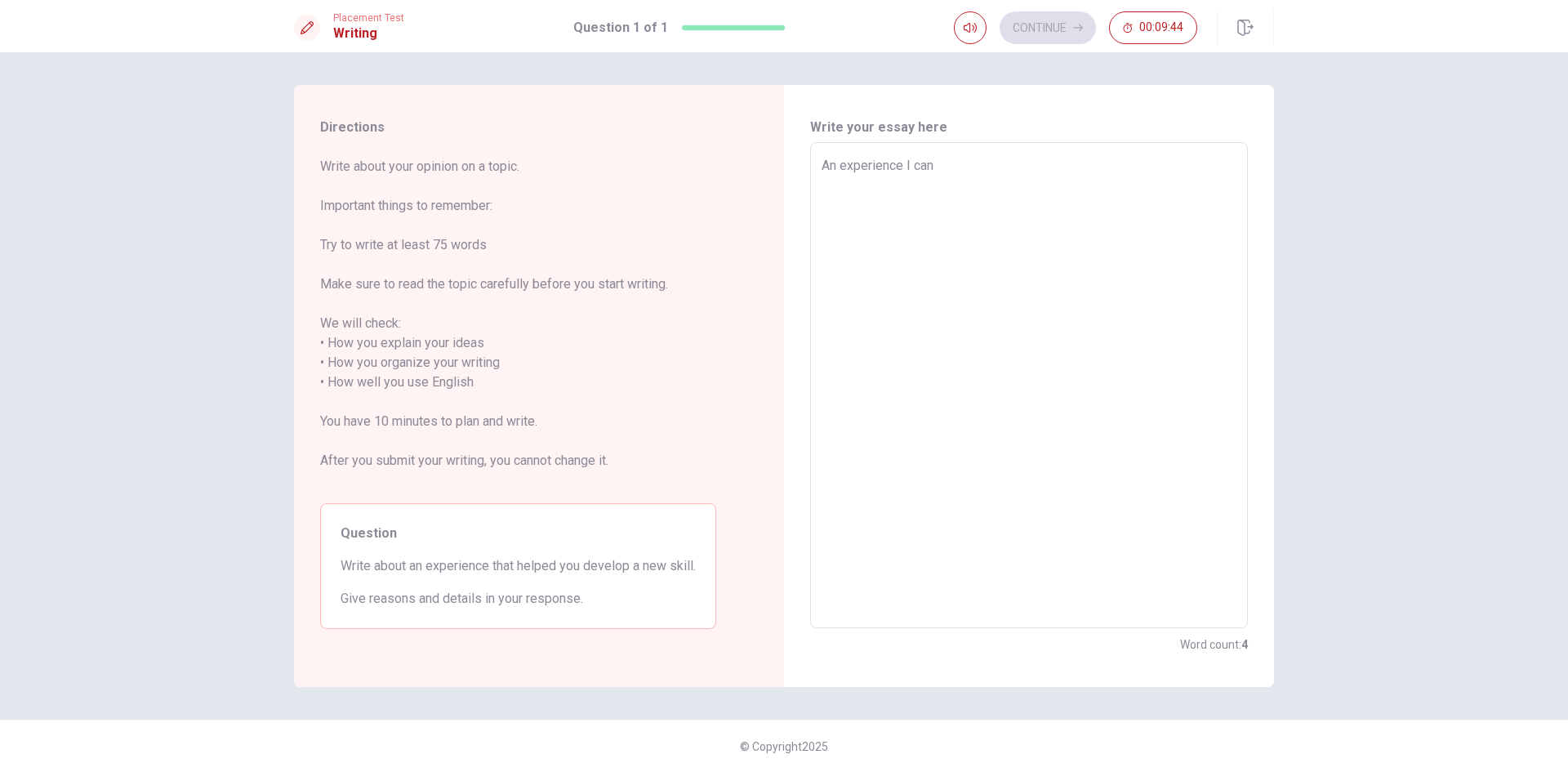
type textarea "An experience I can"
type textarea "x"
type textarea "An experience I can s"
type textarea "x"
type textarea "An experience I can sp"
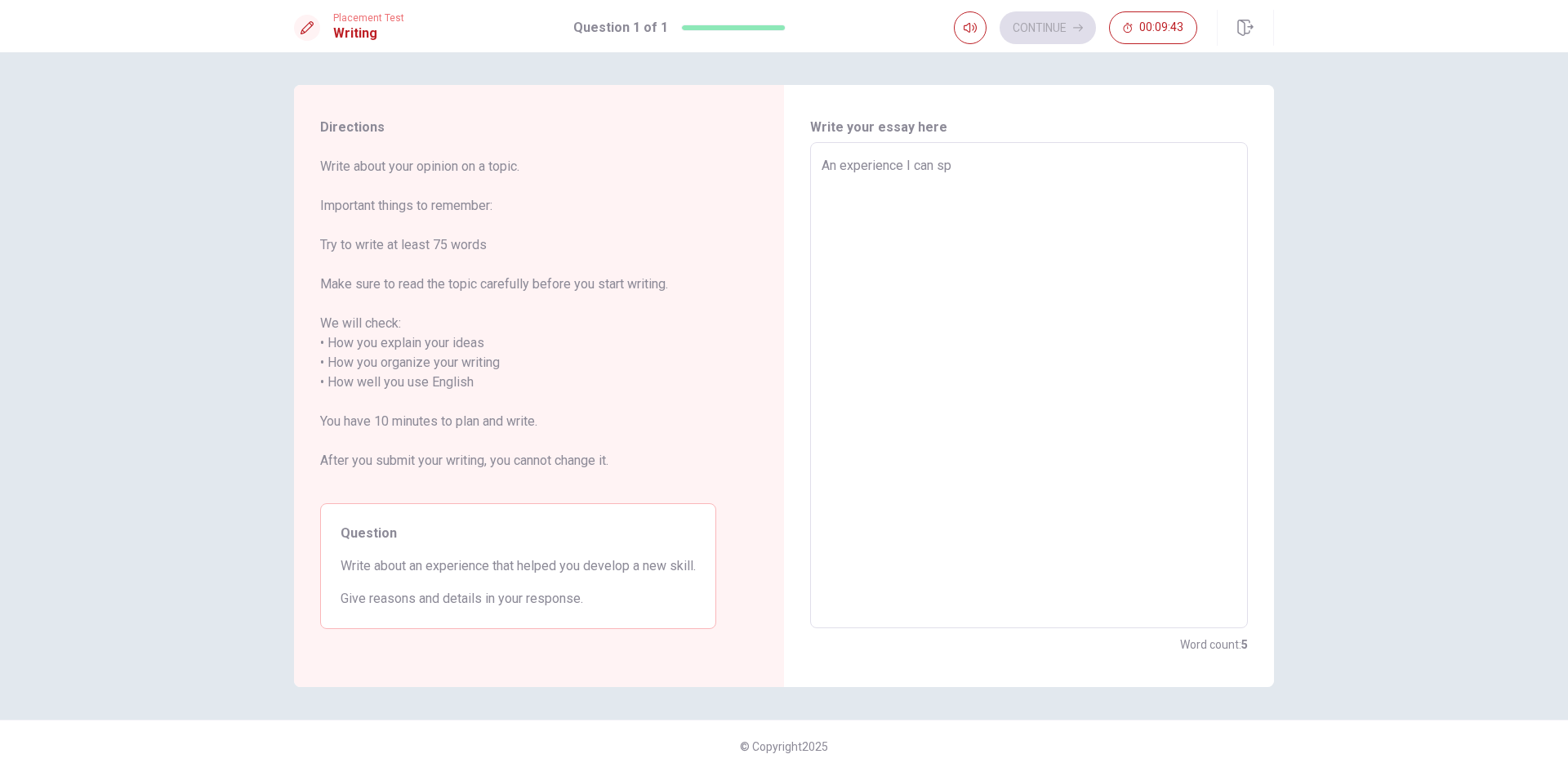
type textarea "x"
type textarea "An experience I can spe"
type textarea "x"
type textarea "An experience I can spea"
type textarea "x"
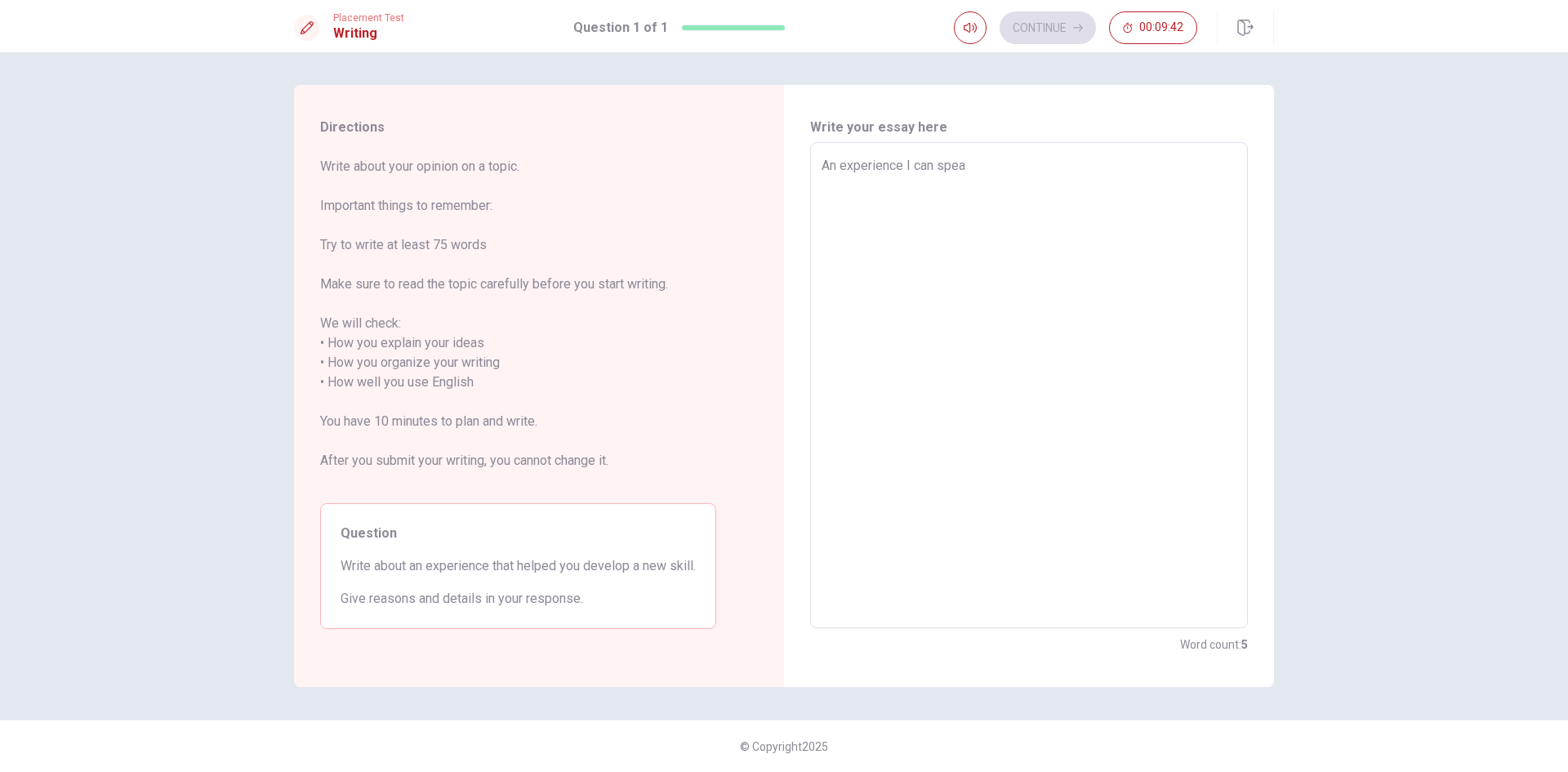
type textarea "An experience I can speak"
type textarea "x"
type textarea "An experience I can speak"
type textarea "x"
type textarea "An experience I can speak a"
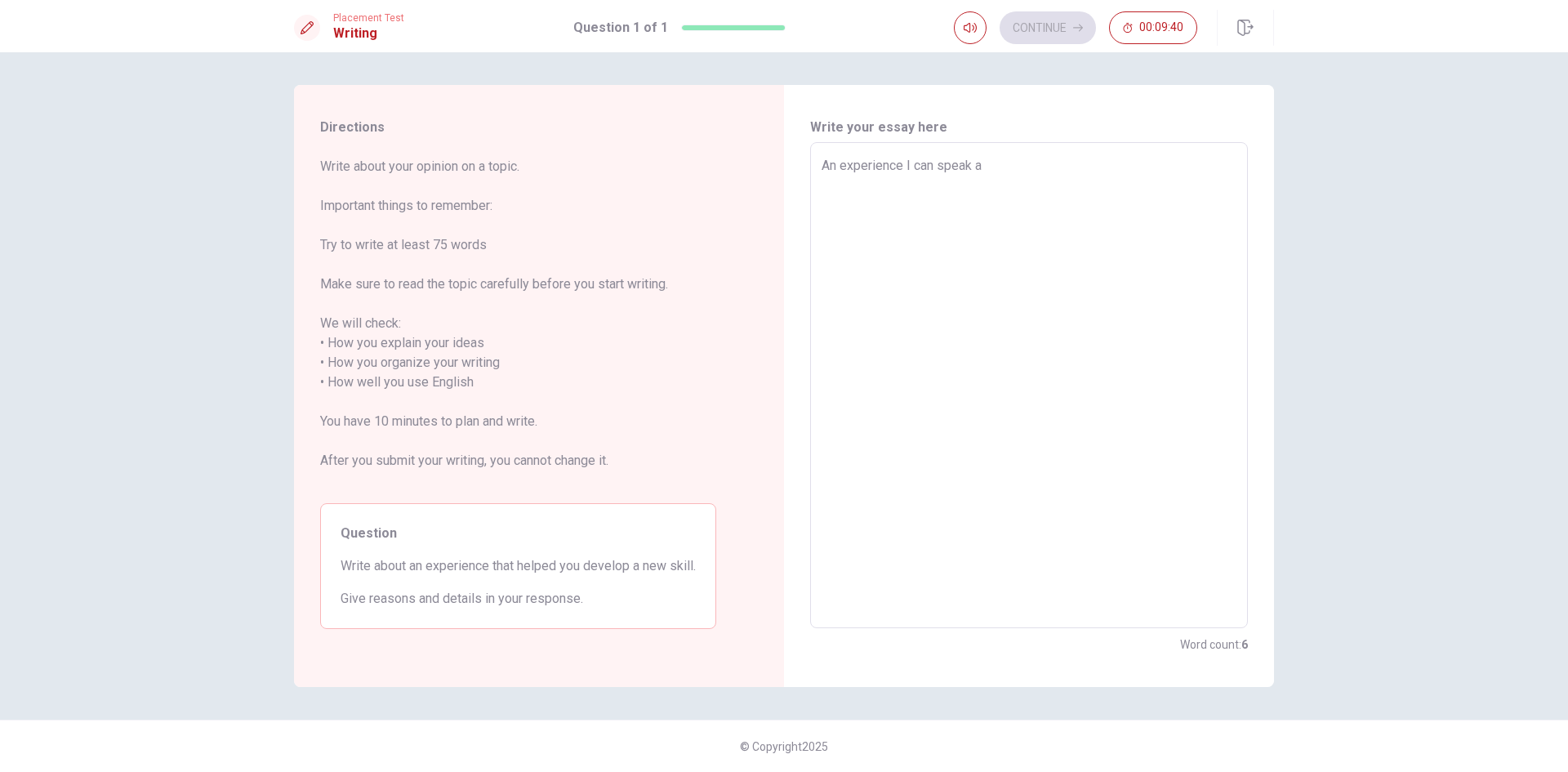
type textarea "x"
type textarea "An experience I can speak ab"
type textarea "x"
type textarea "An experience I can speak abo"
type textarea "x"
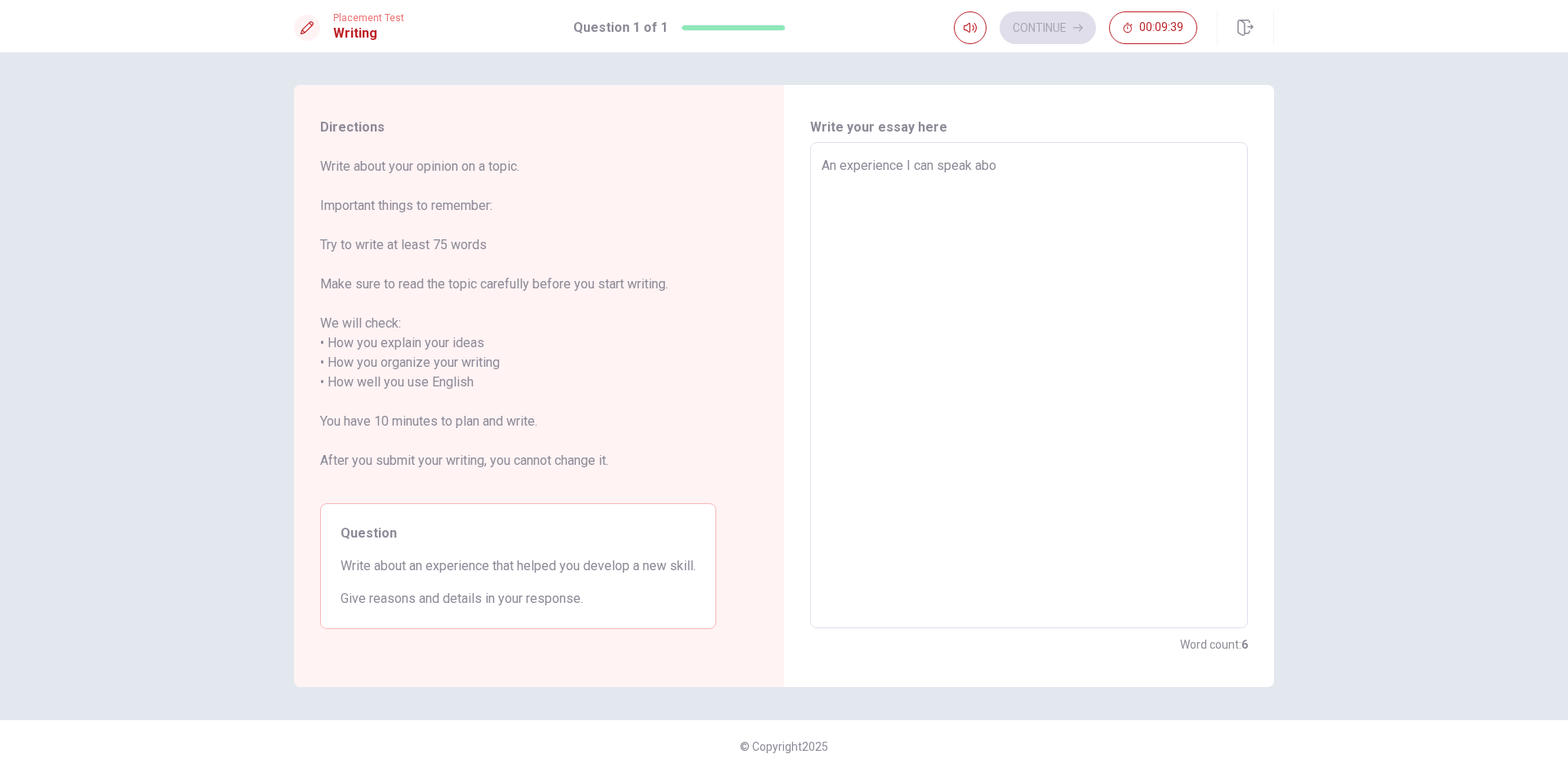
type textarea "An experience I can speak abou"
type textarea "x"
type textarea "An experience I can speak about"
type textarea "x"
type textarea "An experience I can speak about"
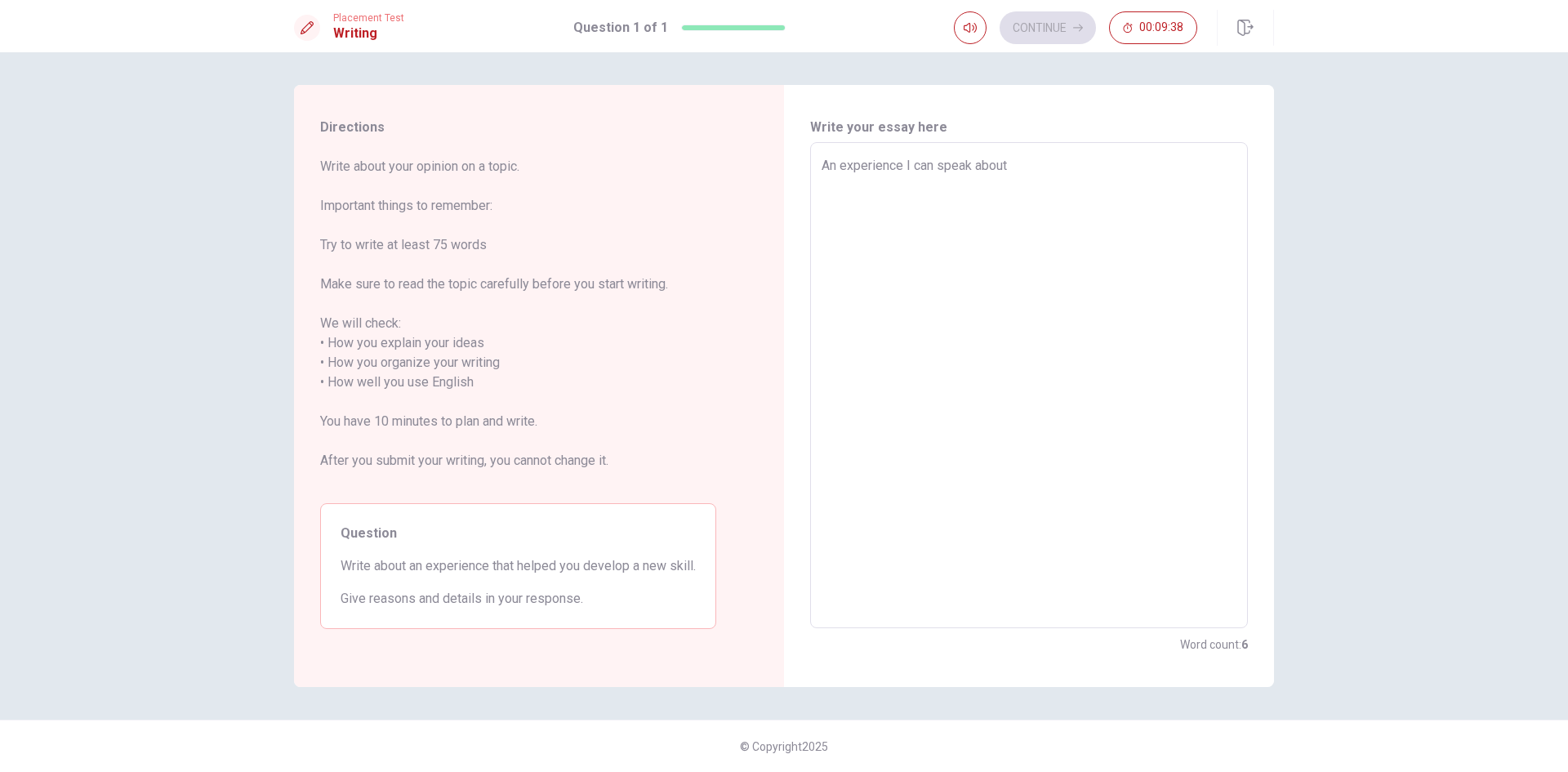
type textarea "x"
type textarea "An experience I can speak about i"
type textarea "x"
type textarea "An experience I can speak about is"
type textarea "x"
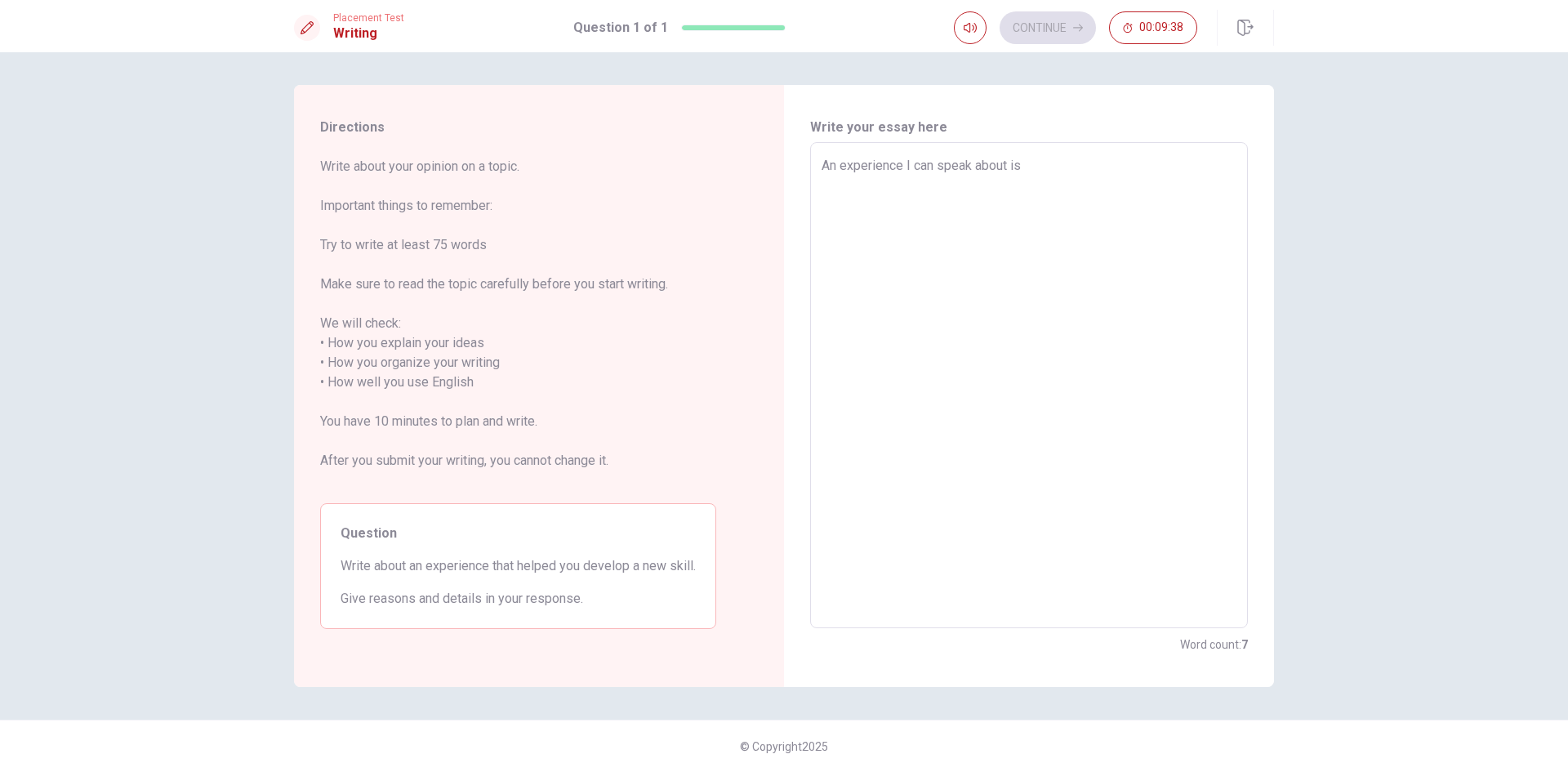
type textarea "An experience I can speak about is"
type textarea "x"
type textarea "An experience I can speak about is t"
type textarea "x"
type textarea "An experience I can speak about is th"
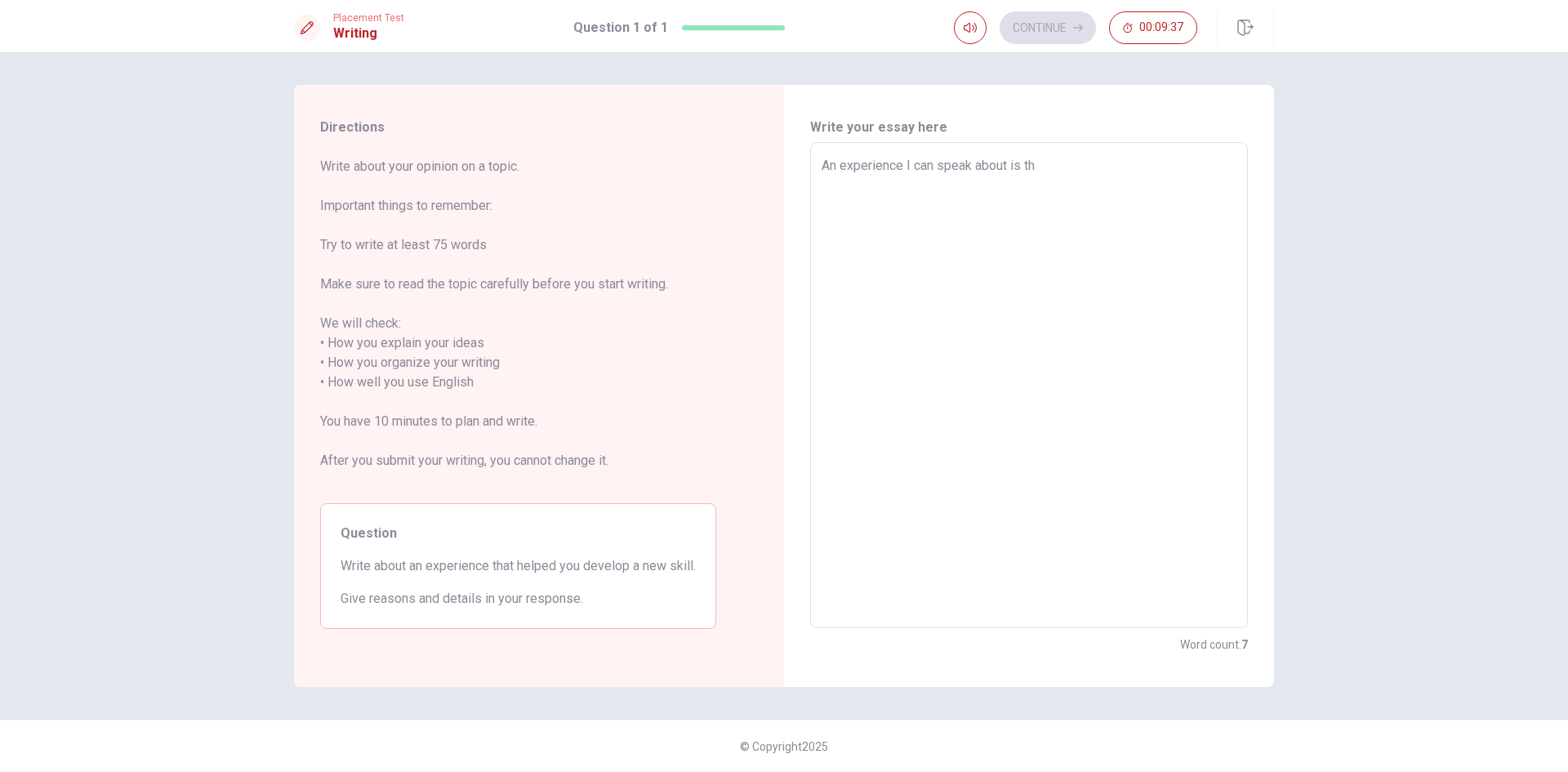
type textarea "x"
type textarea "An experience I can speak about is the"
type textarea "x"
type textarea "An experience I can speak about is the"
type textarea "x"
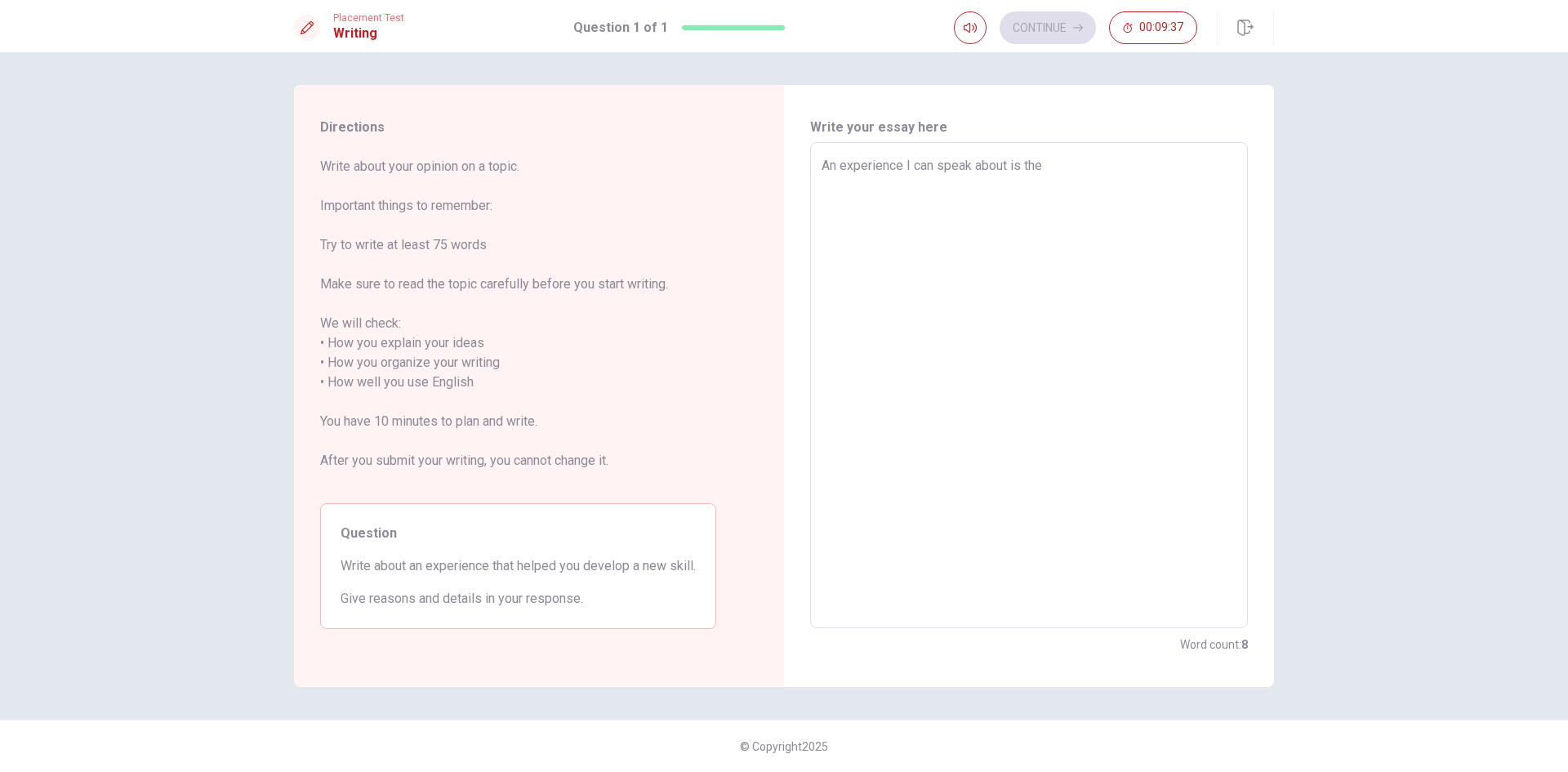
type textarea "An experience I can speak about is the t"
type textarea "x"
type textarea "An experience I can speak about is the ti"
type textarea "x"
type textarea "An experience I can speak about is the [PERSON_NAME]"
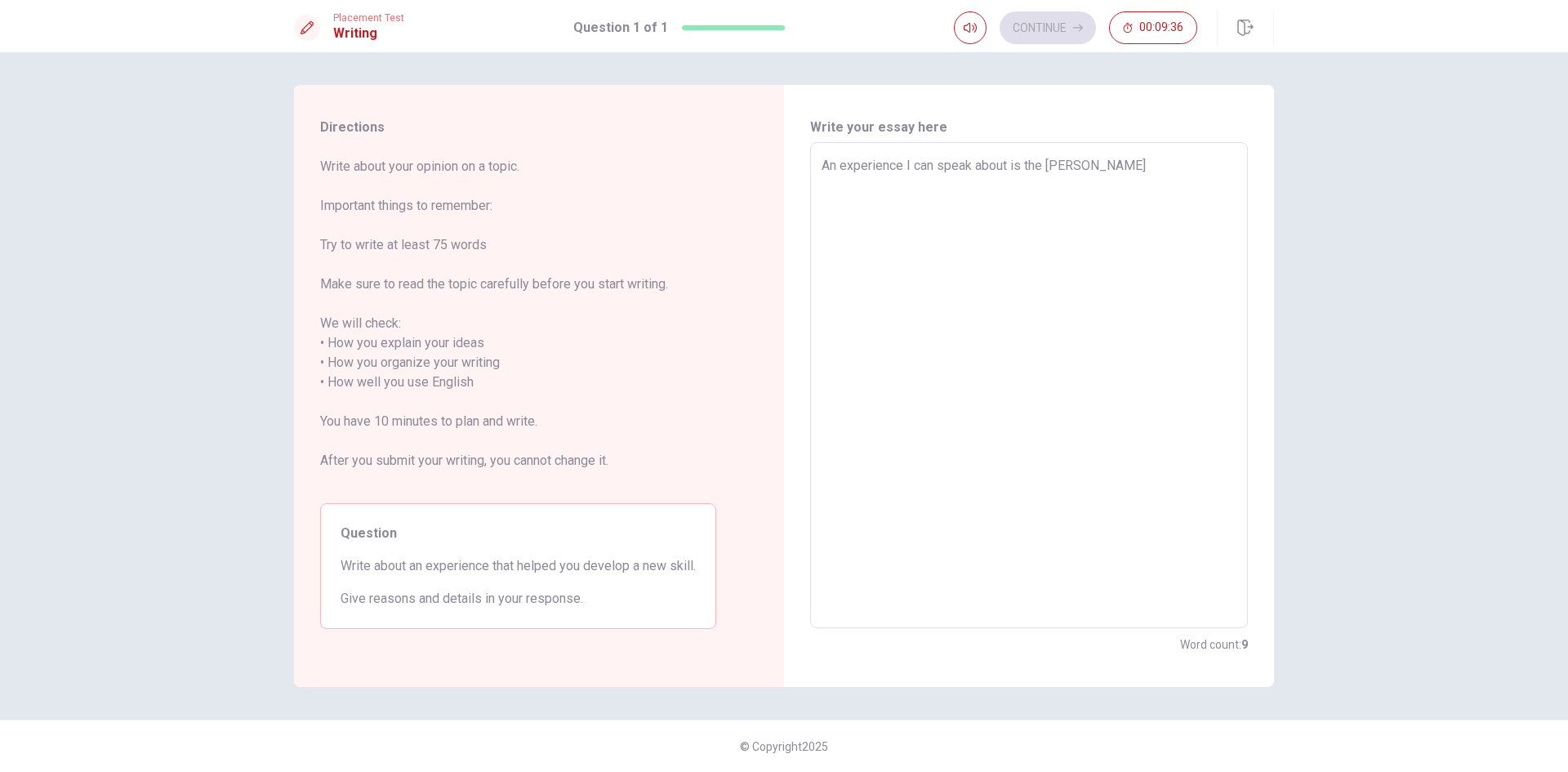
type textarea "x"
type textarea "An experience I can speak about is the time"
type textarea "x"
type textarea "An experience I can speak about is the time"
type textarea "x"
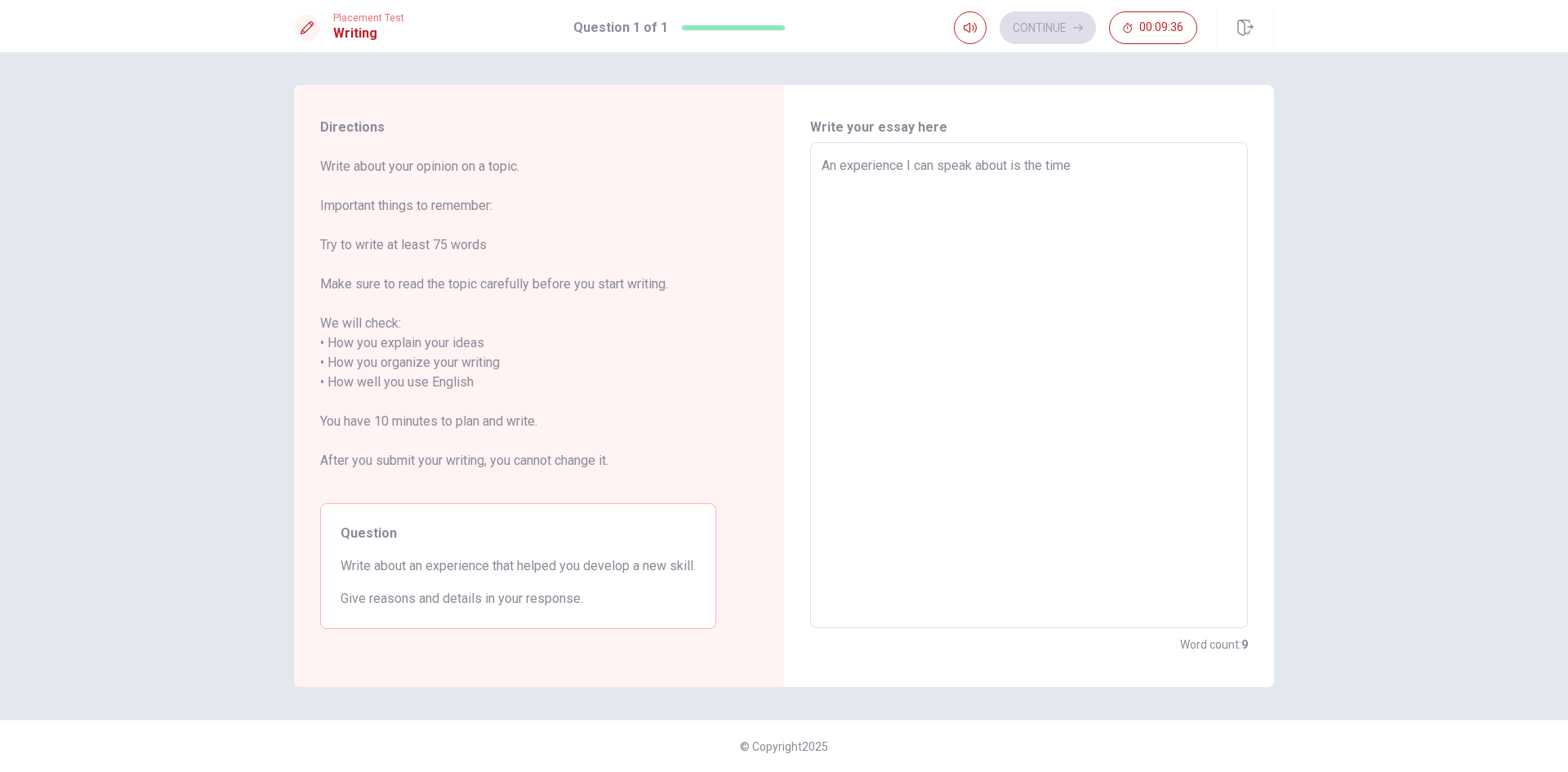
type textarea "An experience I can speak about is the time t"
type textarea "x"
type textarea "An experience I can speak about is the time th"
type textarea "x"
type textarea "An experience I can speak about is the time tha"
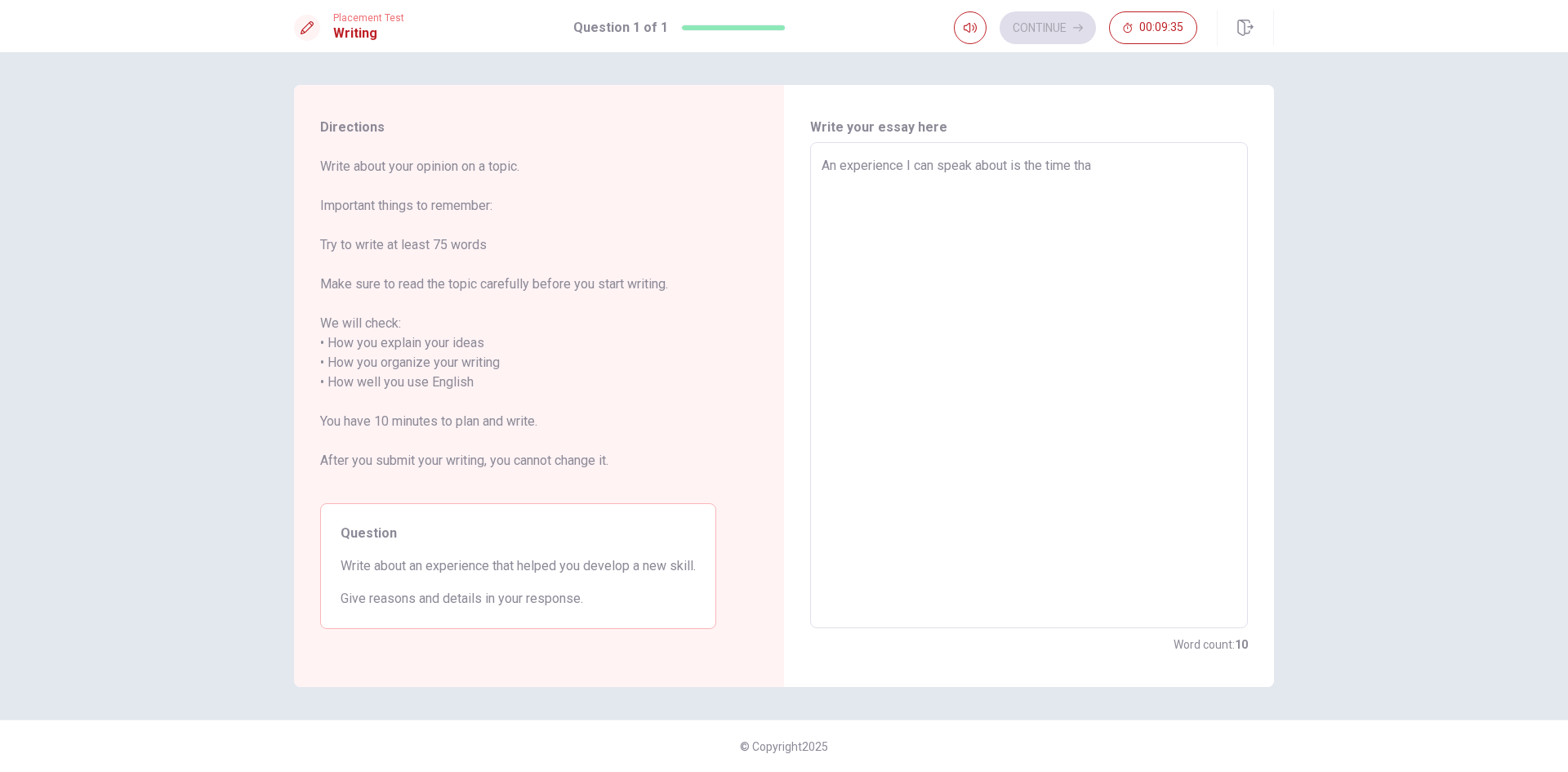
type textarea "x"
type textarea "An experience I can speak about is the time that"
type textarea "x"
type textarea "An experience I can speak about is the time that"
type textarea "x"
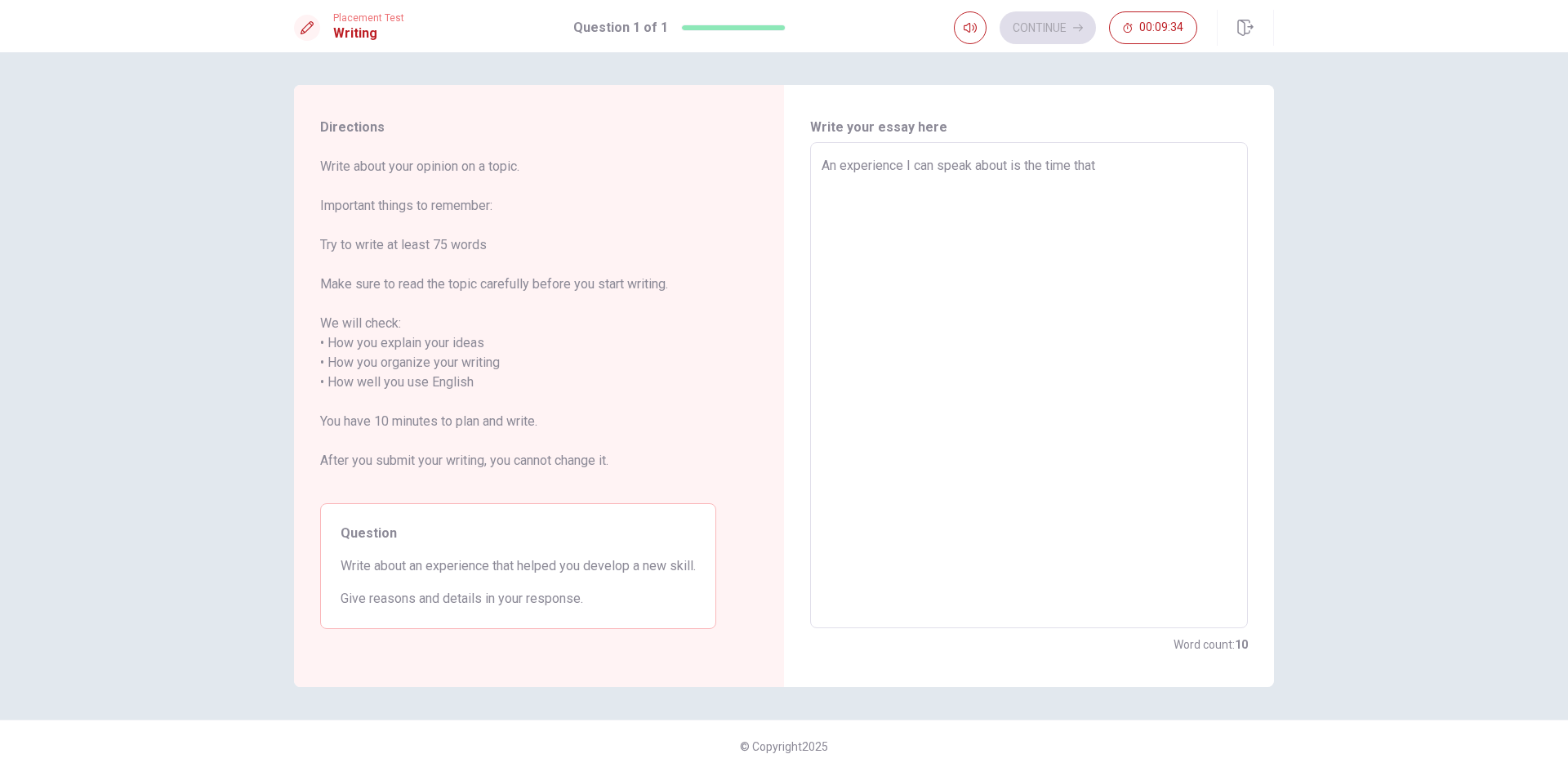
type textarea "An experience I can speak about is the time that i"
type textarea "x"
type textarea "An experience I can speak about is the time that i"
type textarea "x"
type textarea "An experience I can speak about is the time that i"
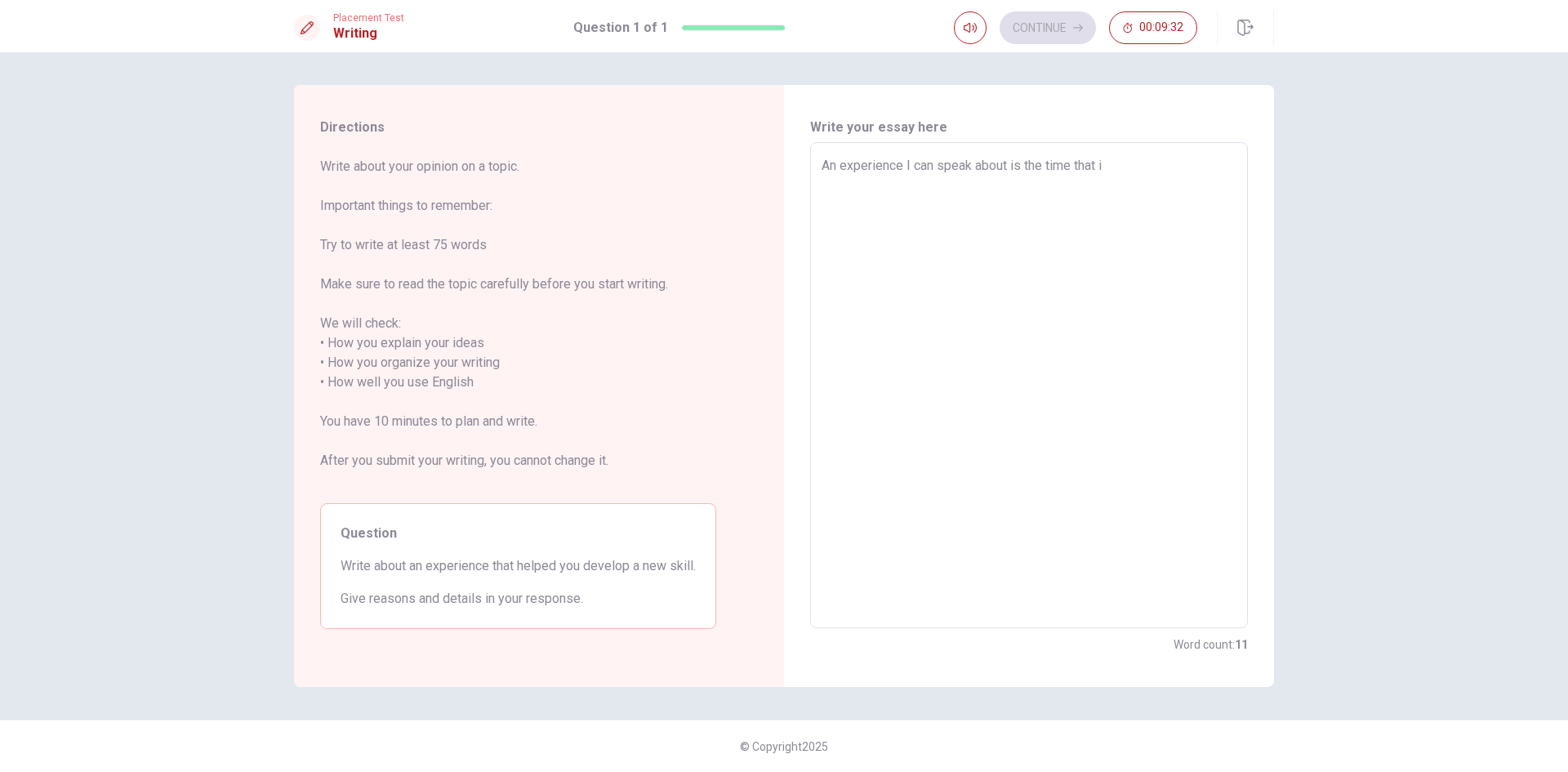
type textarea "x"
type textarea "An experience I can speak about is the time that"
type textarea "x"
type textarea "An experience I can speak about is the time that I"
type textarea "x"
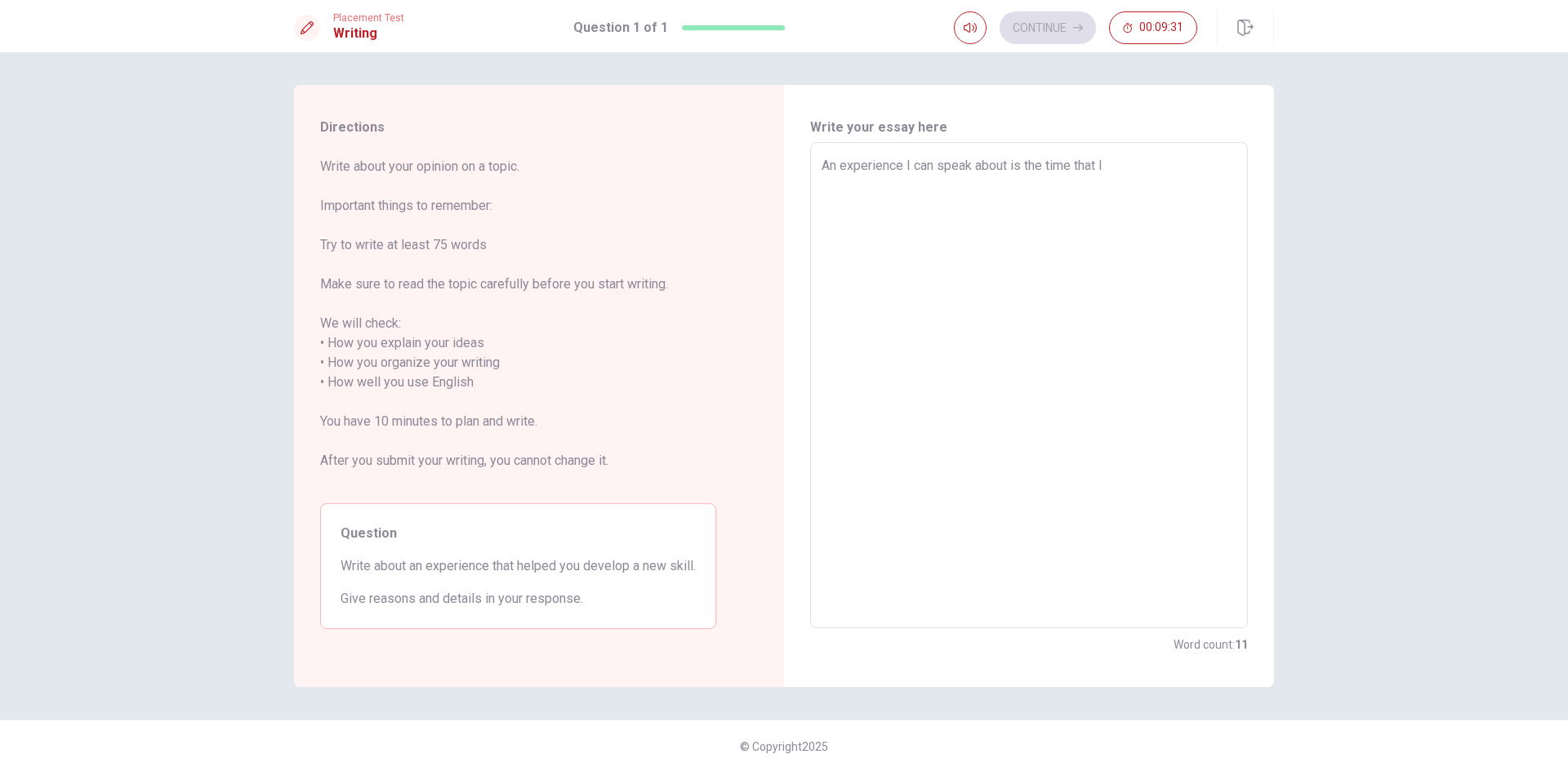
type textarea "An experience I can speak about is the time that I"
type textarea "x"
type textarea "An experience I can speak about is the time that I c"
type textarea "x"
type textarea "An experience I can speak about is the time that I co"
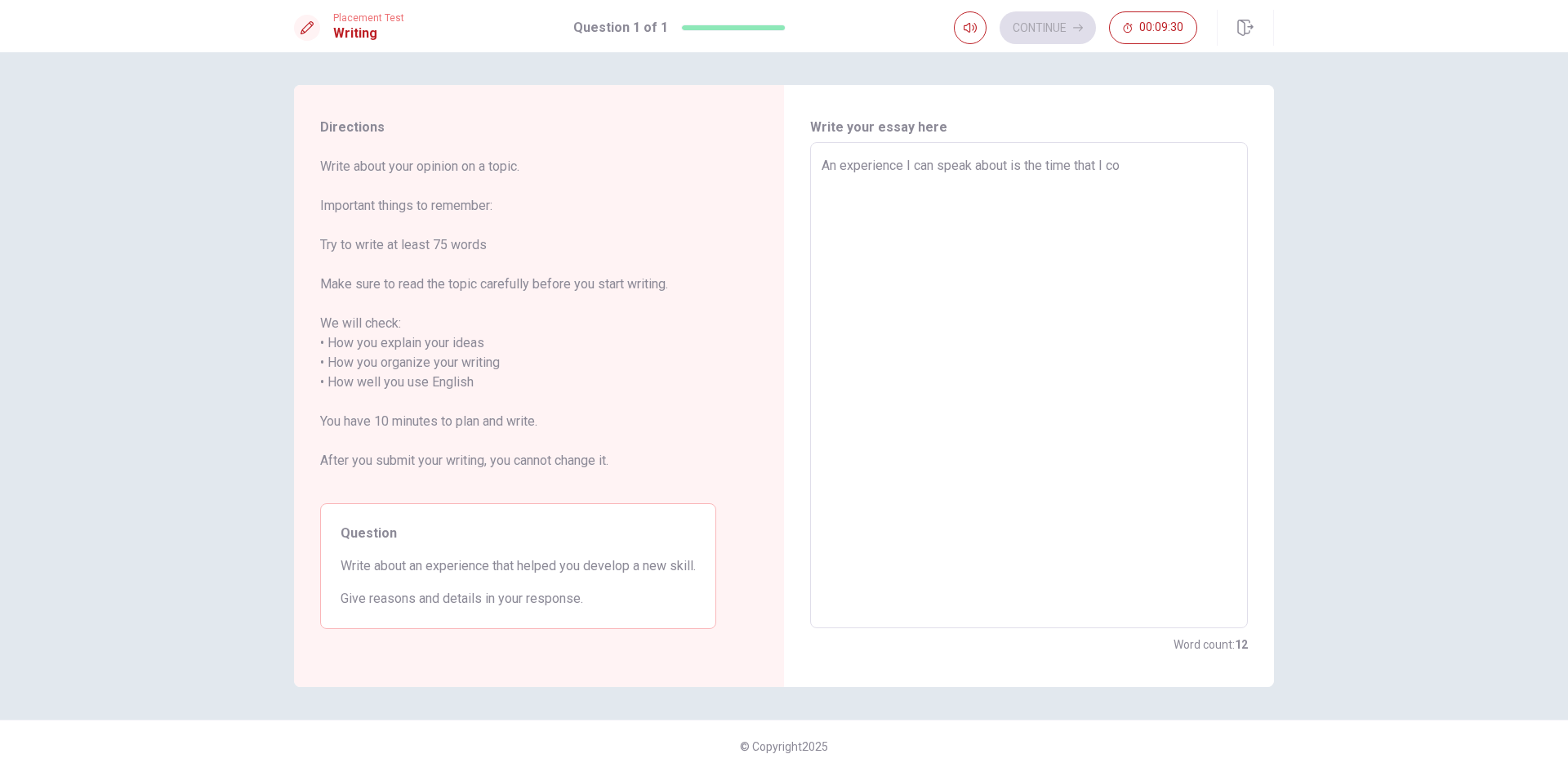
type textarea "x"
type textarea "An experience I can speak about is the time that I cou"
type textarea "x"
type textarea "An experience I can speak about is the time that I coul"
type textarea "x"
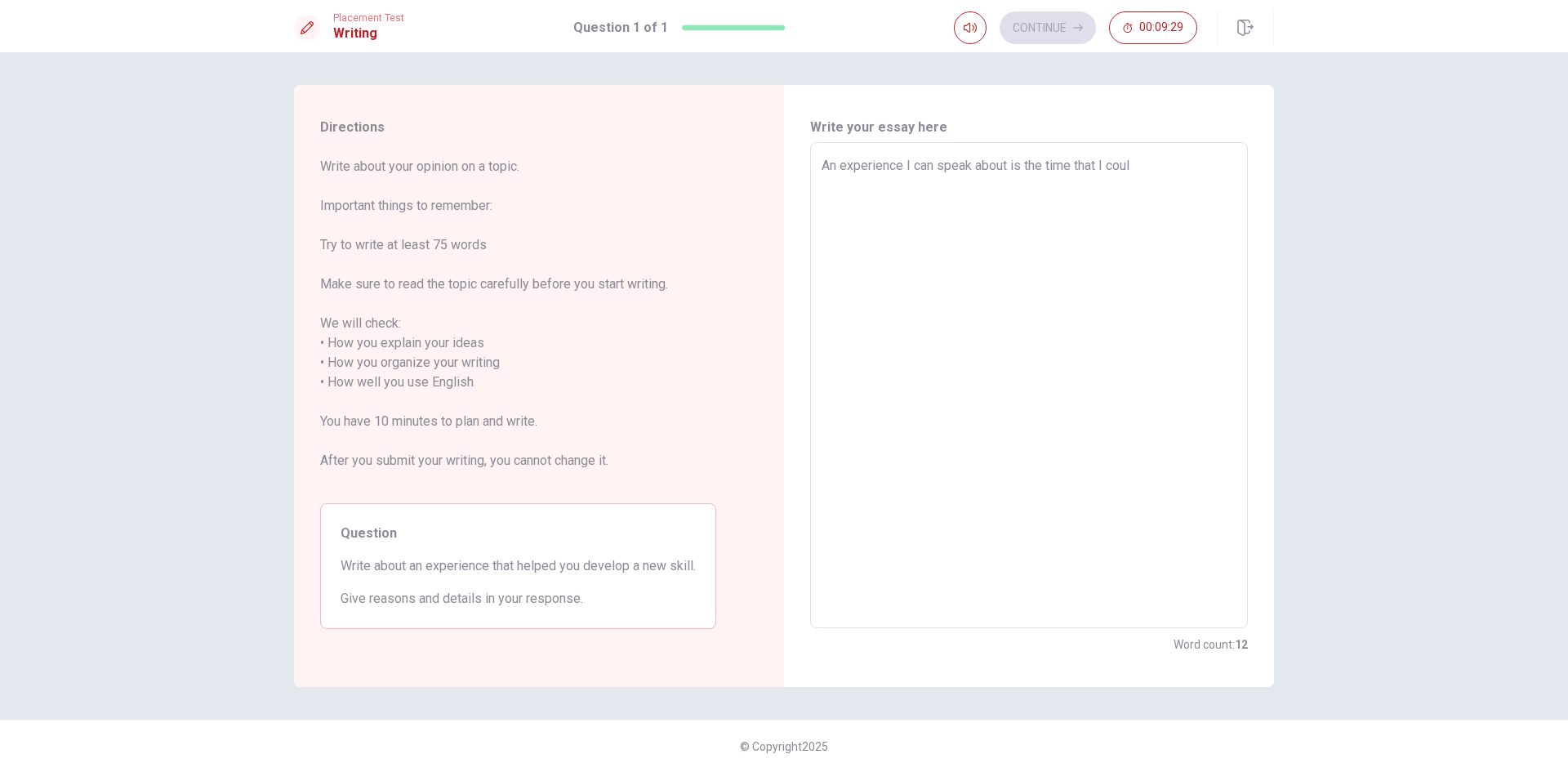
type textarea "An experience I can speak about is the time that I could"
type textarea "x"
type textarea "An experience I can speak about is the time that I couldn"
type textarea "x"
type textarea "An experience I can speak about is the time that I couldnt"
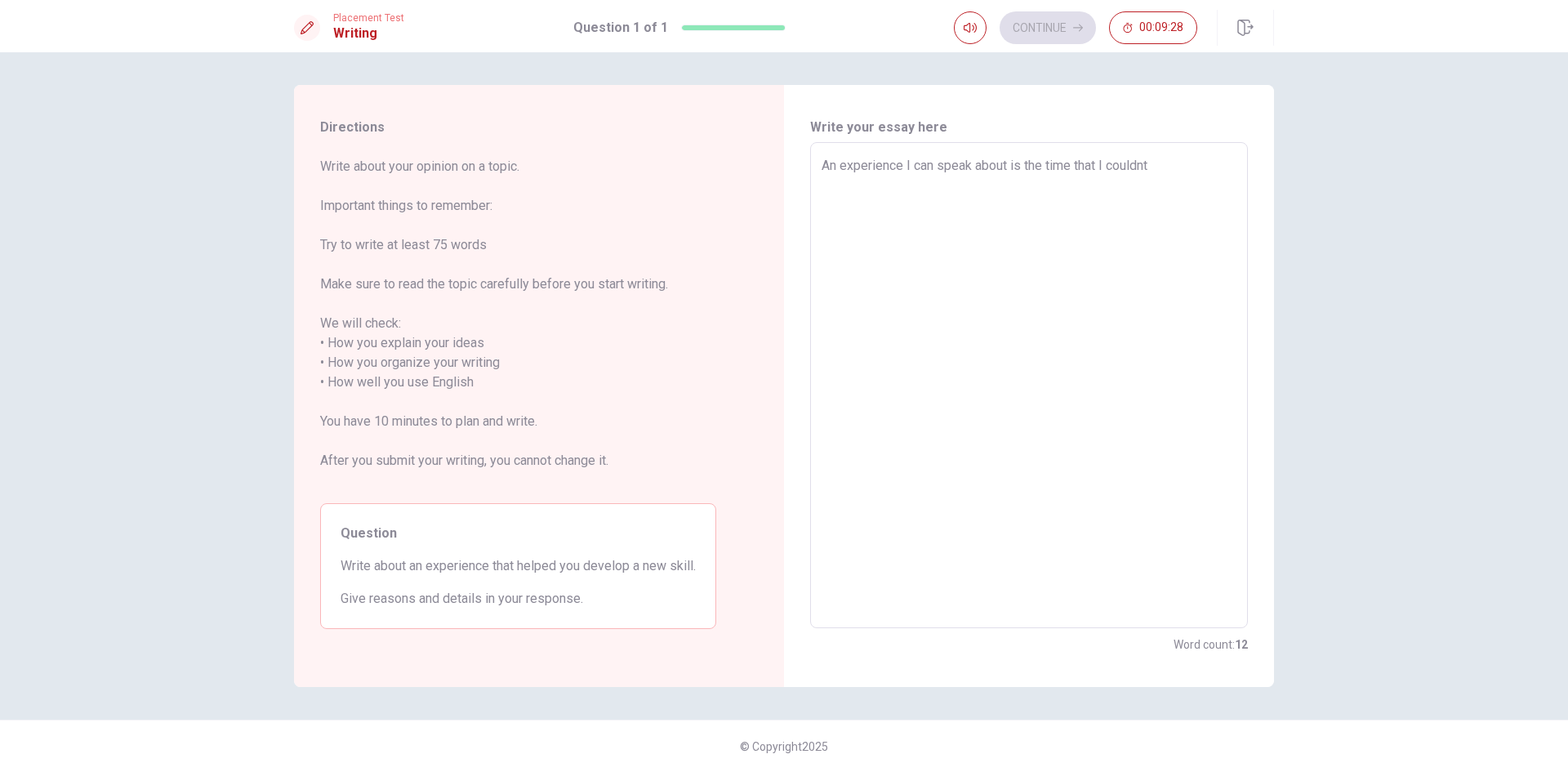
type textarea "x"
type textarea "An experience I can speak about is the time that I couldnt"
type textarea "x"
type textarea "An experience I can speak about is the time that I couldnt"
type textarea "x"
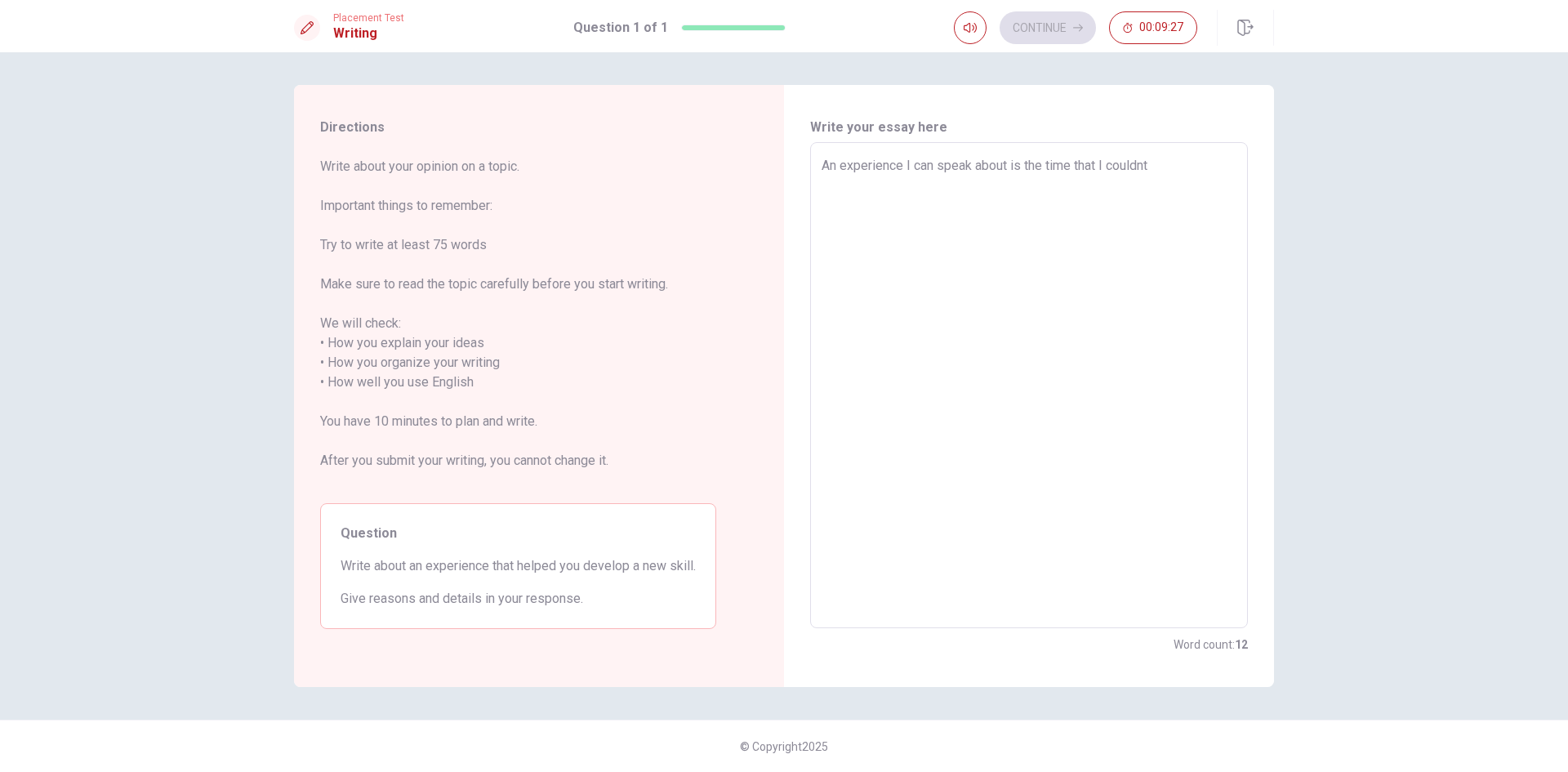
type textarea "An experience I can speak about is the time that I couldn"
type textarea "x"
type textarea "An experience I can speak about is the time that I couldn'"
type textarea "x"
type textarea "An experience I can speak about is the time that I couldn'r"
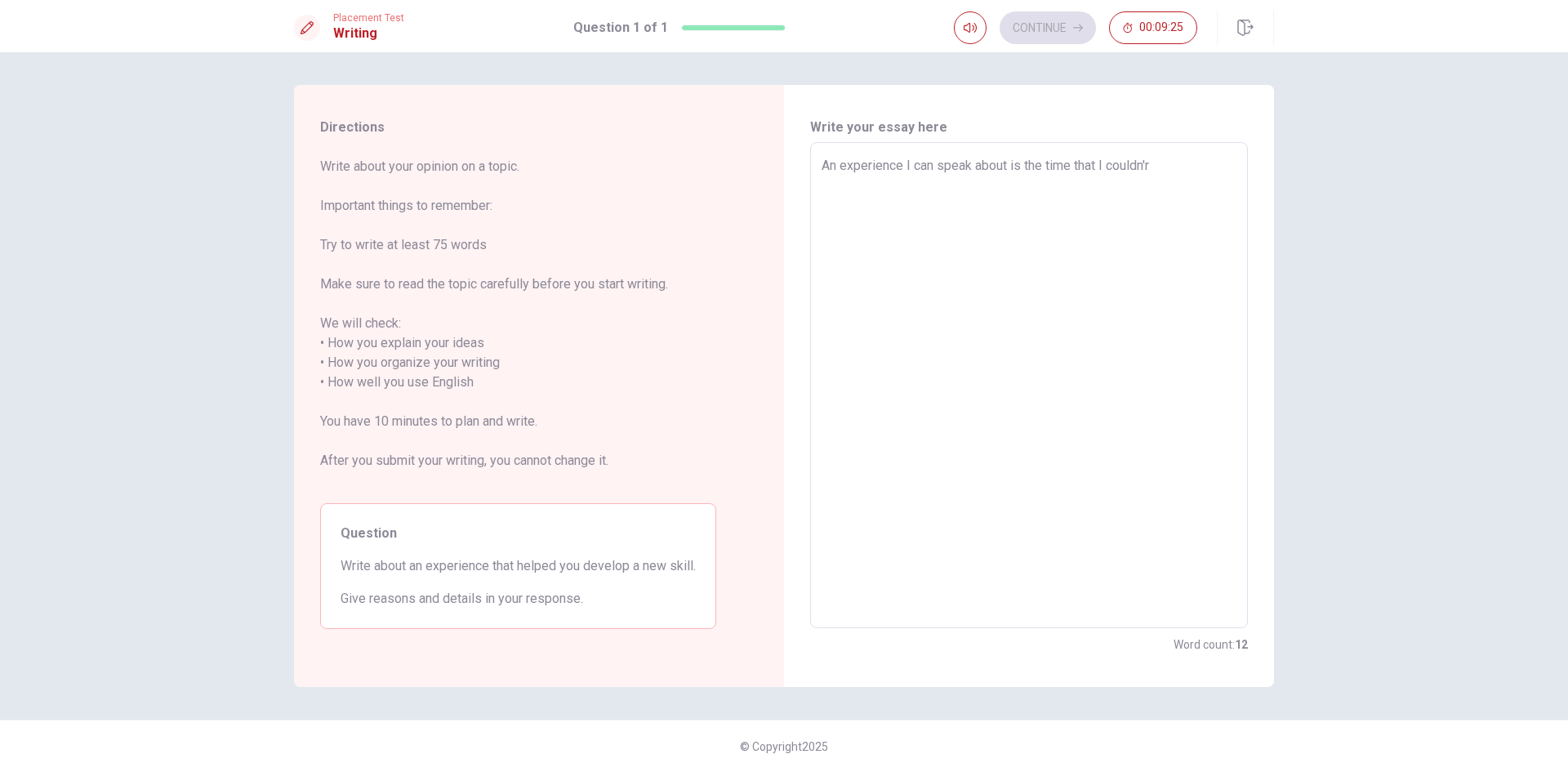
type textarea "x"
type textarea "An experience I can speak about is the time that I couldn'"
type textarea "x"
type textarea "An experience I can speak about is the time that I couldn't"
type textarea "x"
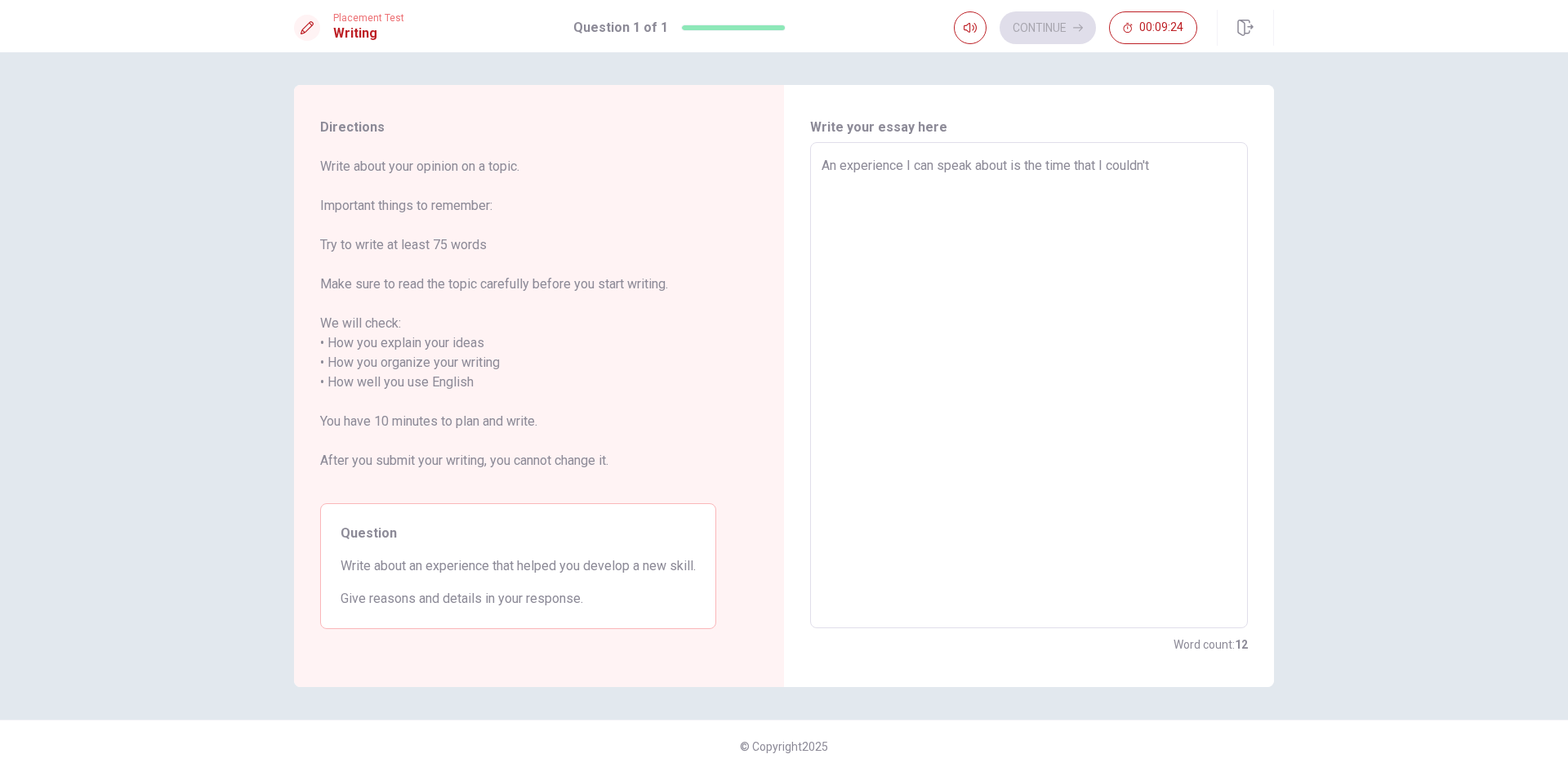
type textarea "An experience I can speak about is the time that I couldn't"
type textarea "x"
type textarea "An experience I can speak about is the time that I couldn't b"
type textarea "x"
type textarea "An experience I can speak about is the time that I couldn't be"
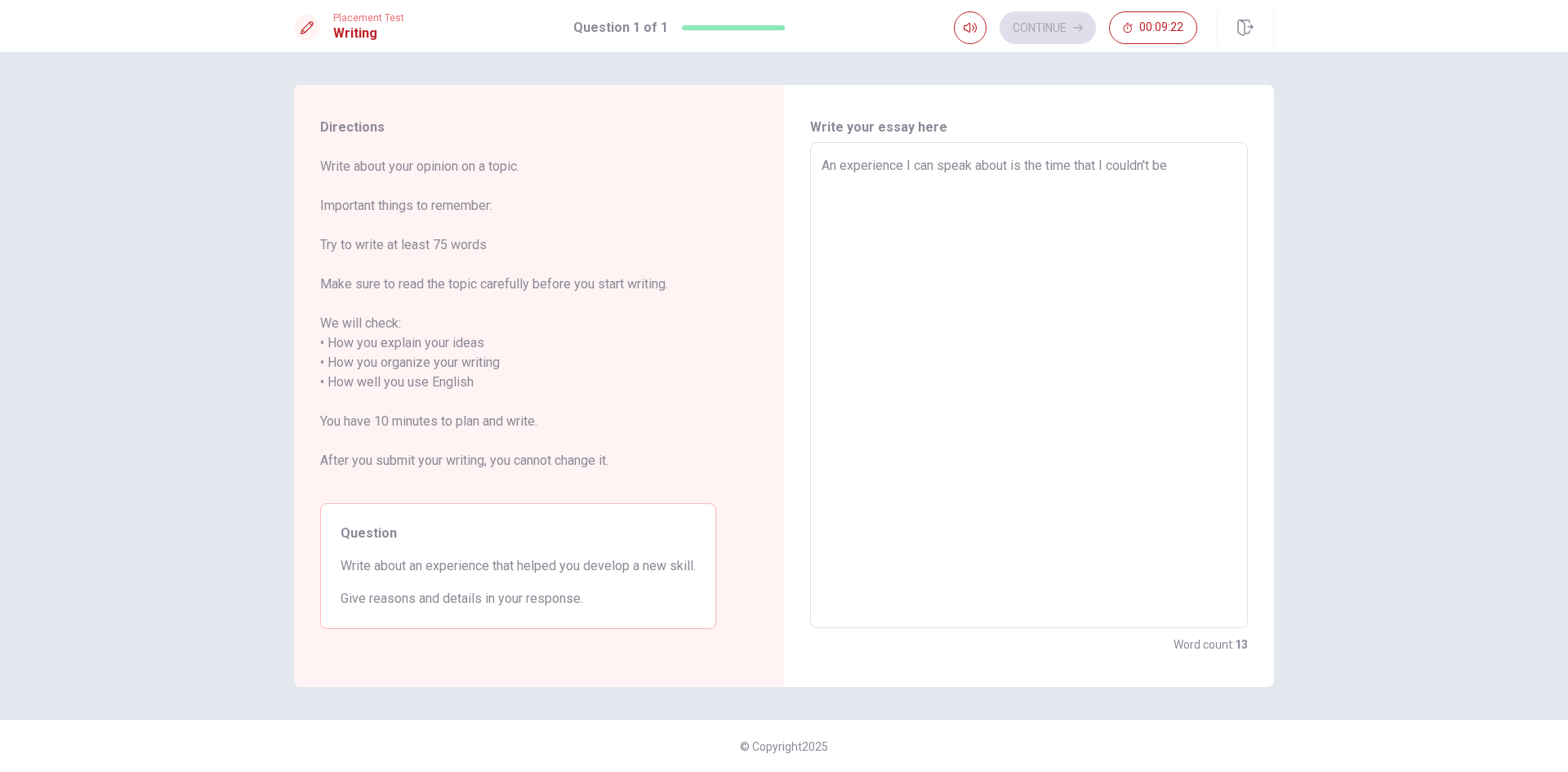
type textarea "x"
type textarea "An experience I can speak about is the time that I couldn't b"
type textarea "x"
type textarea "An experience I can speak about is the time that I couldn't"
type textarea "x"
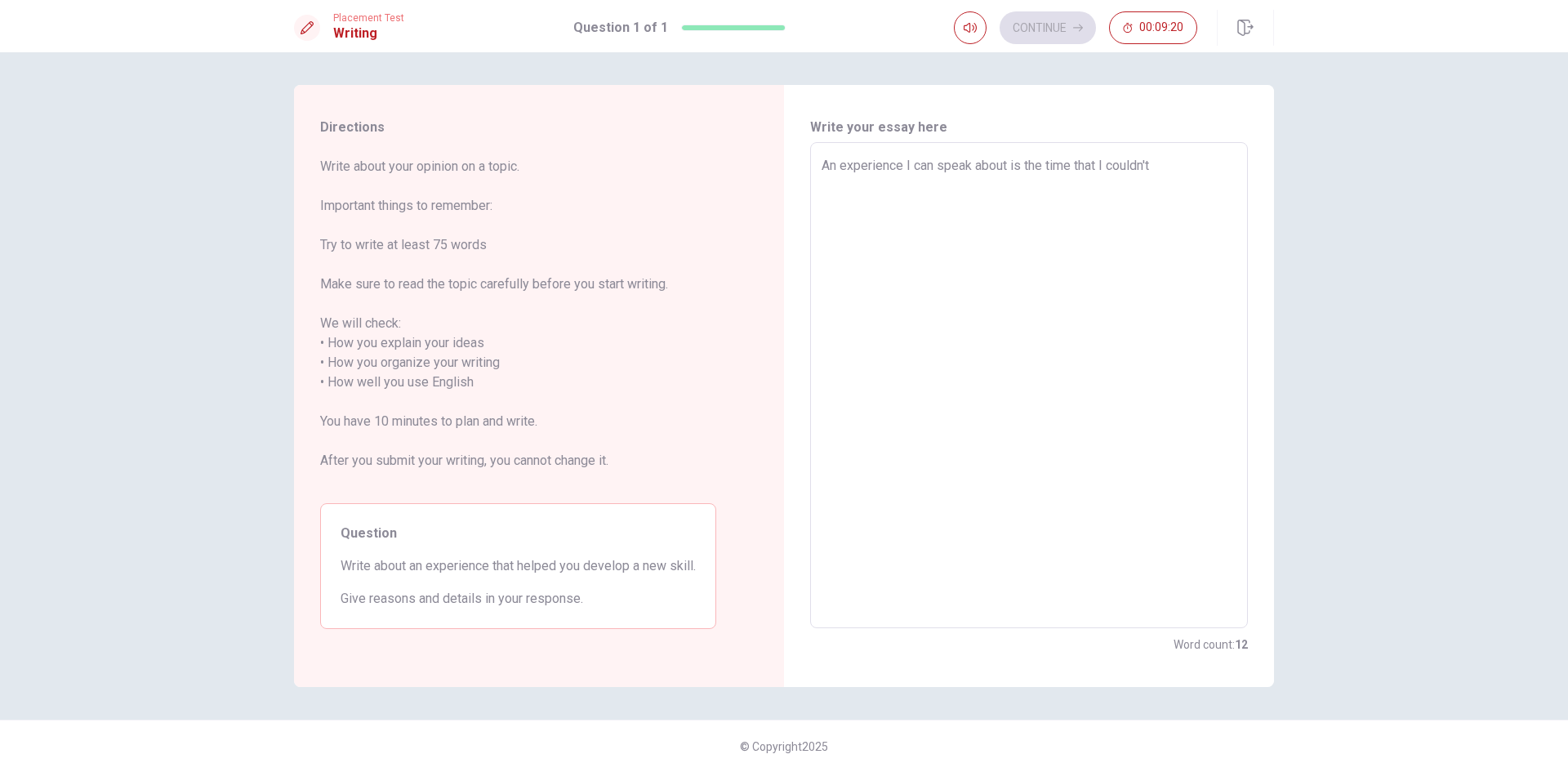
type textarea "An experience I can speak about is the time that I couldn't i"
type textarea "x"
type textarea "An experience I can speak about is the time that I couldn't im"
type textarea "x"
type textarea "An experience I can speak about is the time that I couldn't imp"
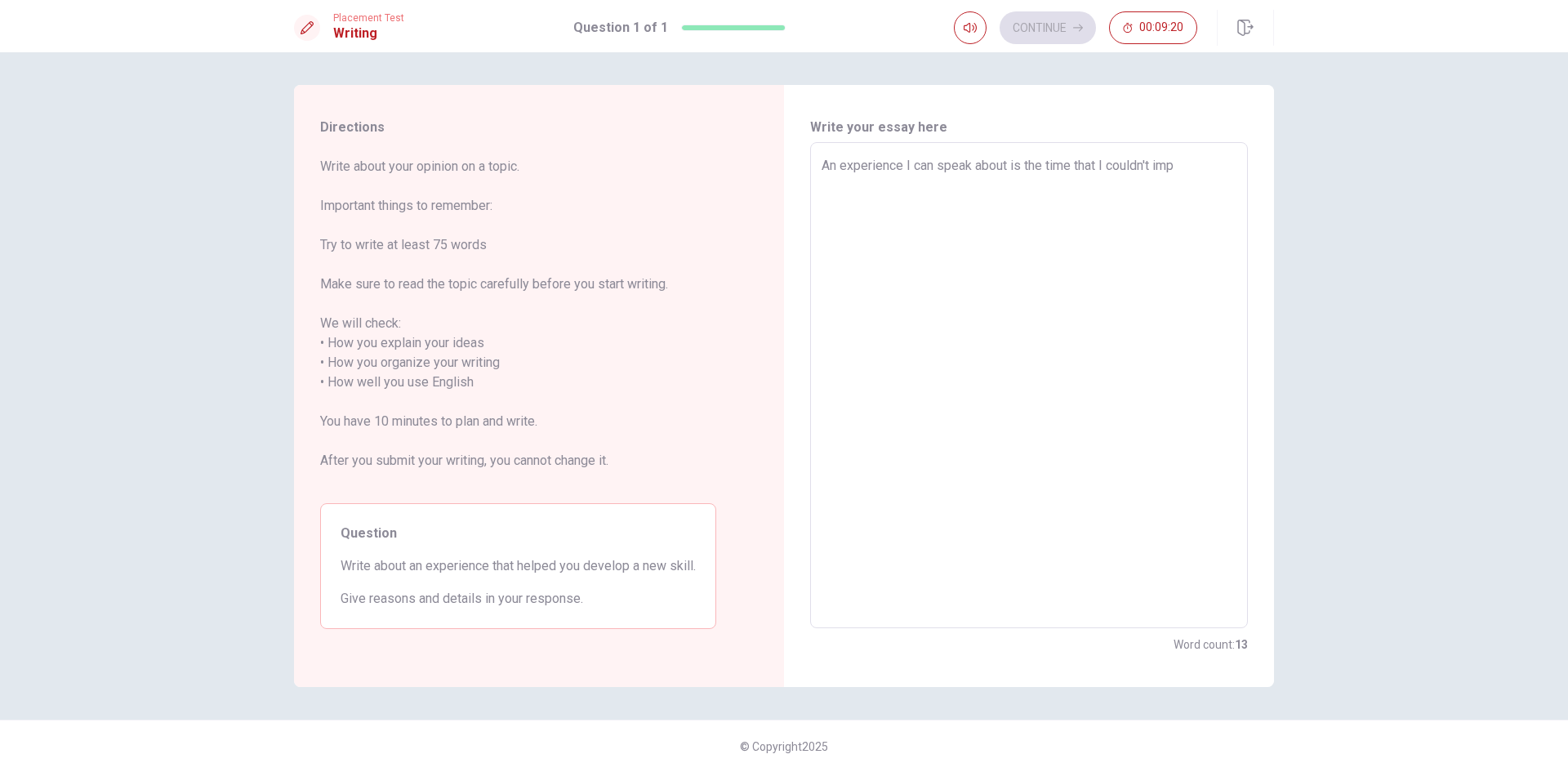
type textarea "x"
type textarea "An experience I can speak about is the time that I couldn't impr"
type textarea "x"
type textarea "An experience I can speak about is the time that I couldn't impro"
type textarea "x"
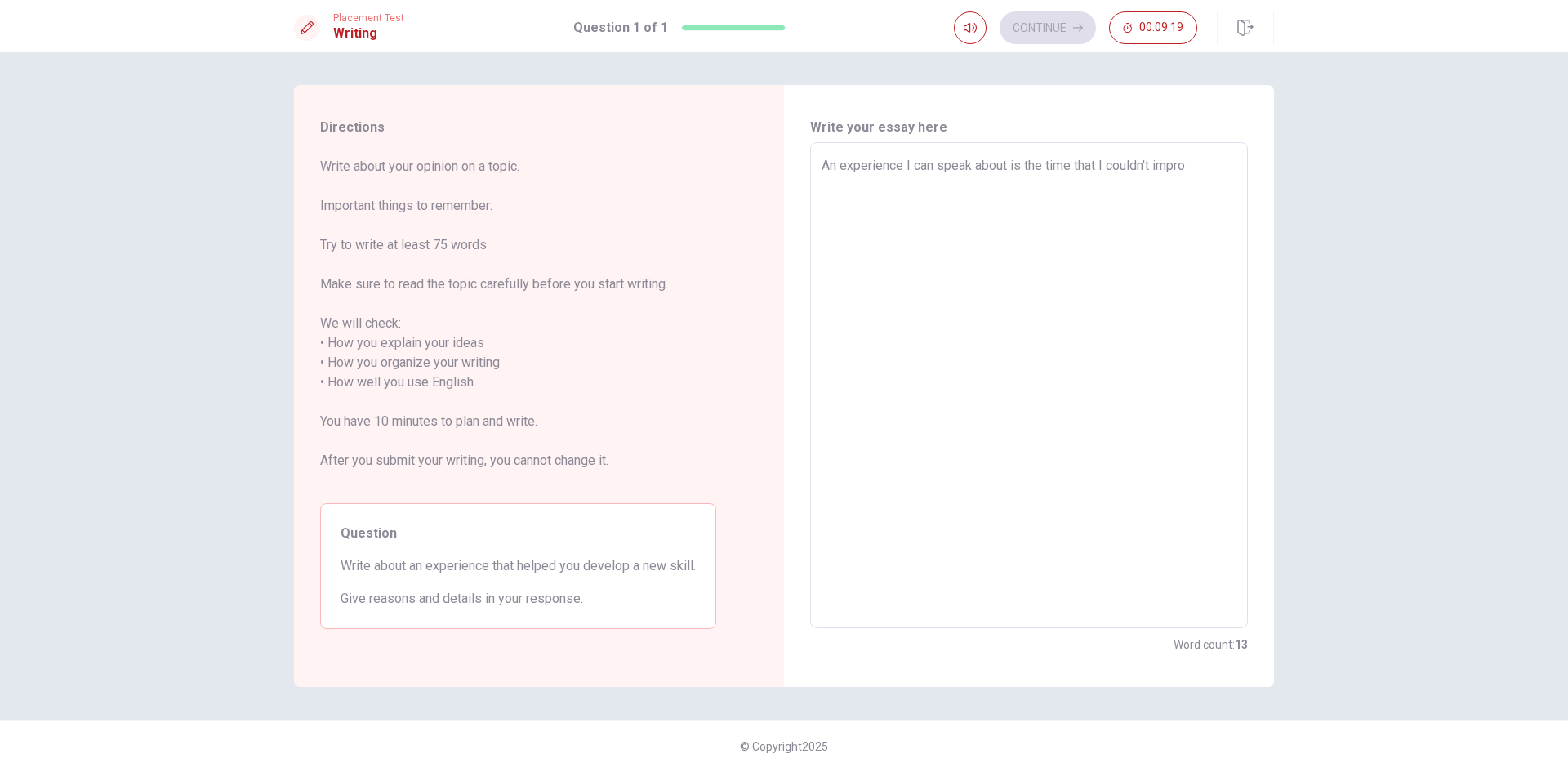
type textarea "An experience I can speak about is the time that I couldn't improv"
type textarea "x"
type textarea "An experience I can speak about is the time that I couldn't improve"
type textarea "x"
type textarea "An experience I can speak about is the time that I couldn't improve"
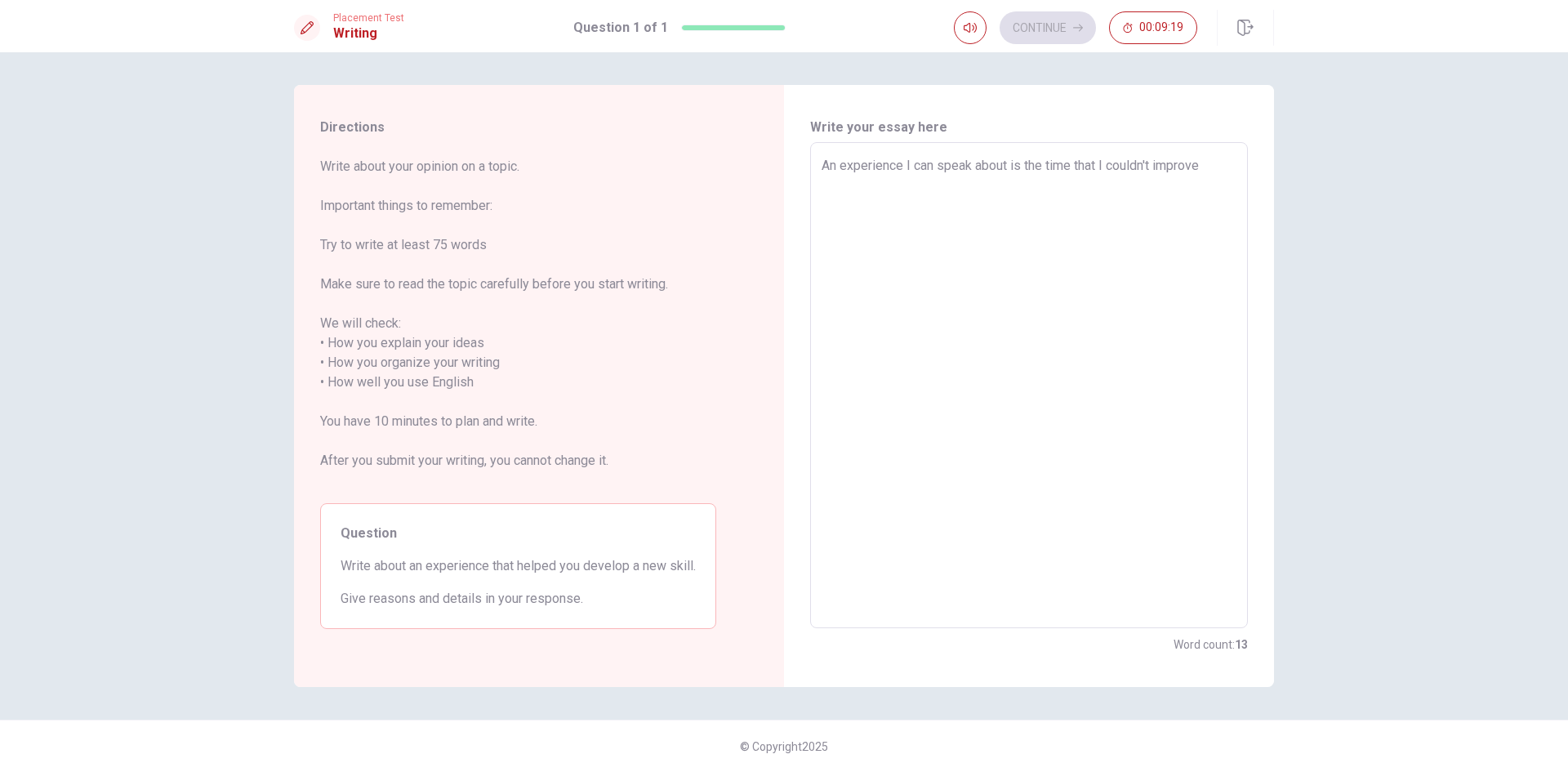
type textarea "x"
type textarea "An experience I can speak about is the time that I couldn't improve m"
type textarea "x"
type textarea "An experience I can speak about is the time that I couldn't improve my"
type textarea "x"
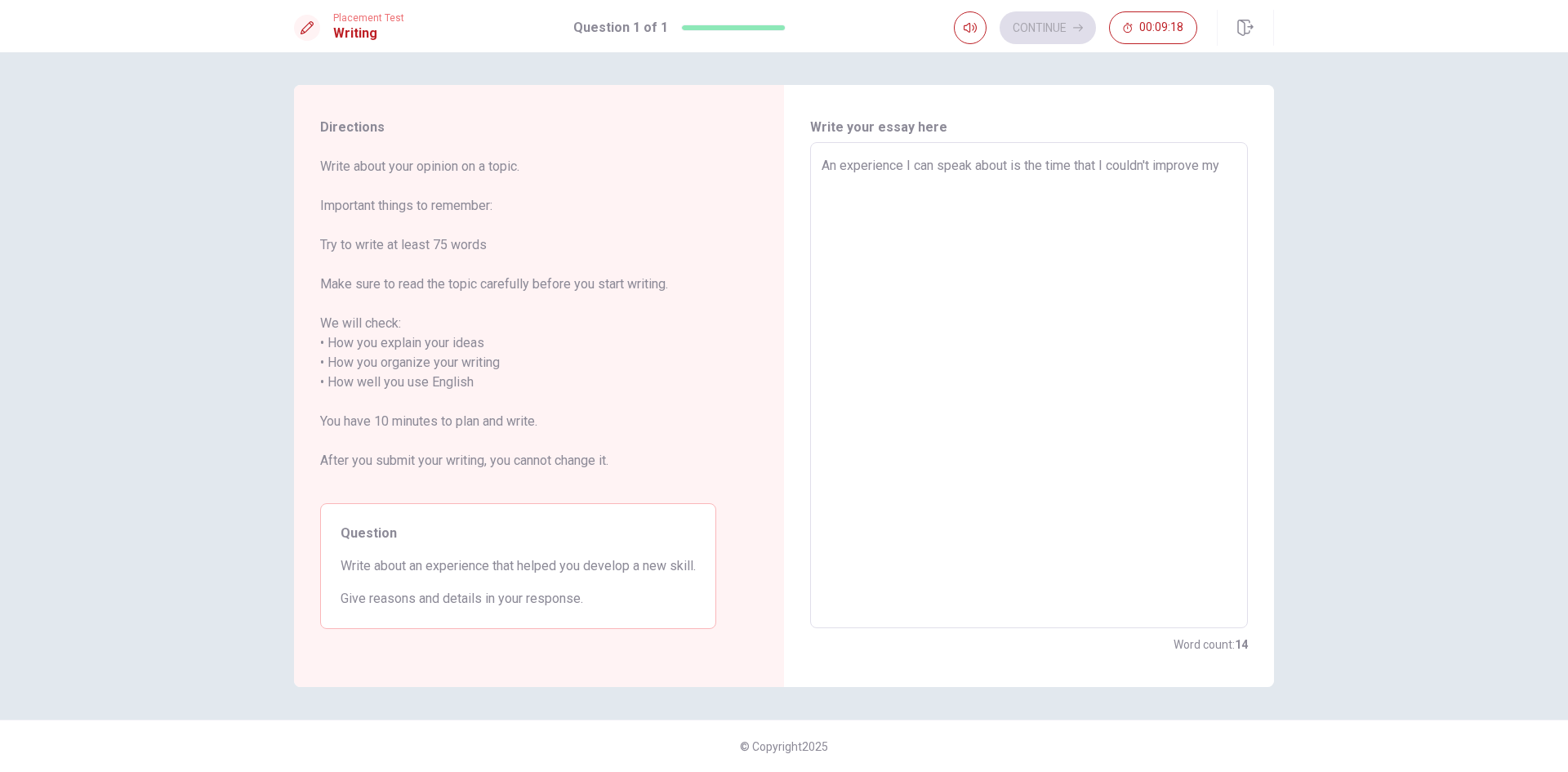
type textarea "An experience I can speak about is the time that I couldn't improve my"
type textarea "x"
type textarea "An experience I can speak about is the time that I couldn't improve my l"
type textarea "x"
type textarea "An experience I can speak about is the time that I couldn't improve my li"
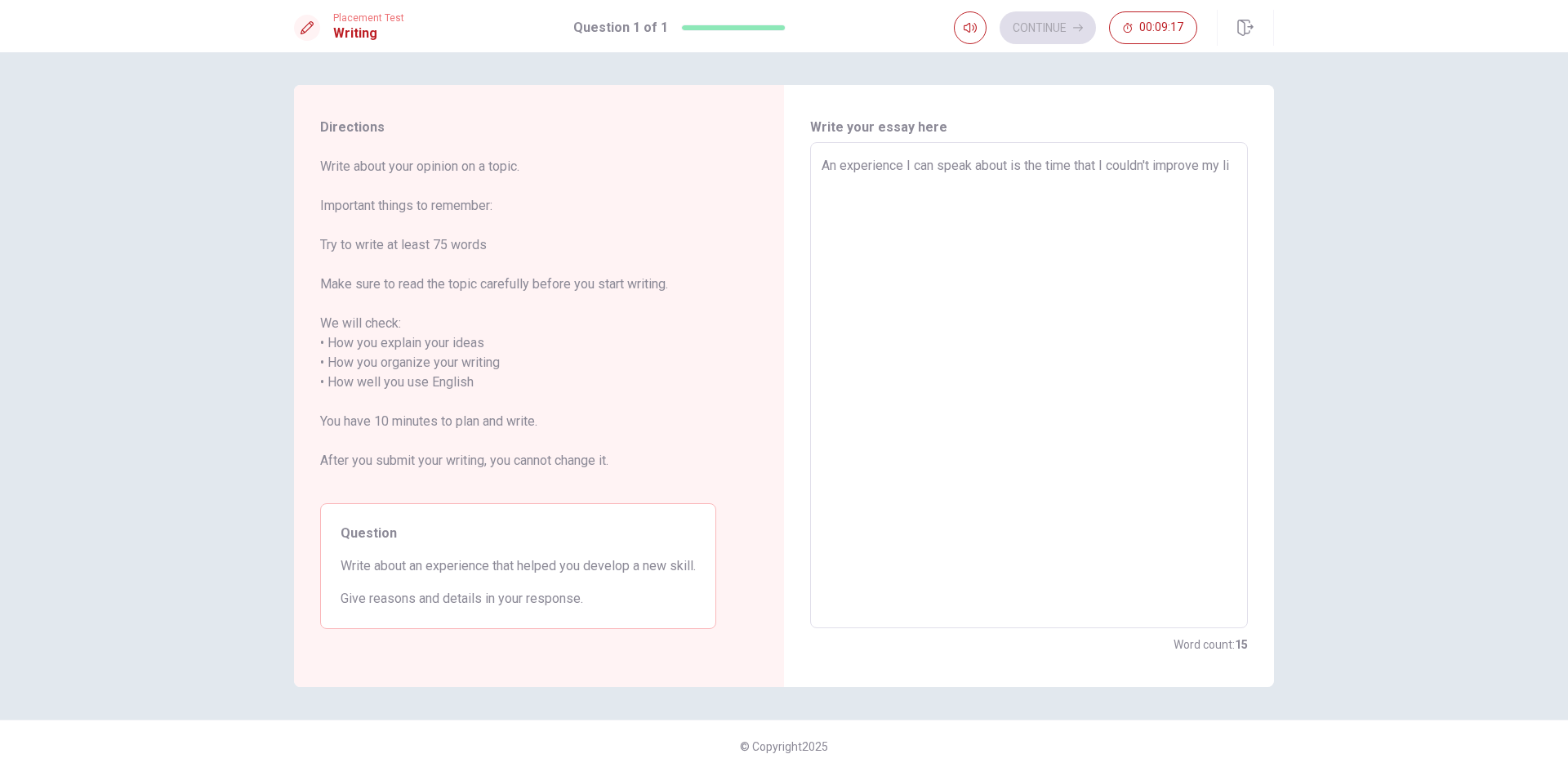
type textarea "x"
type textarea "An experience I can speak about is the time that I couldn't improve my lis"
type textarea "x"
type textarea "An experience I can speak about is the time that I couldn't improve my list"
type textarea "x"
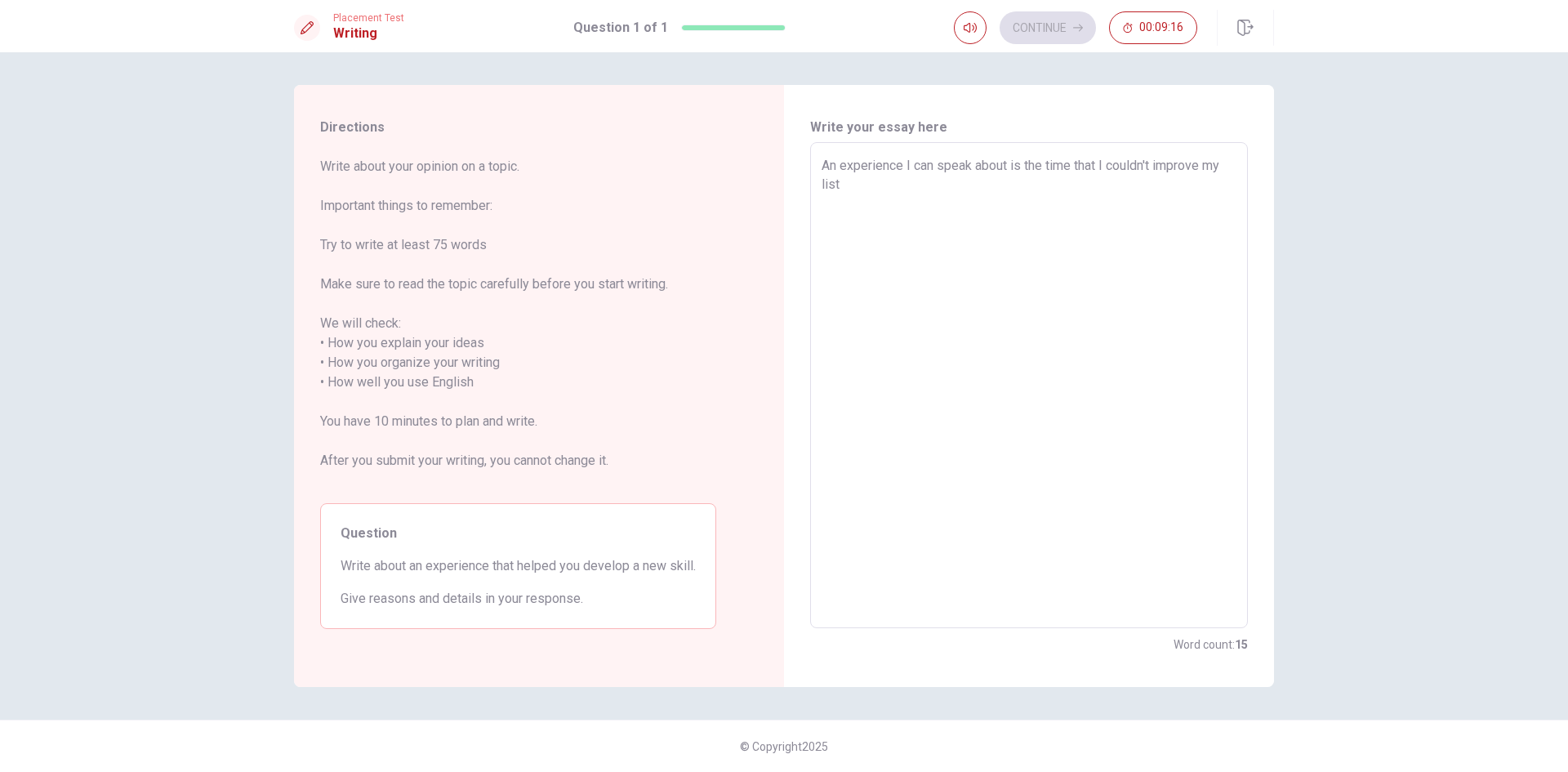
type textarea "An experience I can speak about is the time that I couldn't improve my lis"
type textarea "x"
type textarea "An experience I can speak about is the time that I couldn't improve my list"
type textarea "x"
type textarea "An experience I can speak about is the time that I couldn't improve my liste"
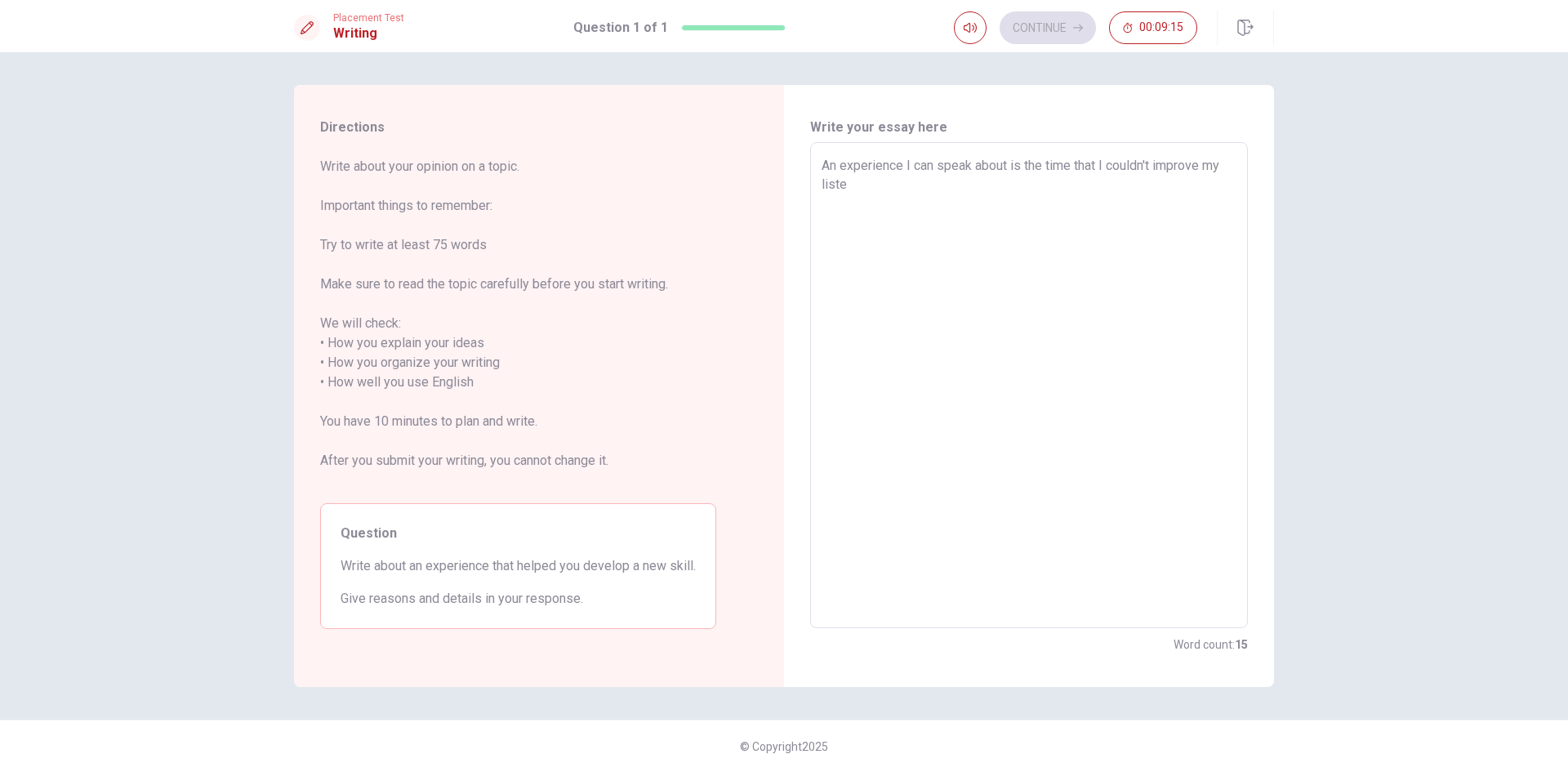
type textarea "x"
type textarea "An experience I can speak about is the time that I couldn't improve my listen"
type textarea "x"
type textarea "An experience I can speak about is the time that I couldn't improve my liste"
type textarea "x"
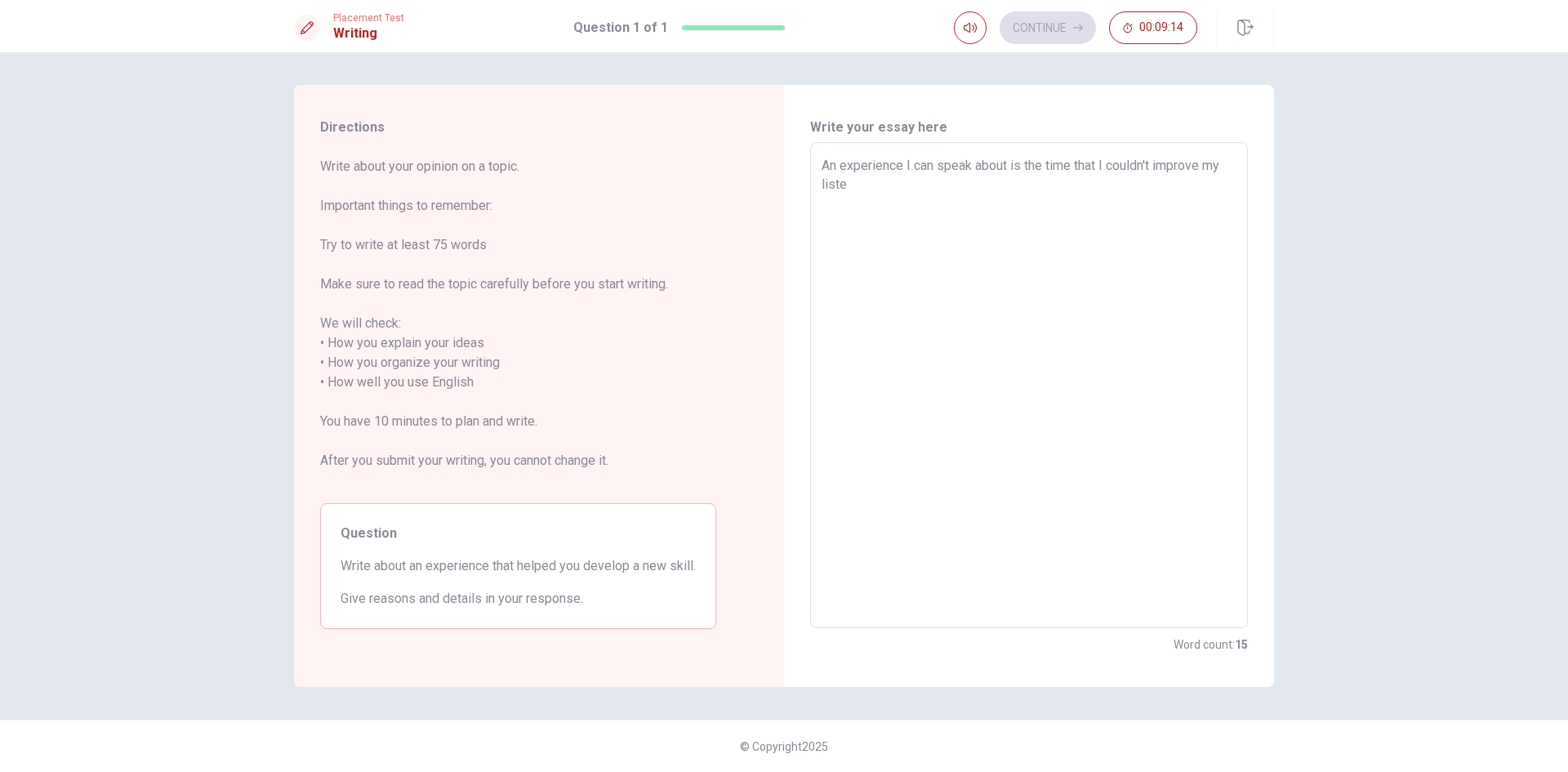
type textarea "An experience I can speak about is the time that I couldn't improve my list"
type textarea "x"
type textarea "An experience I can speak about is the time that I couldn't improve my lis"
type textarea "x"
type textarea "An experience I can speak about is the time that I couldn't improve my li"
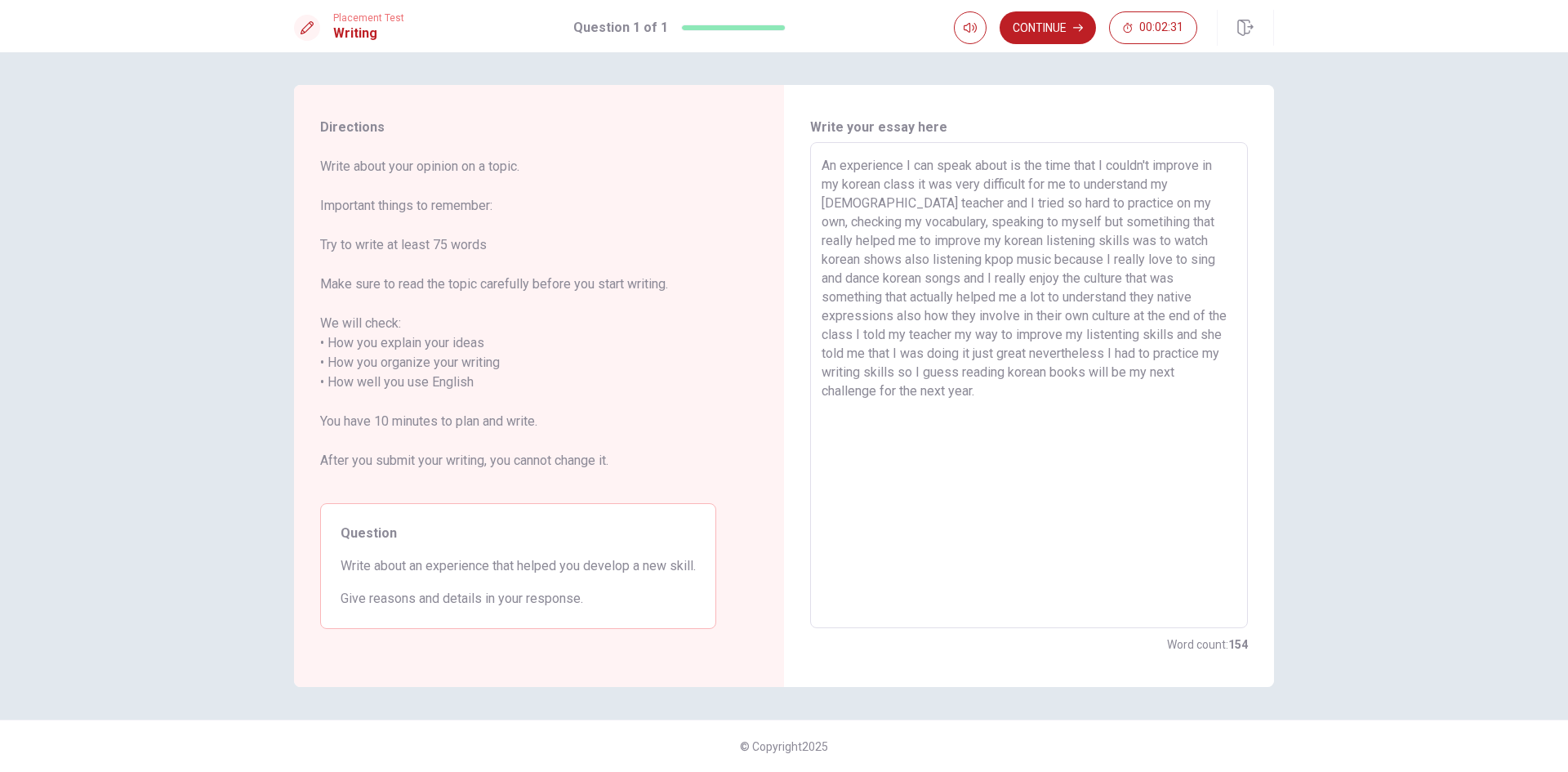
click at [1019, 296] on textarea "An experience I can speak about is the time that I couldn't improve in my korea…" at bounding box center [1029, 385] width 415 height 459
click at [1023, 294] on textarea "An experience I can speak about is the time that I couldn't improve in my korea…" at bounding box center [1029, 385] width 415 height 459
click at [979, 318] on textarea "An experience I can speak about is the time that I couldn't improve in my korea…" at bounding box center [1029, 385] width 415 height 459
click at [1223, 354] on textarea "An experience I can speak about is the time that I couldn't improve in my korea…" at bounding box center [1029, 385] width 415 height 459
click at [878, 374] on textarea "An experience I can speak about is the time that I couldn't improve in my korea…" at bounding box center [1029, 385] width 415 height 459
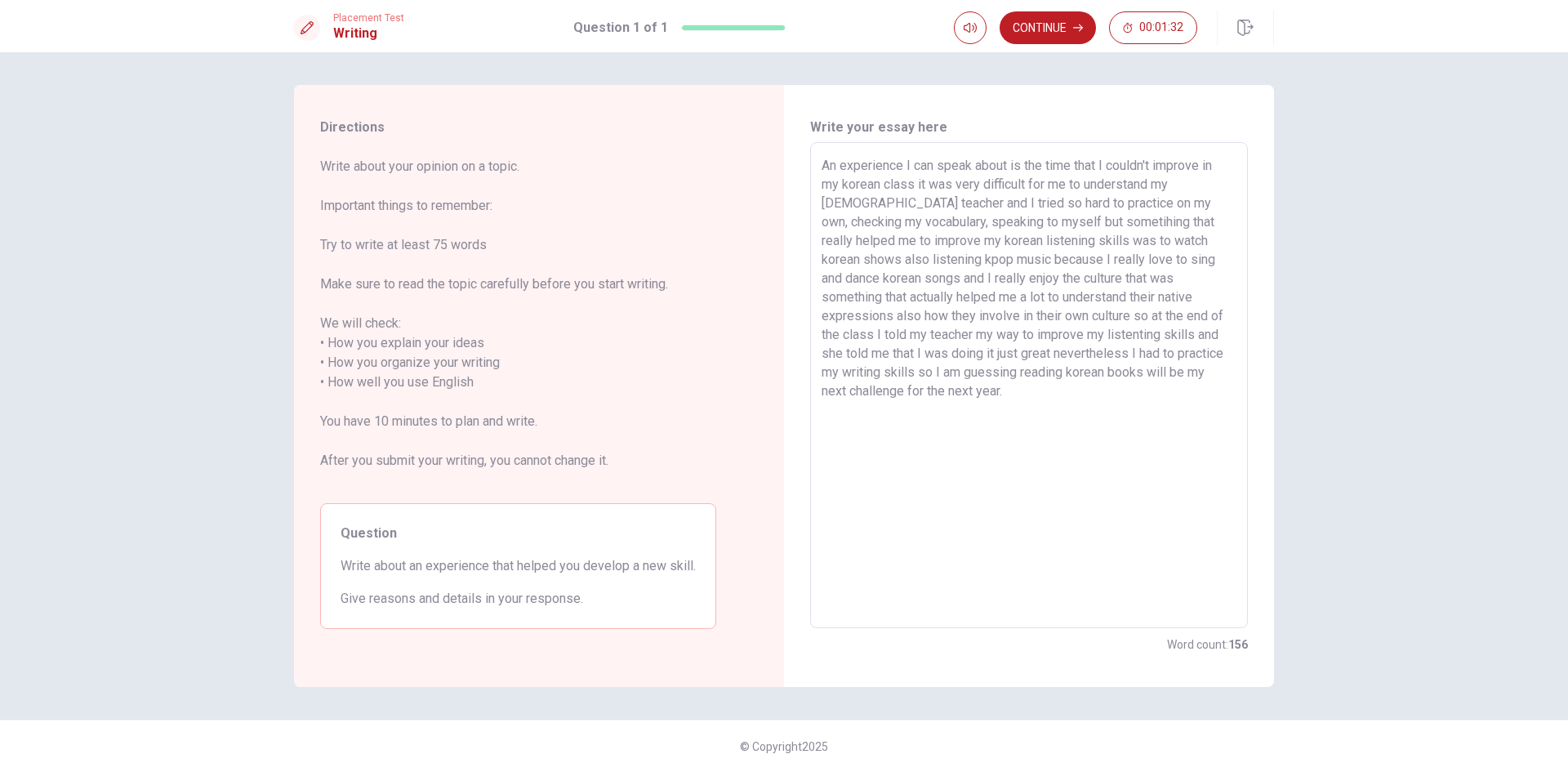
click at [941, 375] on textarea "An experience I can speak about is the time that I couldn't improve in my korea…" at bounding box center [1029, 385] width 415 height 459
click at [898, 370] on textarea "An experience I can speak about is the time that I couldn't improve in my korea…" at bounding box center [1029, 385] width 415 height 459
click at [936, 396] on textarea "An experience I can speak about is the time that I couldn't improve in my korea…" at bounding box center [1029, 385] width 415 height 459
click at [1047, 29] on button "Continue" at bounding box center [1047, 28] width 96 height 32
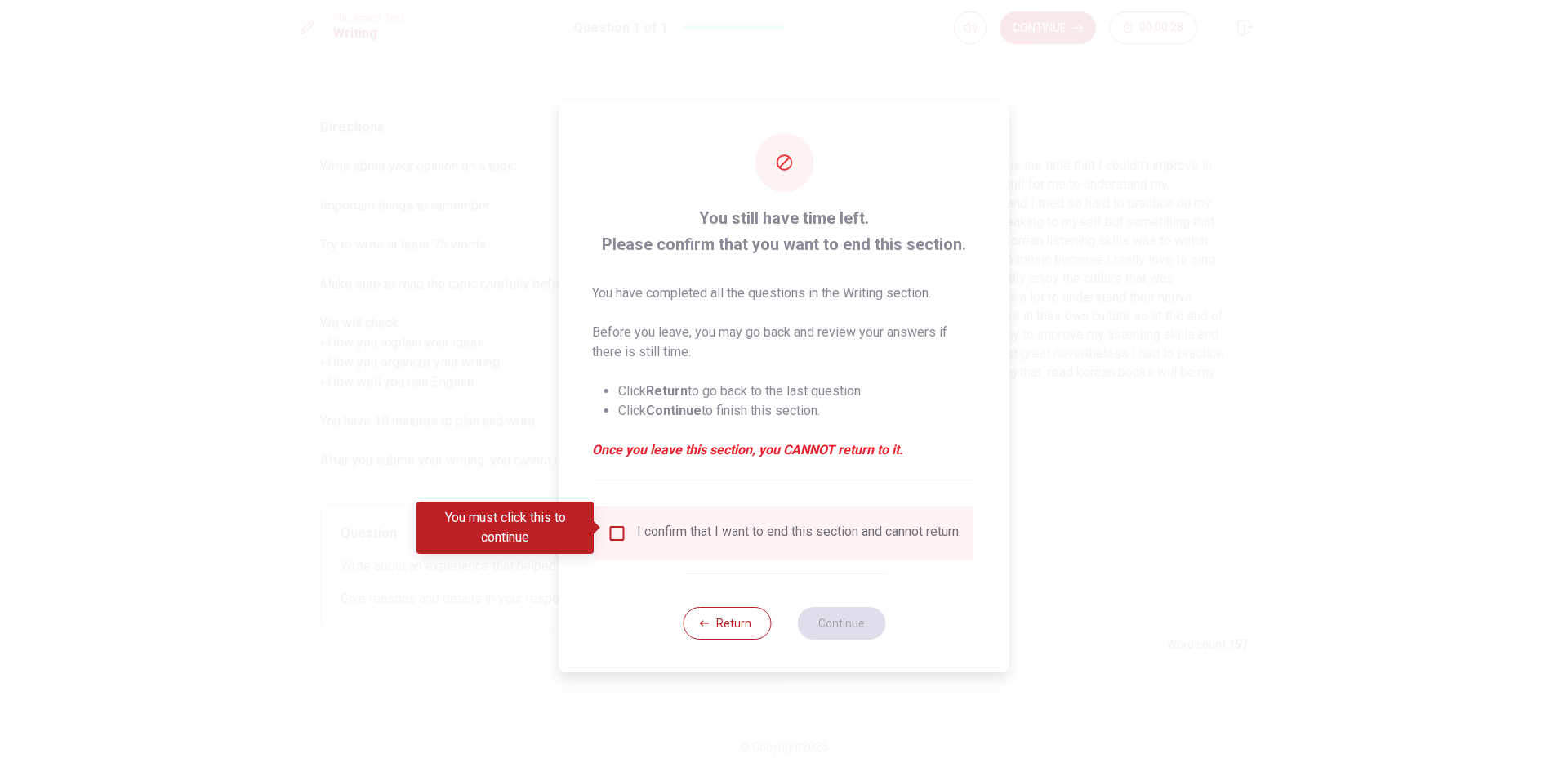
click at [614, 528] on input "You must click this to continue" at bounding box center [617, 533] width 20 height 20
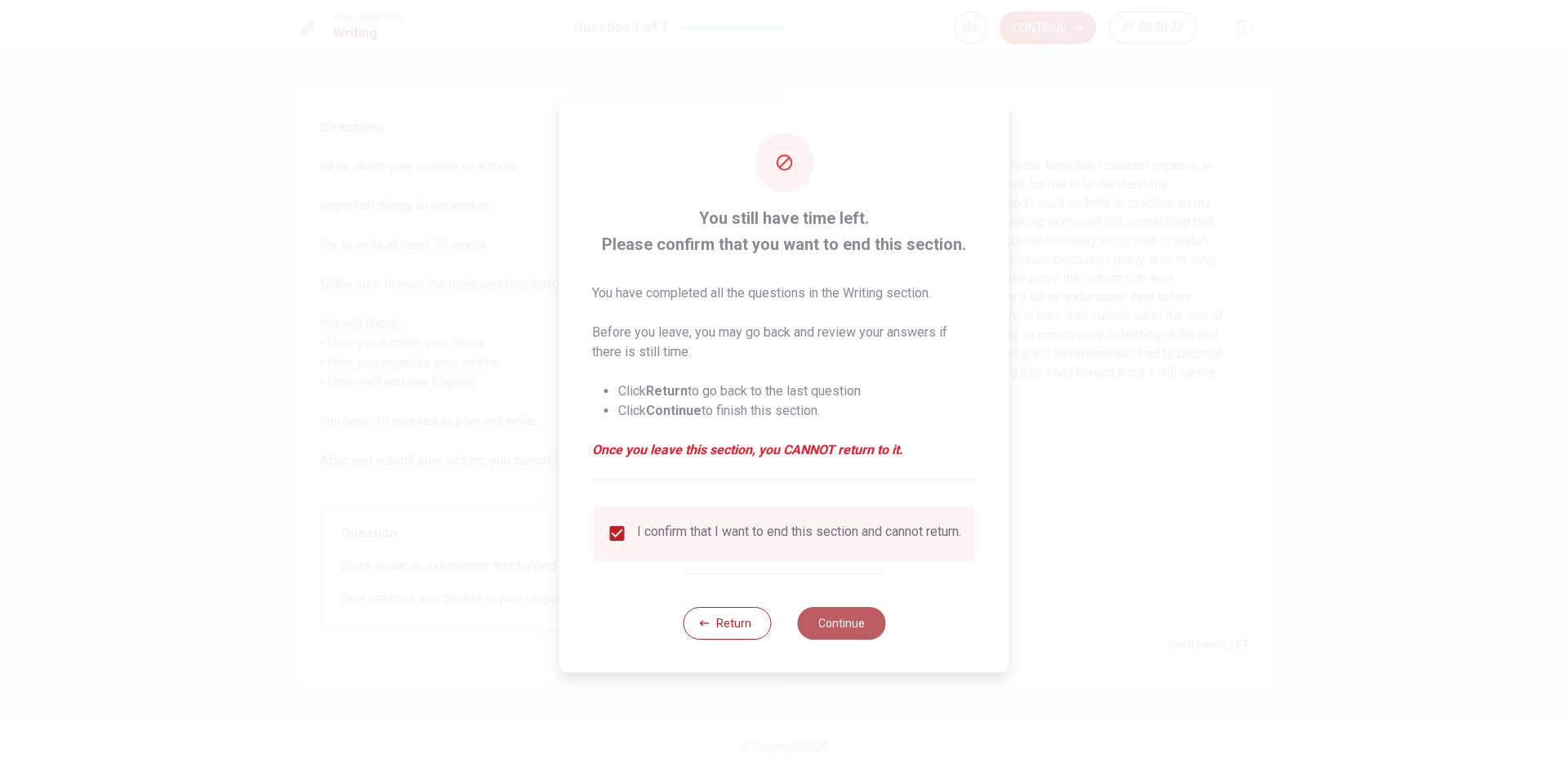
click at [841, 625] on button "Continue" at bounding box center [841, 624] width 88 height 32
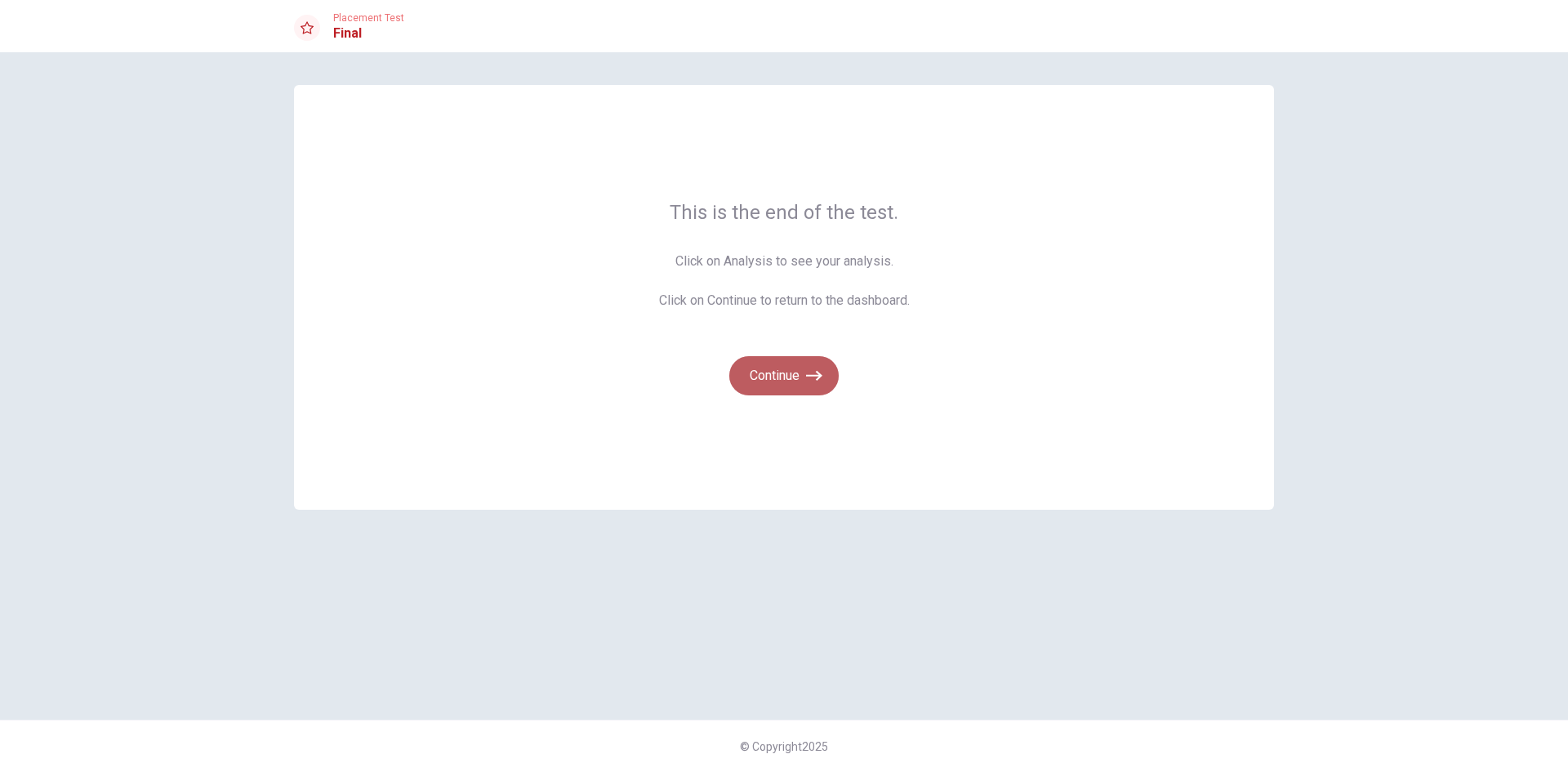
click at [809, 376] on icon "button" at bounding box center [813, 376] width 16 height 16
